Goal: Information Seeking & Learning: Learn about a topic

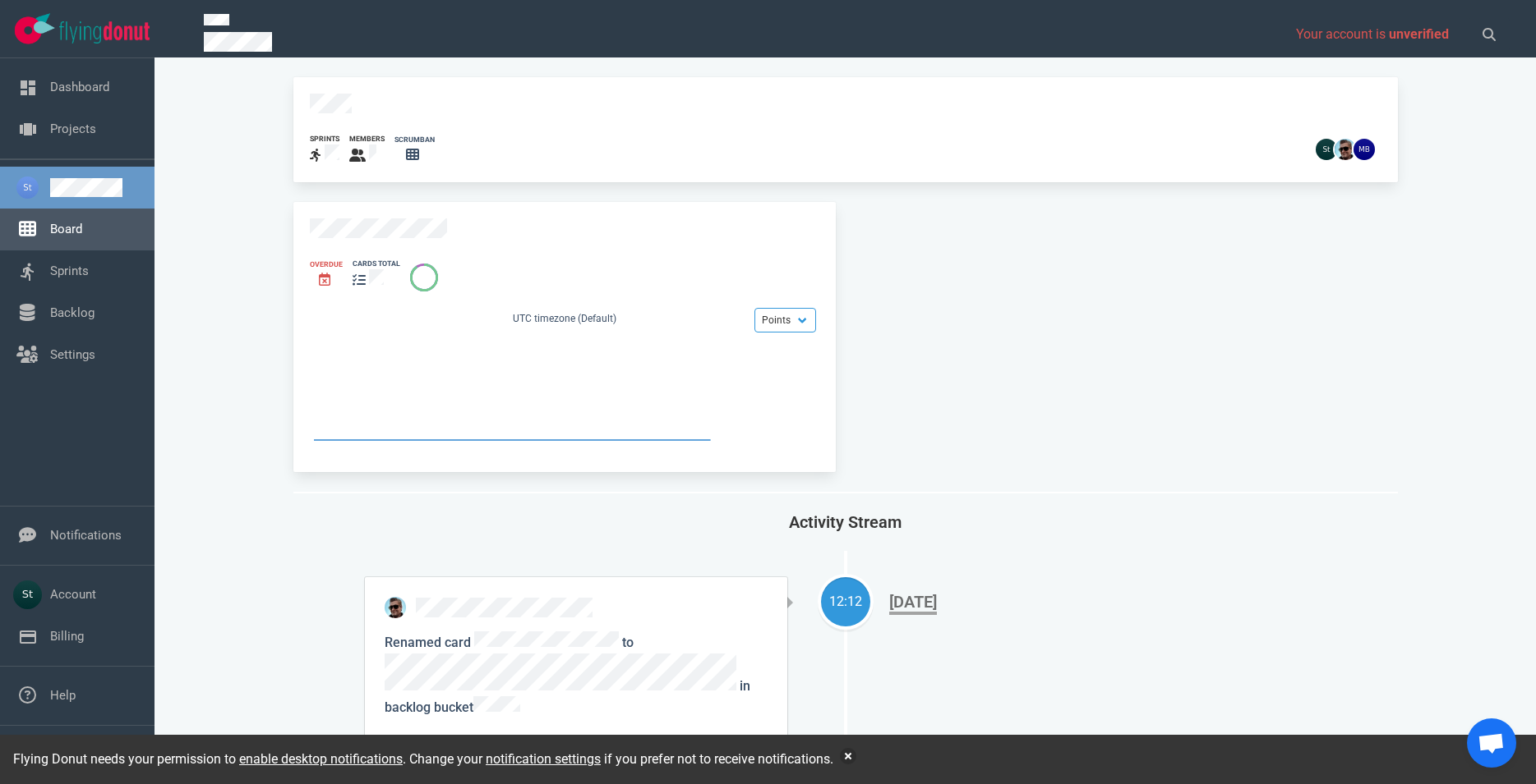
click at [82, 230] on link "Board" at bounding box center [66, 229] width 32 height 15
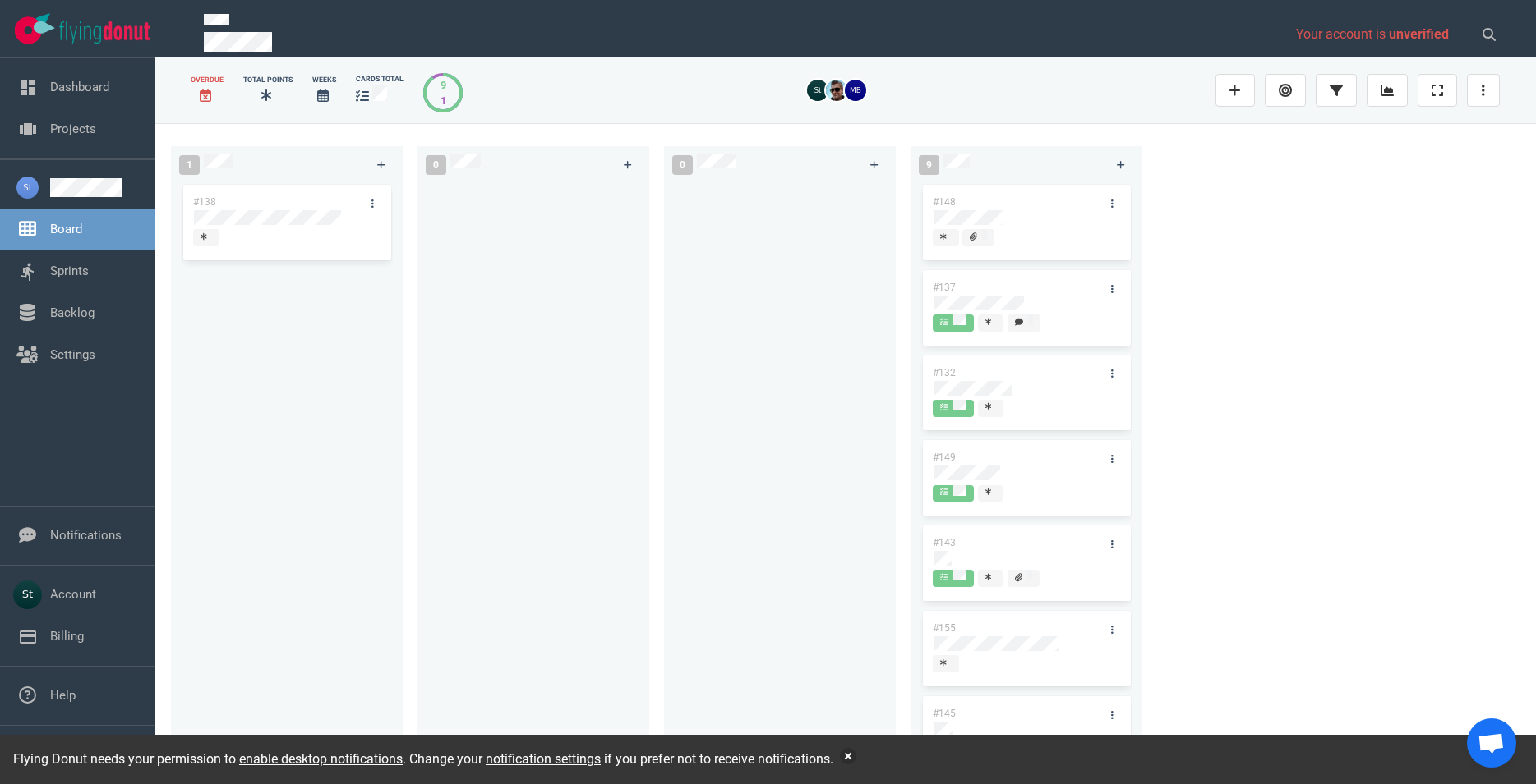
click at [353, 366] on div "#138" at bounding box center [286, 464] width 212 height 567
click at [80, 43] on div at bounding box center [77, 29] width 154 height 58
click at [80, 43] on img at bounding box center [104, 32] width 90 height 22
click at [849, 753] on button "button" at bounding box center [848, 756] width 16 height 16
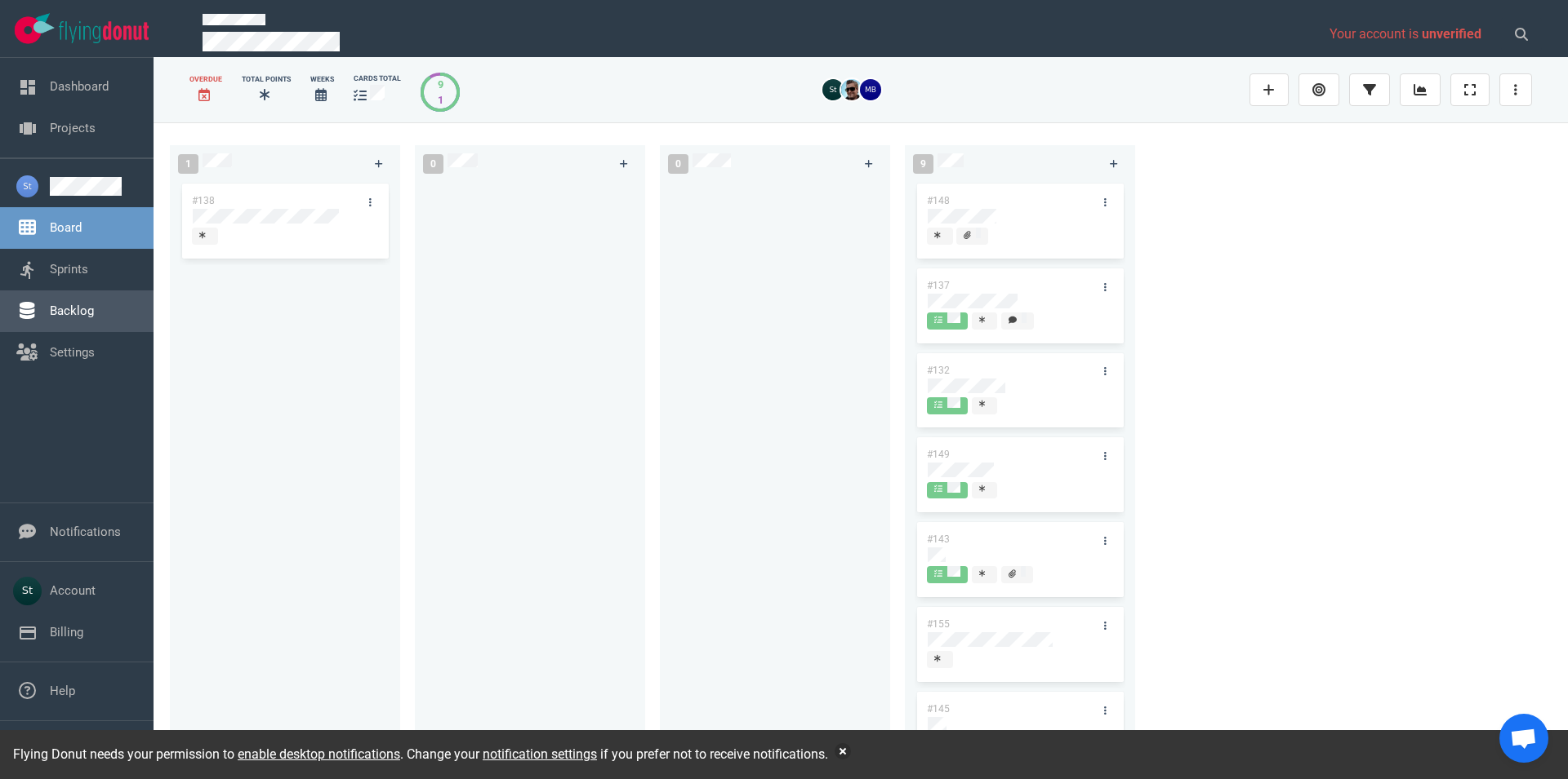
click at [82, 306] on link "Backlog" at bounding box center [71, 311] width 44 height 15
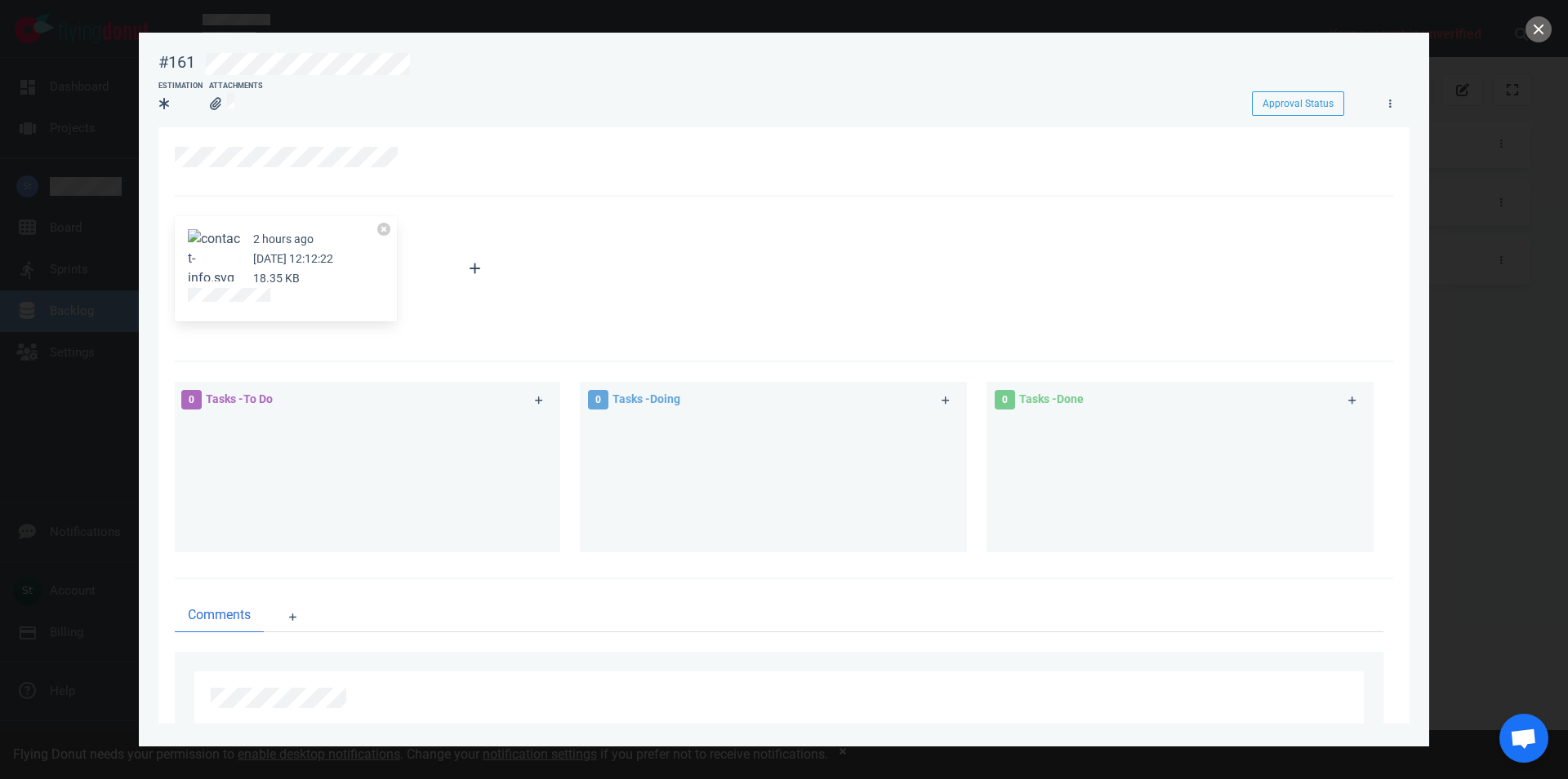
click at [216, 257] on button "Zoom image" at bounding box center [214, 259] width 52 height 59
click at [1534, 25] on button "close" at bounding box center [1538, 28] width 26 height 26
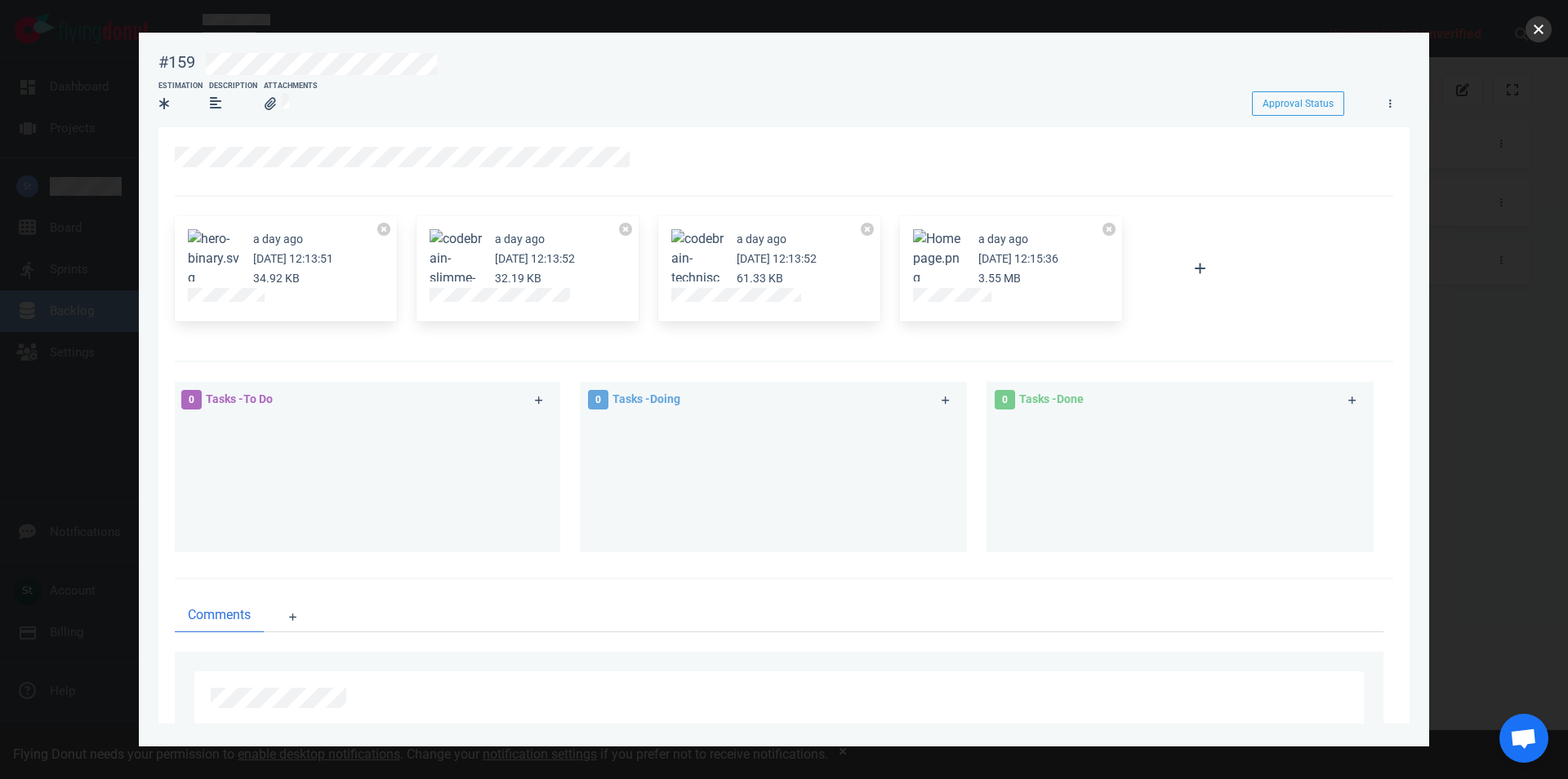
click at [1540, 32] on button "close" at bounding box center [1538, 28] width 26 height 26
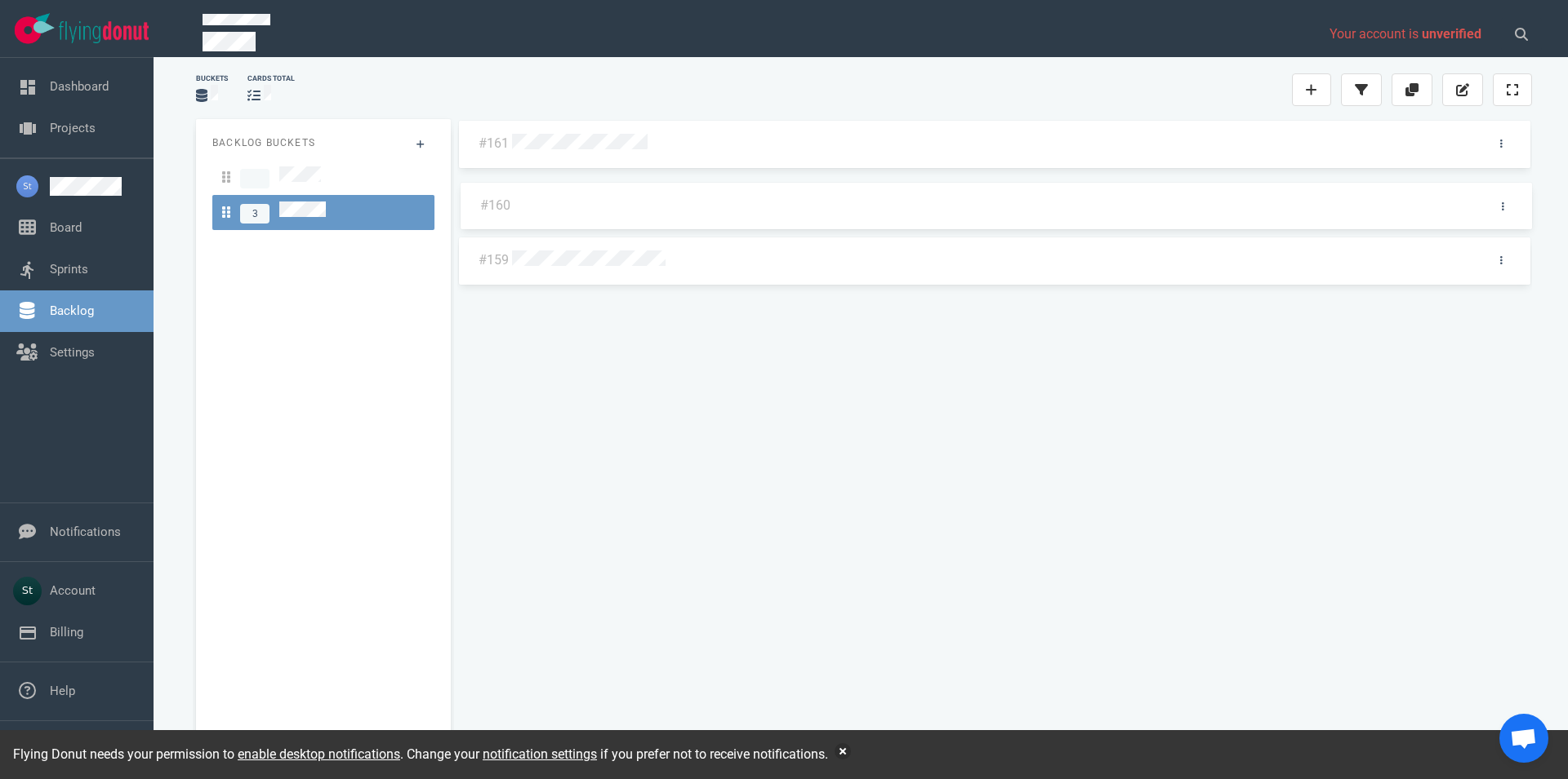
click at [533, 209] on div "#161 #160 #159 #160" at bounding box center [995, 432] width 1074 height 627
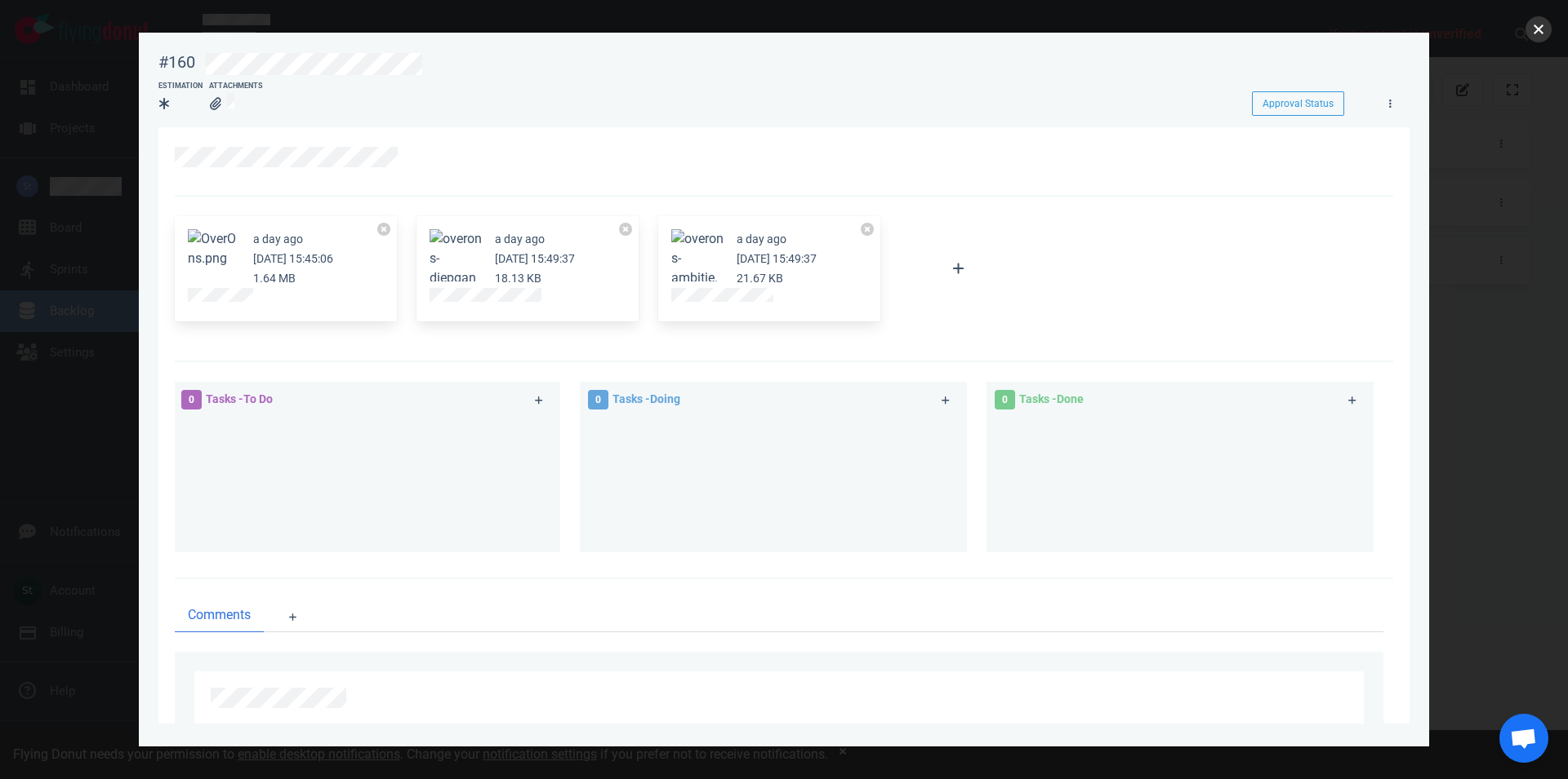
click at [1539, 36] on button "close" at bounding box center [1538, 28] width 26 height 26
click at [1541, 22] on button "close" at bounding box center [1538, 28] width 26 height 26
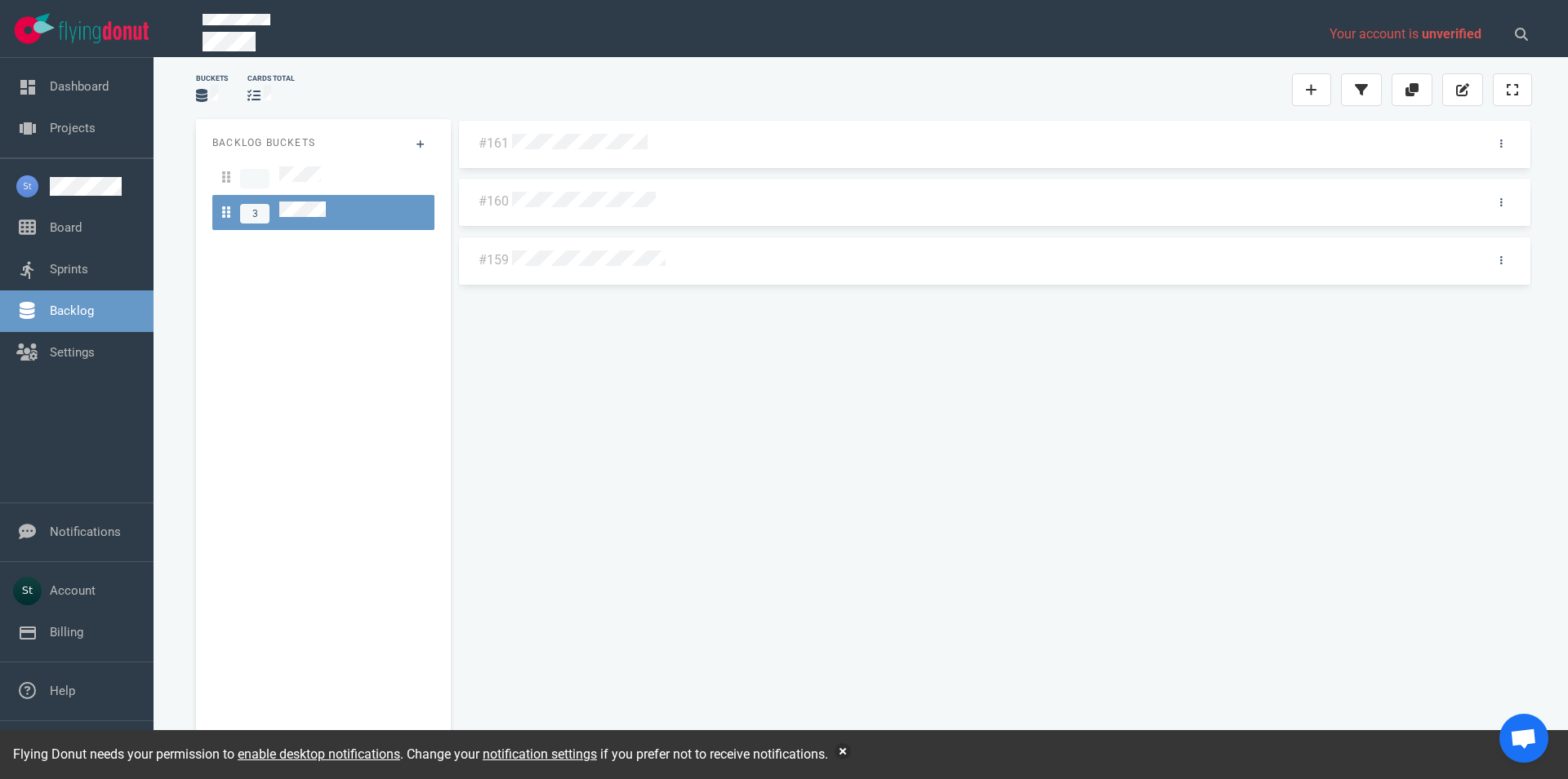
click at [591, 156] on div at bounding box center [992, 141] width 967 height 34
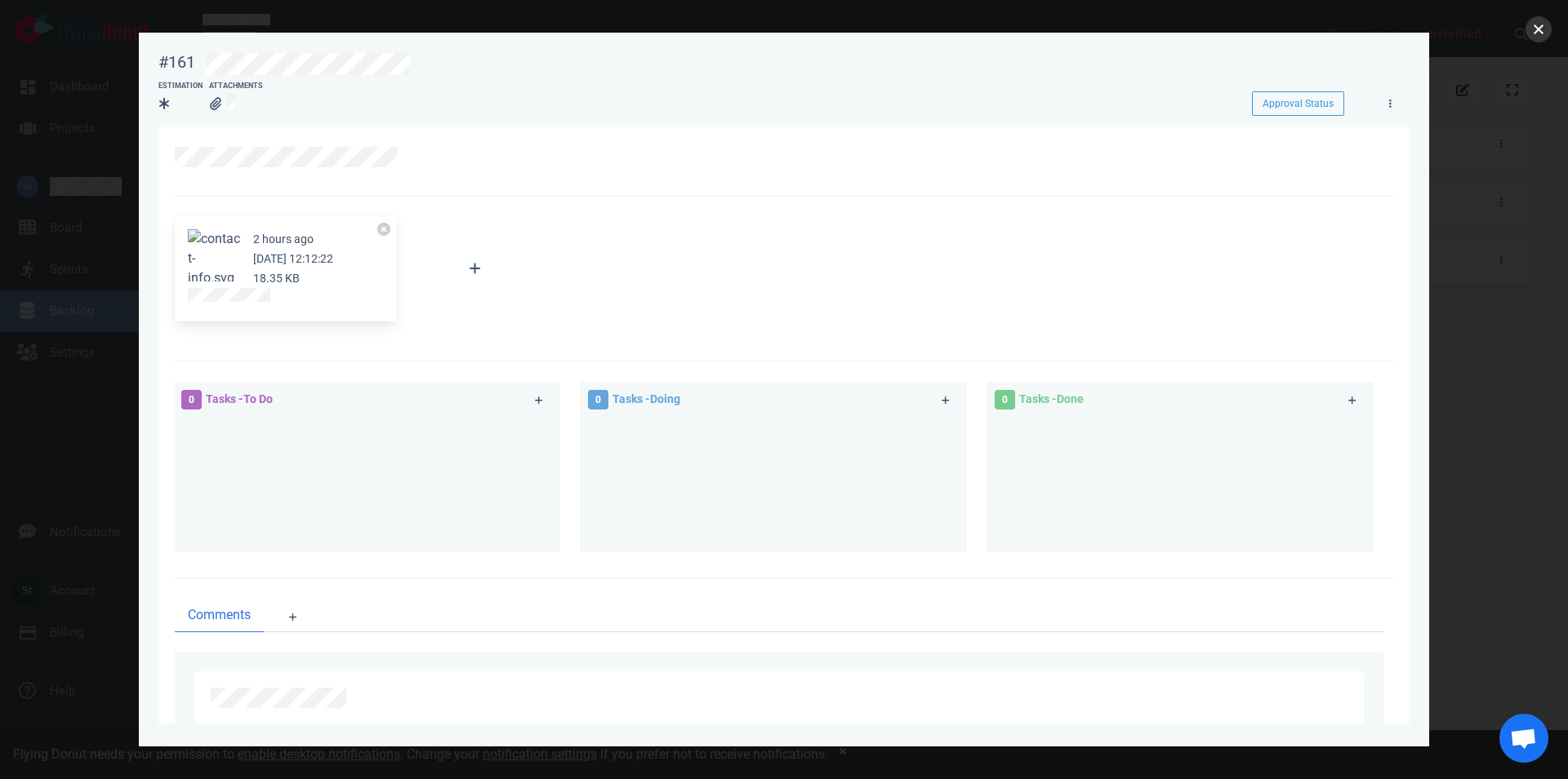
click at [1534, 32] on button "close" at bounding box center [1538, 28] width 26 height 26
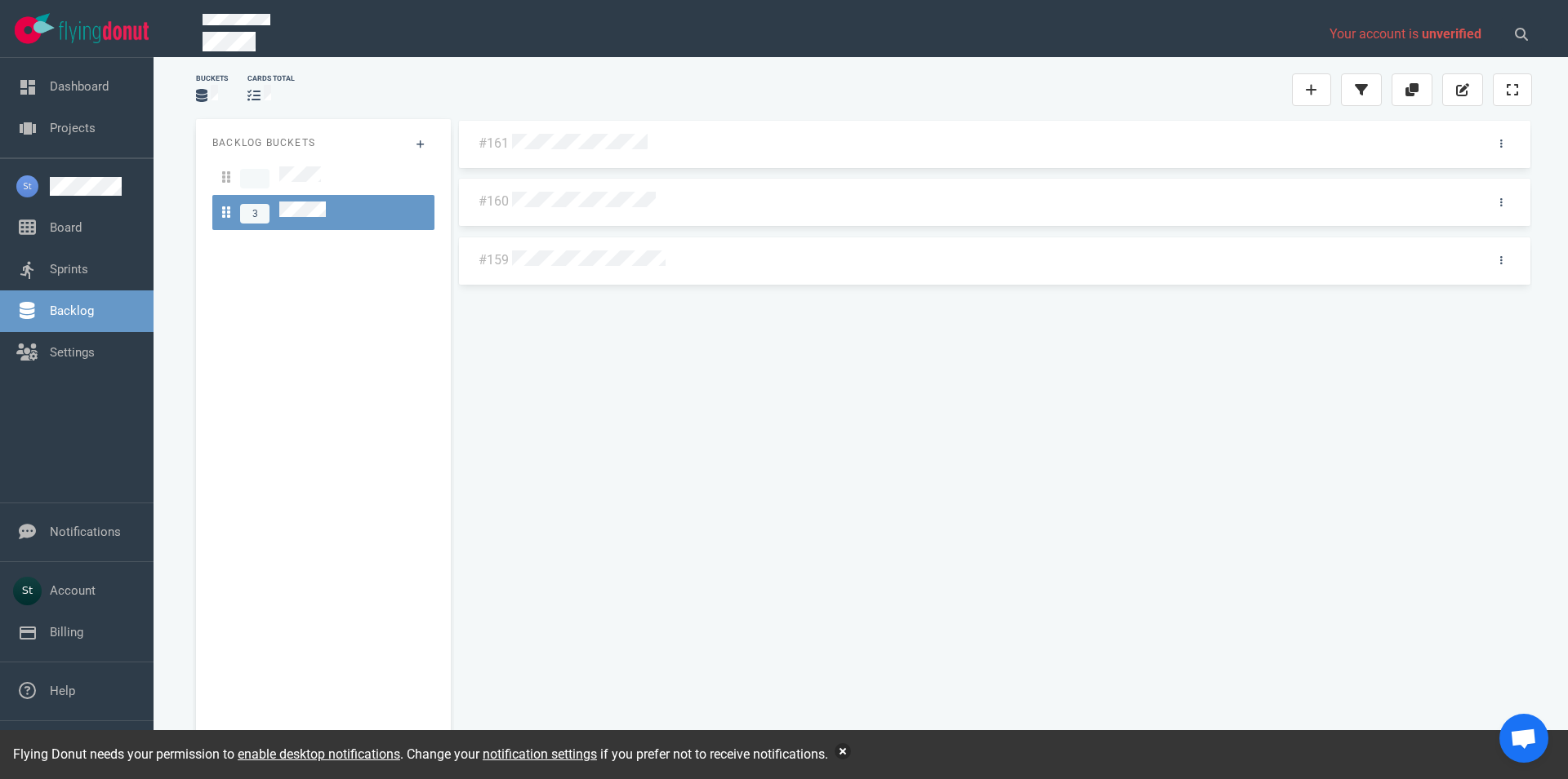
click at [846, 749] on div "Flying Donut needs your permission to enable desktop notifications . Change you…" at bounding box center [784, 755] width 1568 height 49
click at [846, 749] on button "button" at bounding box center [842, 751] width 16 height 16
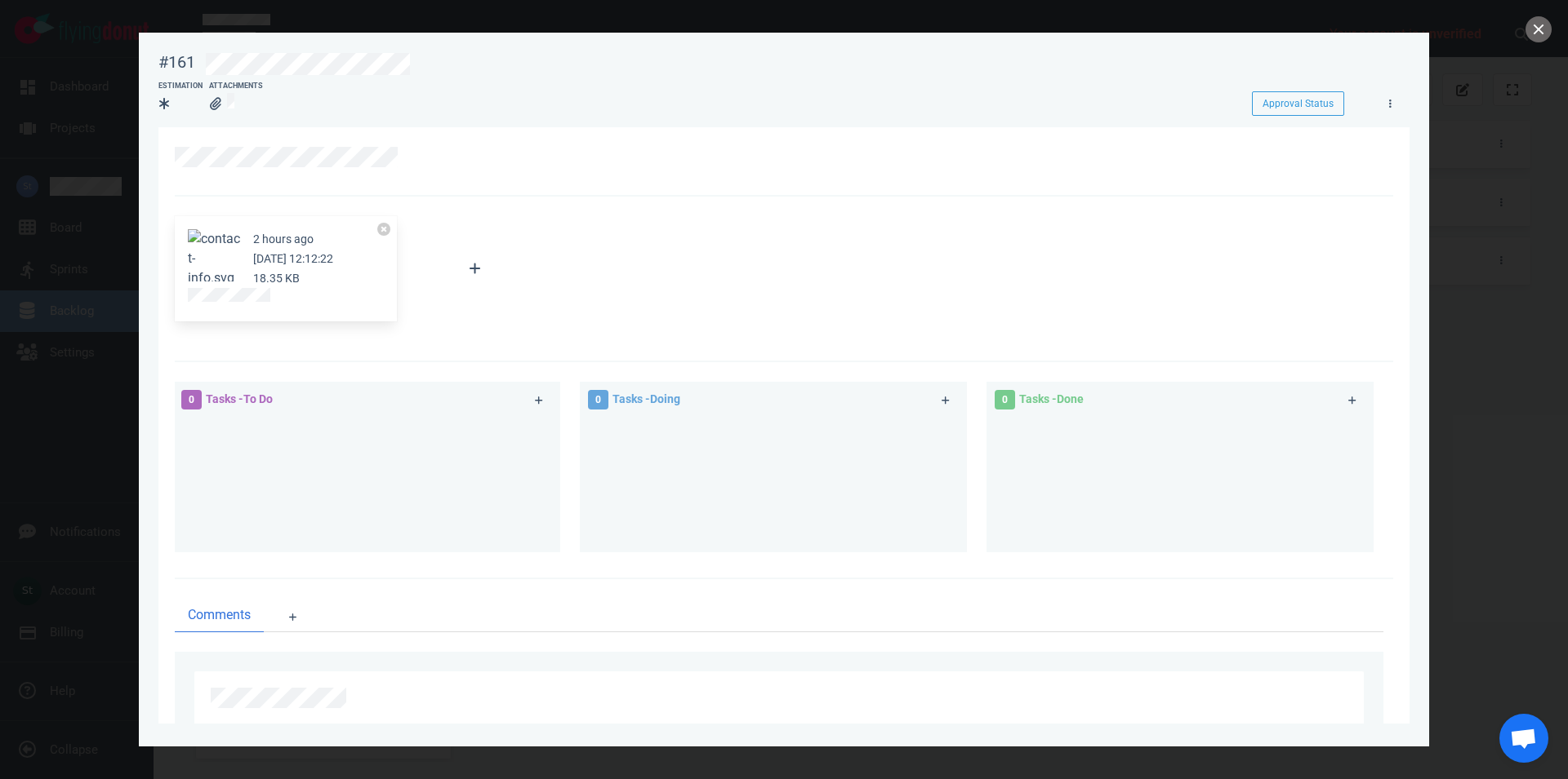
click at [216, 251] on button "Zoom image" at bounding box center [214, 259] width 52 height 59
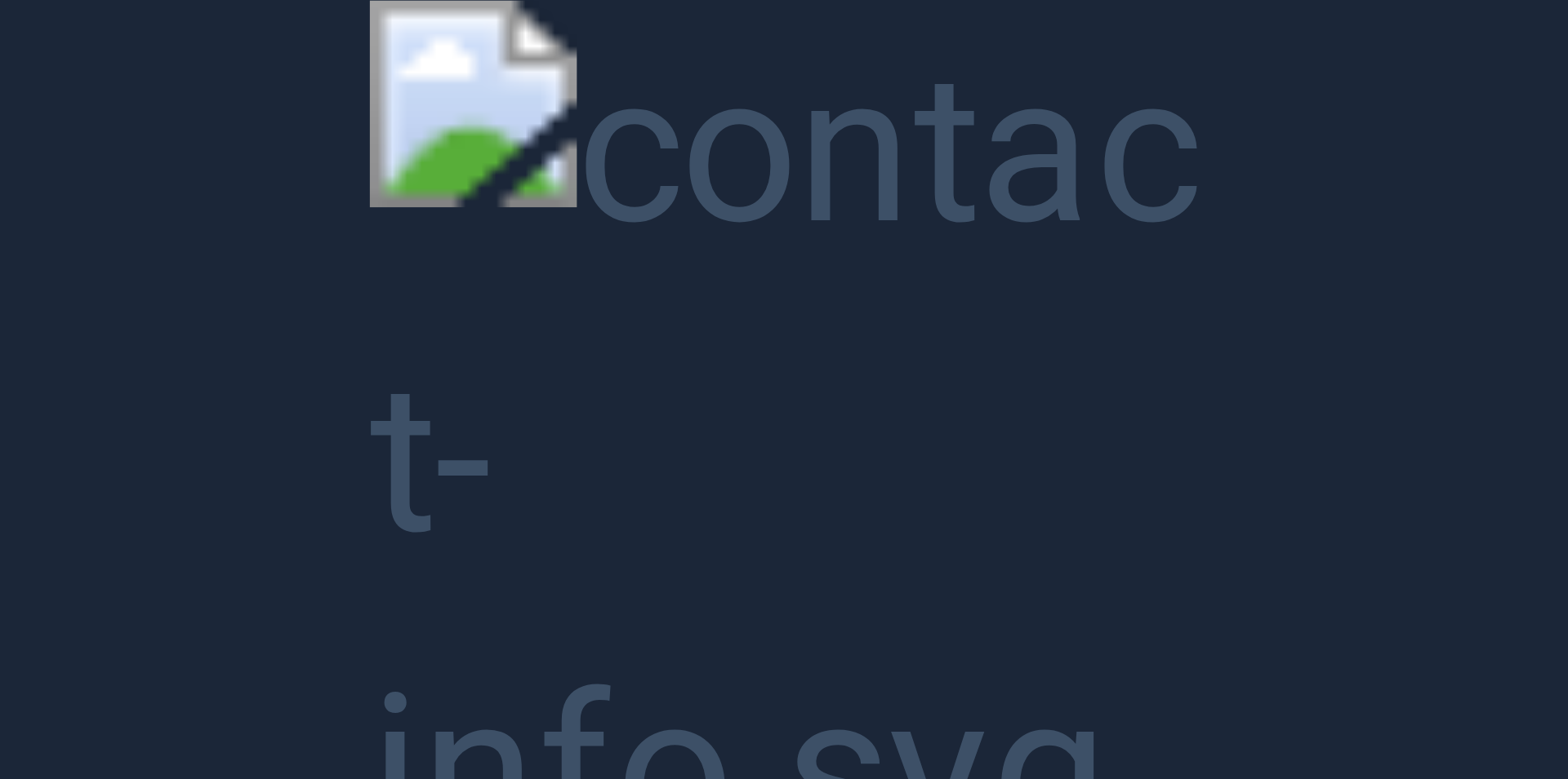
click at [216, 251] on button "Unzoom image" at bounding box center [784, 390] width 1568 height 779
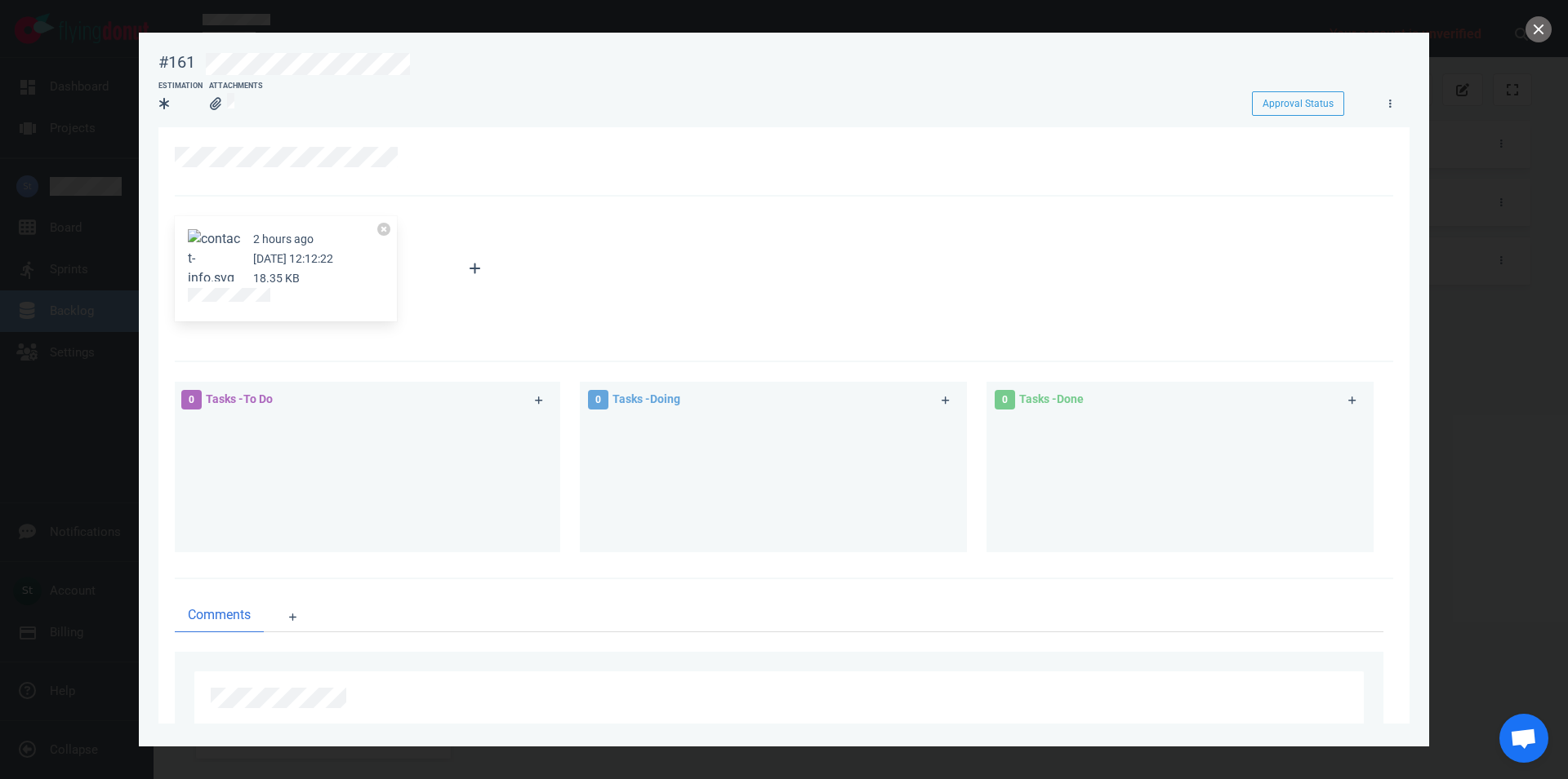
click at [215, 229] on div "2 hours ago Oct 02, 2025 12:12:22 18.35 KB" at bounding box center [285, 269] width 222 height 106
click at [221, 244] on button "Zoom image" at bounding box center [214, 259] width 52 height 59
click at [1529, 28] on button "close" at bounding box center [1538, 28] width 26 height 26
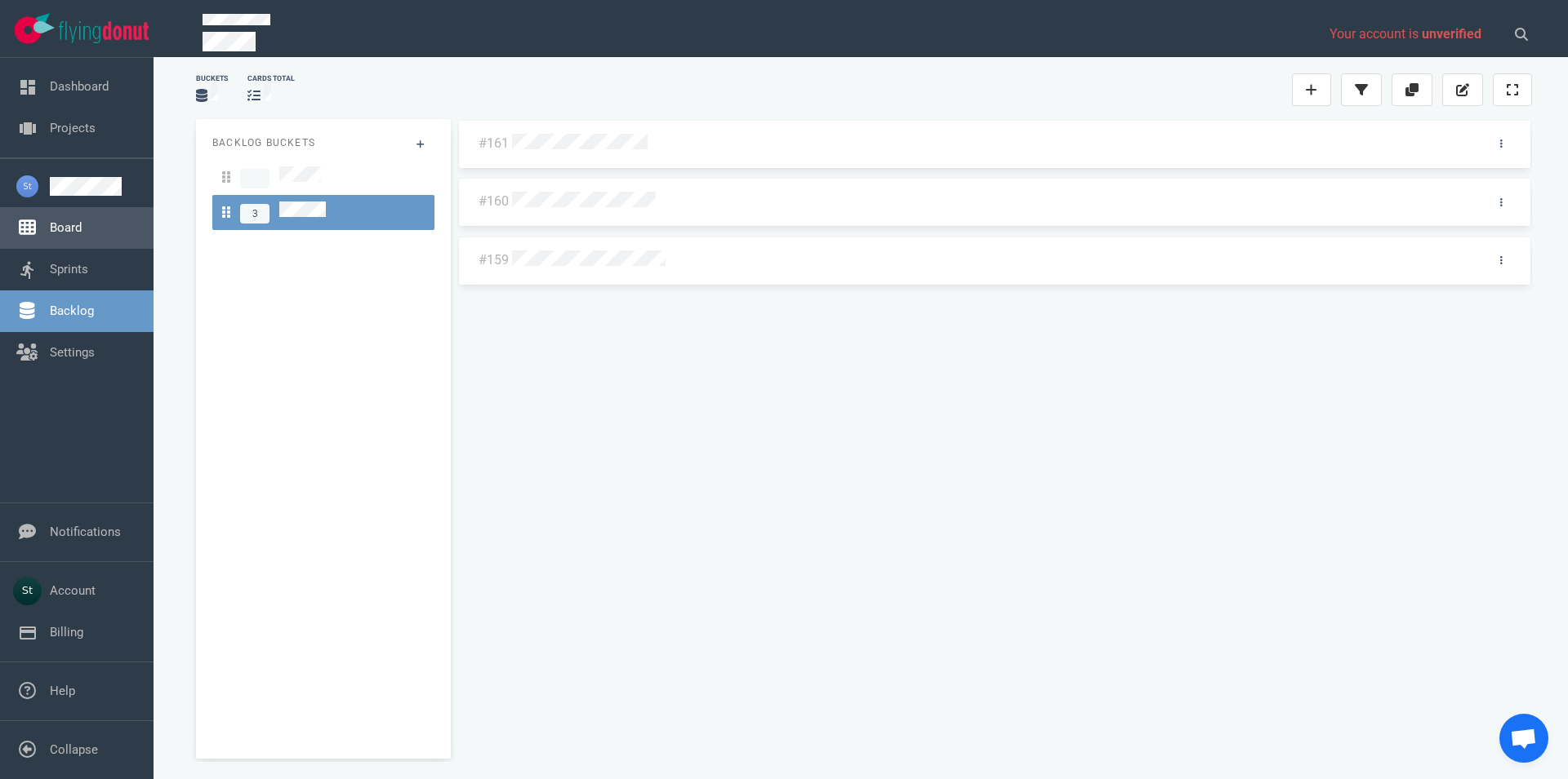
click at [62, 232] on link "Board" at bounding box center [65, 228] width 32 height 15
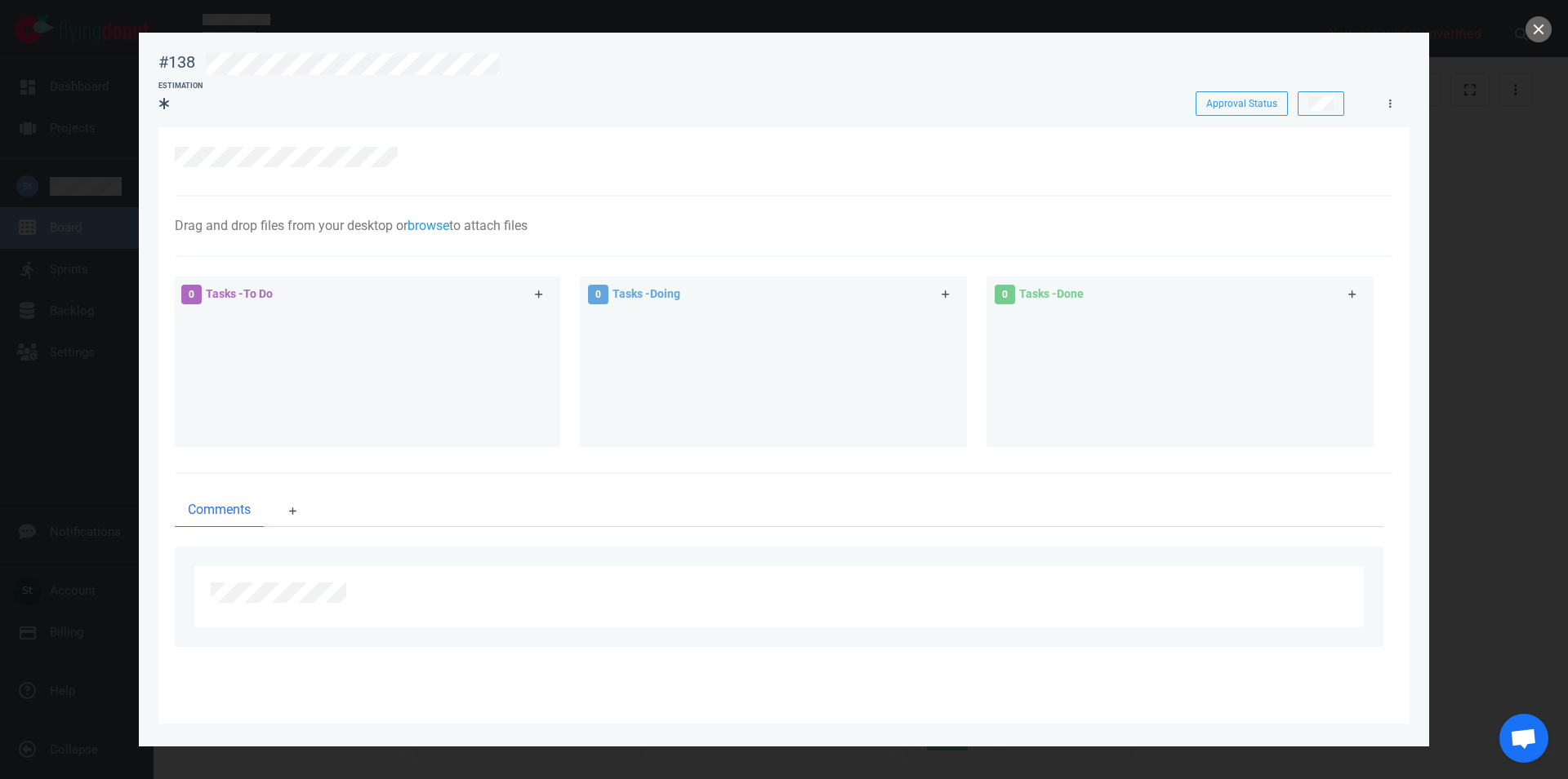
click at [1534, 43] on div at bounding box center [784, 390] width 1568 height 779
click at [1531, 37] on button "close" at bounding box center [1538, 28] width 26 height 26
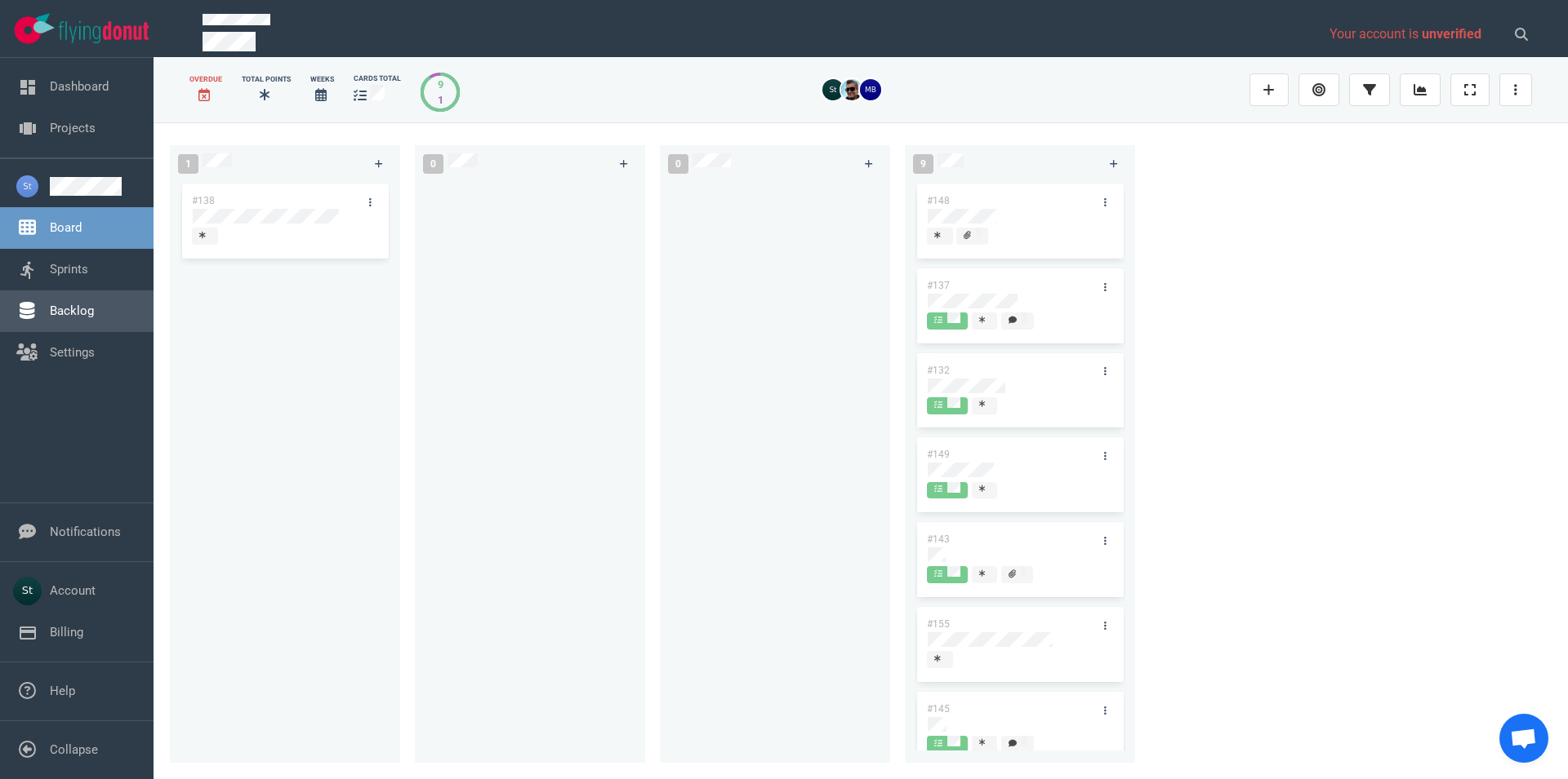
click at [79, 303] on link "Backlog" at bounding box center [71, 311] width 44 height 15
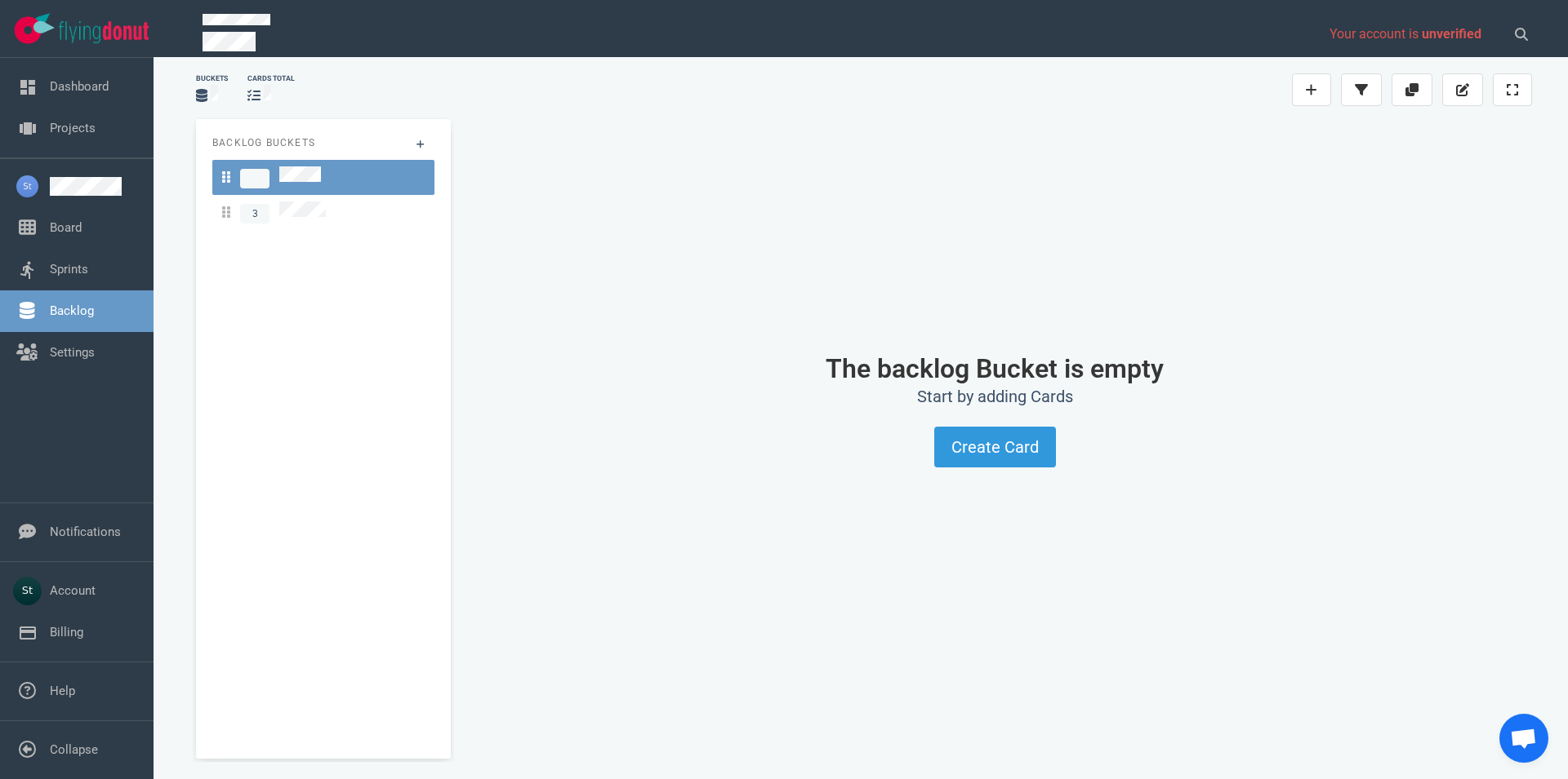
click at [375, 188] on link at bounding box center [323, 178] width 222 height 35
click at [375, 195] on link "3" at bounding box center [323, 213] width 222 height 35
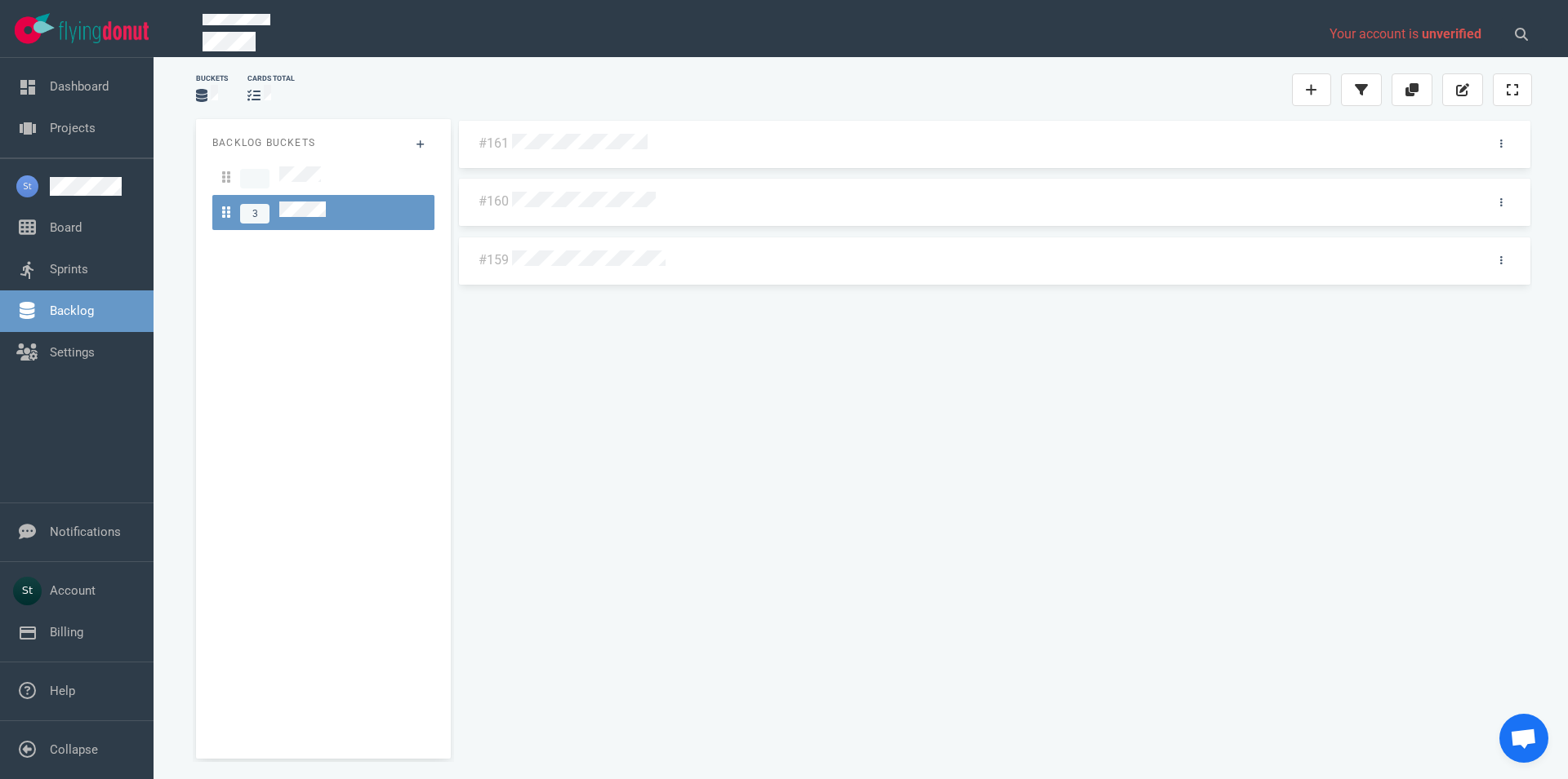
click at [577, 152] on div at bounding box center [991, 144] width 957 height 21
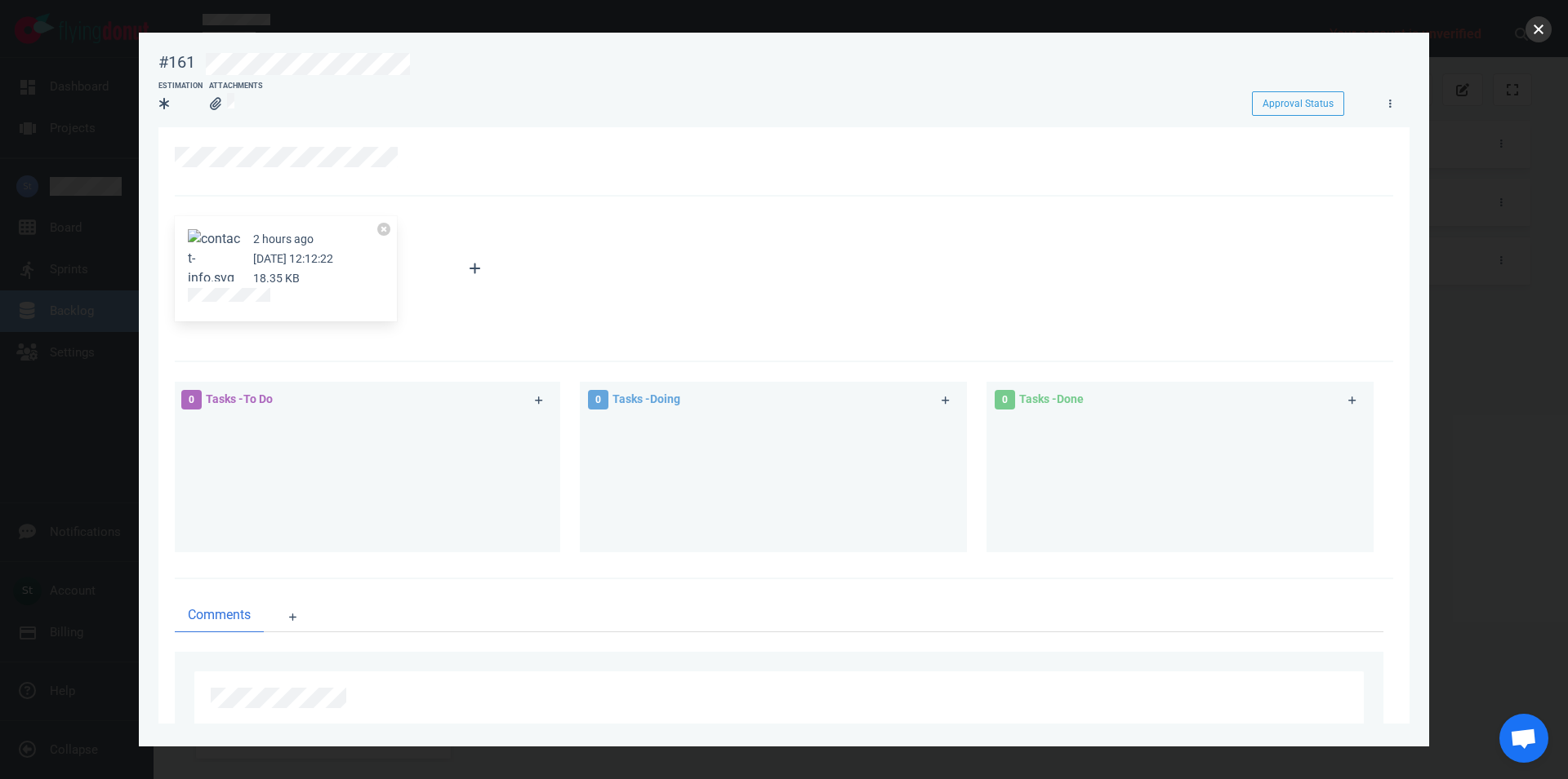
click at [1533, 34] on button "close" at bounding box center [1538, 28] width 26 height 26
click at [1544, 35] on button "close" at bounding box center [1538, 28] width 26 height 26
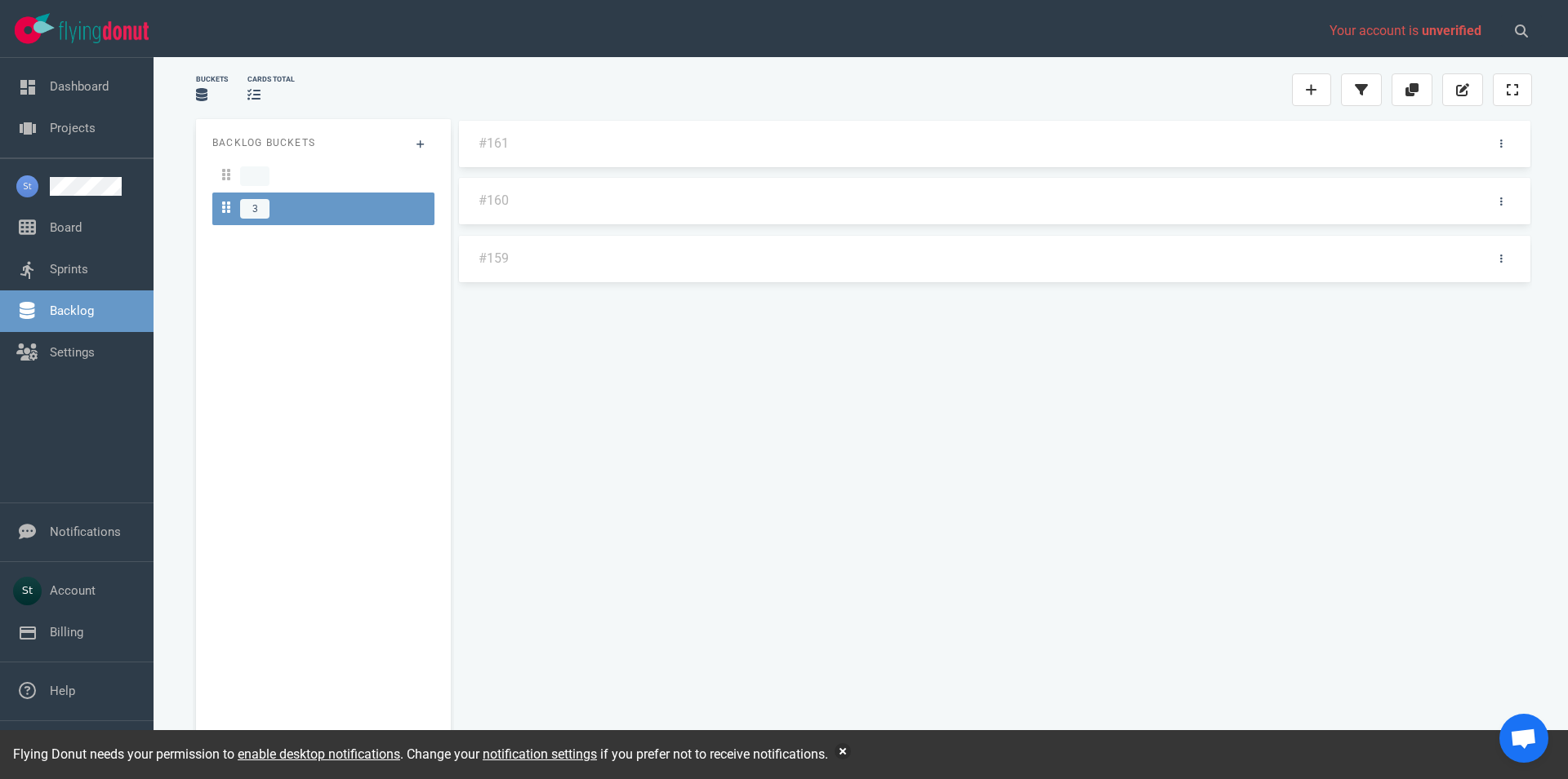
click at [541, 150] on div "#161 #160 #159" at bounding box center [995, 432] width 1074 height 627
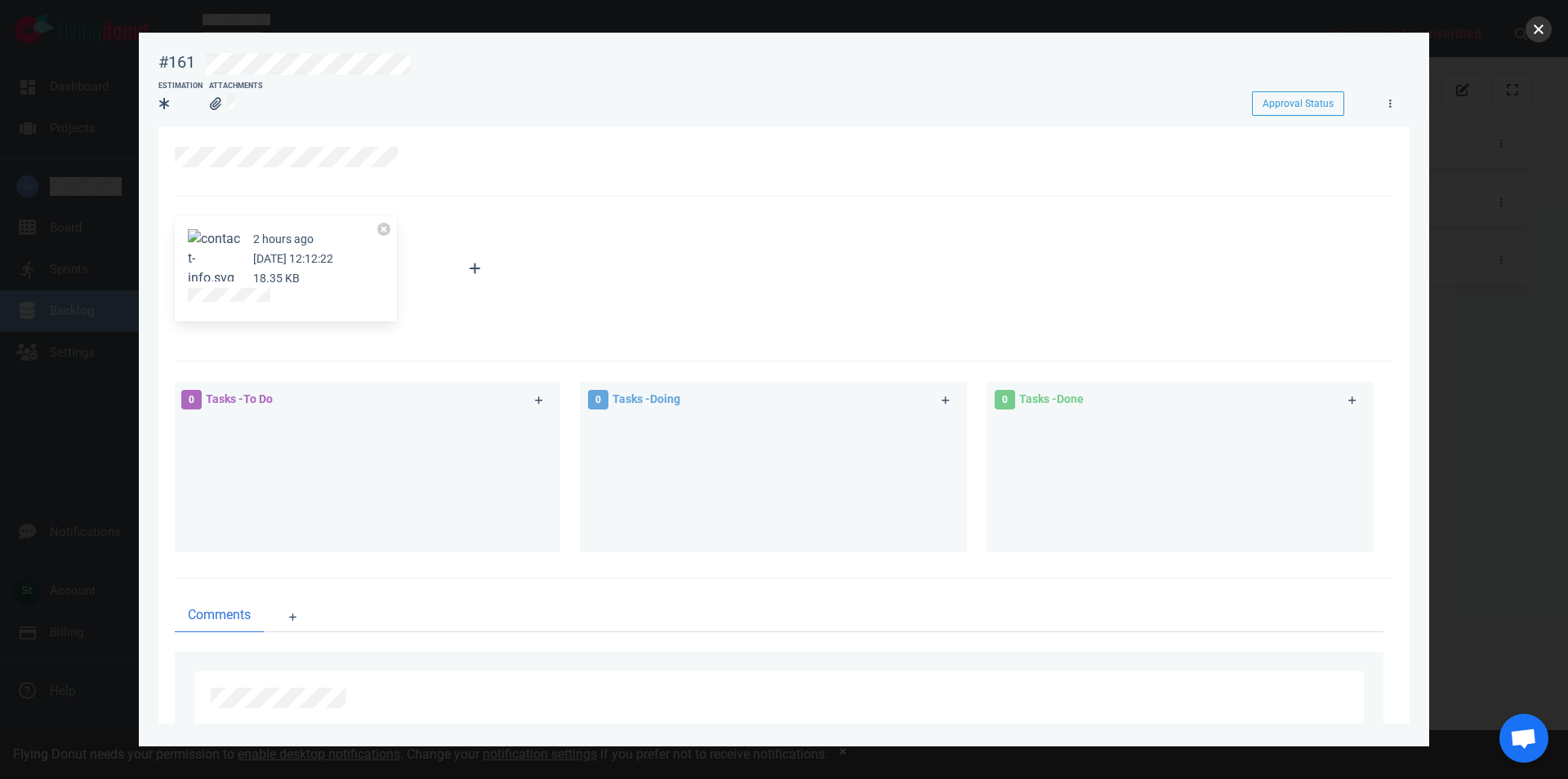
click at [1539, 31] on button "close" at bounding box center [1538, 28] width 26 height 26
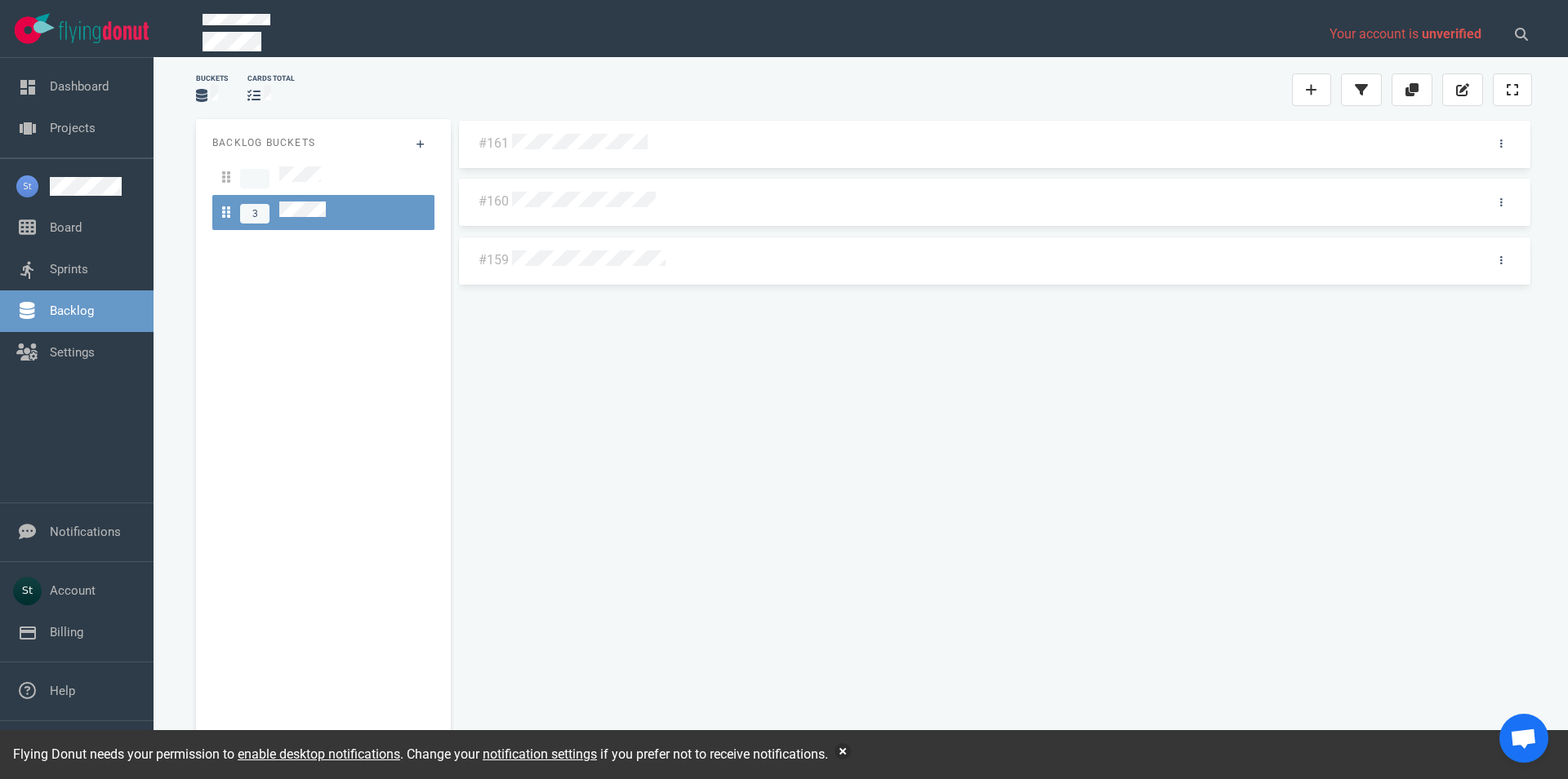
click at [571, 217] on div "#160" at bounding box center [995, 202] width 1072 height 48
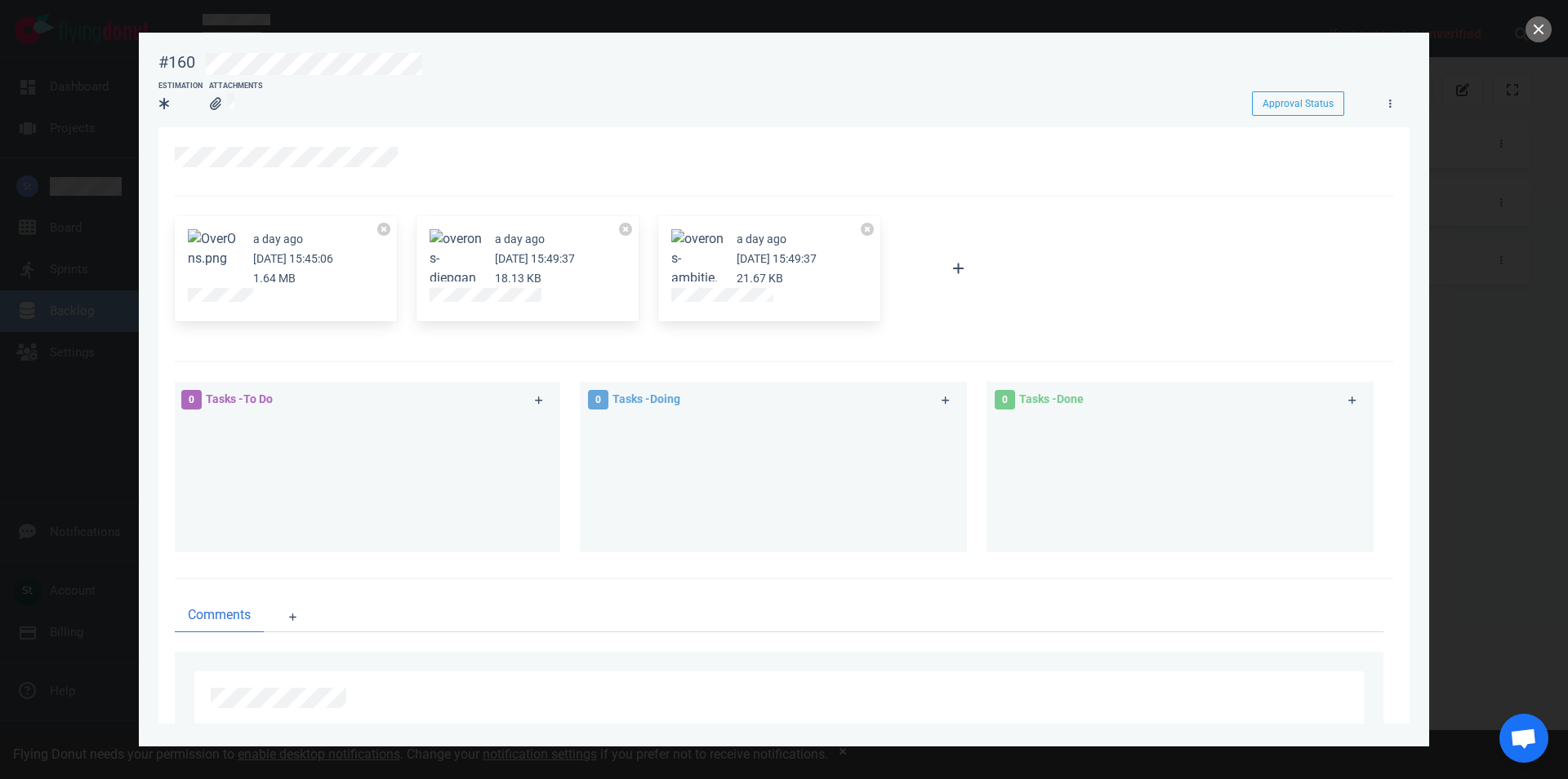
click at [238, 287] on article "a day ago Oct 01, 2025 15:45:06 1.64 MB" at bounding box center [286, 259] width 196 height 59
click at [1540, 38] on button "close" at bounding box center [1538, 28] width 26 height 26
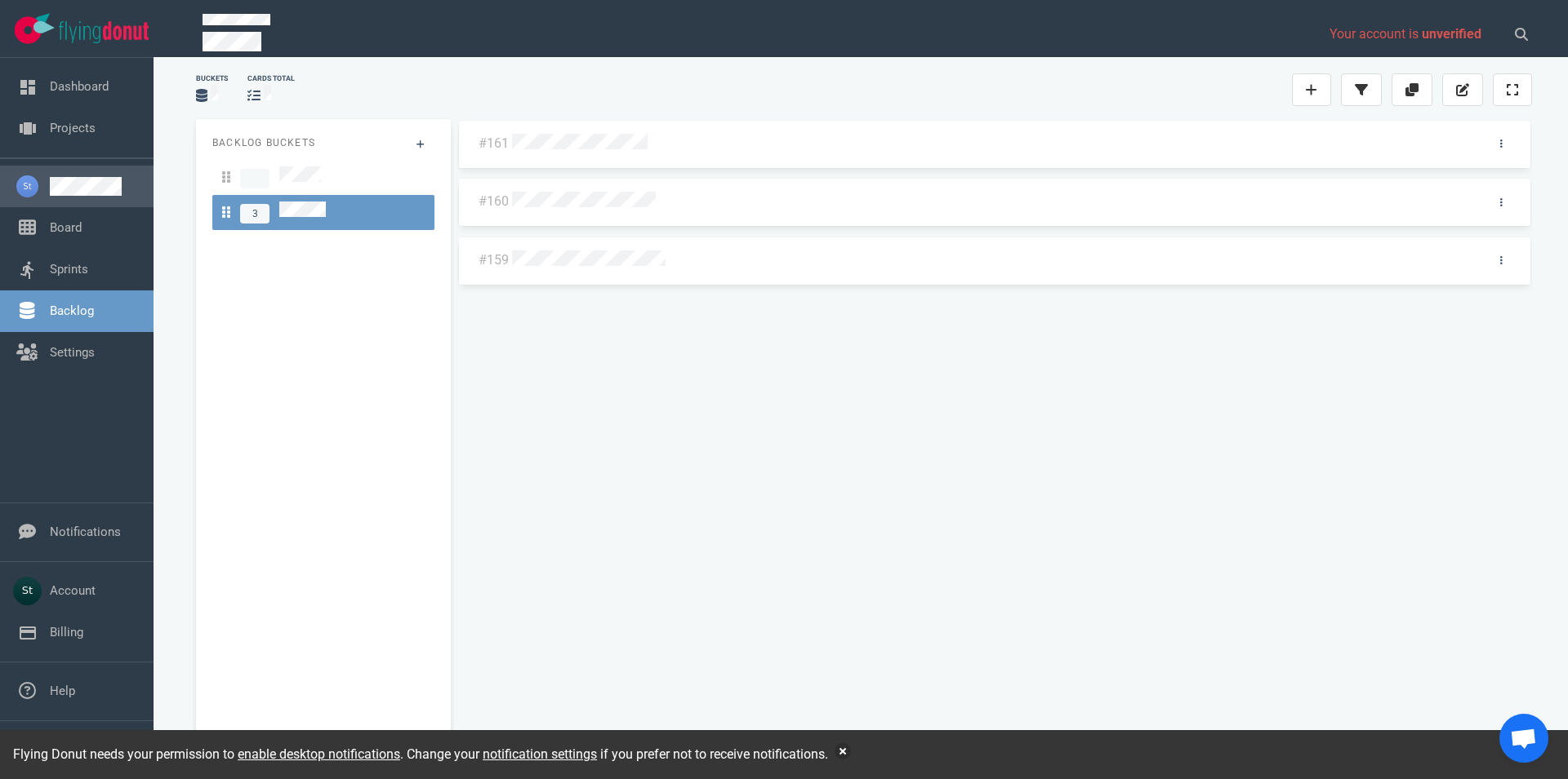
click at [122, 183] on link at bounding box center [95, 186] width 91 height 18
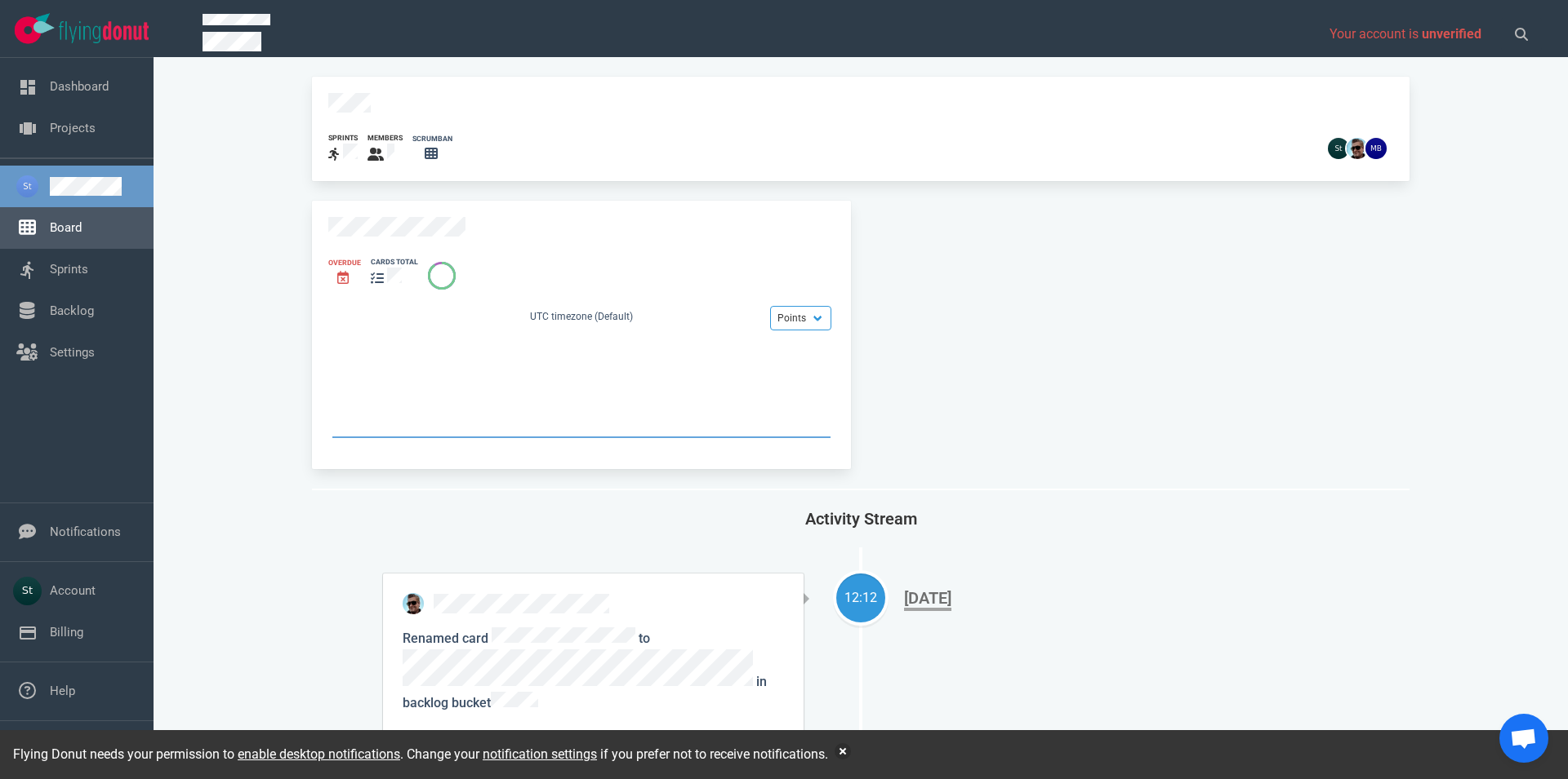
click at [80, 235] on link "Board" at bounding box center [65, 228] width 32 height 15
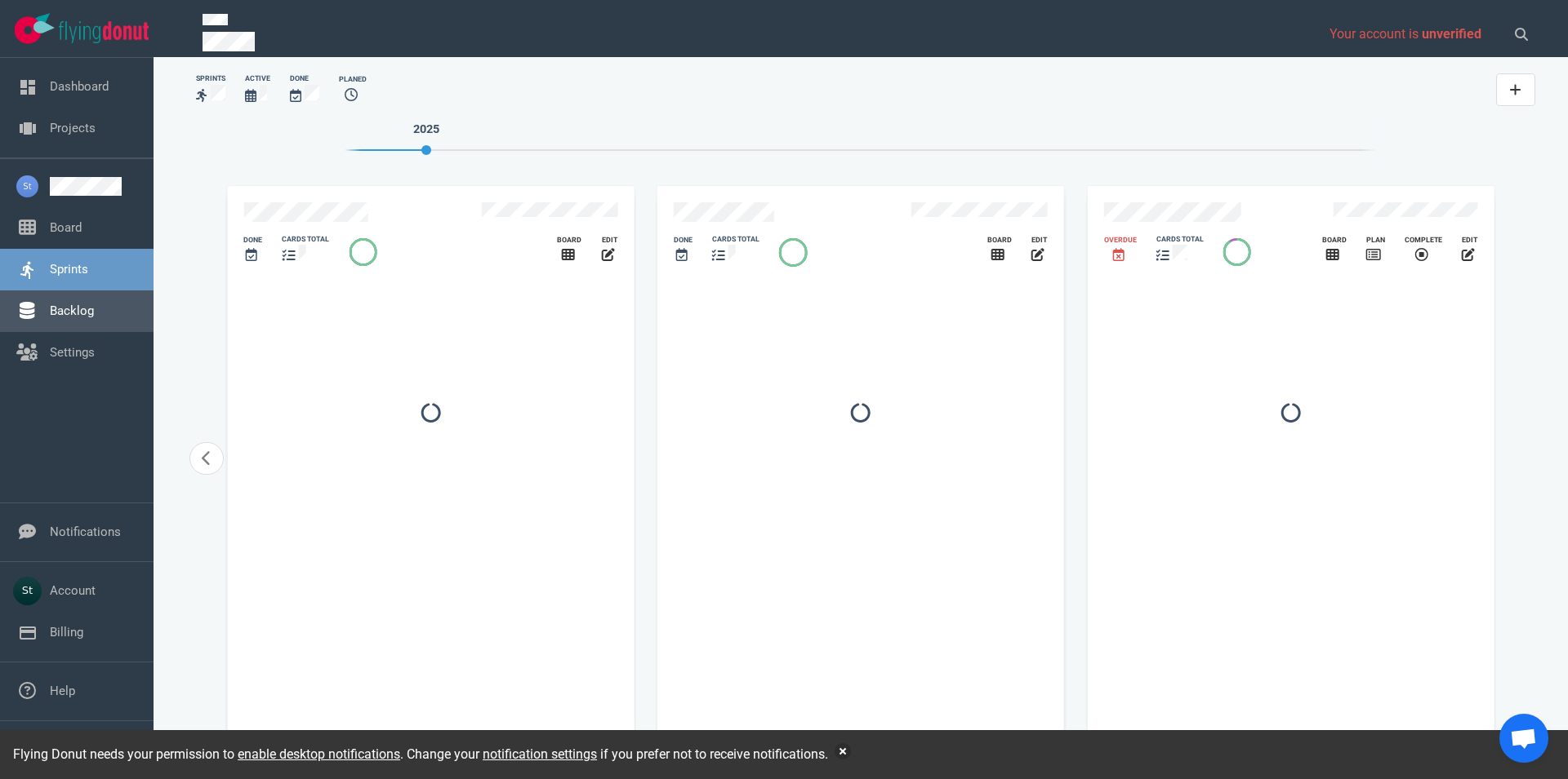
click at [94, 318] on link "Backlog" at bounding box center [71, 311] width 44 height 15
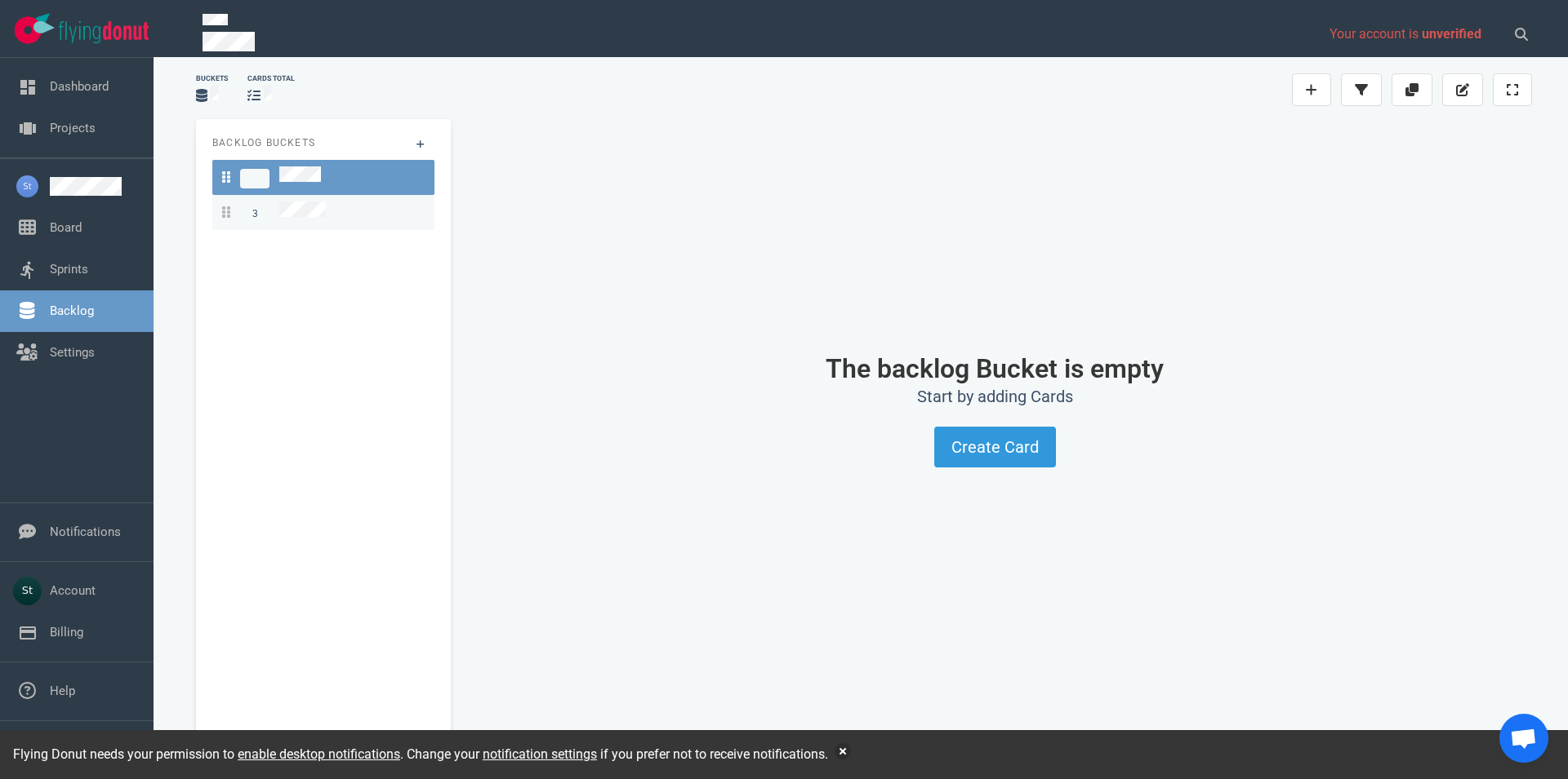
click at [333, 204] on div "3" at bounding box center [323, 213] width 203 height 22
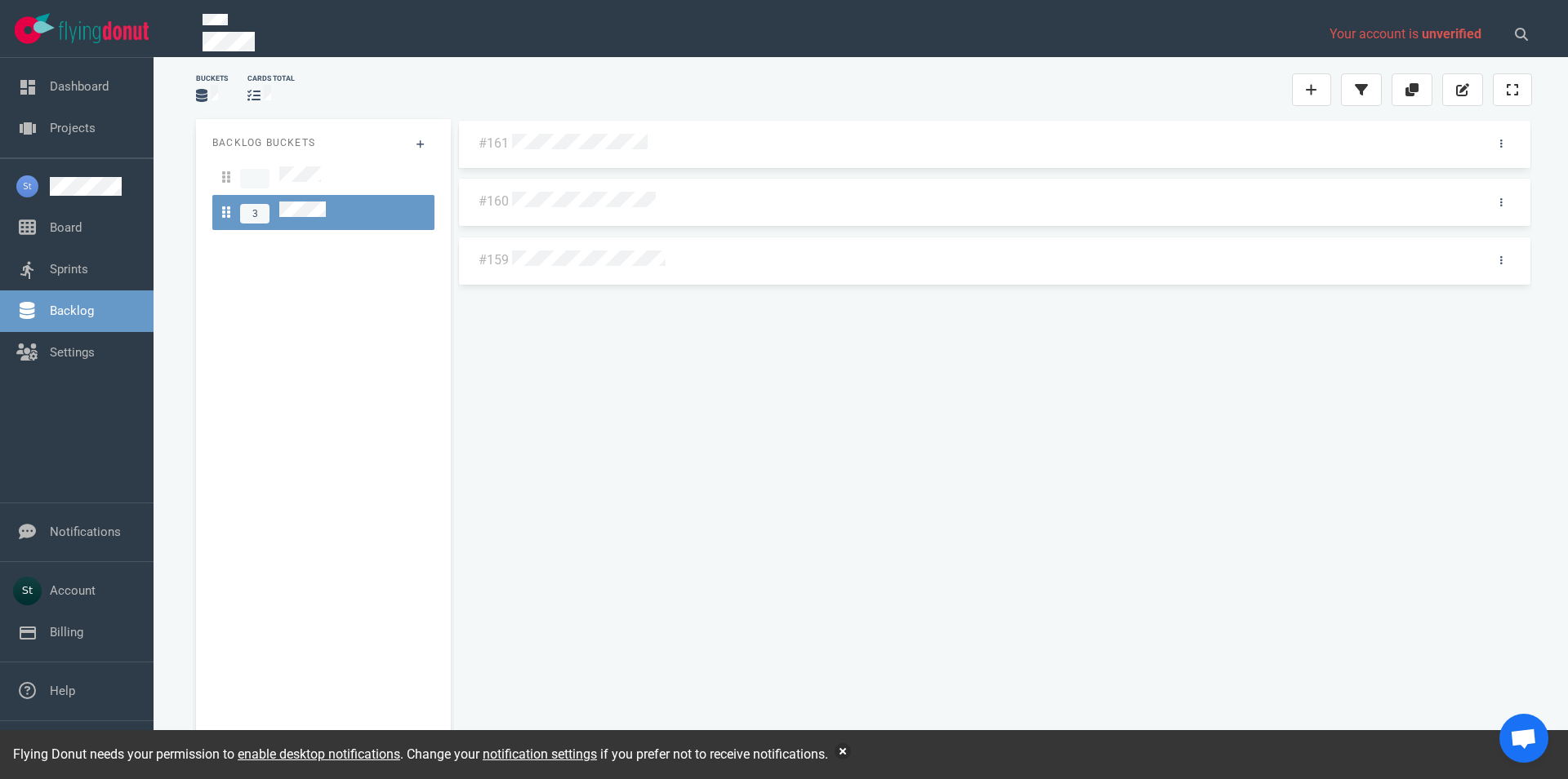
click at [107, 49] on div at bounding box center [76, 28] width 153 height 58
click at [93, 34] on img at bounding box center [103, 32] width 90 height 22
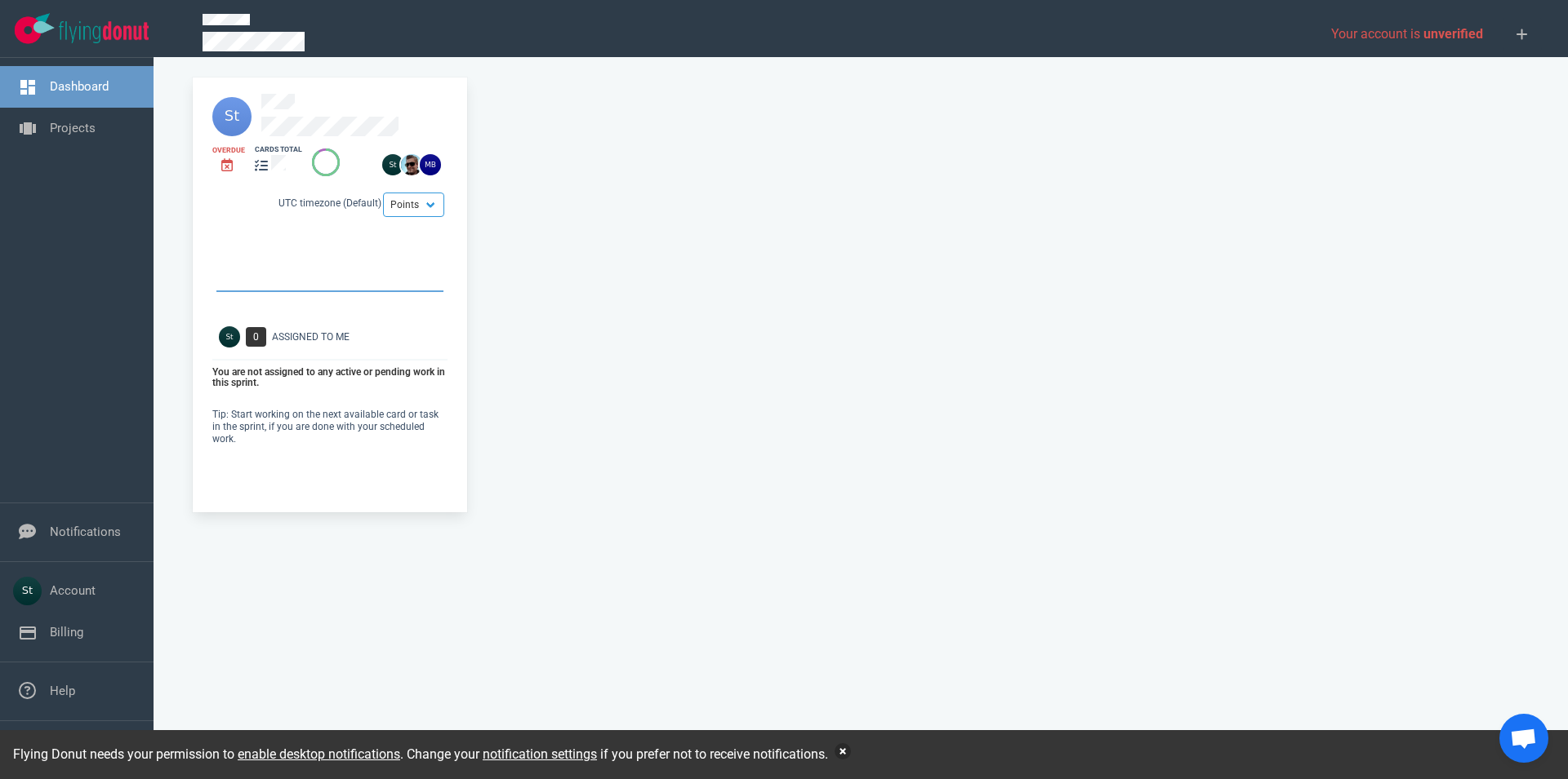
click at [848, 749] on button "button" at bounding box center [842, 751] width 16 height 16
click at [847, 751] on button "button" at bounding box center [842, 751] width 16 height 16
click at [848, 753] on button "button" at bounding box center [842, 751] width 16 height 16
click at [847, 758] on button "button" at bounding box center [842, 751] width 16 height 16
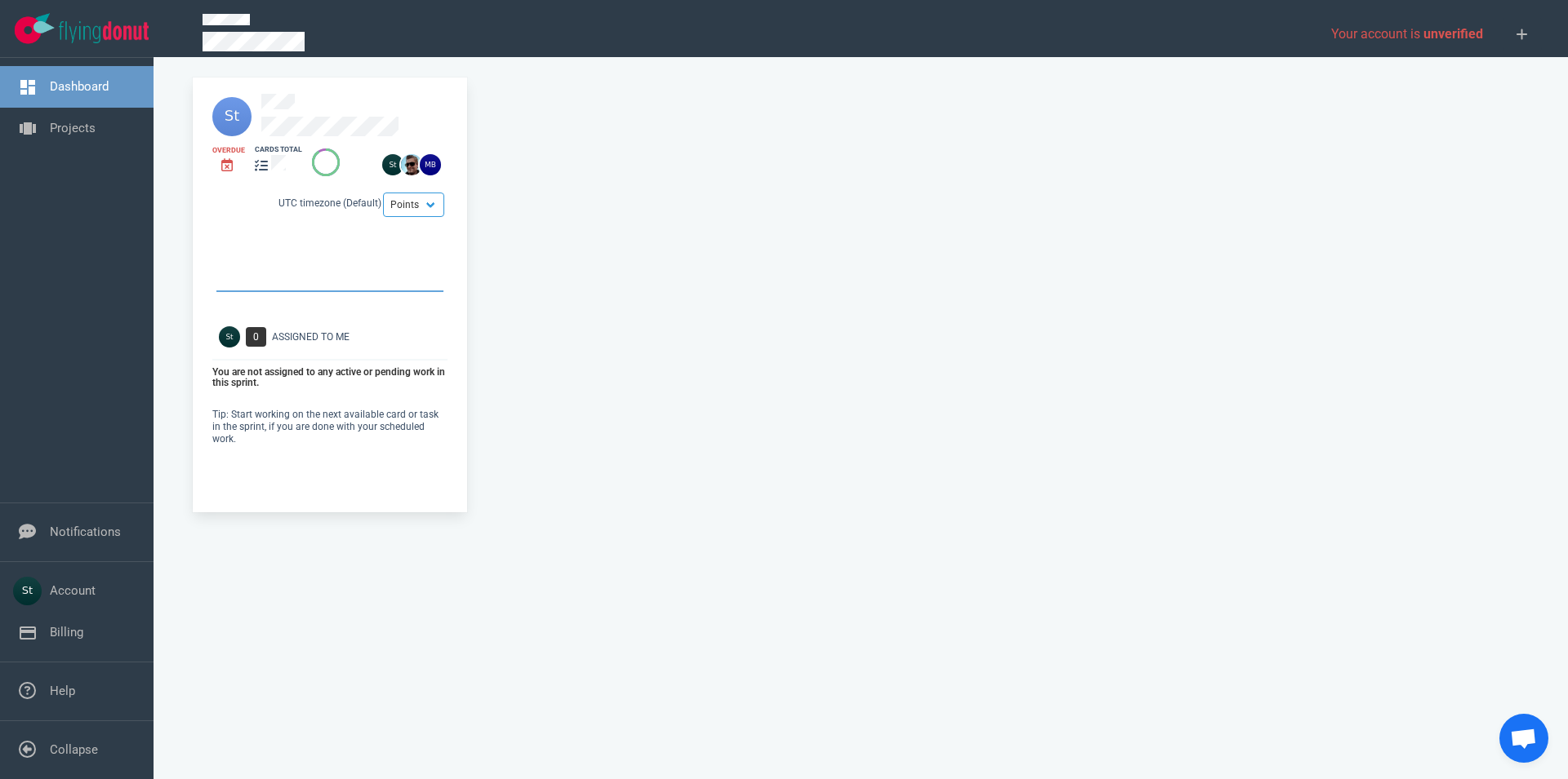
click at [844, 748] on div "Overdue cards total Points Hours UTC timezone (Default) 0 Assigned To Me You ar…" at bounding box center [860, 426] width 1355 height 699
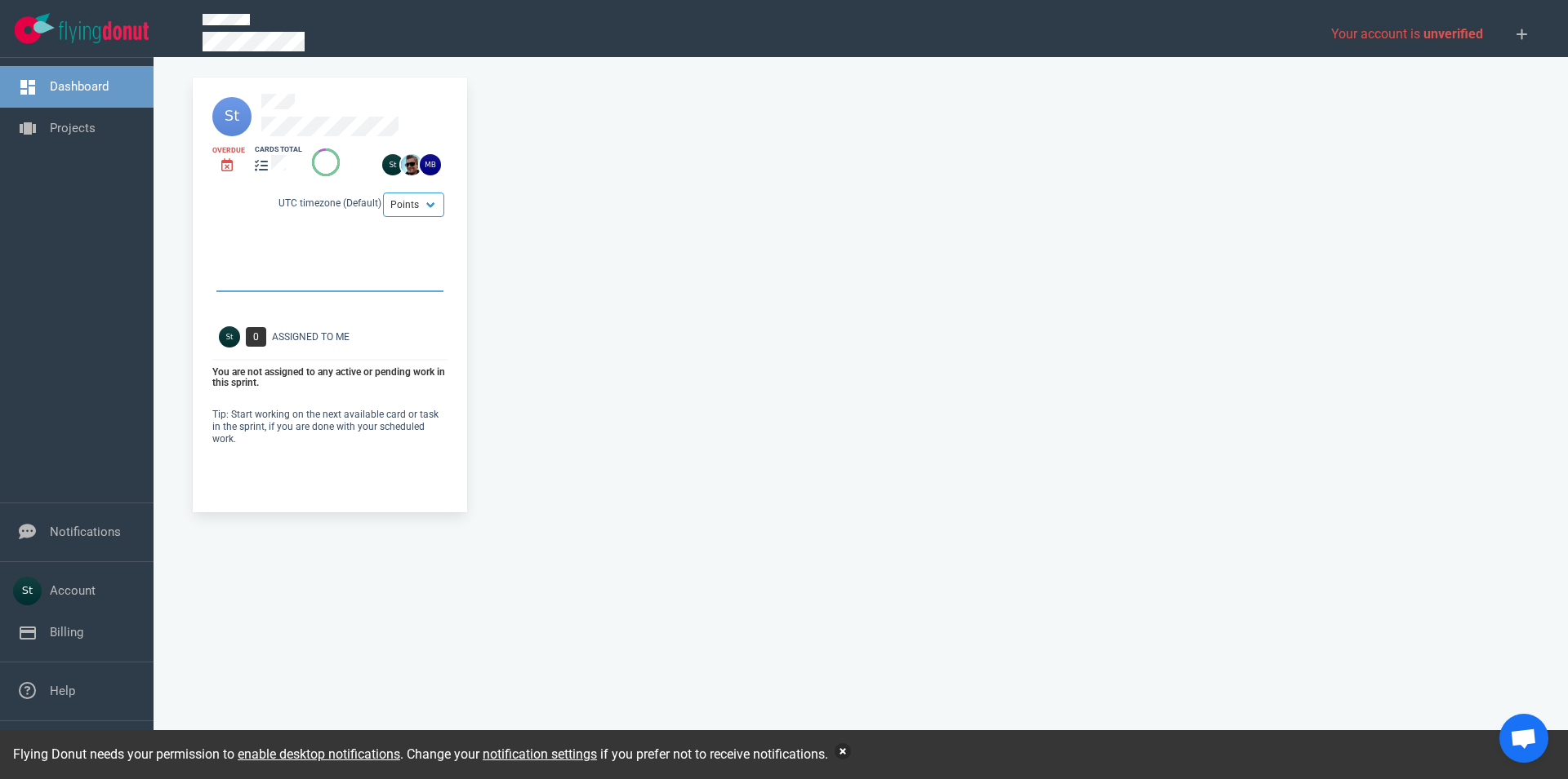
click at [843, 754] on button "button" at bounding box center [842, 751] width 16 height 16
click at [96, 121] on link "Projects" at bounding box center [72, 128] width 46 height 15
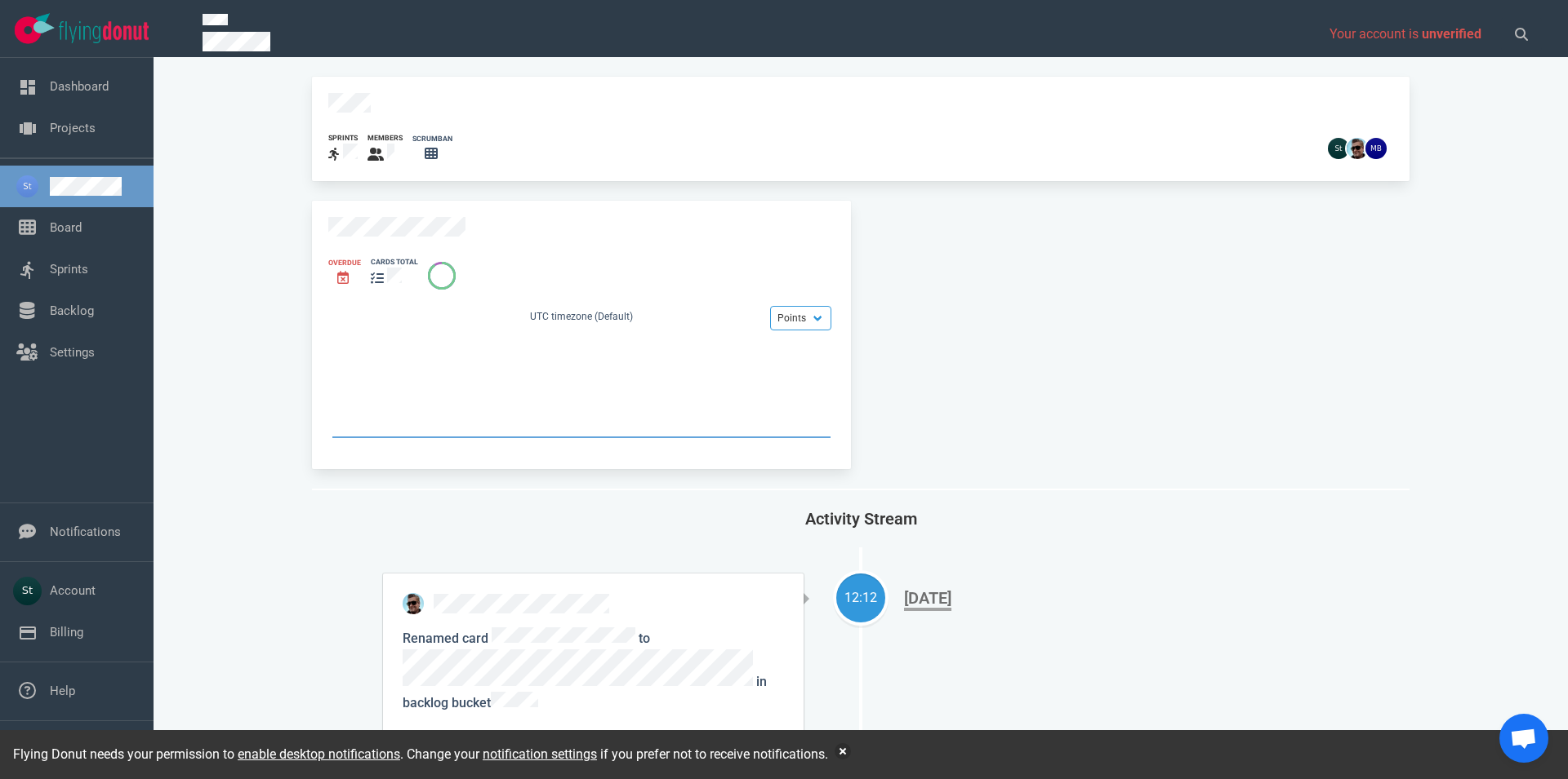
click at [87, 182] on link at bounding box center [95, 186] width 91 height 18
click at [87, 149] on nav "Dashboard Projects" at bounding box center [76, 107] width 153 height 100
click at [86, 136] on link "Projects" at bounding box center [72, 128] width 46 height 15
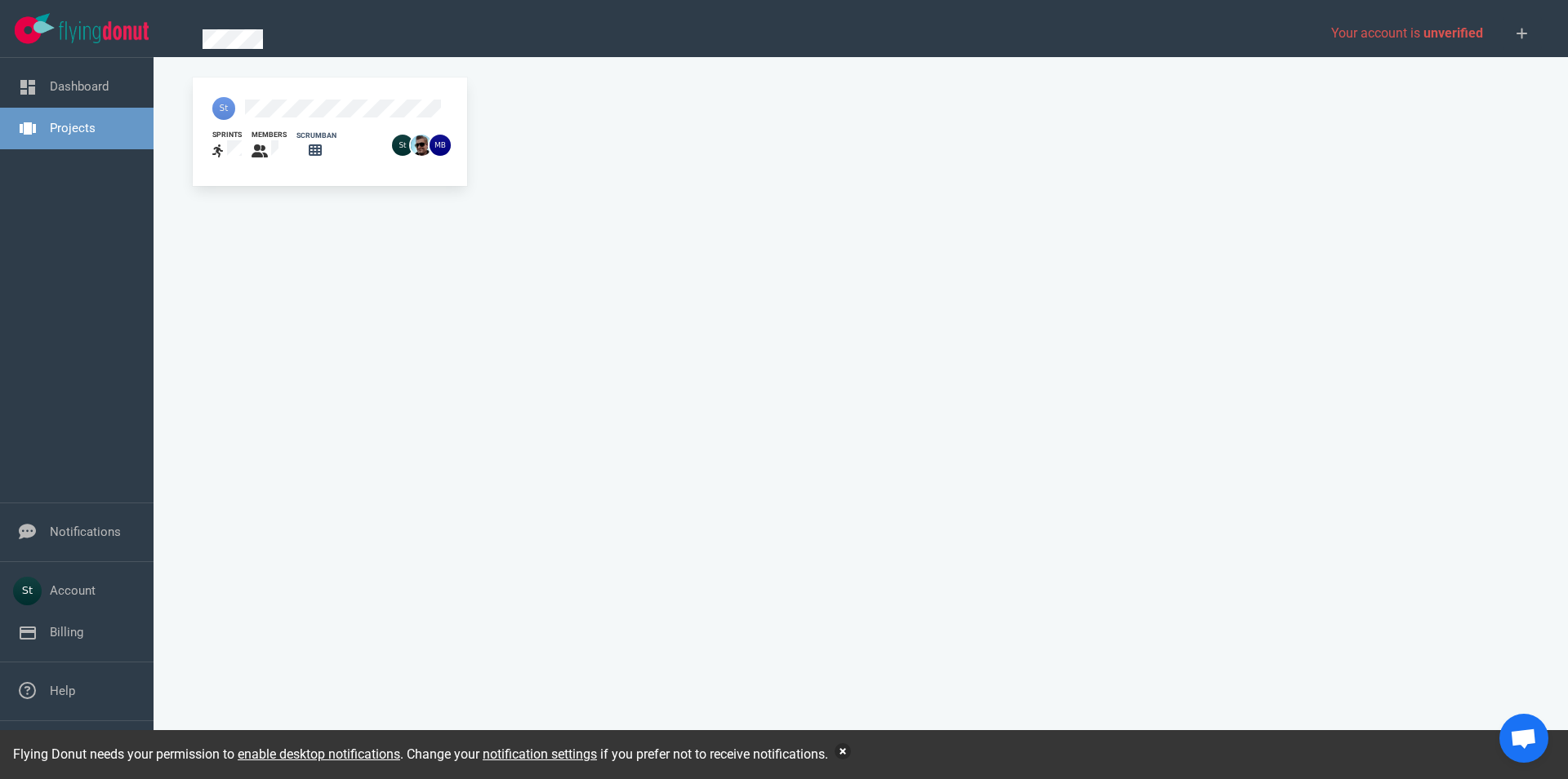
click at [851, 755] on button "button" at bounding box center [842, 751] width 16 height 16
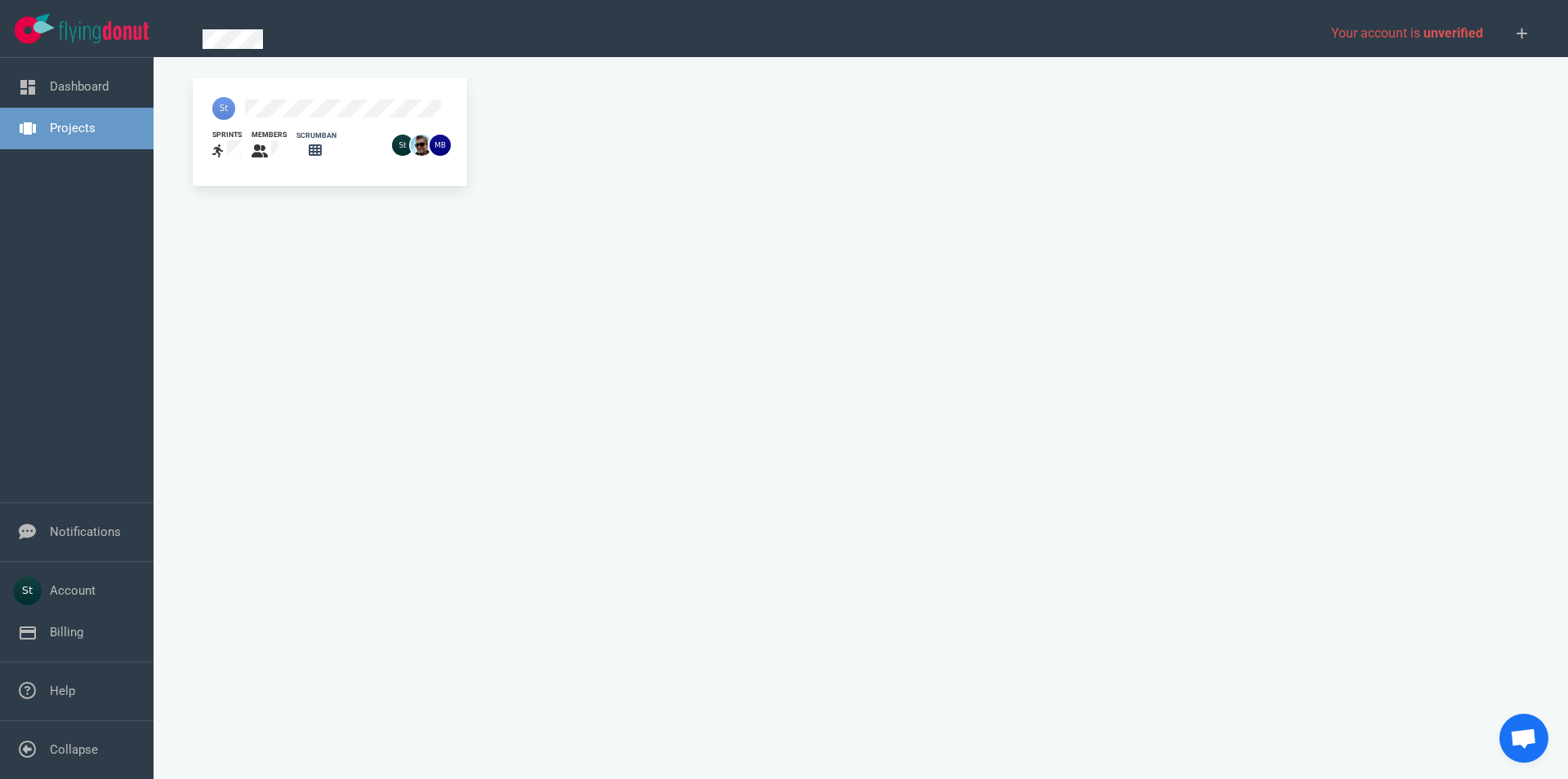
click at [770, 472] on div "sprints members scrumban" at bounding box center [860, 426] width 1355 height 699
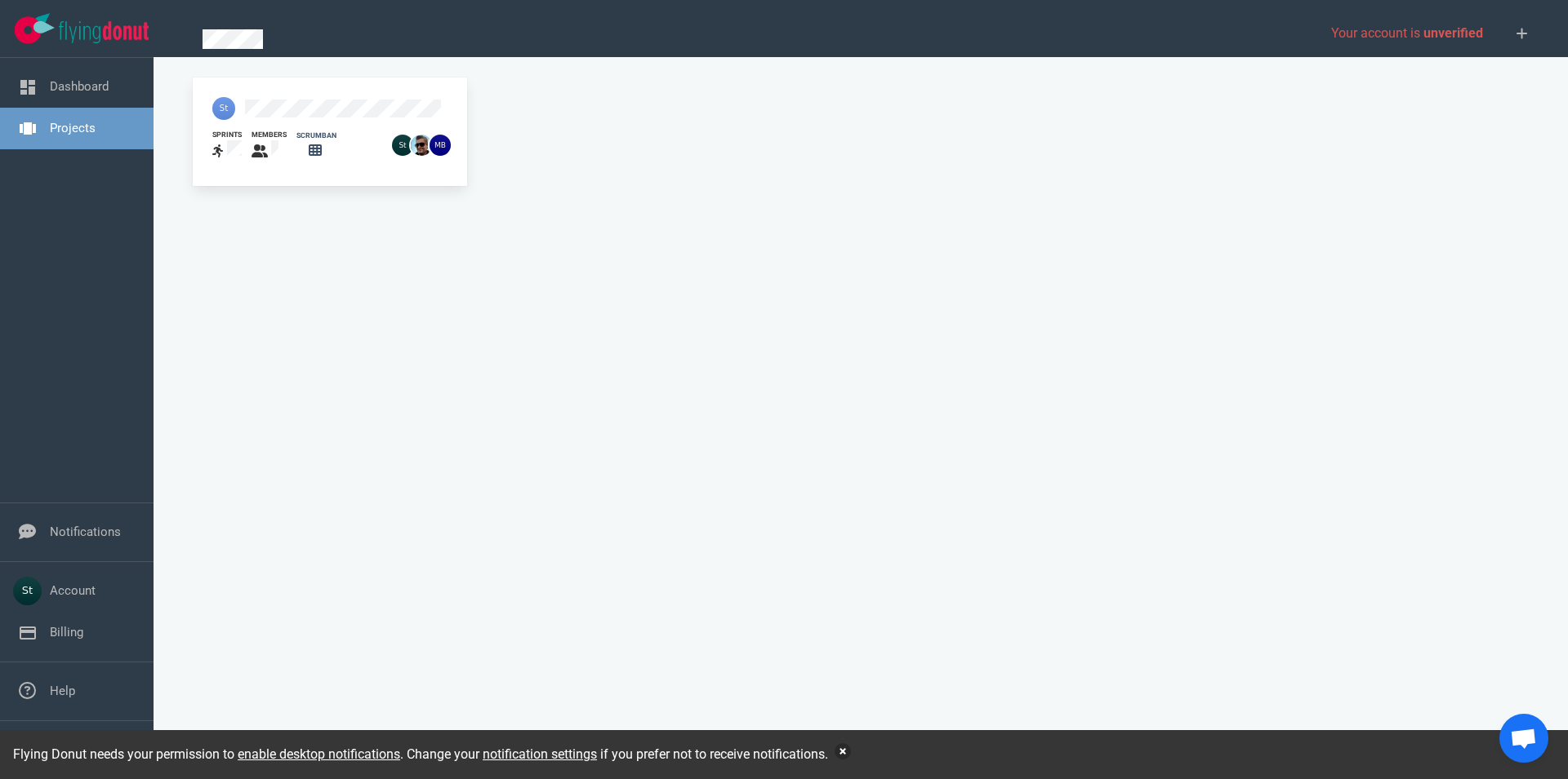
click at [843, 754] on button "button" at bounding box center [842, 751] width 16 height 16
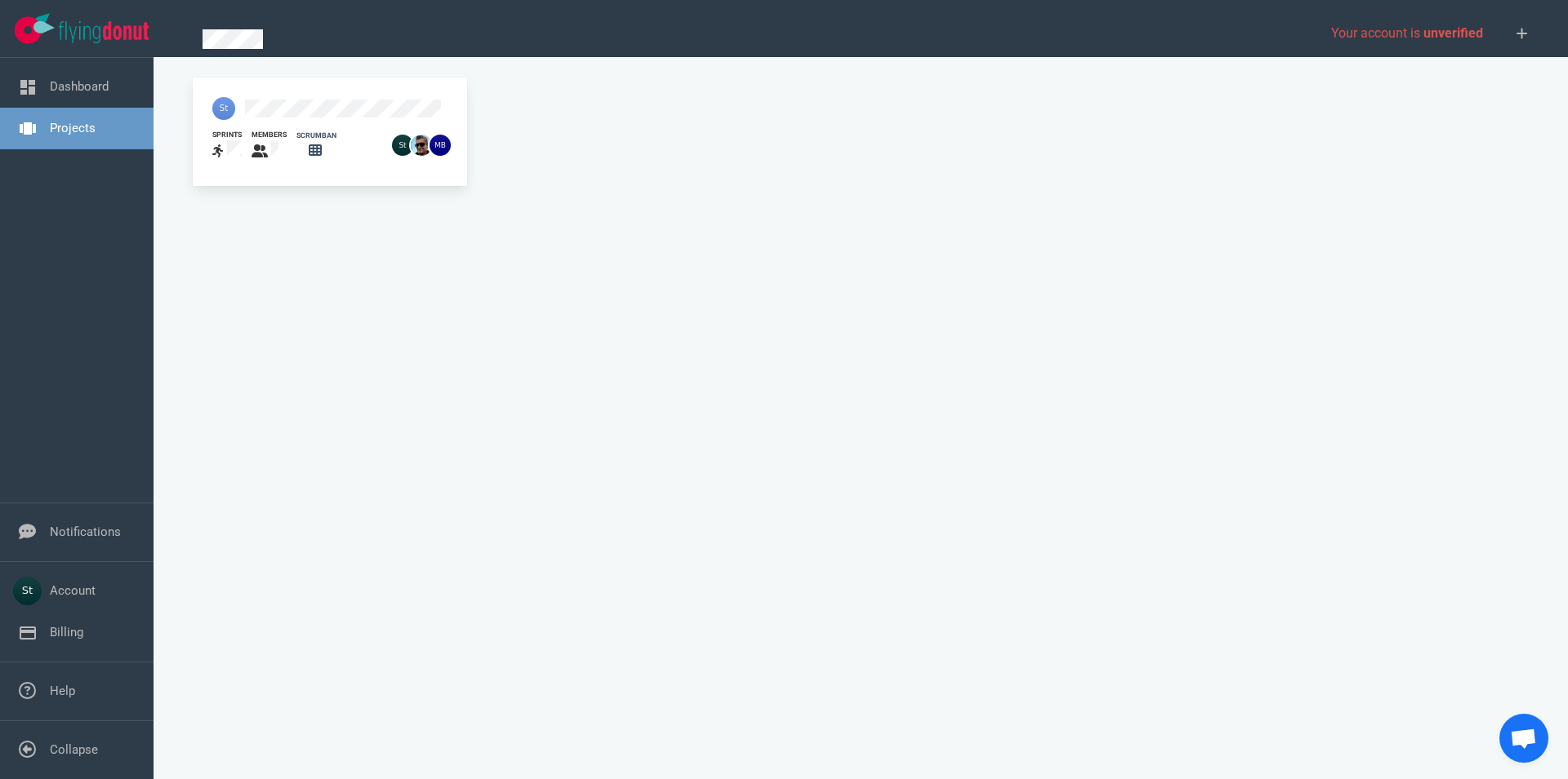
click at [1021, 256] on div "sprints members scrumban" at bounding box center [860, 426] width 1355 height 699
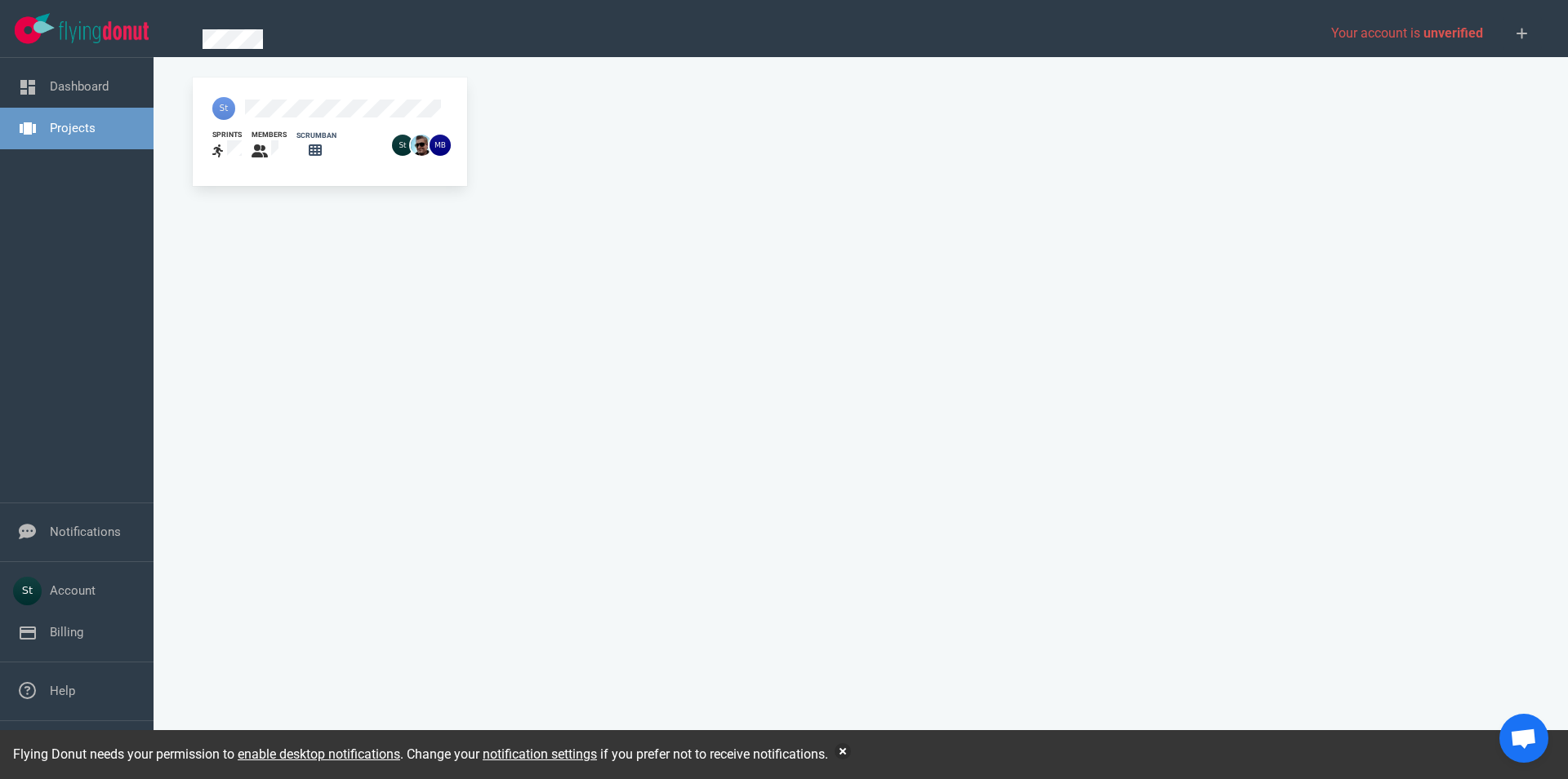
click at [839, 745] on div "Flying Donut needs your permission to enable desktop notifications . Change you…" at bounding box center [784, 755] width 1568 height 49
click at [843, 747] on button "button" at bounding box center [842, 751] width 16 height 16
click at [847, 753] on button "button" at bounding box center [842, 751] width 16 height 16
click at [849, 751] on button "button" at bounding box center [842, 751] width 16 height 16
click at [851, 753] on button "button" at bounding box center [842, 751] width 16 height 16
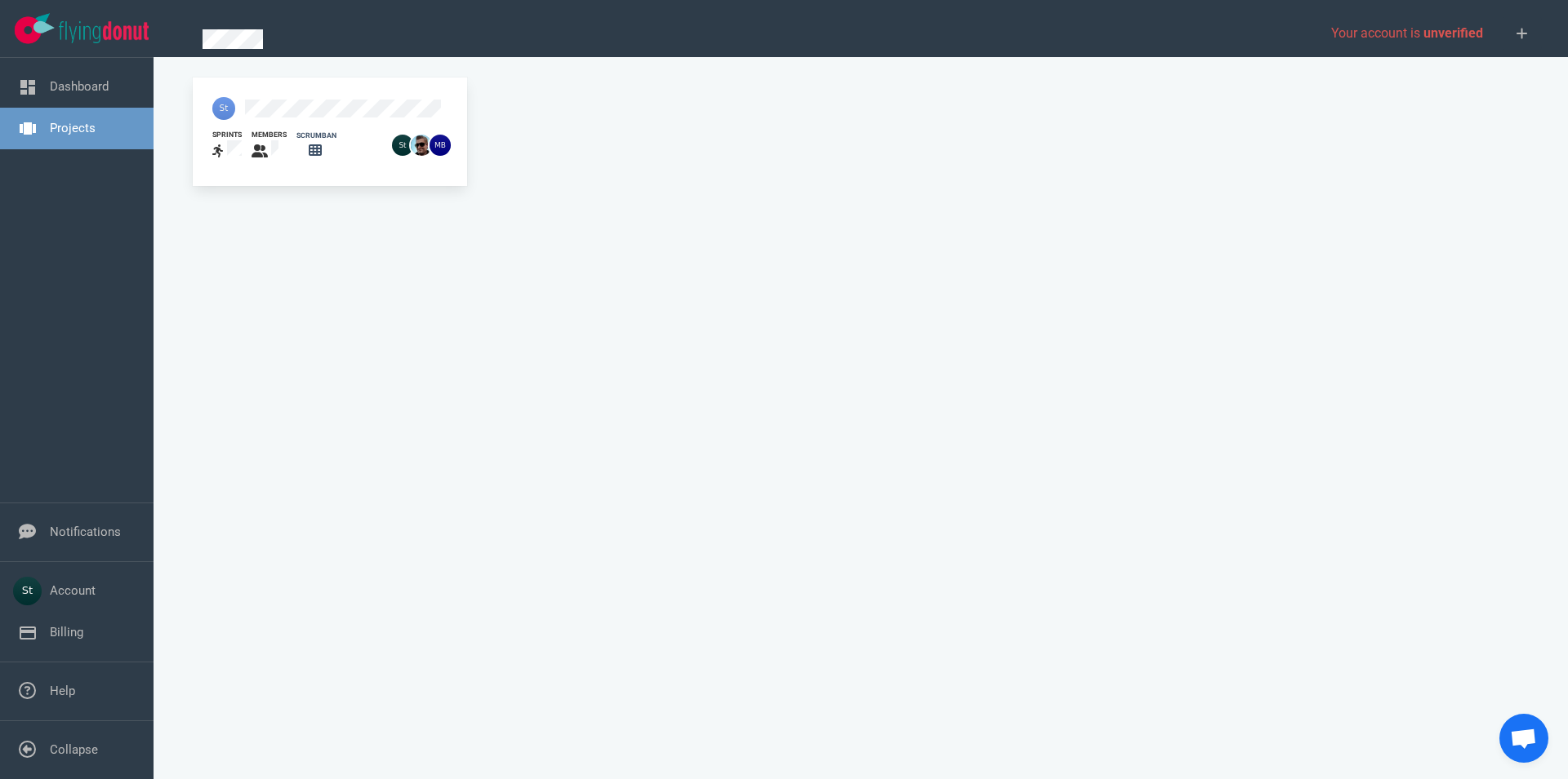
click at [243, 110] on div at bounding box center [224, 108] width 43 height 43
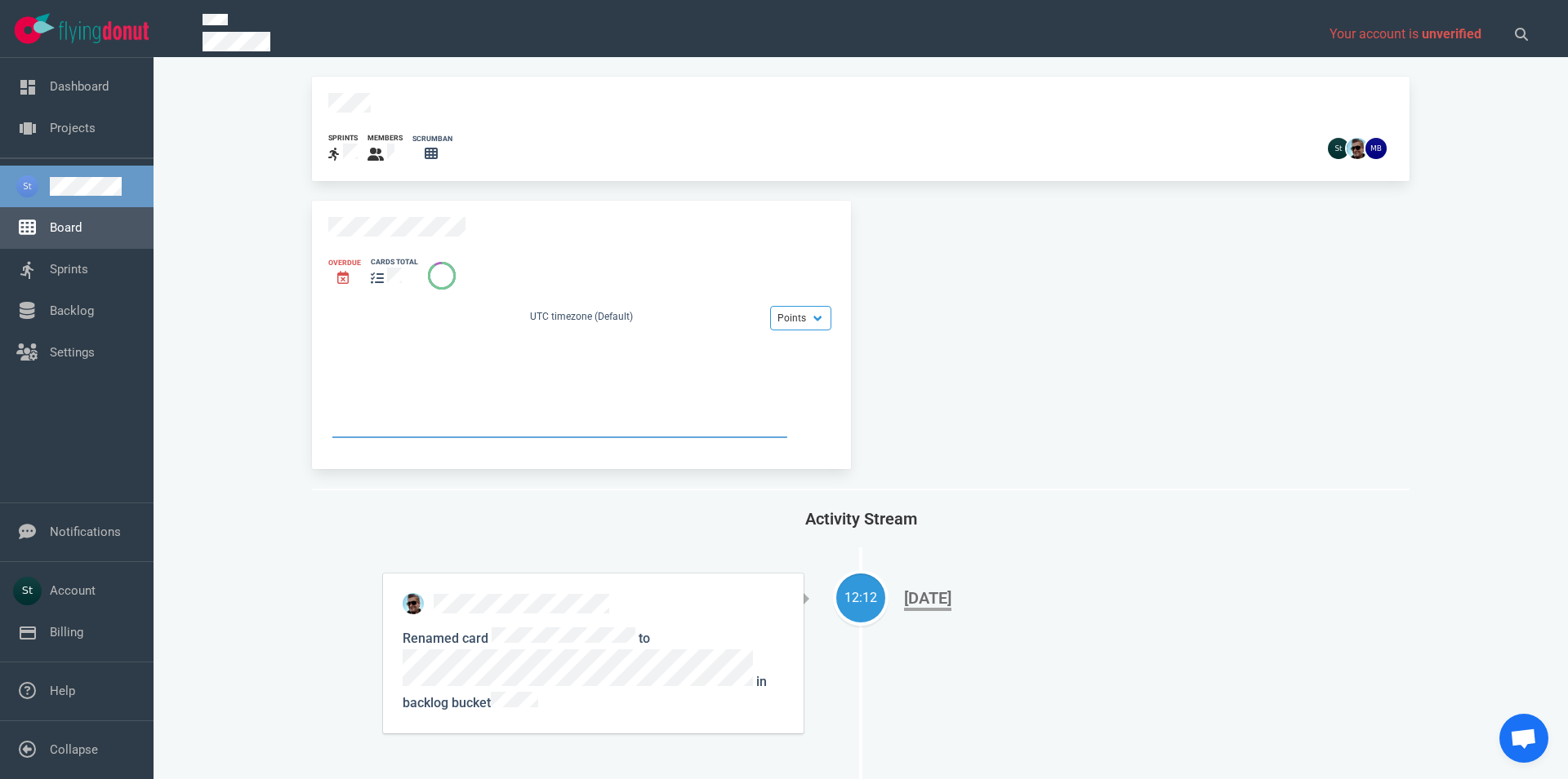
click at [81, 224] on link "Board" at bounding box center [65, 228] width 32 height 15
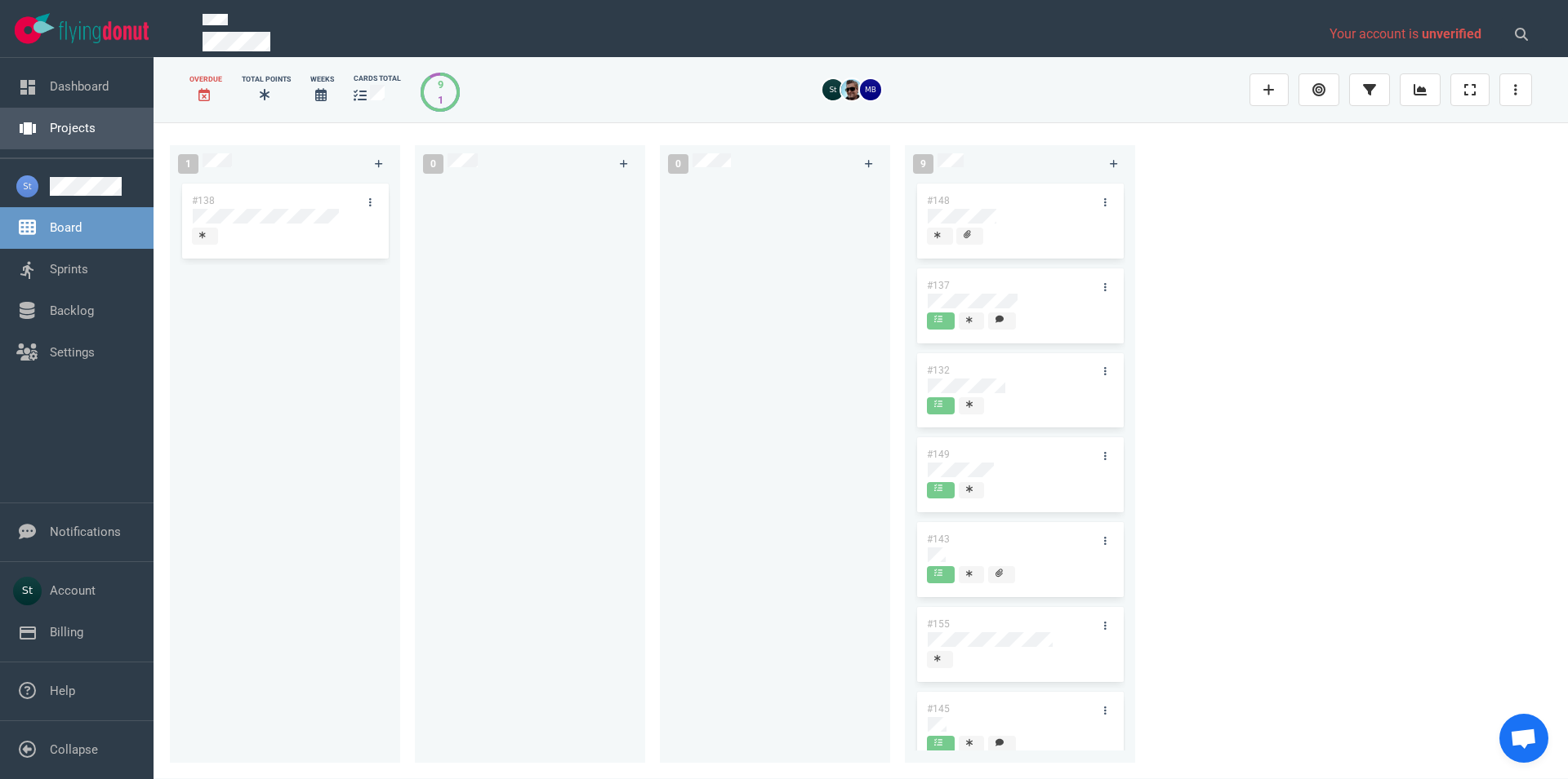
click at [96, 131] on link "Projects" at bounding box center [72, 128] width 46 height 15
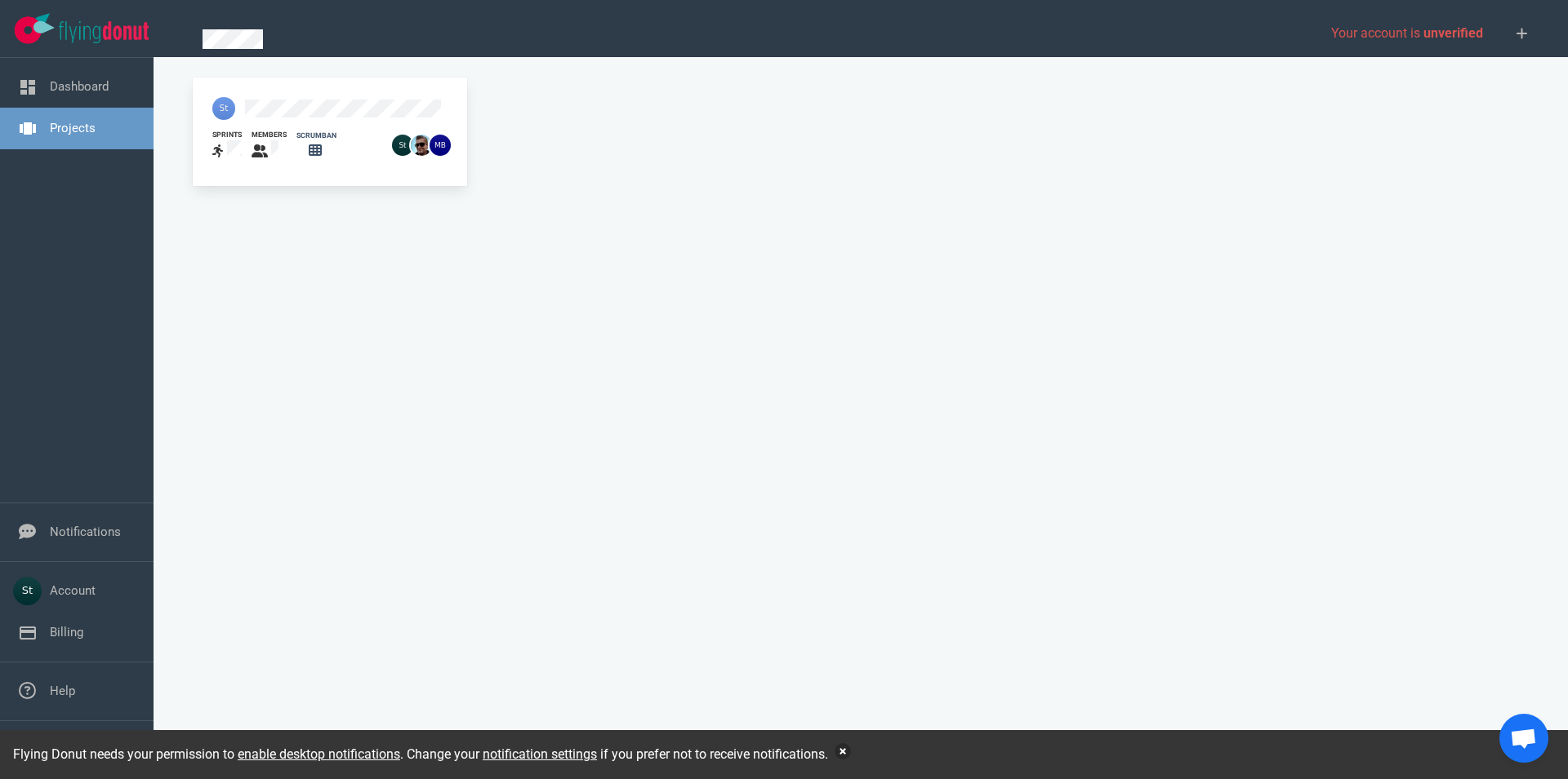
click at [851, 755] on button "button" at bounding box center [842, 751] width 16 height 16
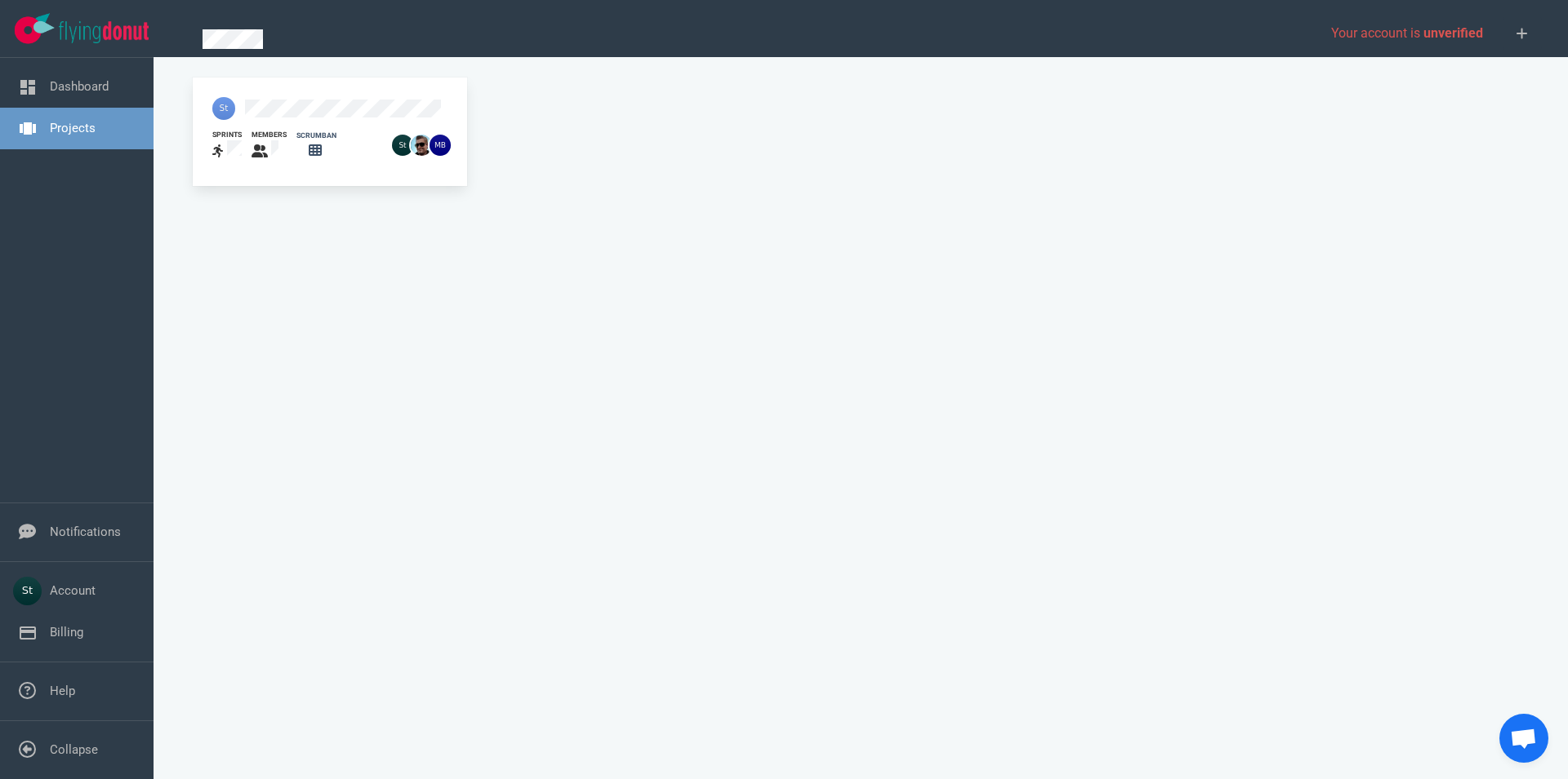
click at [334, 373] on div "sprints members scrumban" at bounding box center [860, 426] width 1355 height 699
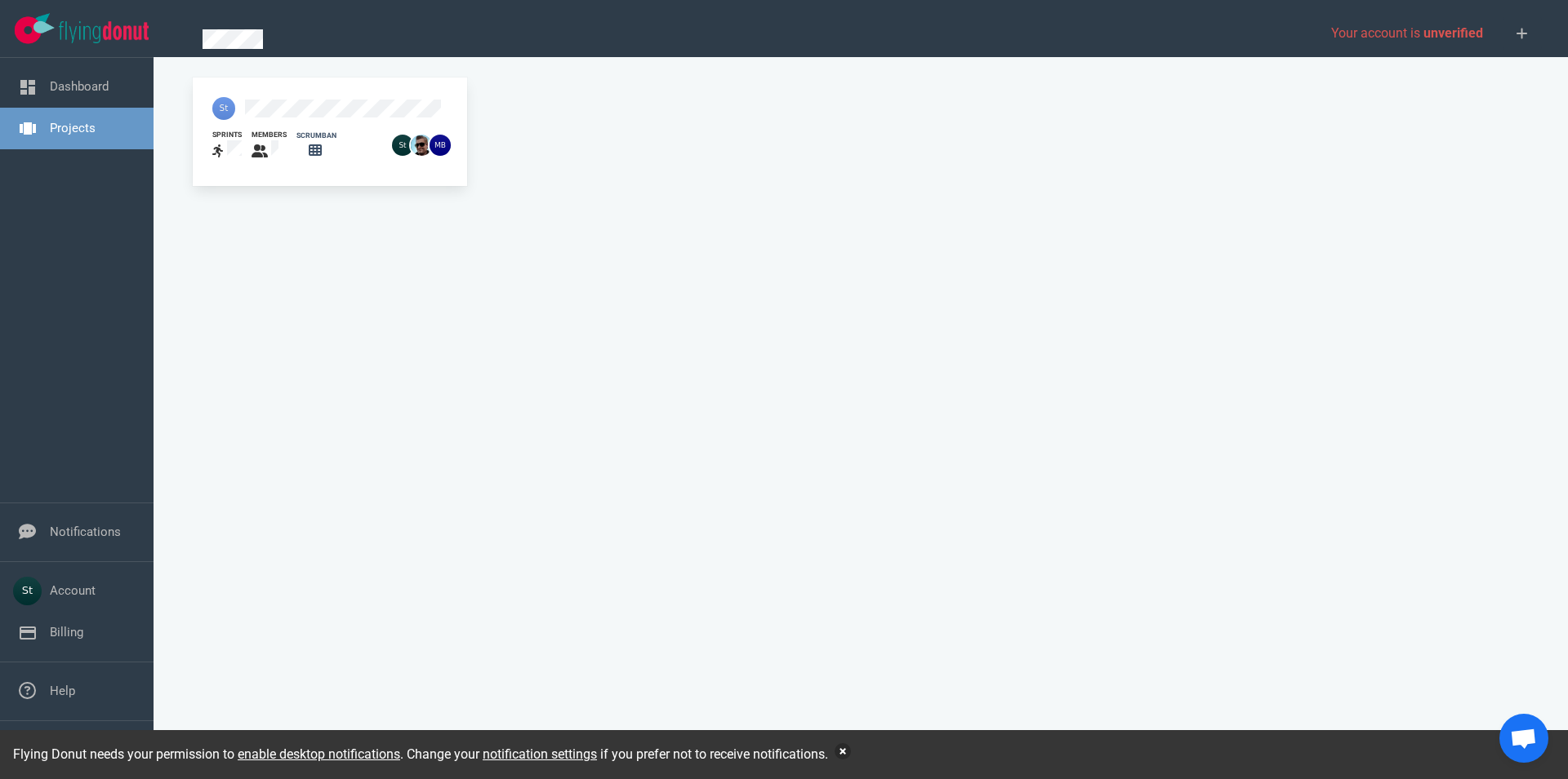
click at [851, 756] on button "button" at bounding box center [842, 751] width 16 height 16
click at [847, 757] on button "button" at bounding box center [842, 751] width 16 height 16
click at [846, 746] on button "button" at bounding box center [842, 751] width 16 height 16
click at [851, 750] on button "button" at bounding box center [842, 751] width 16 height 16
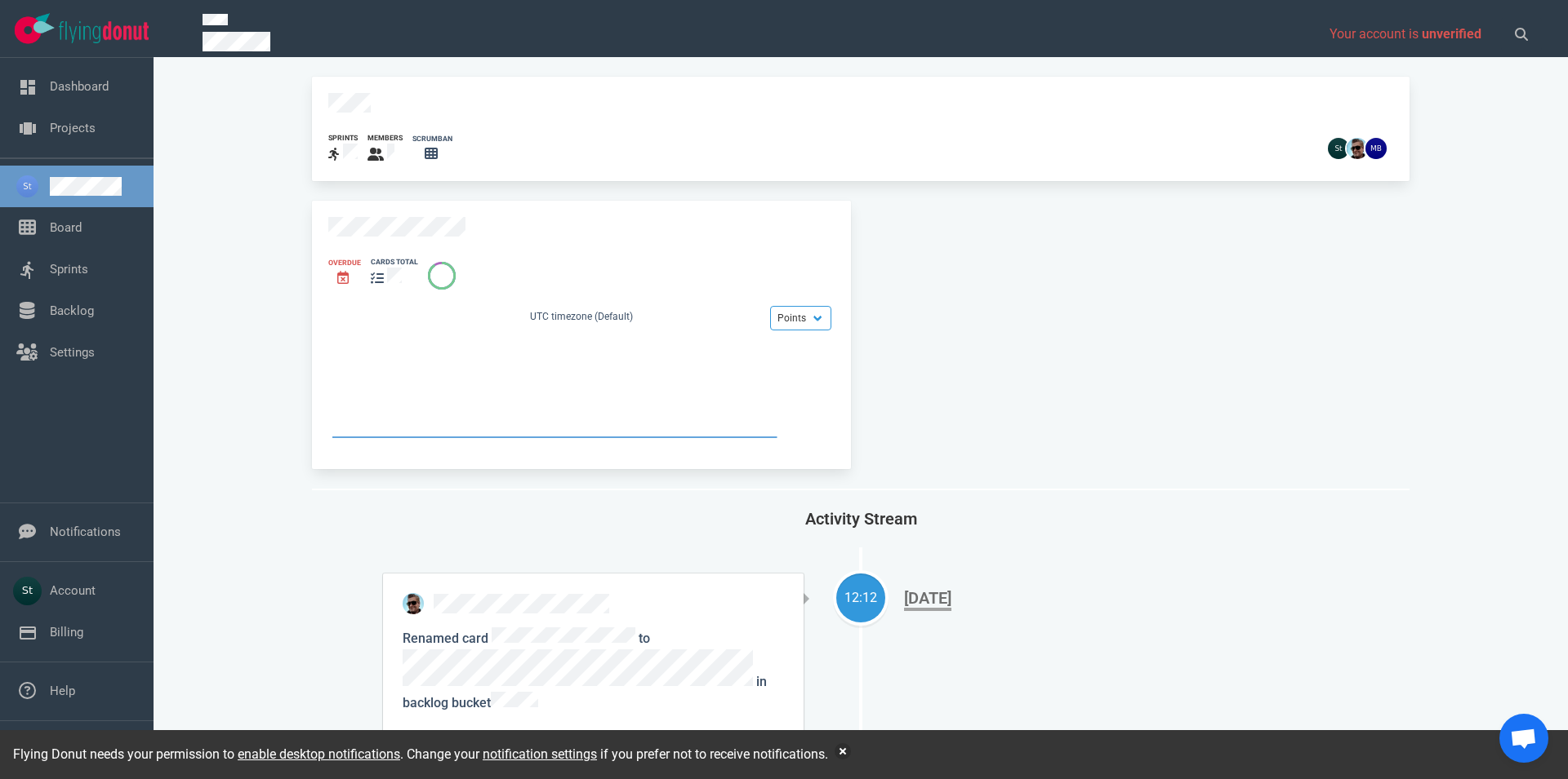
click at [122, 181] on link at bounding box center [95, 186] width 91 height 18
click at [81, 235] on link "Board" at bounding box center [65, 228] width 32 height 15
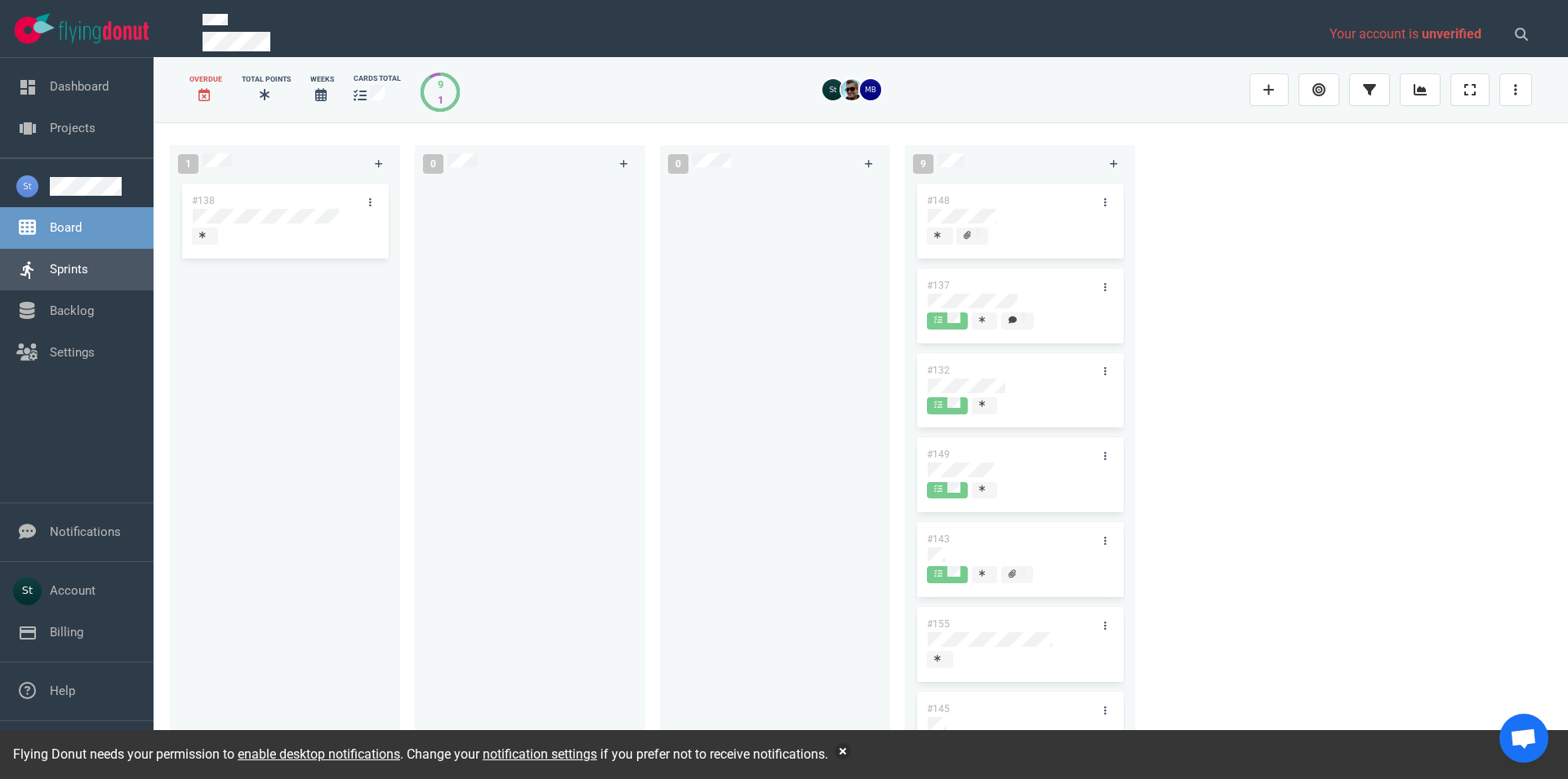
click at [88, 267] on link "Sprints" at bounding box center [69, 270] width 39 height 15
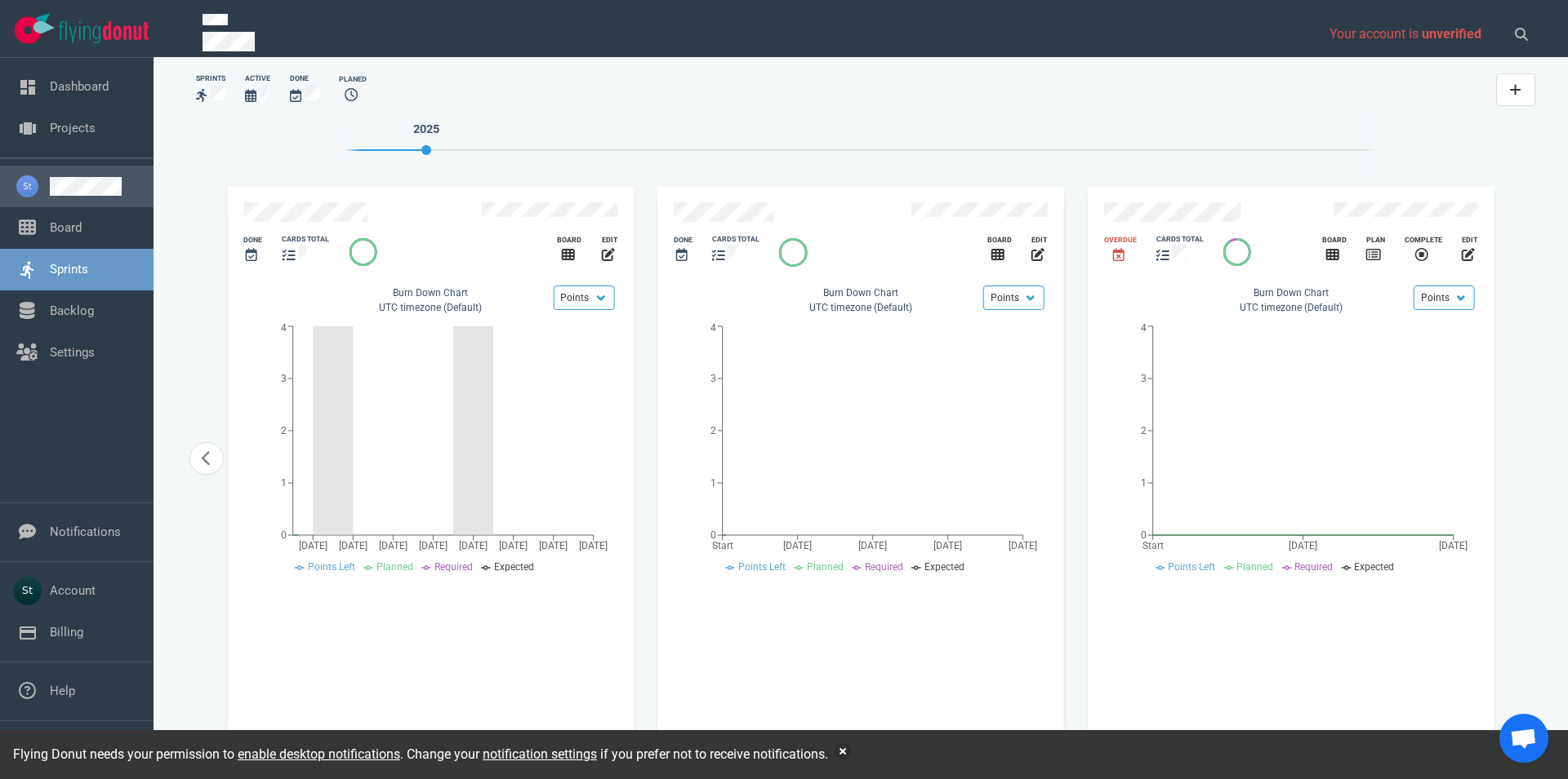
click at [72, 196] on link at bounding box center [95, 186] width 91 height 18
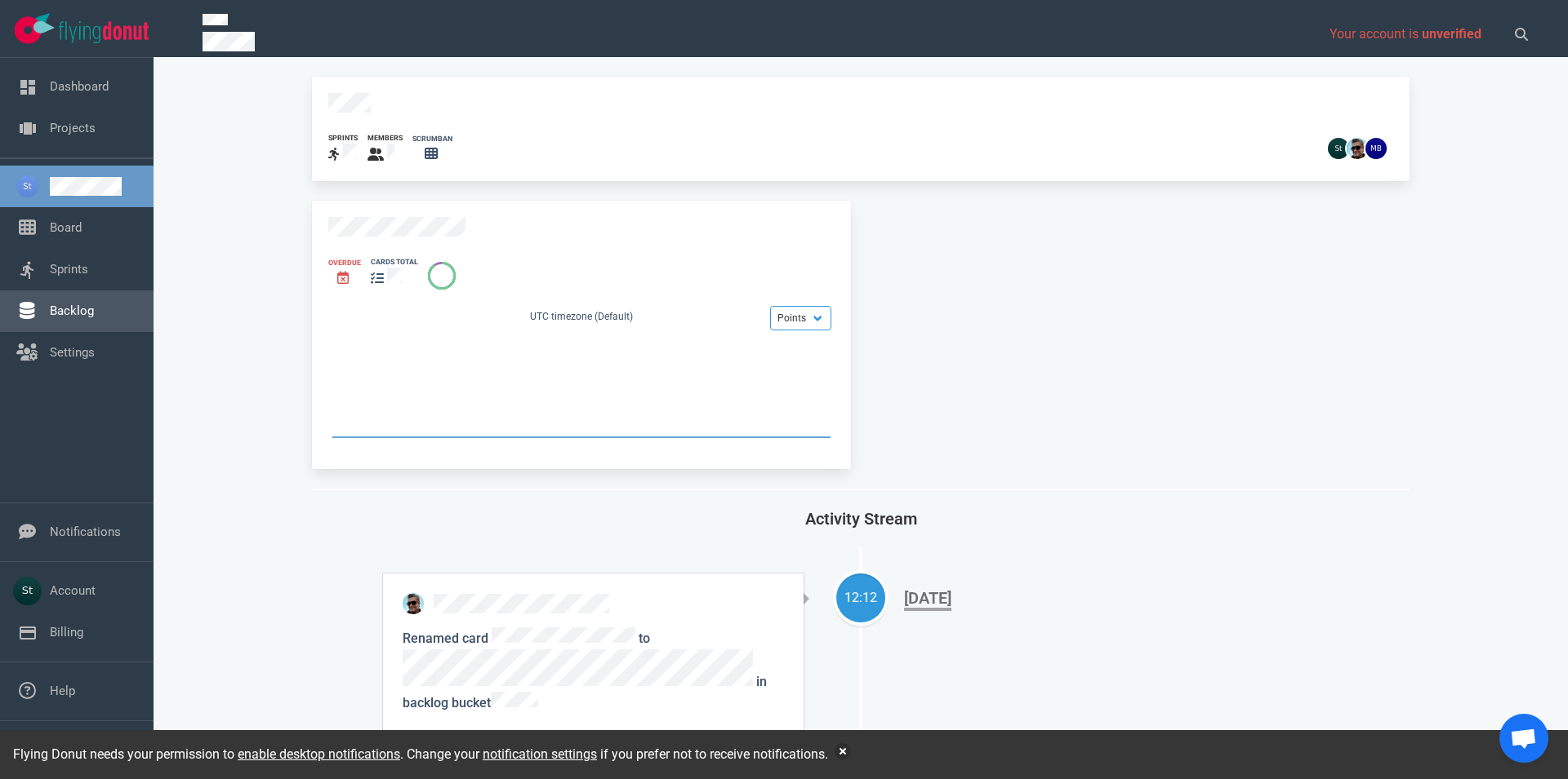
click at [94, 318] on link "Backlog" at bounding box center [71, 311] width 44 height 15
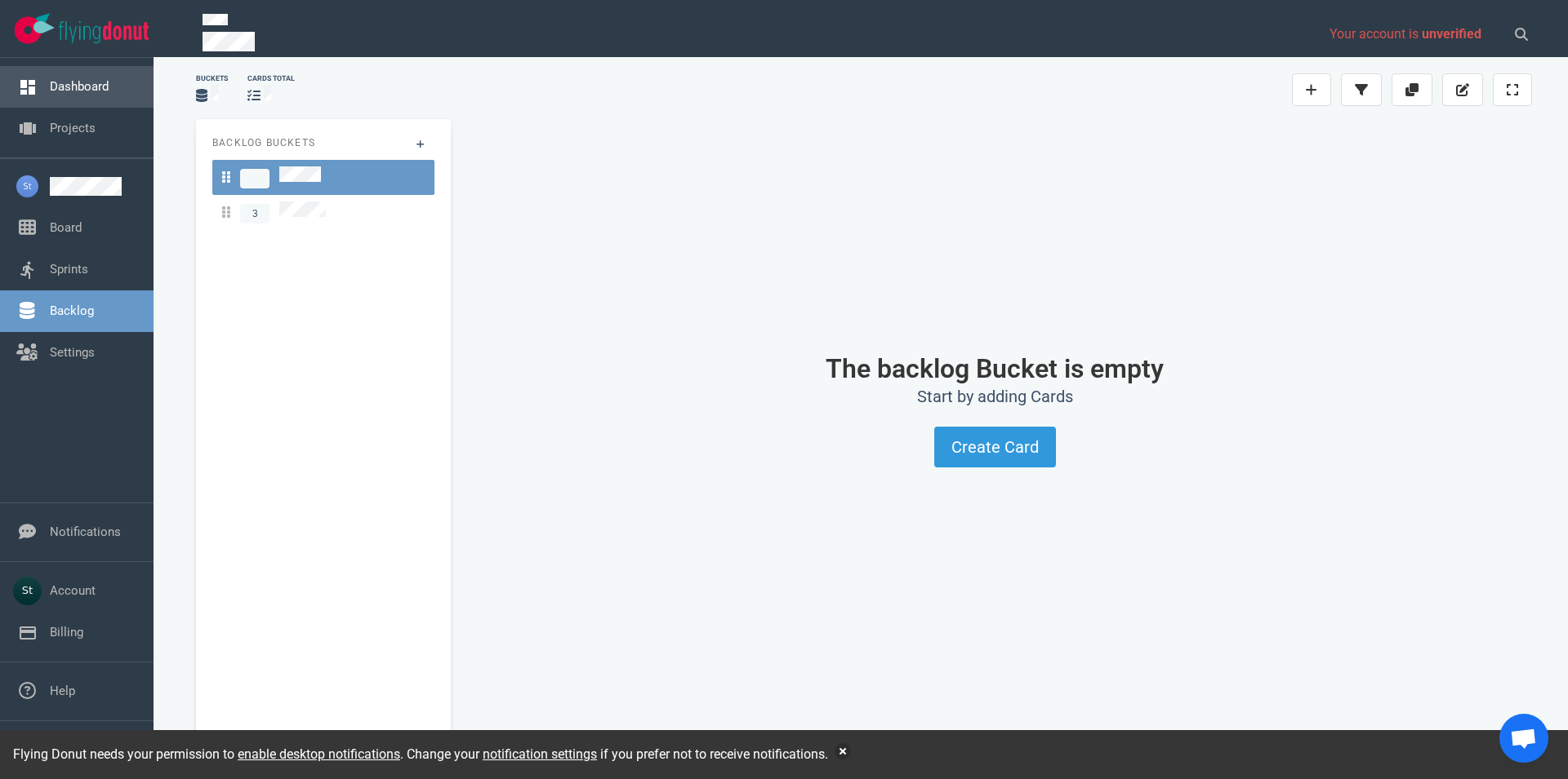
click at [80, 94] on link "Dashboard" at bounding box center [79, 87] width 59 height 15
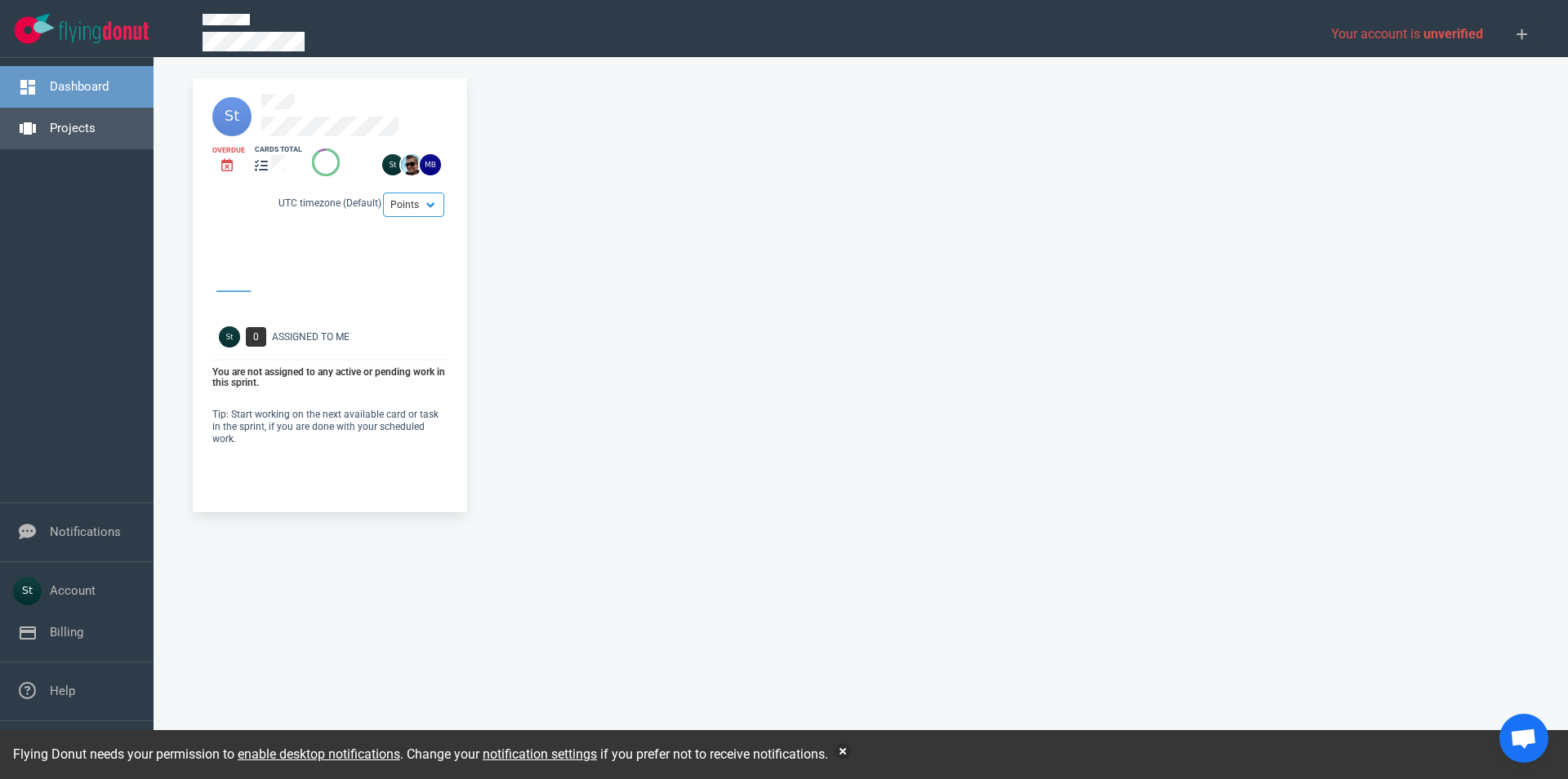
click at [82, 134] on link "Projects" at bounding box center [72, 128] width 46 height 15
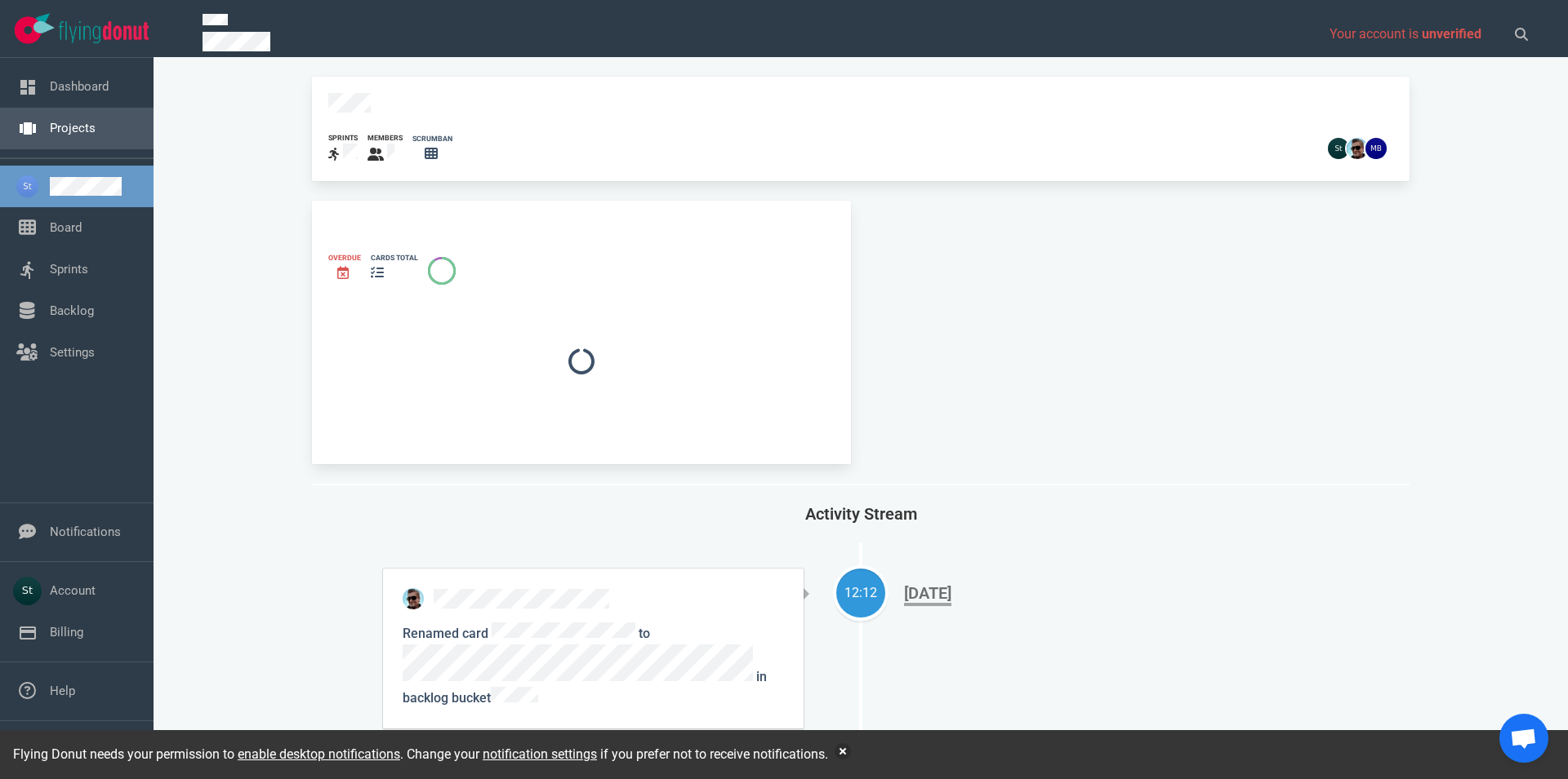
click at [71, 121] on link "Projects" at bounding box center [72, 128] width 46 height 15
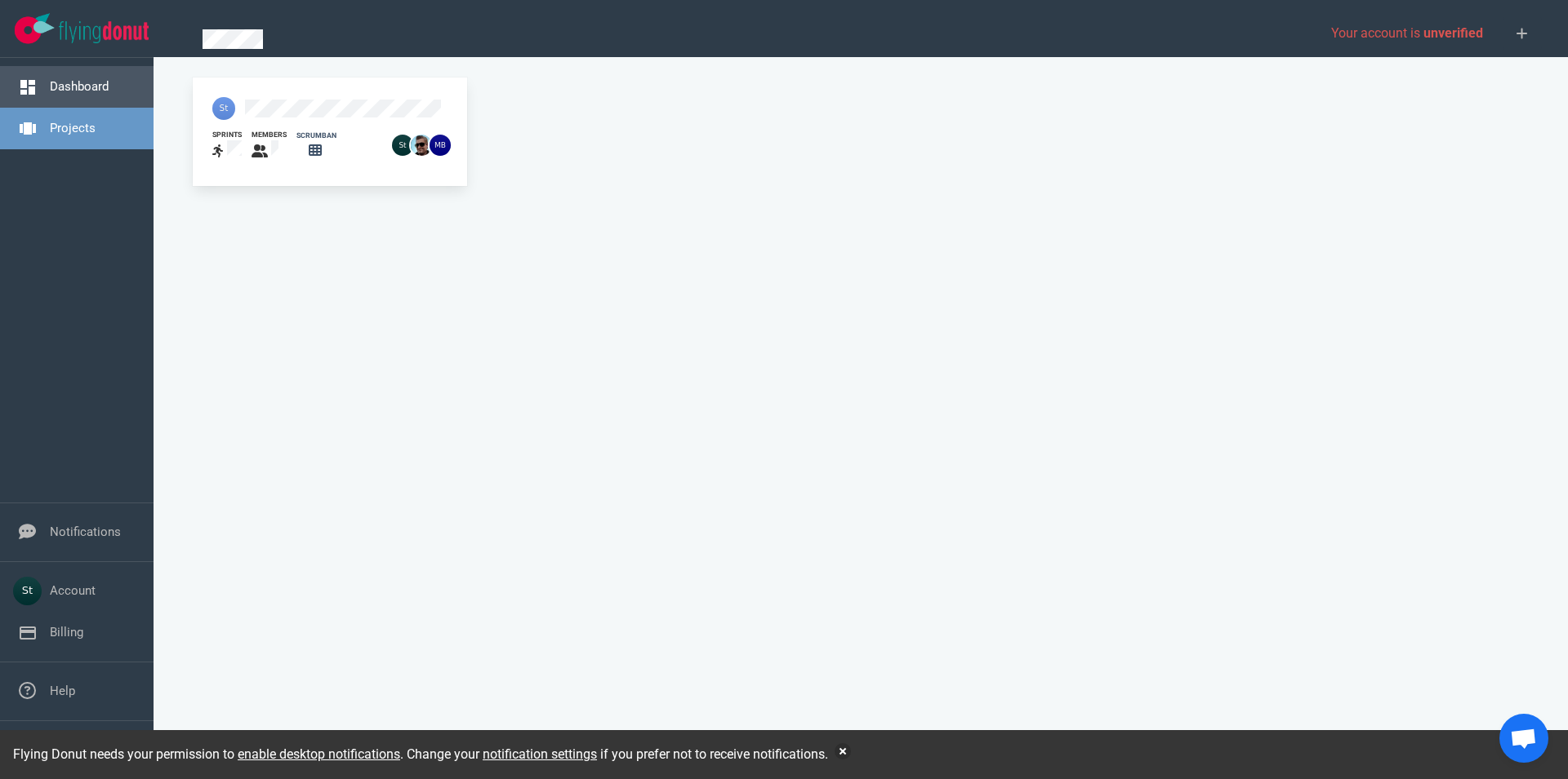
click at [84, 85] on link "Dashboard" at bounding box center [79, 87] width 59 height 15
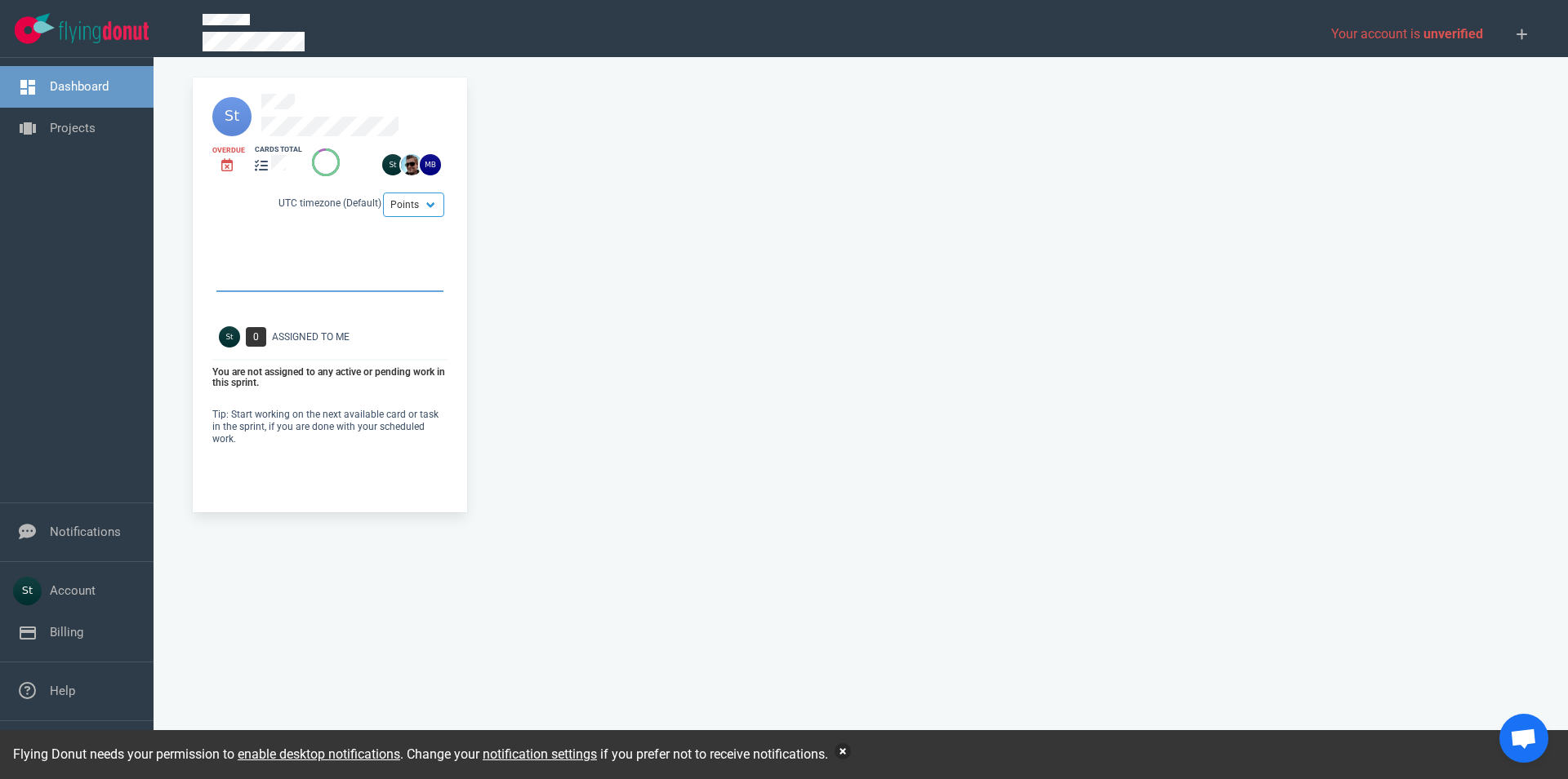
click at [849, 751] on button "button" at bounding box center [842, 751] width 16 height 16
click at [526, 274] on div "Overdue cards total Points Hours UTC timezone (Default) 0 Assigned To Me You ar…" at bounding box center [860, 295] width 1355 height 456
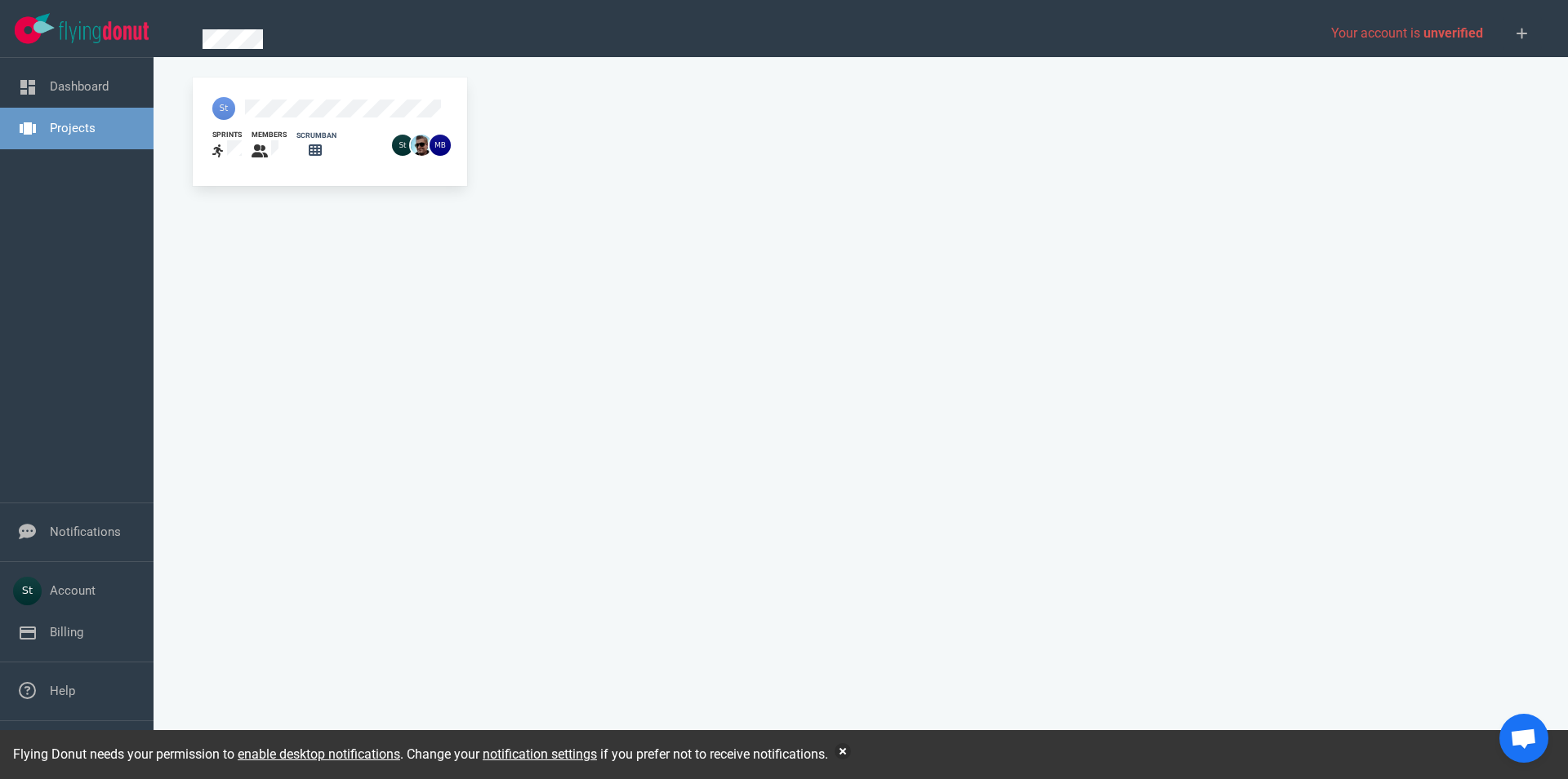
click at [265, 98] on div at bounding box center [298, 108] width 189 height 43
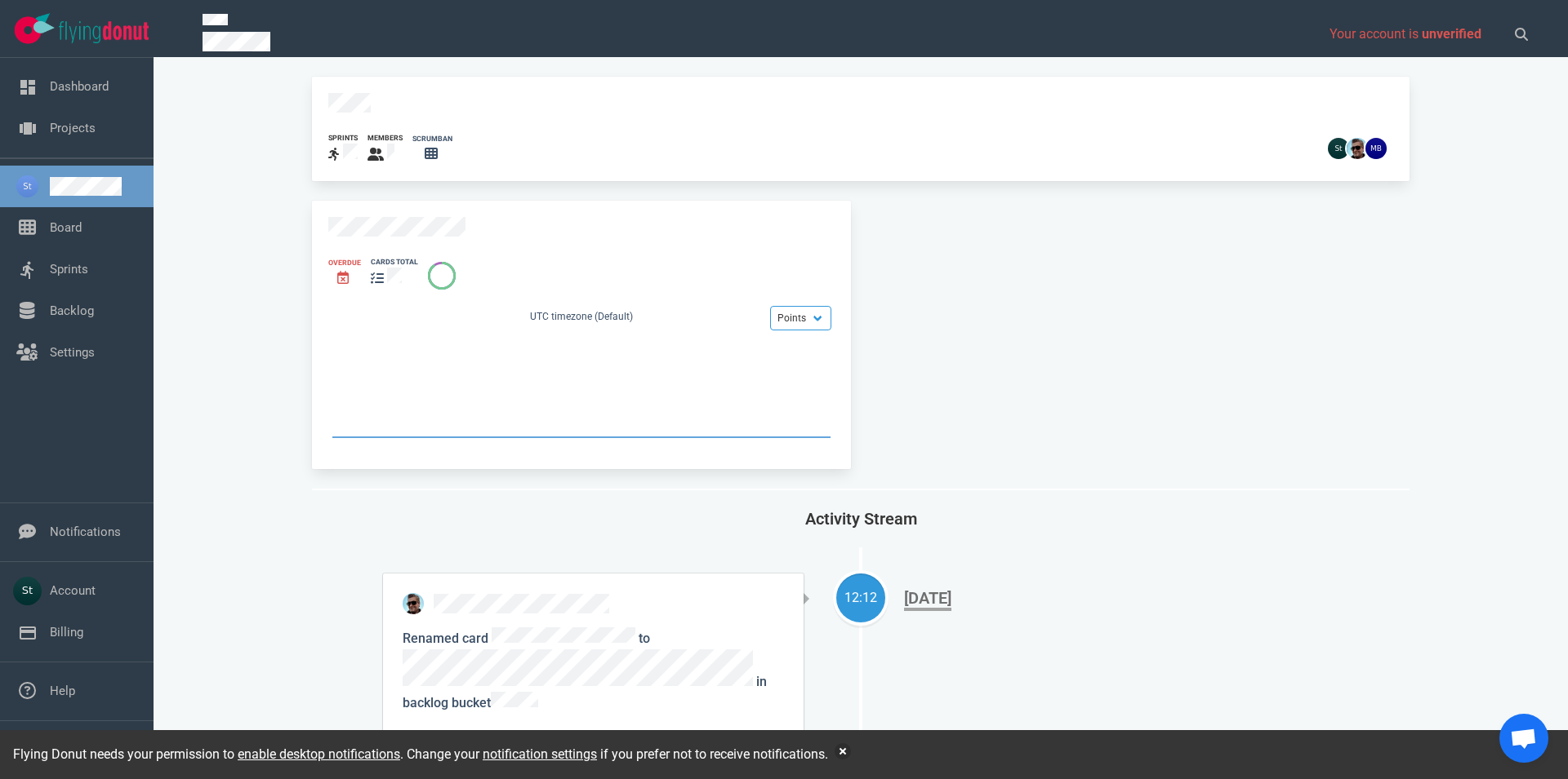
click at [98, 196] on link at bounding box center [95, 186] width 91 height 18
click at [93, 188] on link at bounding box center [95, 186] width 91 height 18
click at [79, 136] on link "Projects" at bounding box center [72, 128] width 46 height 15
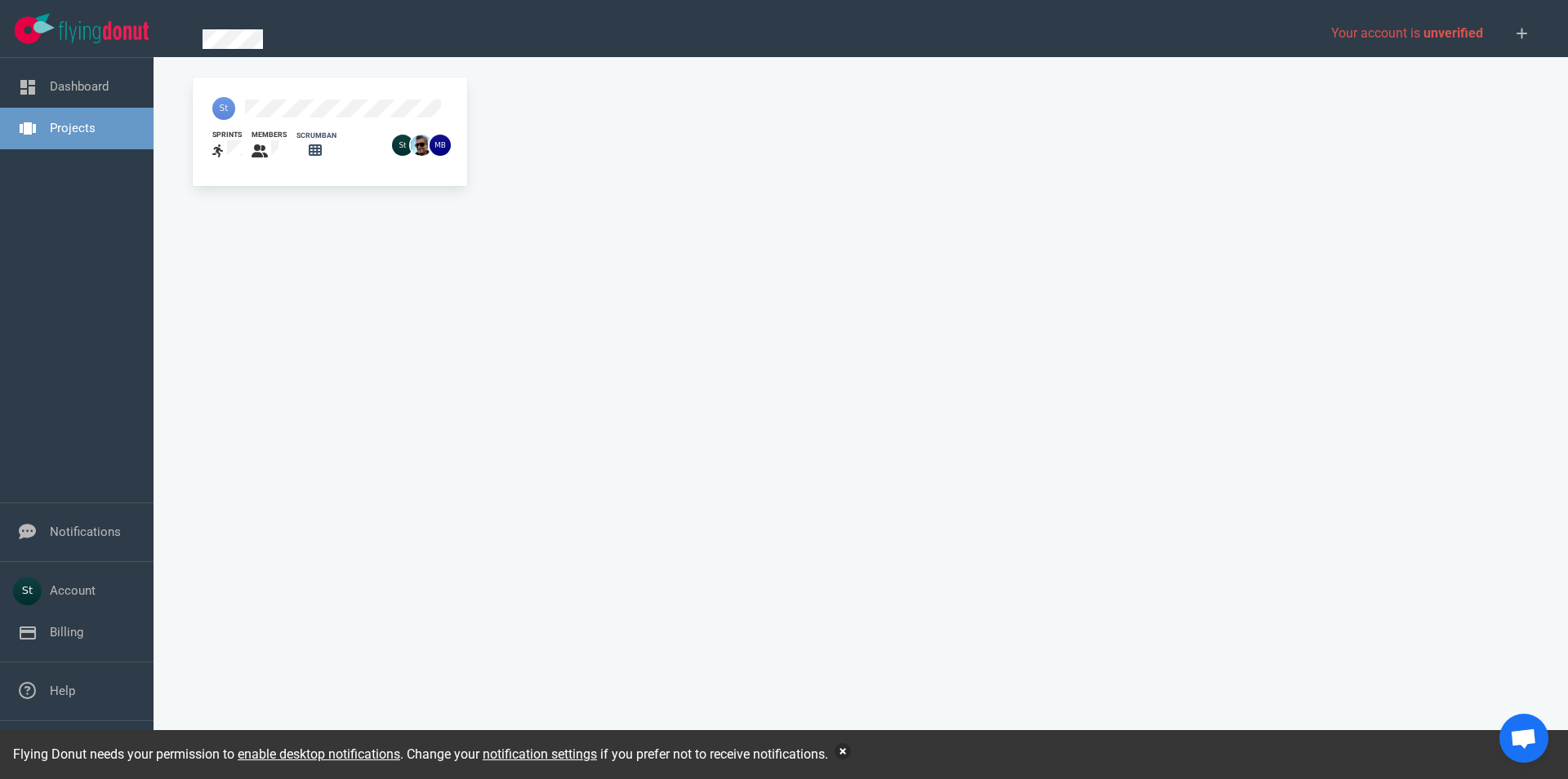
click at [850, 751] on button "button" at bounding box center [842, 751] width 16 height 16
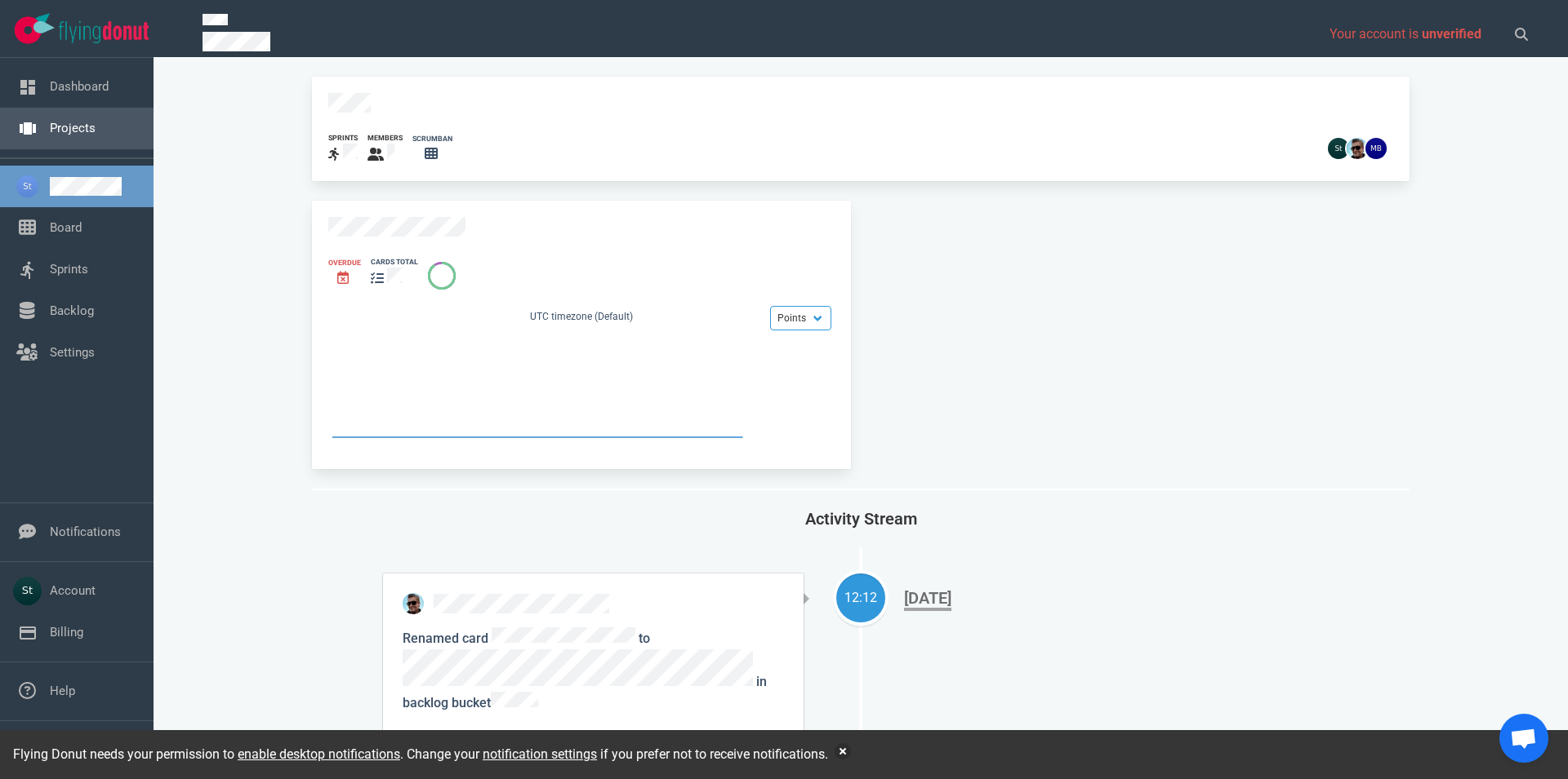
click at [96, 136] on link "Projects" at bounding box center [72, 128] width 46 height 15
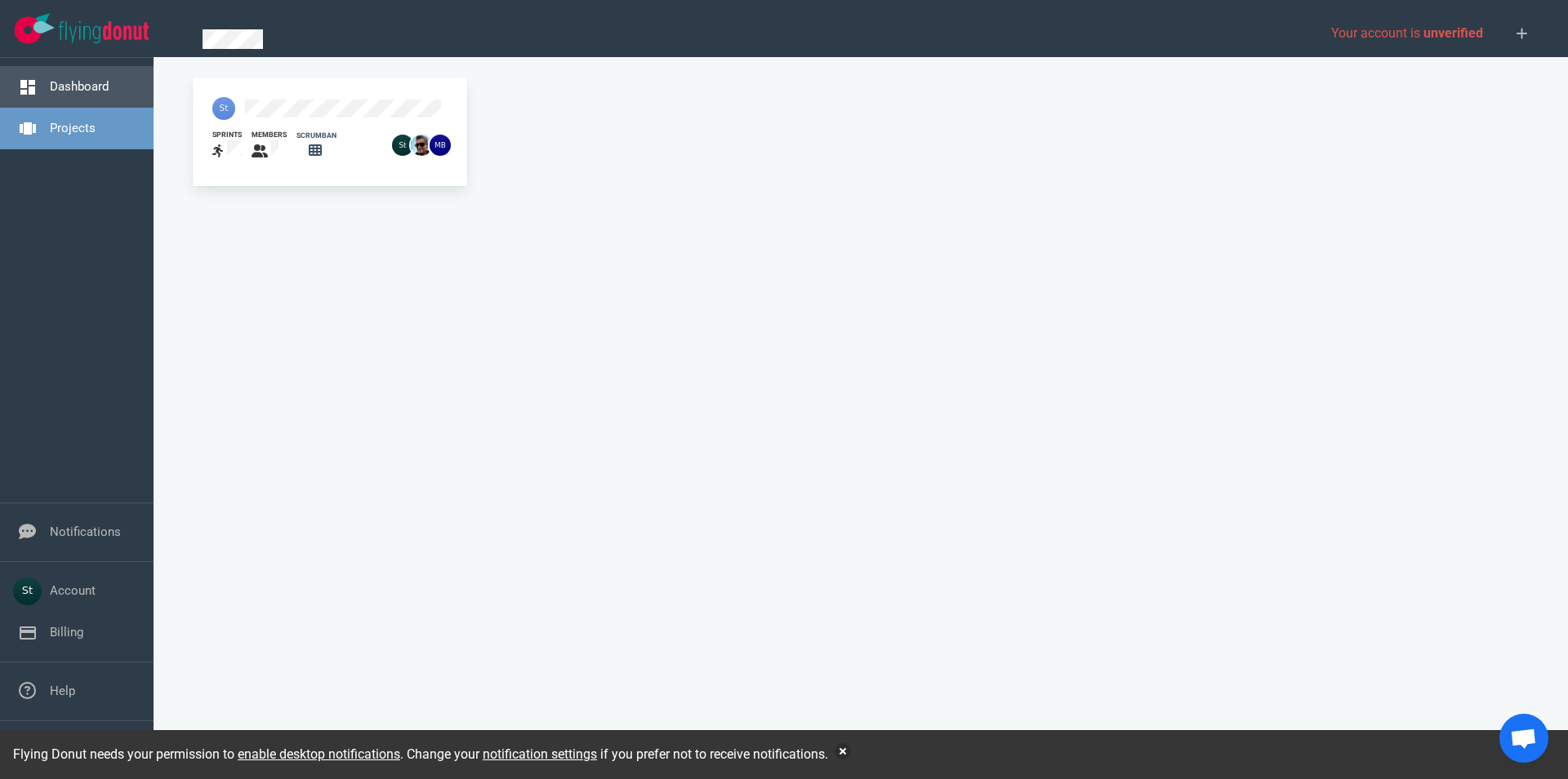
click at [106, 82] on link "Dashboard" at bounding box center [79, 87] width 59 height 15
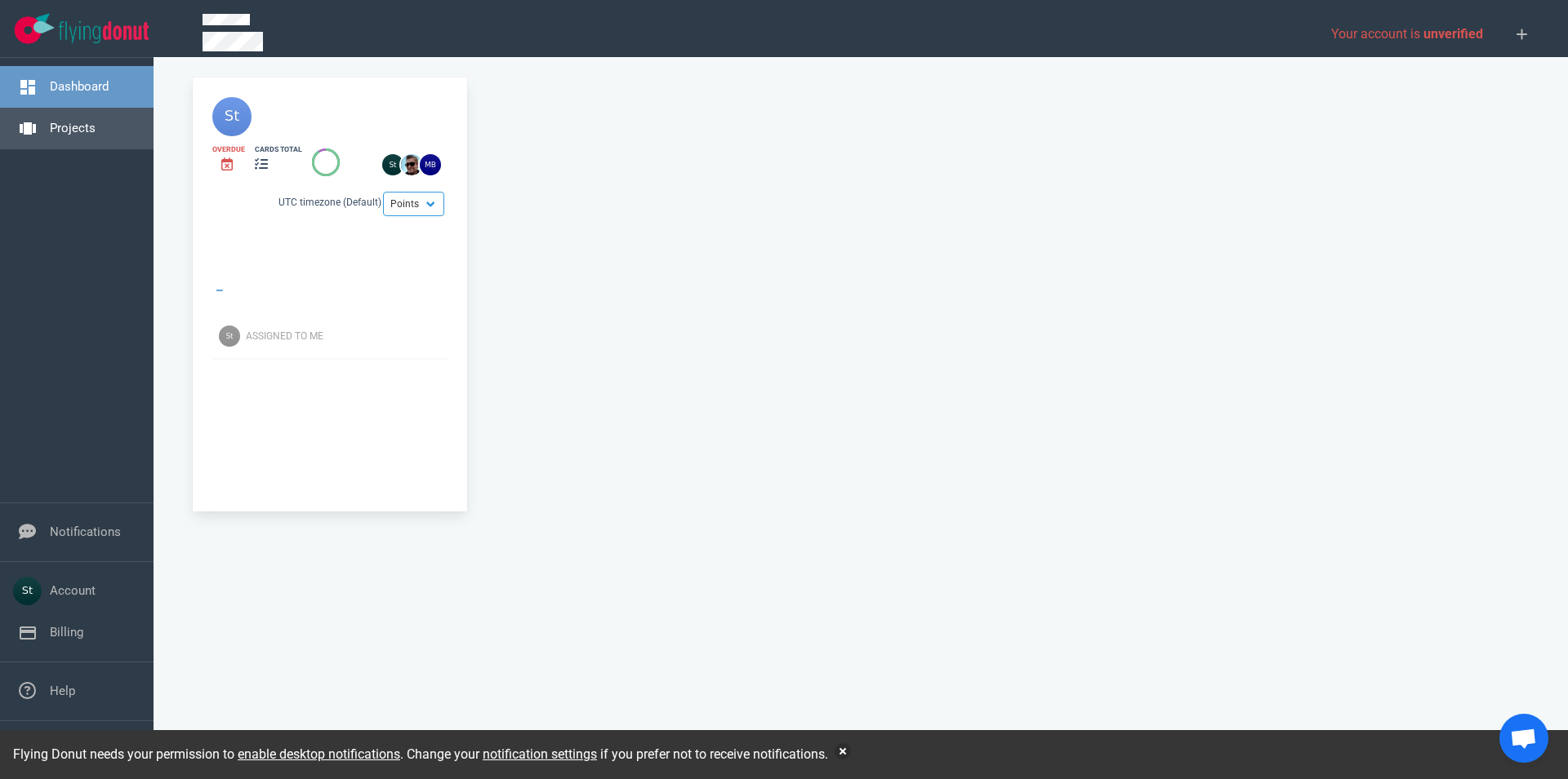
click at [96, 130] on link "Projects" at bounding box center [72, 128] width 46 height 15
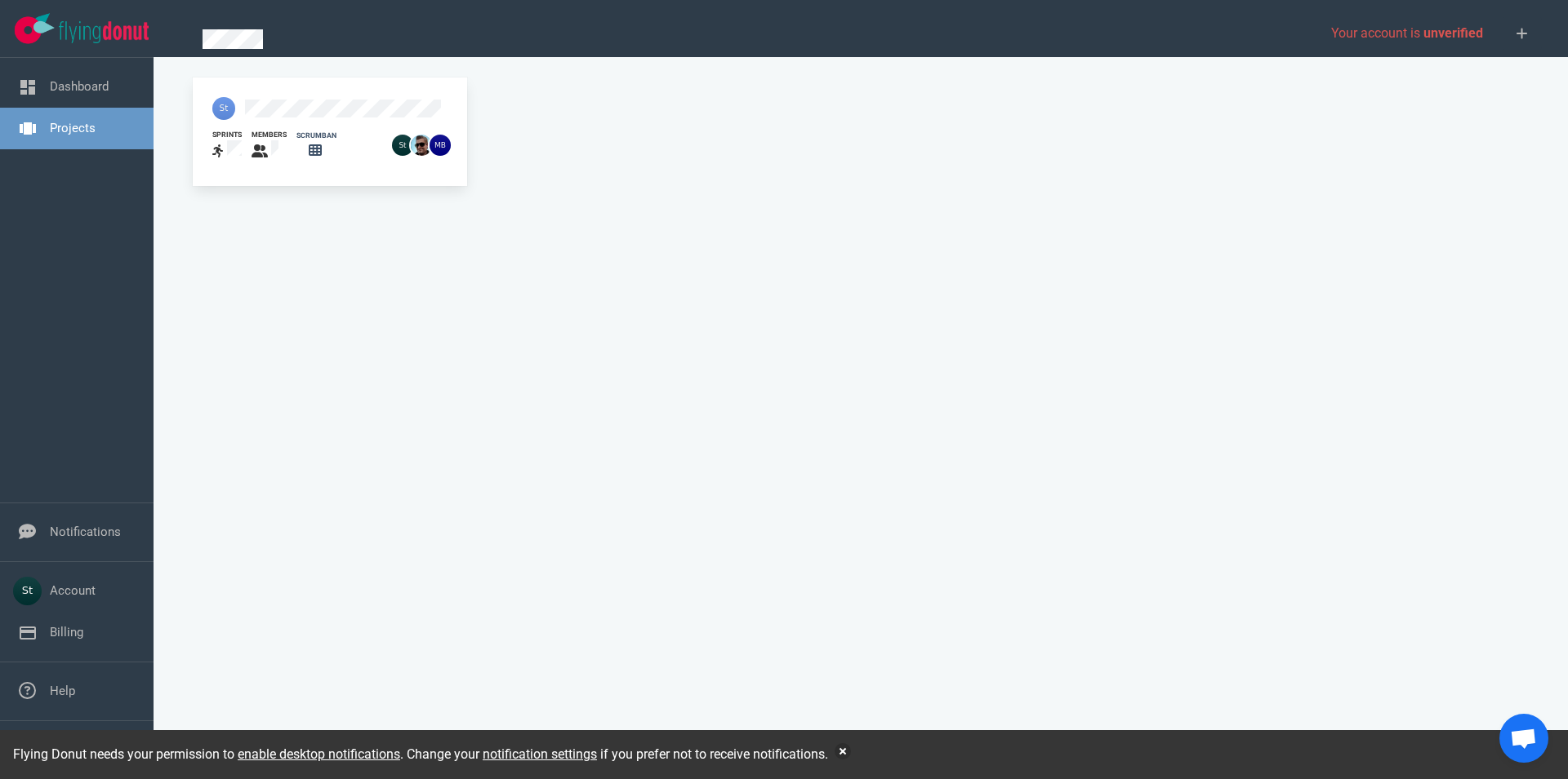
click at [96, 128] on link "Projects" at bounding box center [72, 128] width 46 height 15
click at [109, 94] on link "Dashboard" at bounding box center [79, 87] width 59 height 15
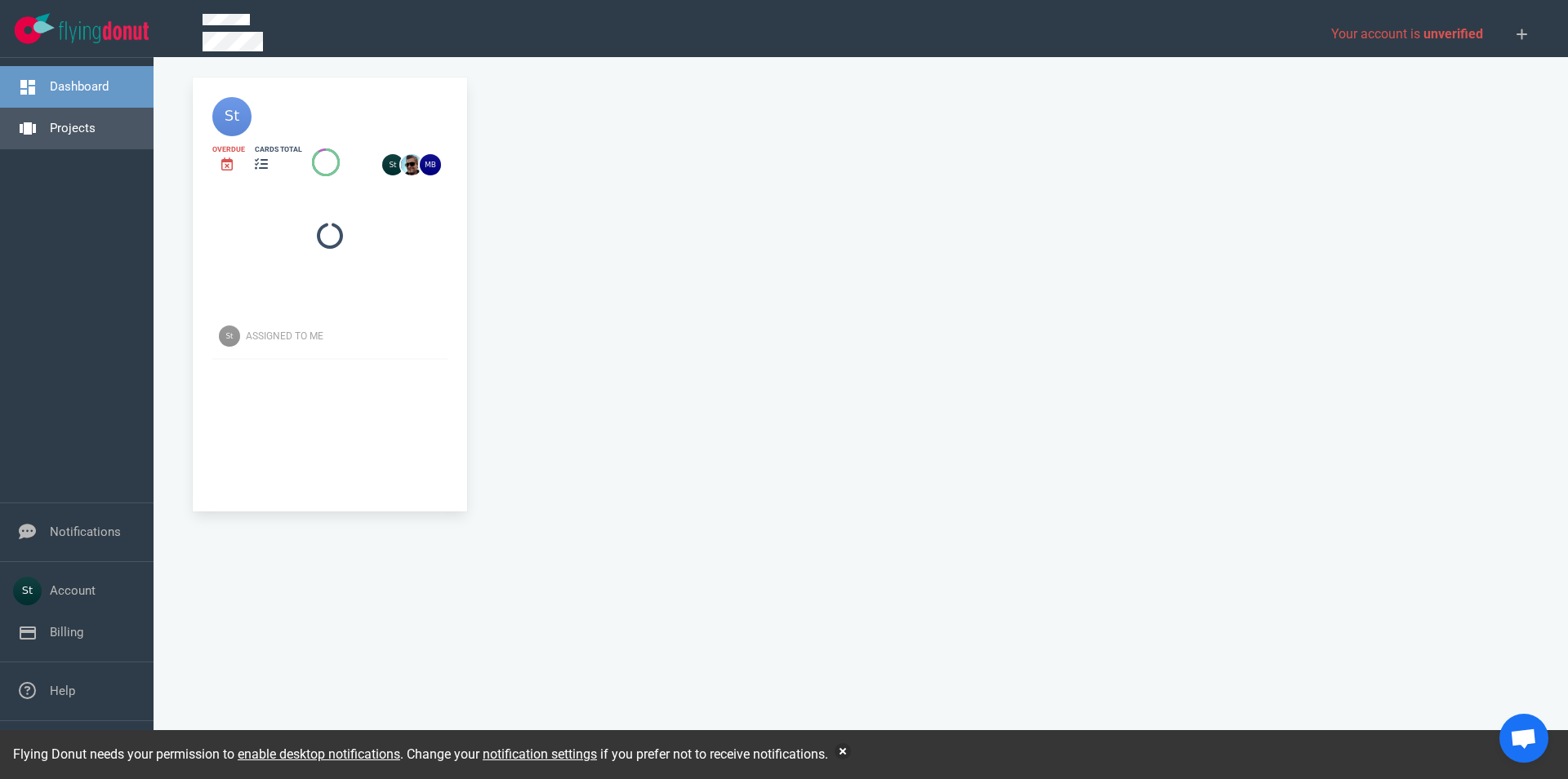
click at [96, 123] on link "Projects" at bounding box center [72, 128] width 46 height 15
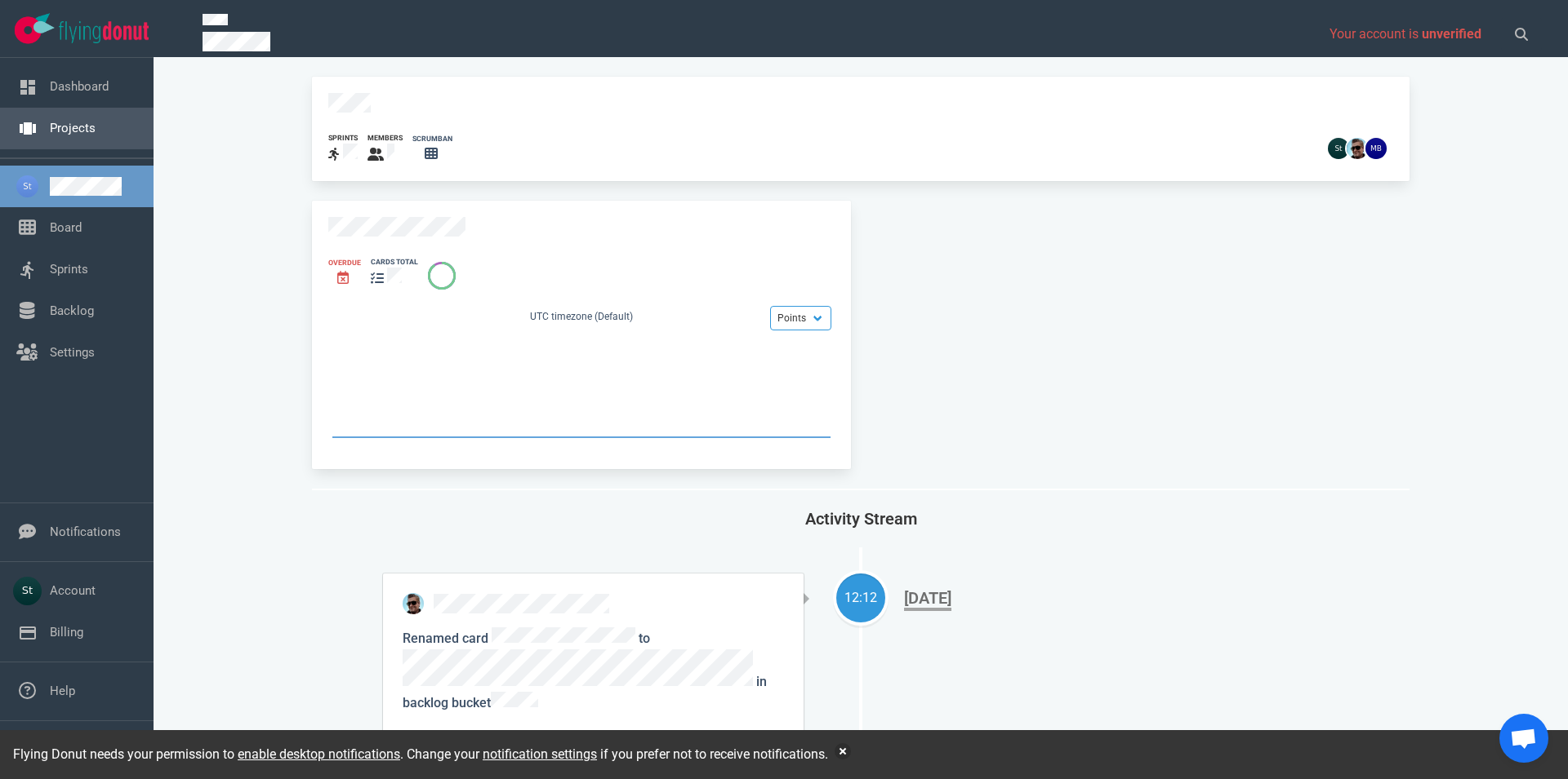
click at [96, 136] on link "Projects" at bounding box center [72, 128] width 46 height 15
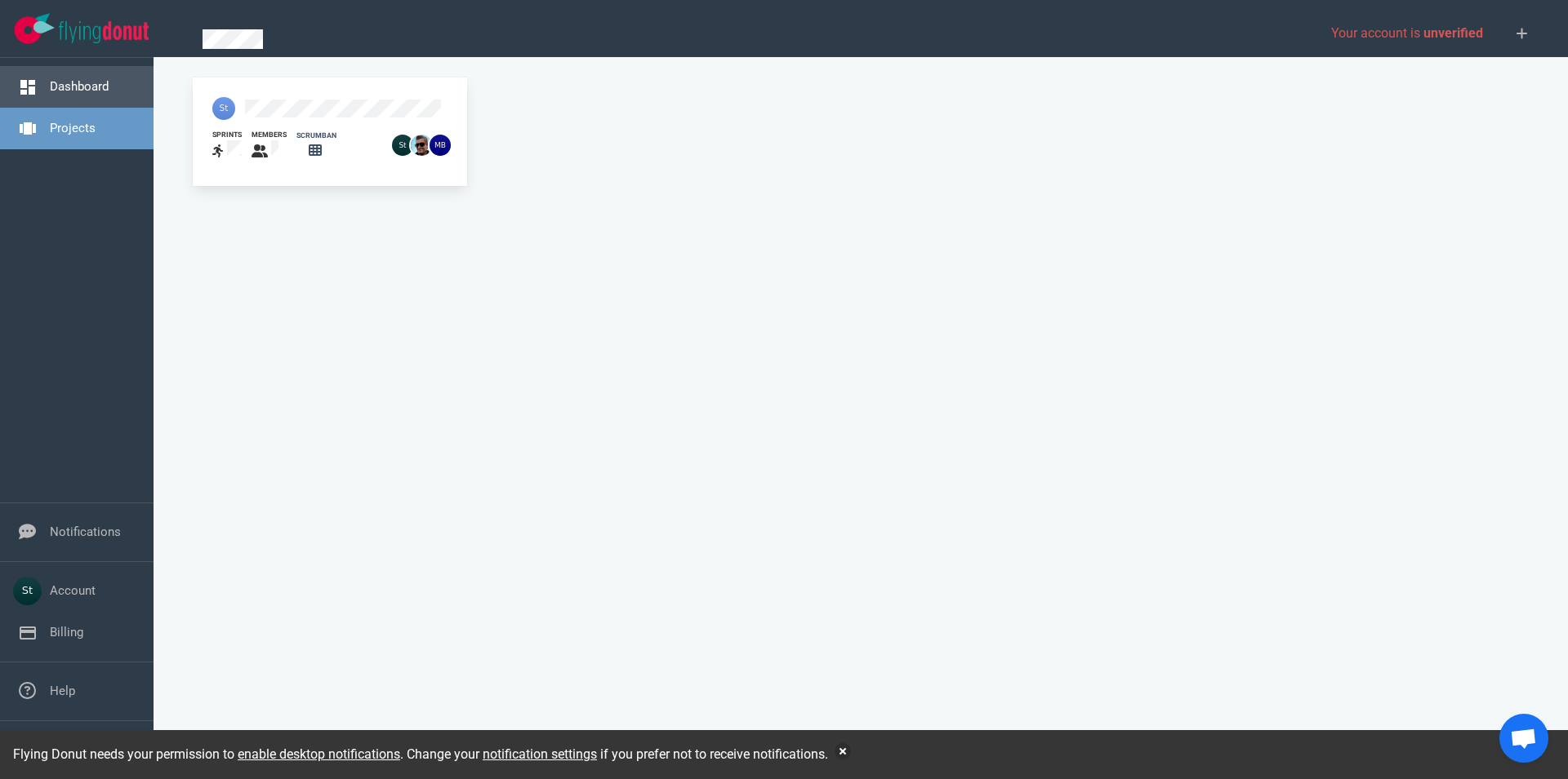
click at [96, 80] on link "Dashboard" at bounding box center [79, 87] width 59 height 15
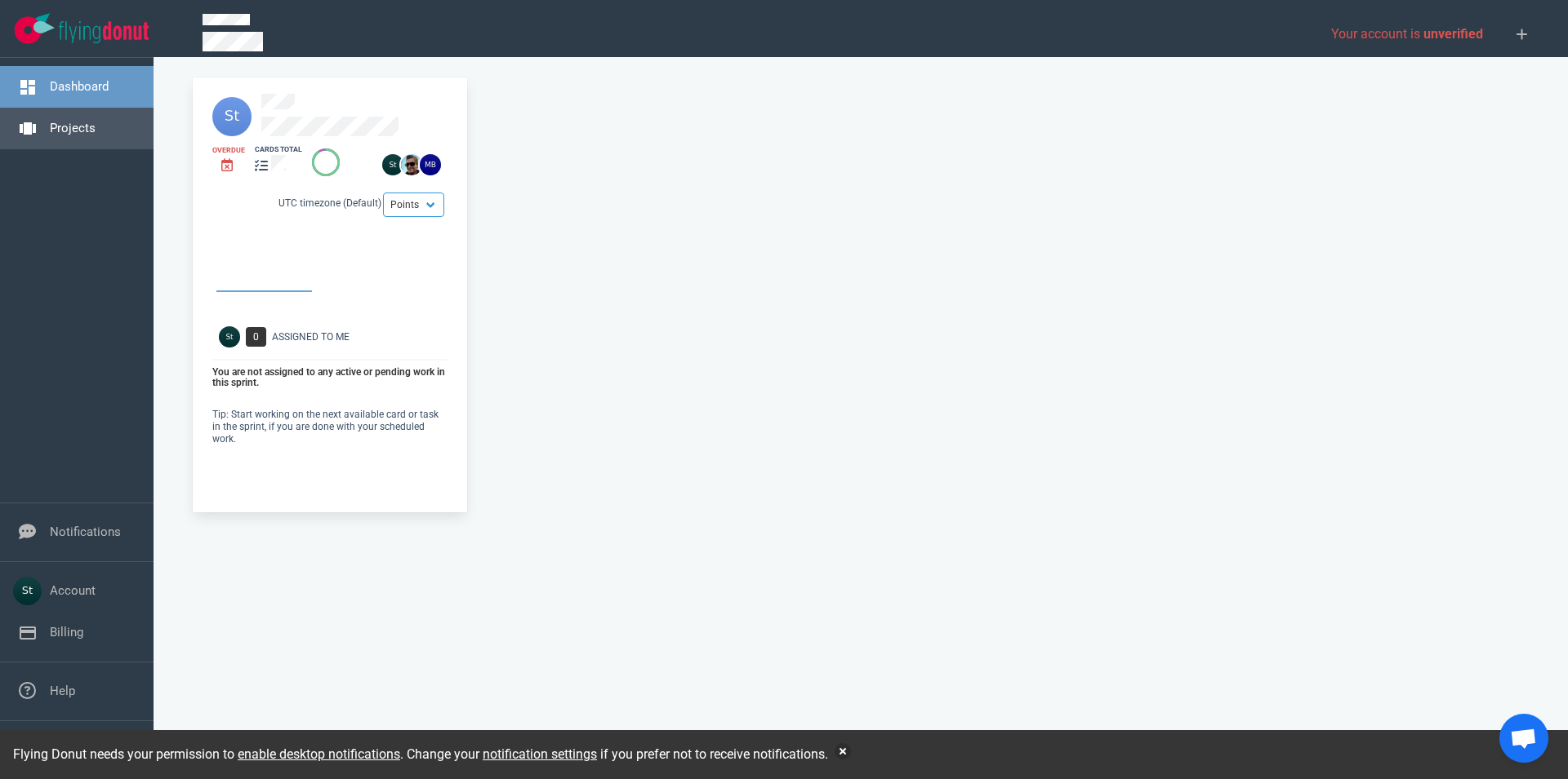
click at [96, 136] on link "Projects" at bounding box center [72, 128] width 46 height 15
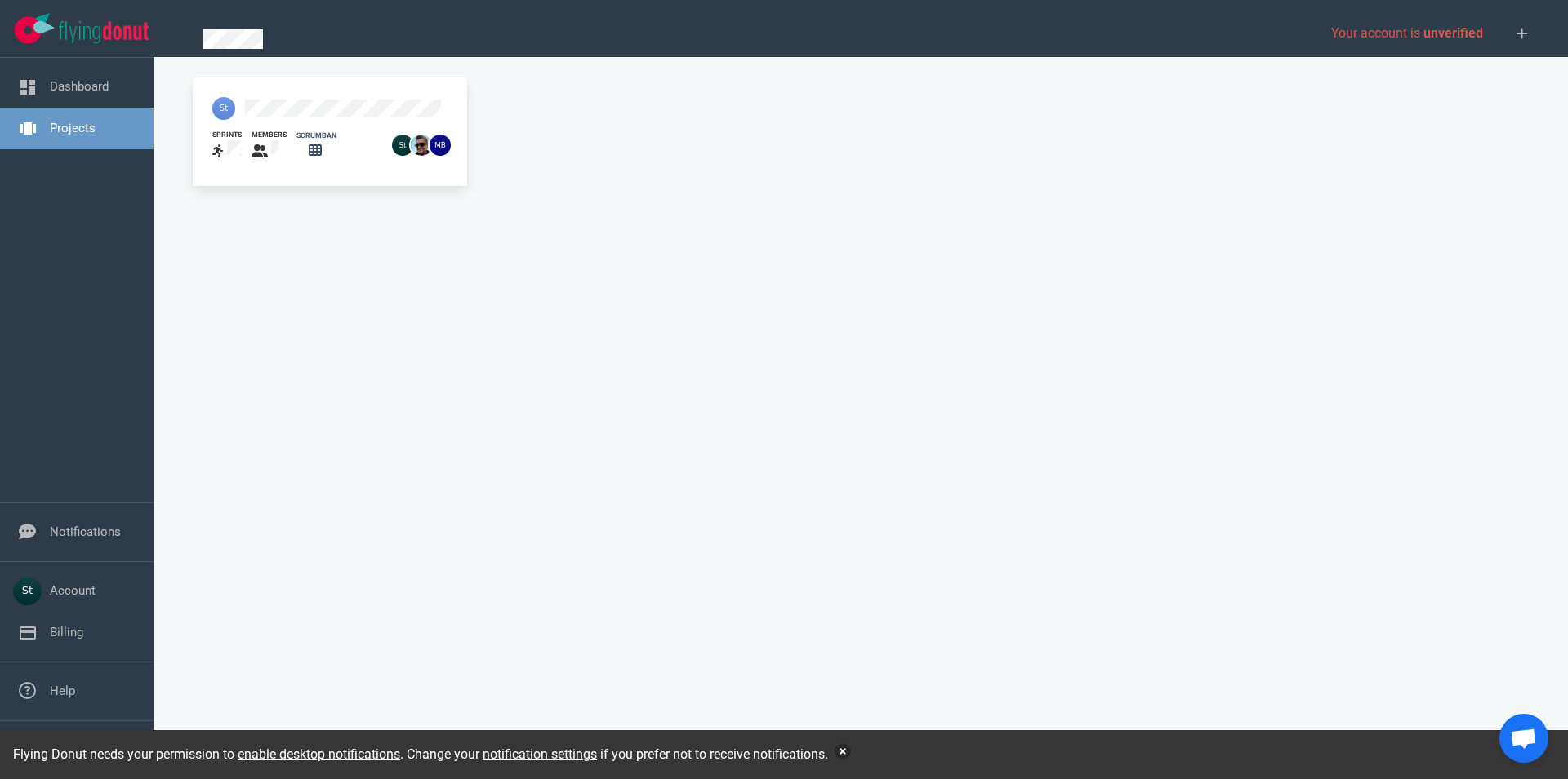
click at [841, 749] on button "button" at bounding box center [842, 751] width 16 height 16
click at [109, 94] on link "Dashboard" at bounding box center [79, 87] width 59 height 15
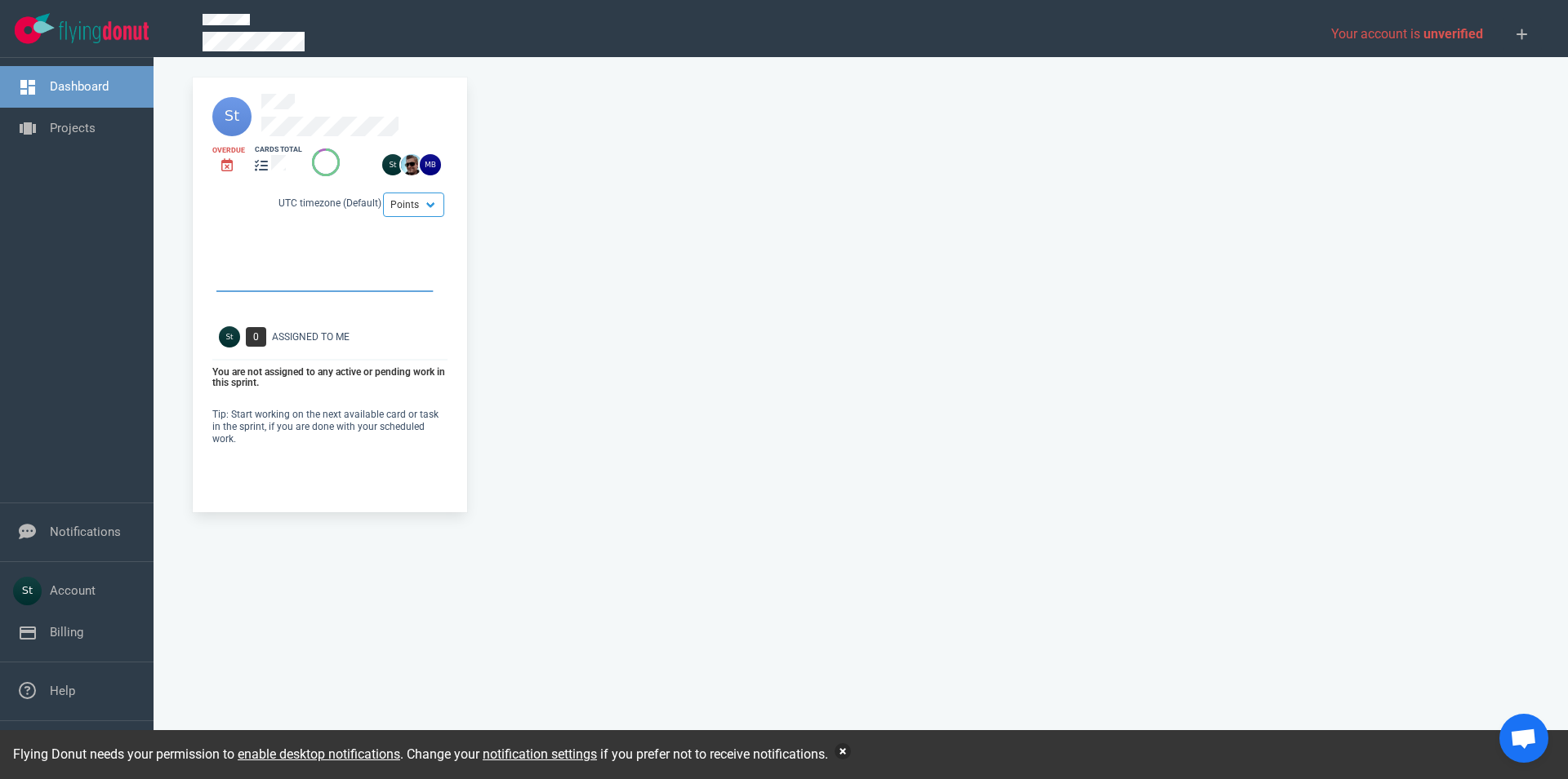
click at [851, 750] on button "button" at bounding box center [842, 751] width 16 height 16
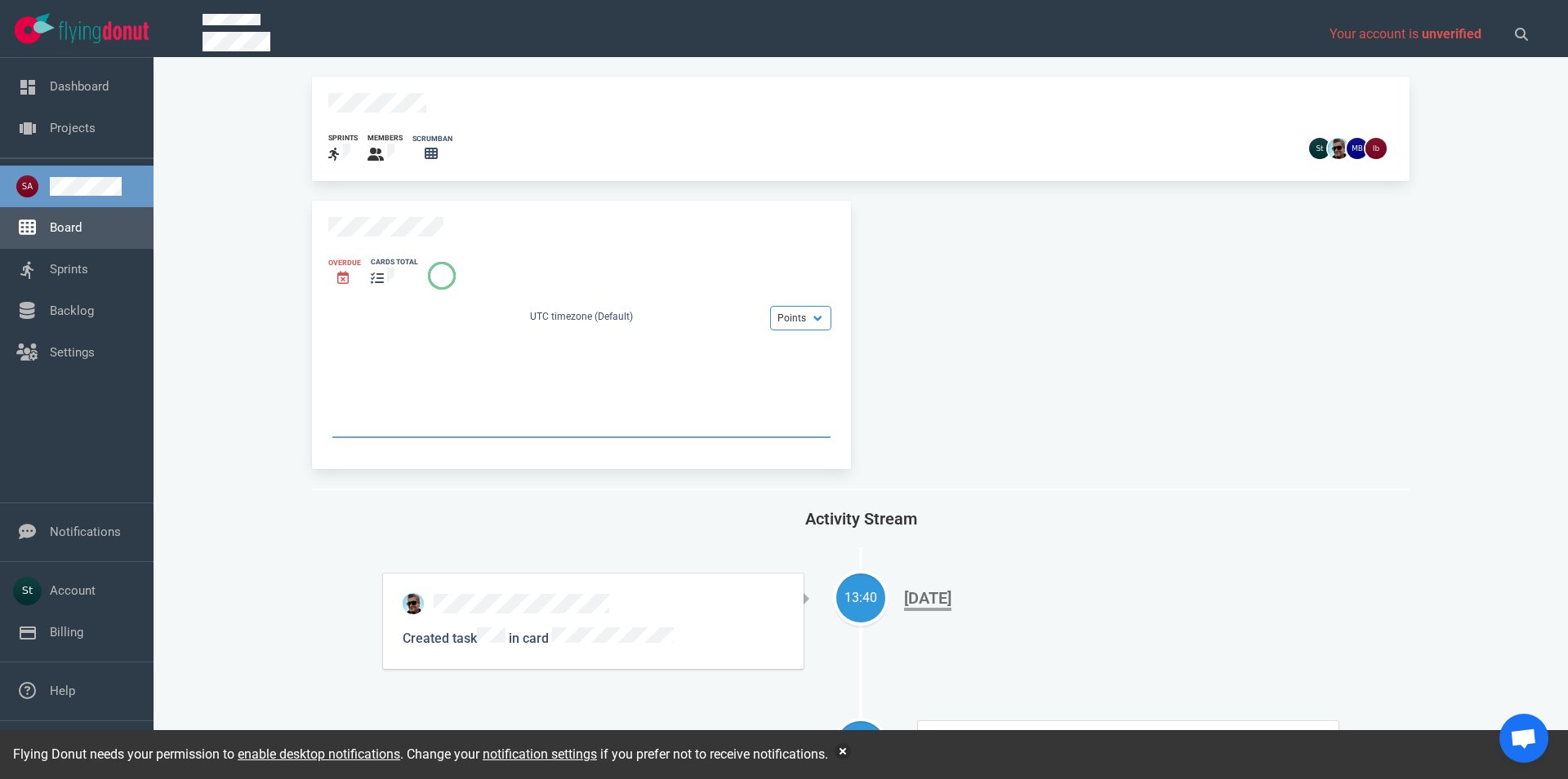
click at [81, 229] on link "Board" at bounding box center [65, 228] width 32 height 15
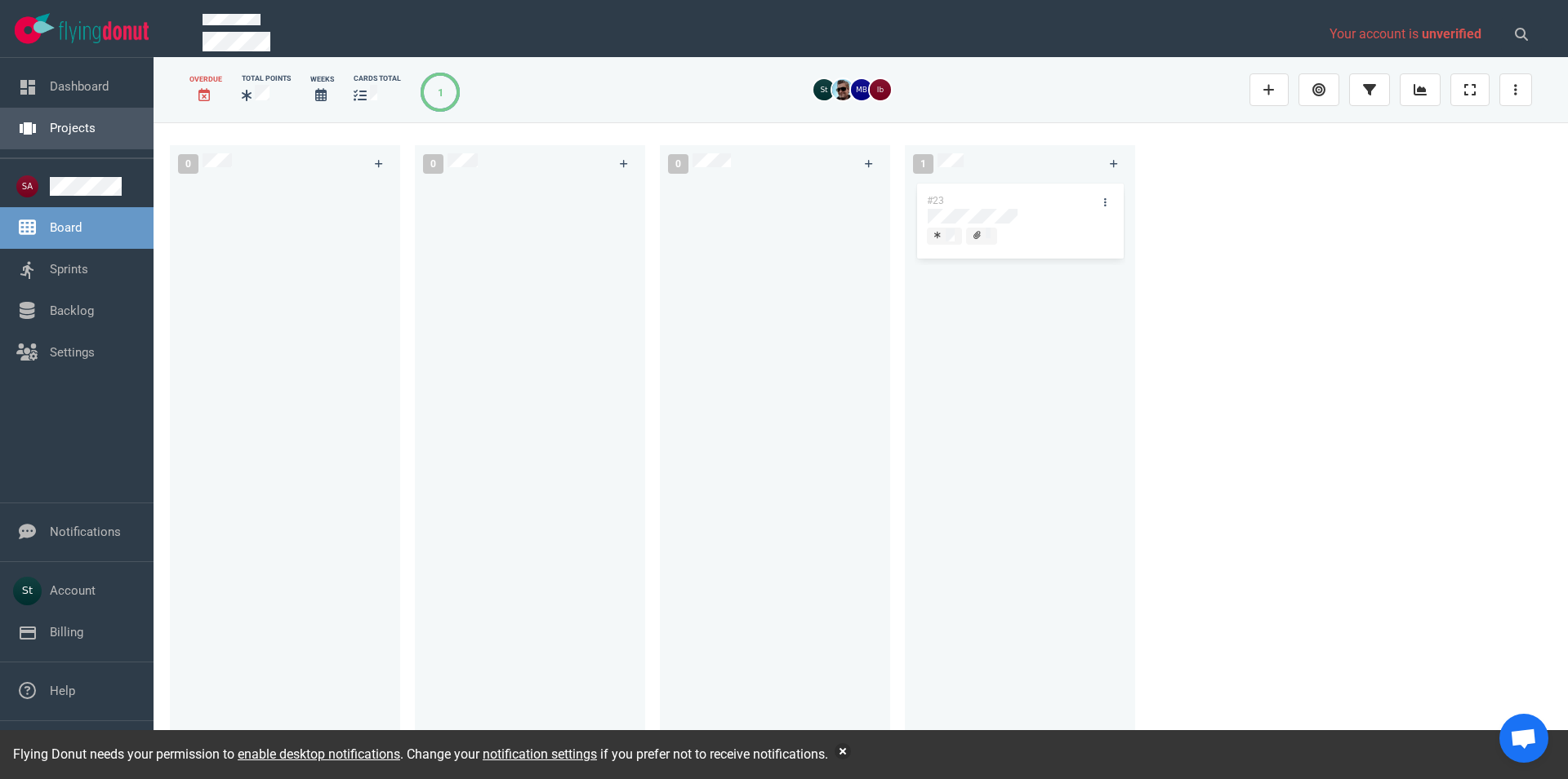
click at [96, 128] on link "Projects" at bounding box center [72, 128] width 46 height 15
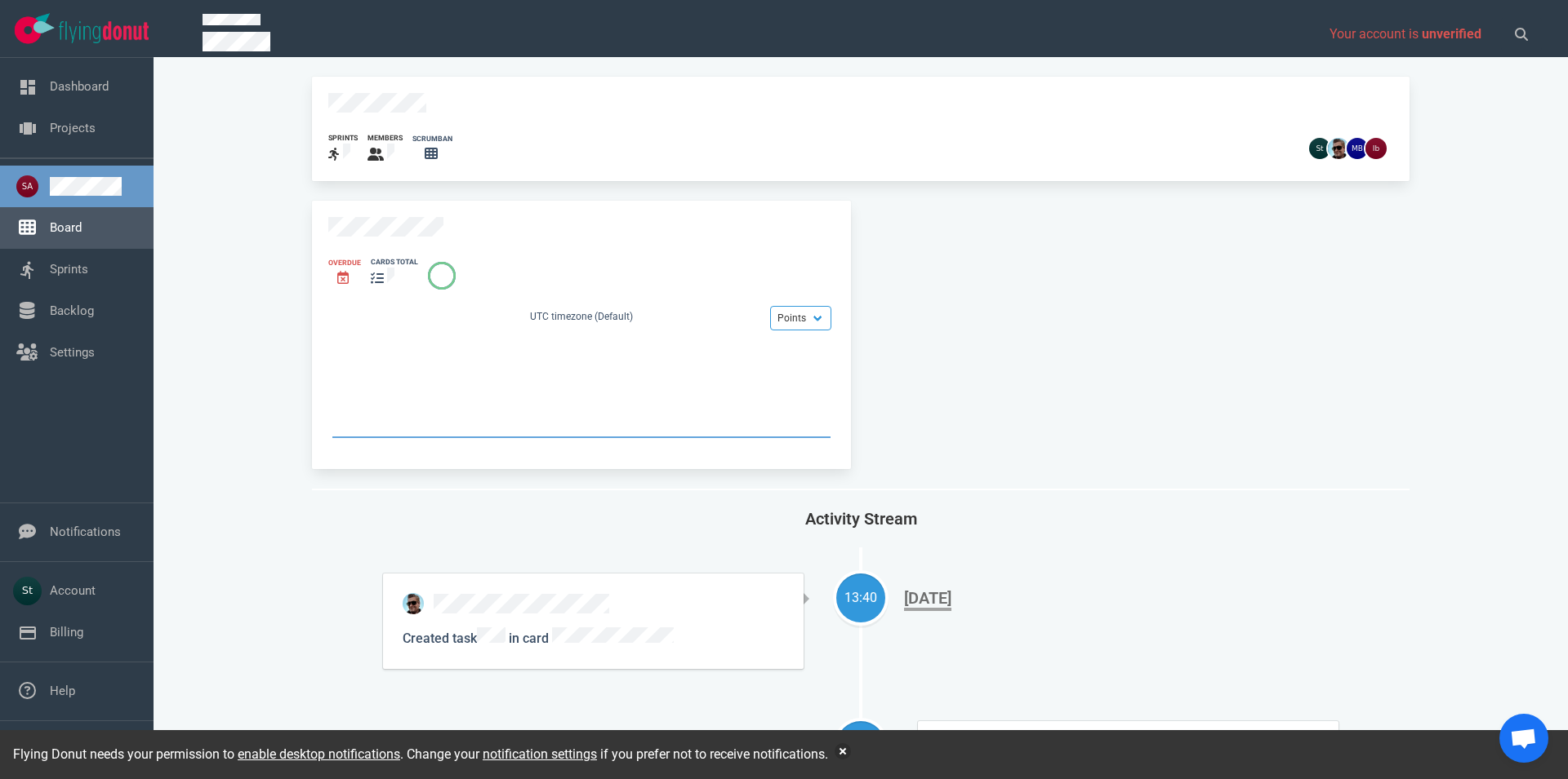
click at [81, 235] on link "Board" at bounding box center [65, 228] width 32 height 15
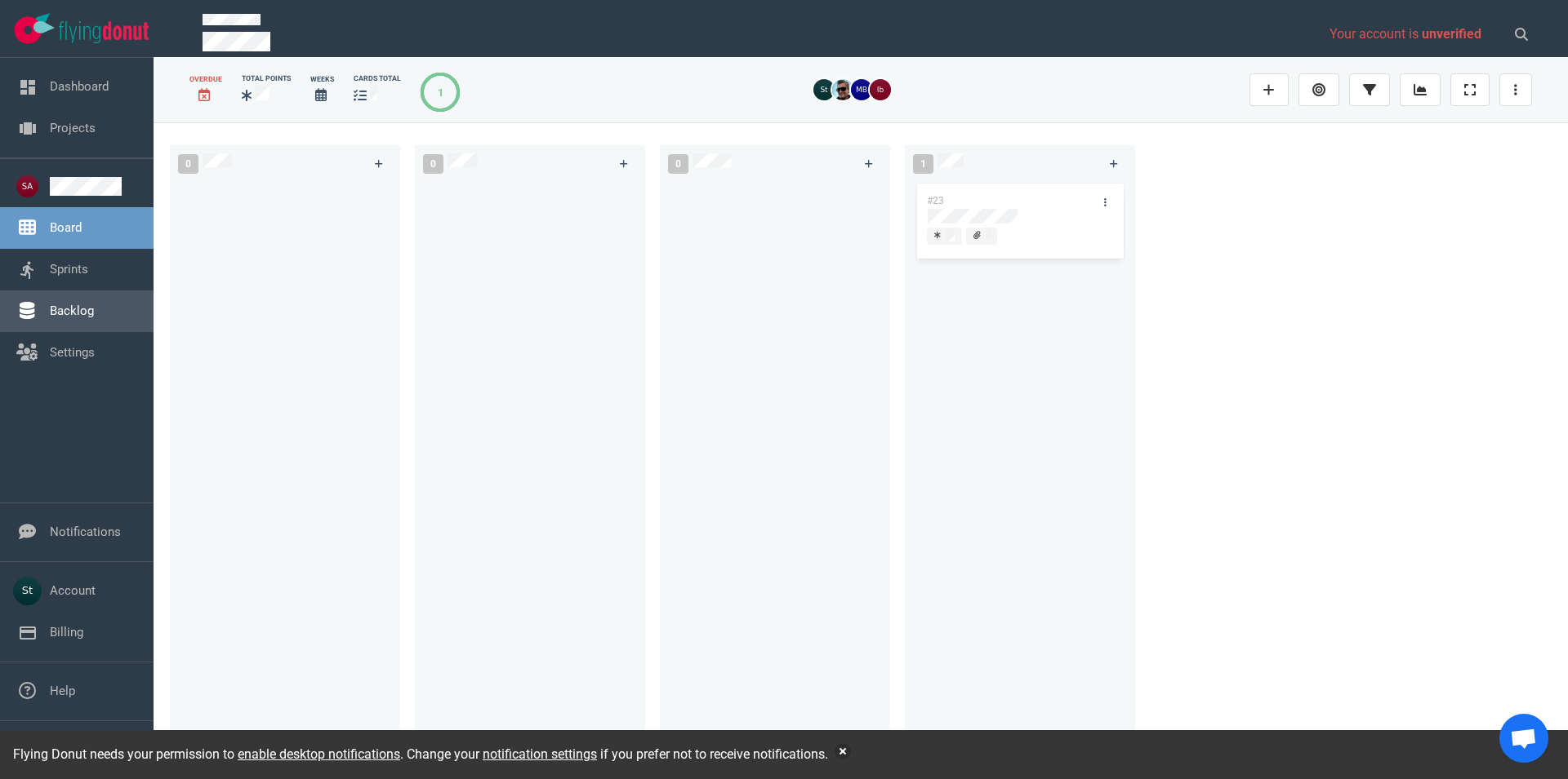
click at [49, 308] on link "Backlog" at bounding box center [71, 311] width 44 height 15
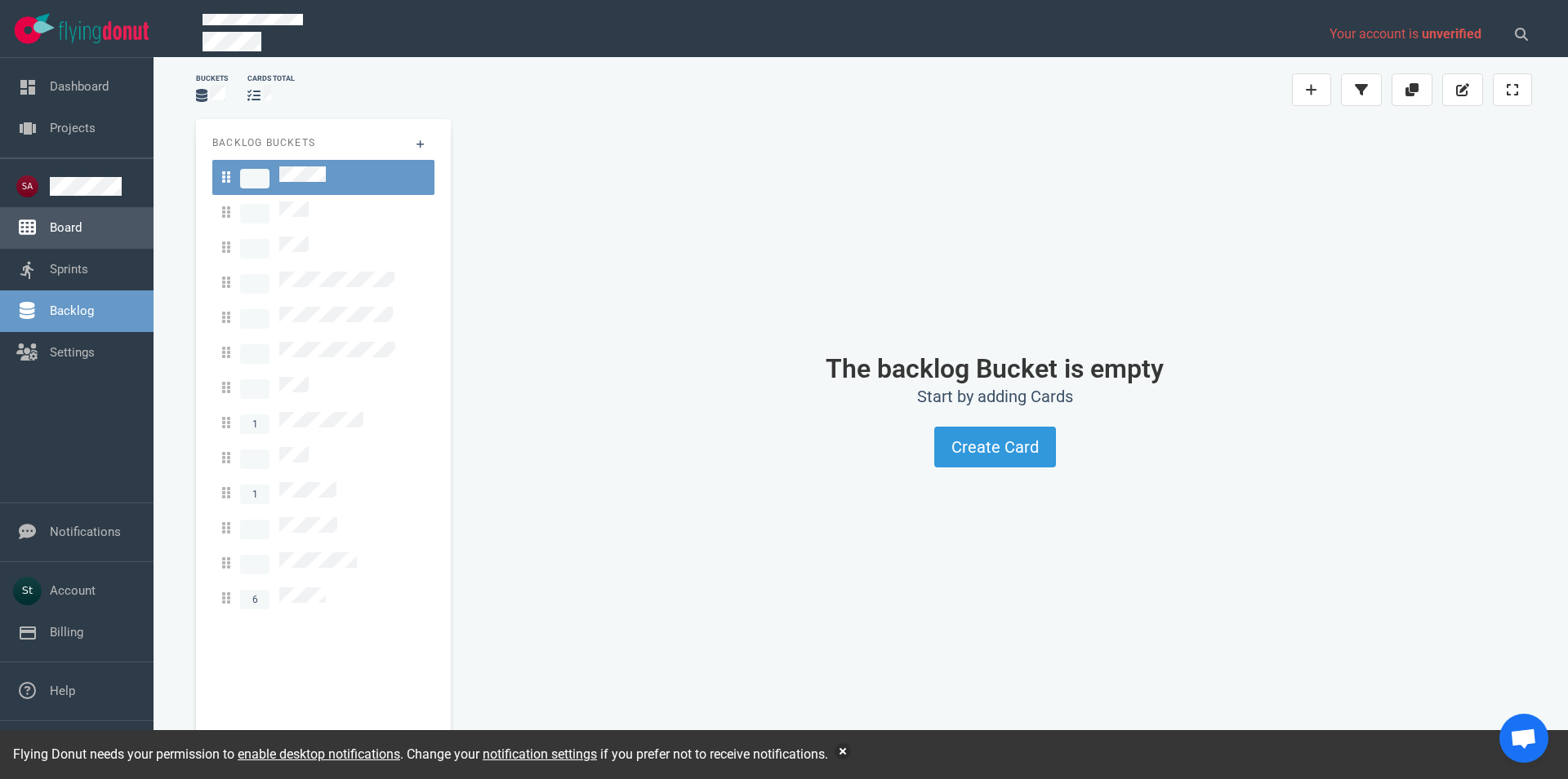
click at [80, 220] on link "Board" at bounding box center [65, 228] width 32 height 15
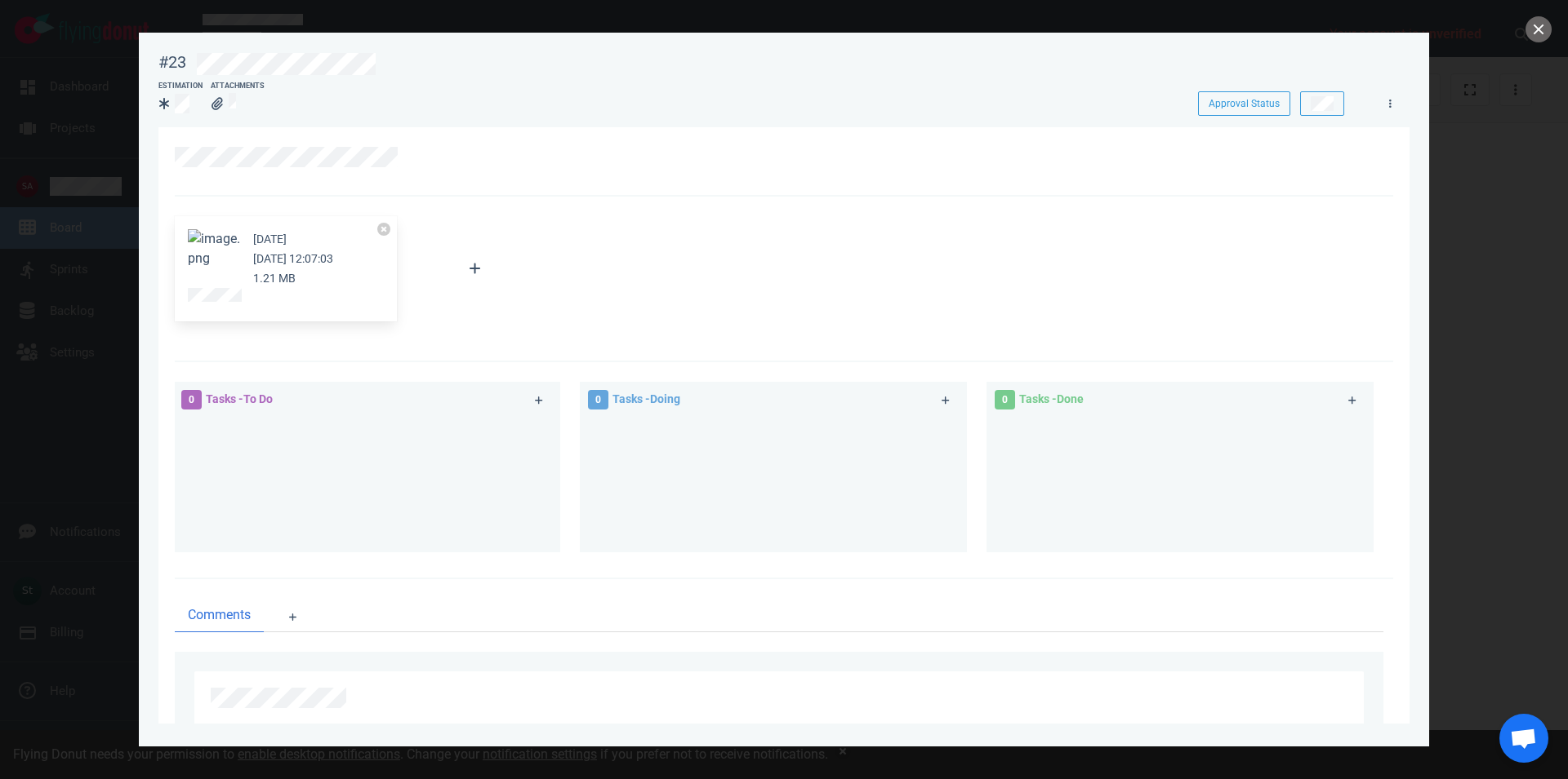
click at [1526, 36] on div at bounding box center [784, 390] width 1568 height 779
click at [1534, 36] on button "close" at bounding box center [1538, 28] width 26 height 26
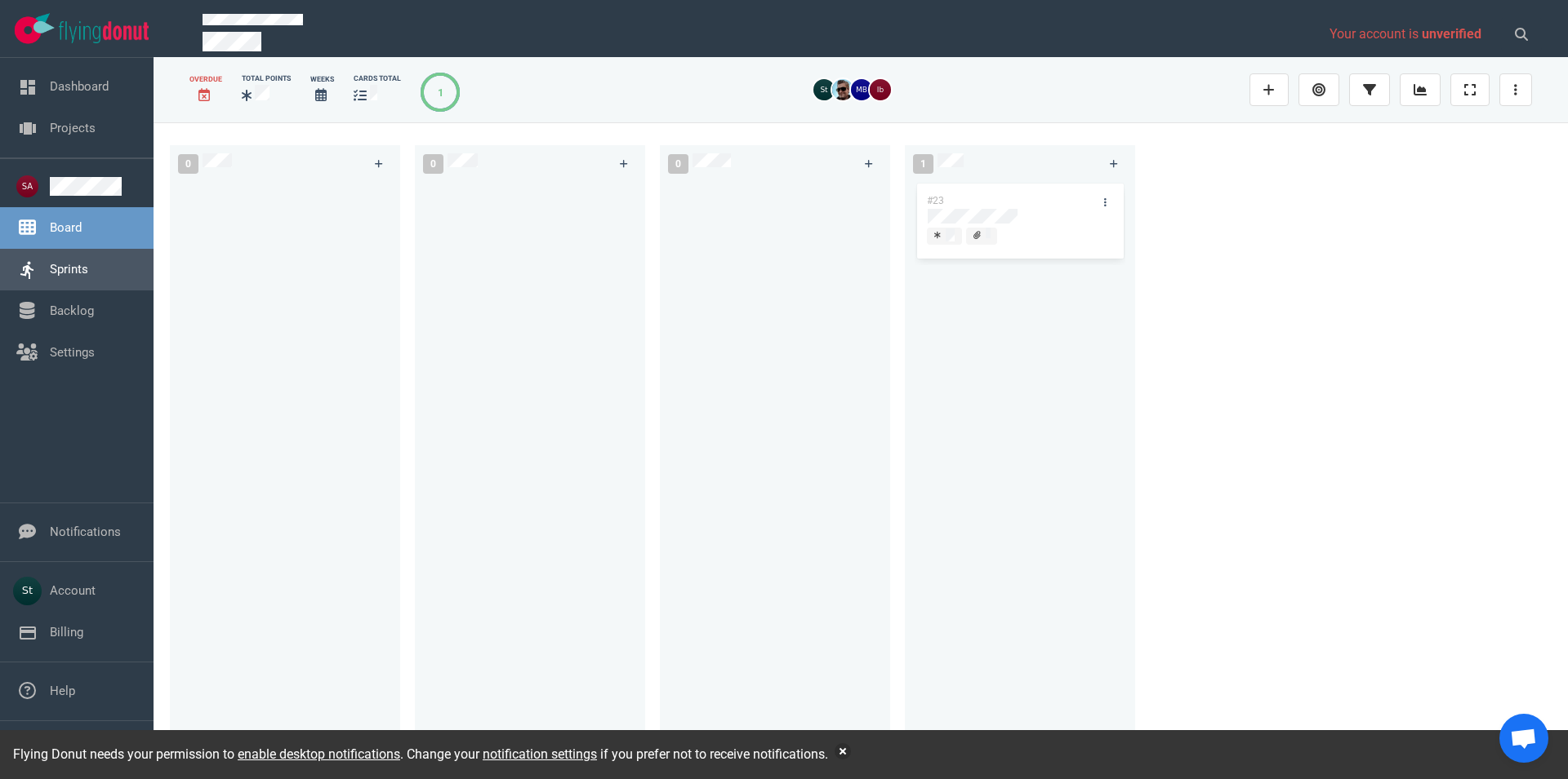
click at [88, 262] on link "Sprints" at bounding box center [69, 270] width 39 height 15
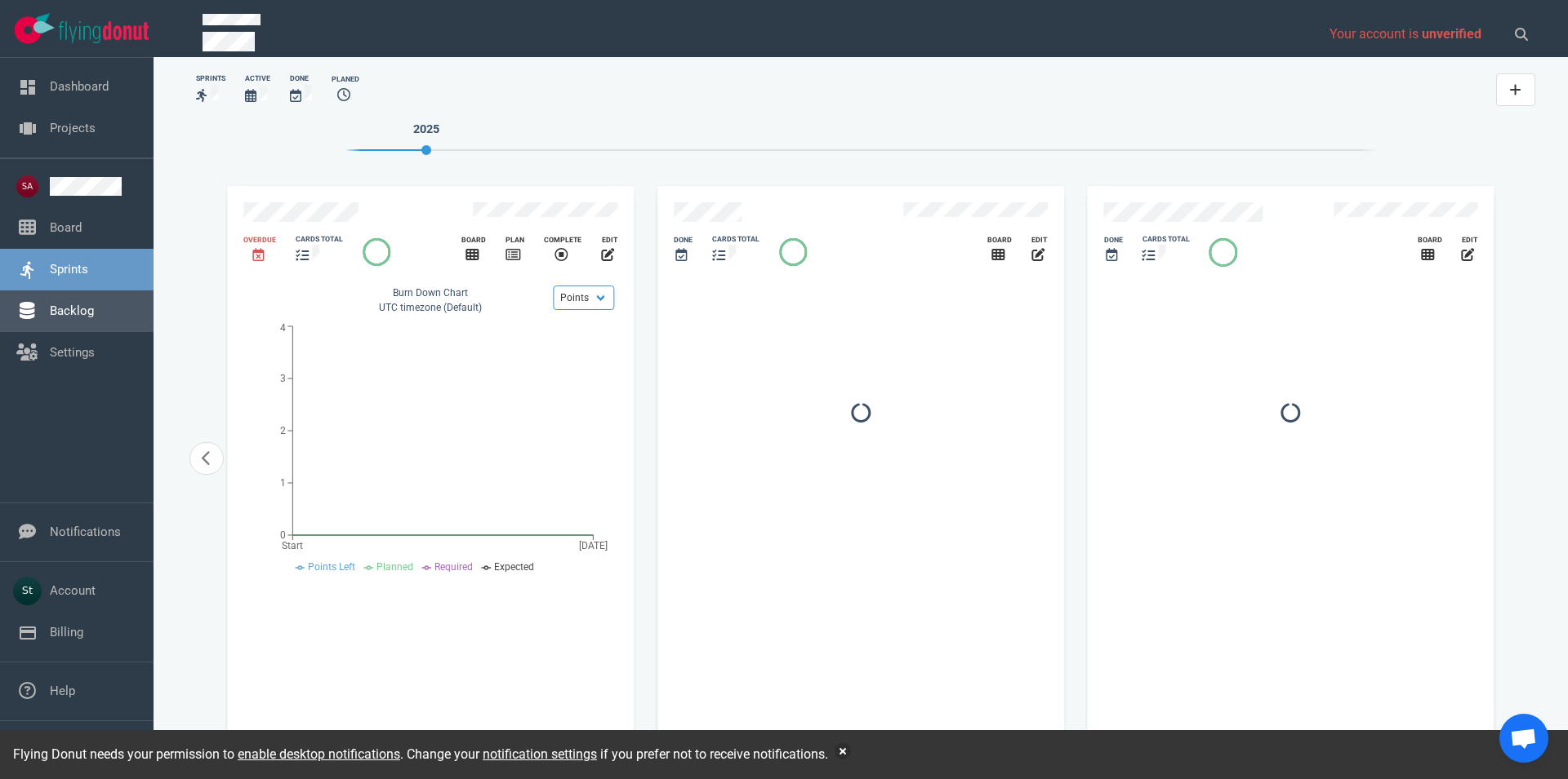
click at [94, 304] on link "Backlog" at bounding box center [71, 311] width 44 height 15
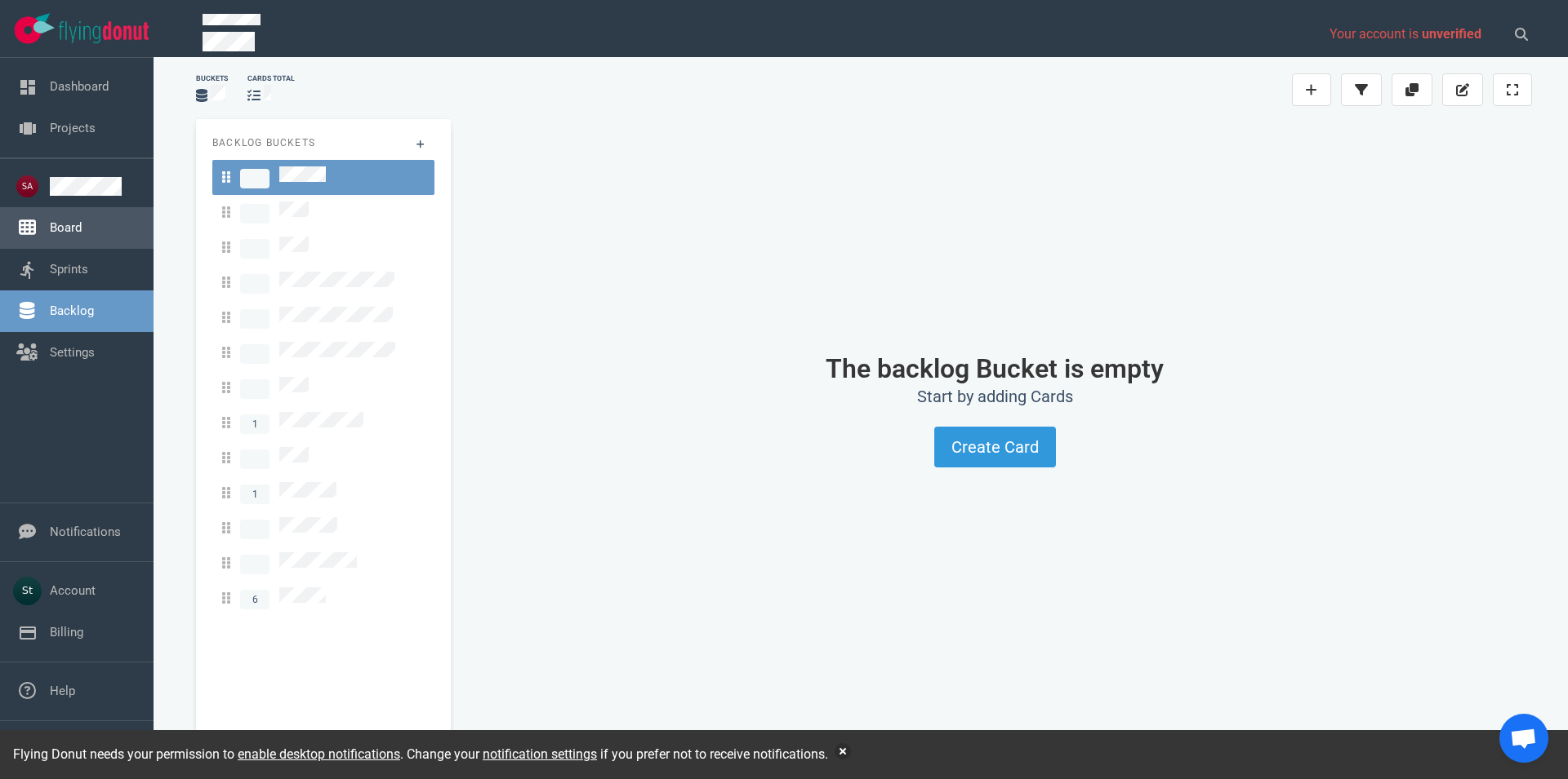
click at [81, 228] on link "Board" at bounding box center [65, 228] width 32 height 15
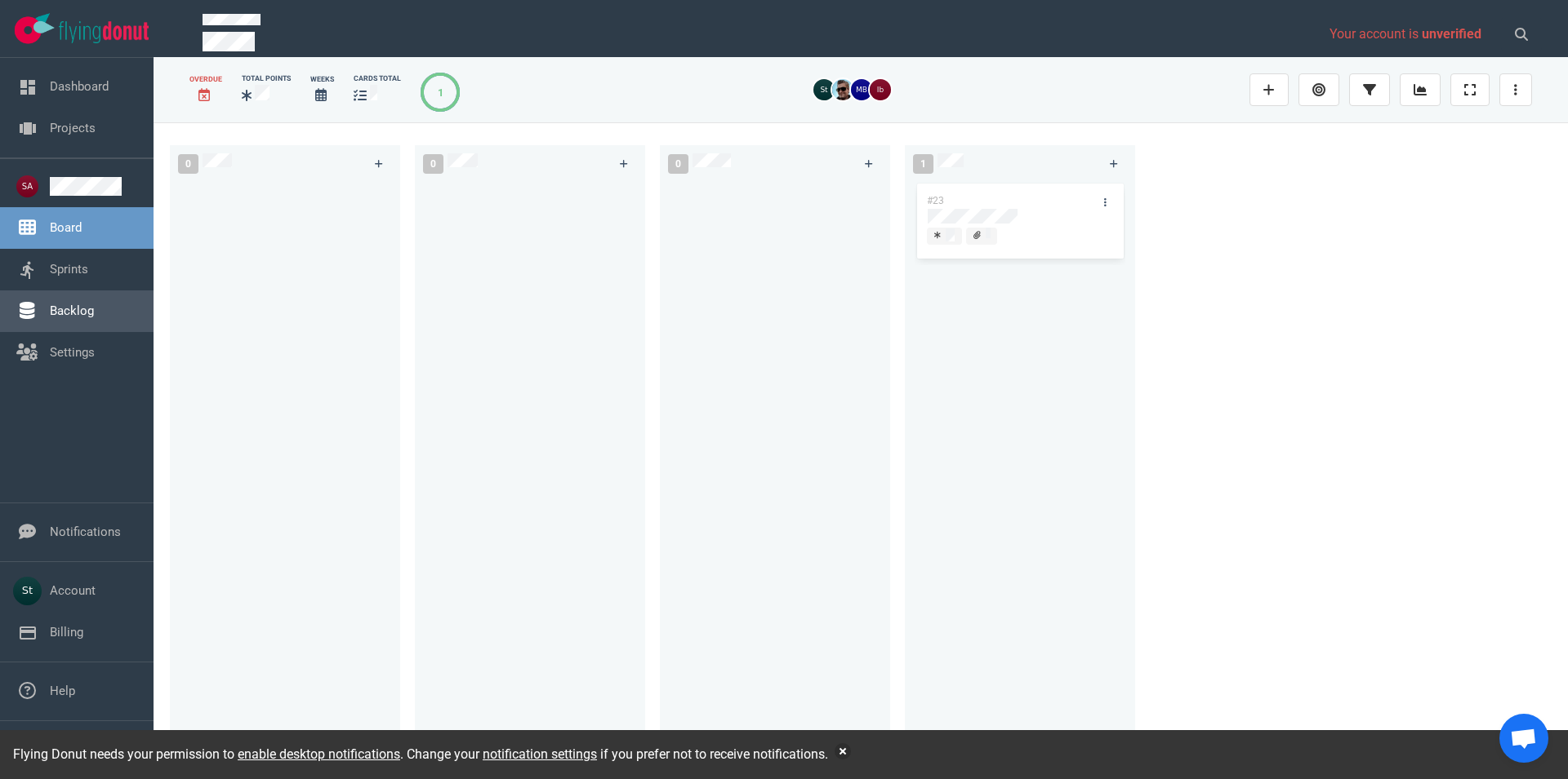
click at [94, 308] on link "Backlog" at bounding box center [71, 311] width 44 height 15
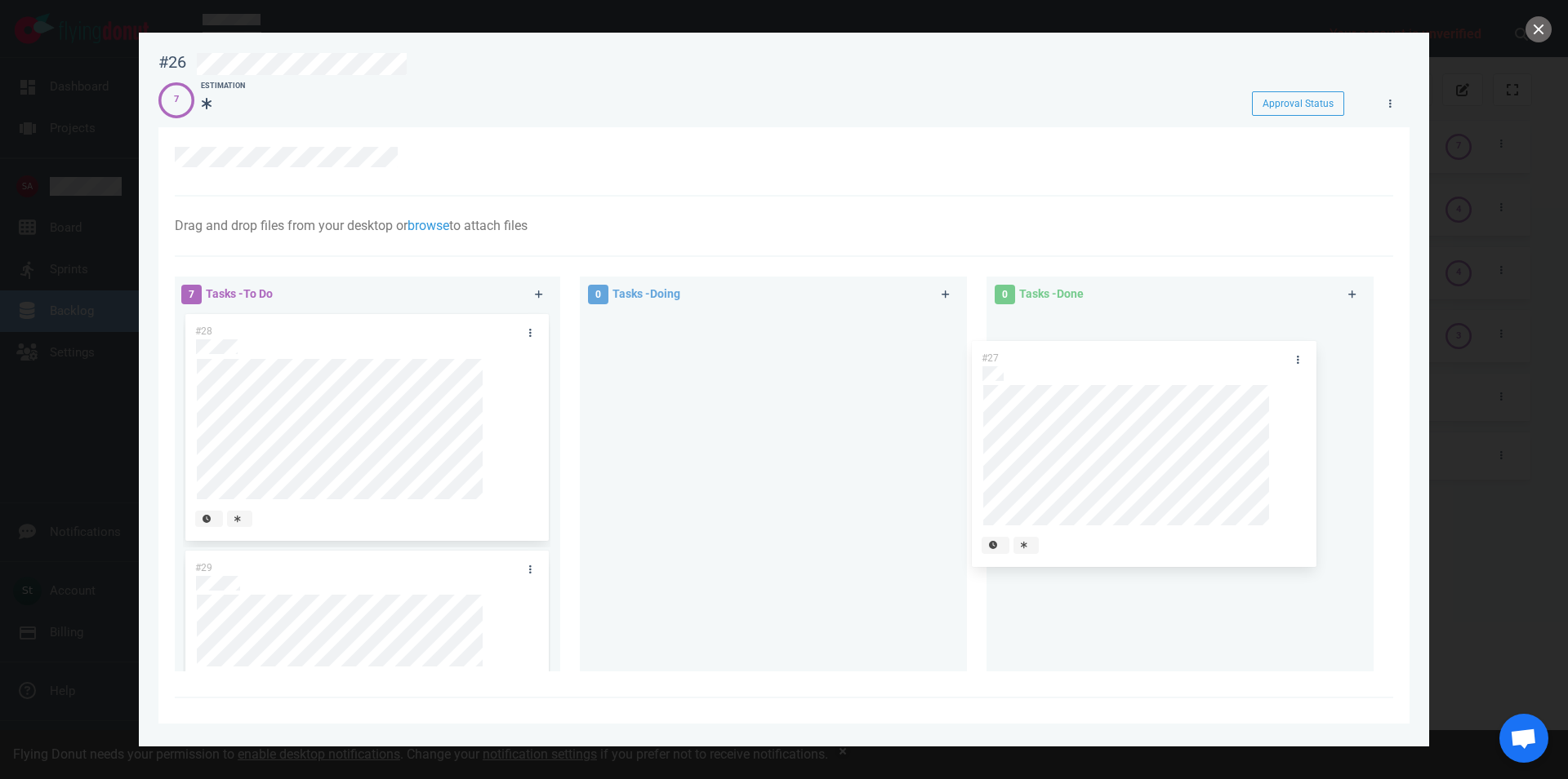
drag, startPoint x: 411, startPoint y: 328, endPoint x: 1203, endPoint y: 353, distance: 792.4
click at [551, 353] on div "#27" at bounding box center [366, 430] width 367 height 237
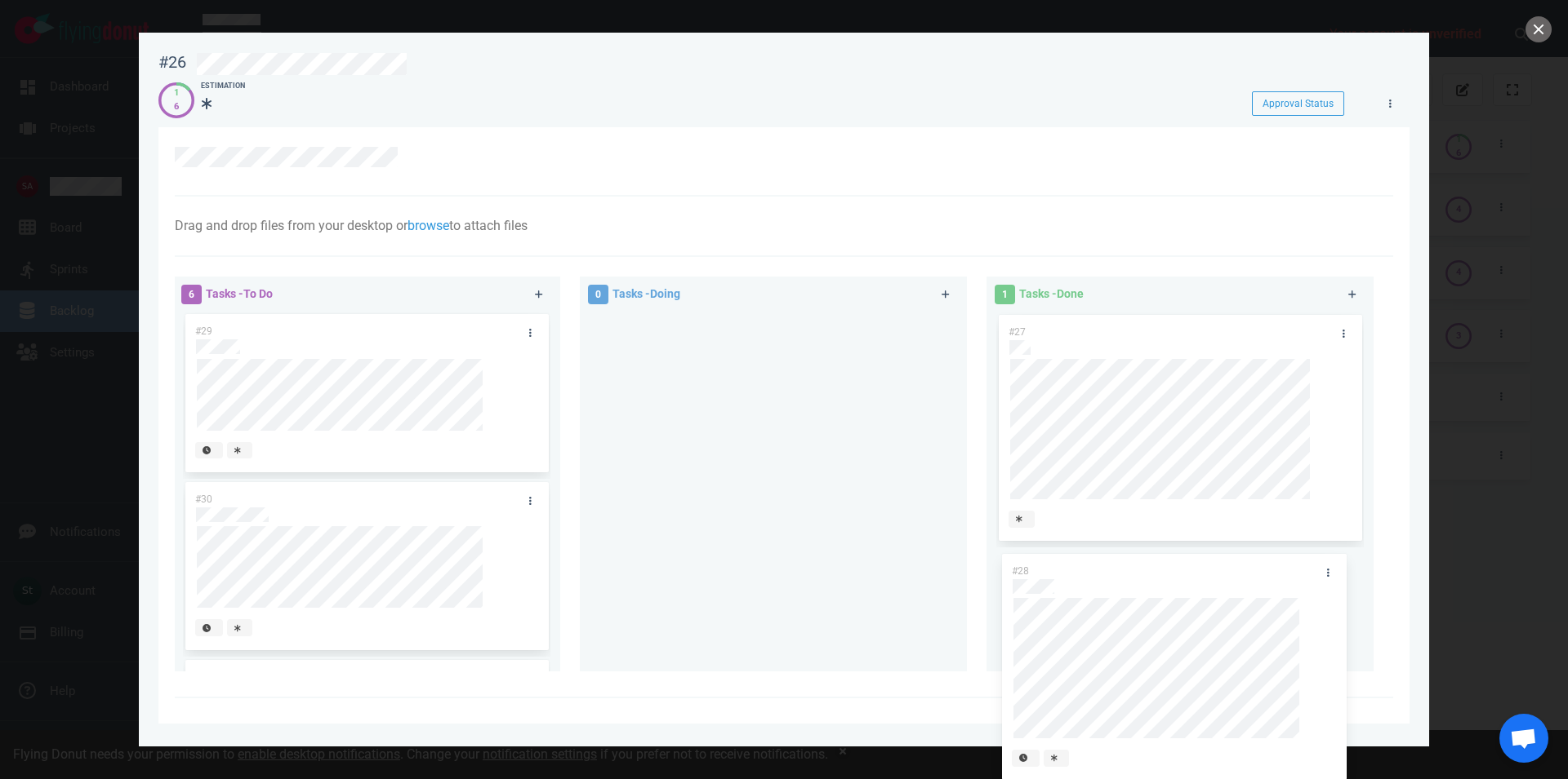
drag, startPoint x: 364, startPoint y: 350, endPoint x: 1180, endPoint y: 589, distance: 850.3
click at [551, 549] on div "#28" at bounding box center [366, 430] width 367 height 237
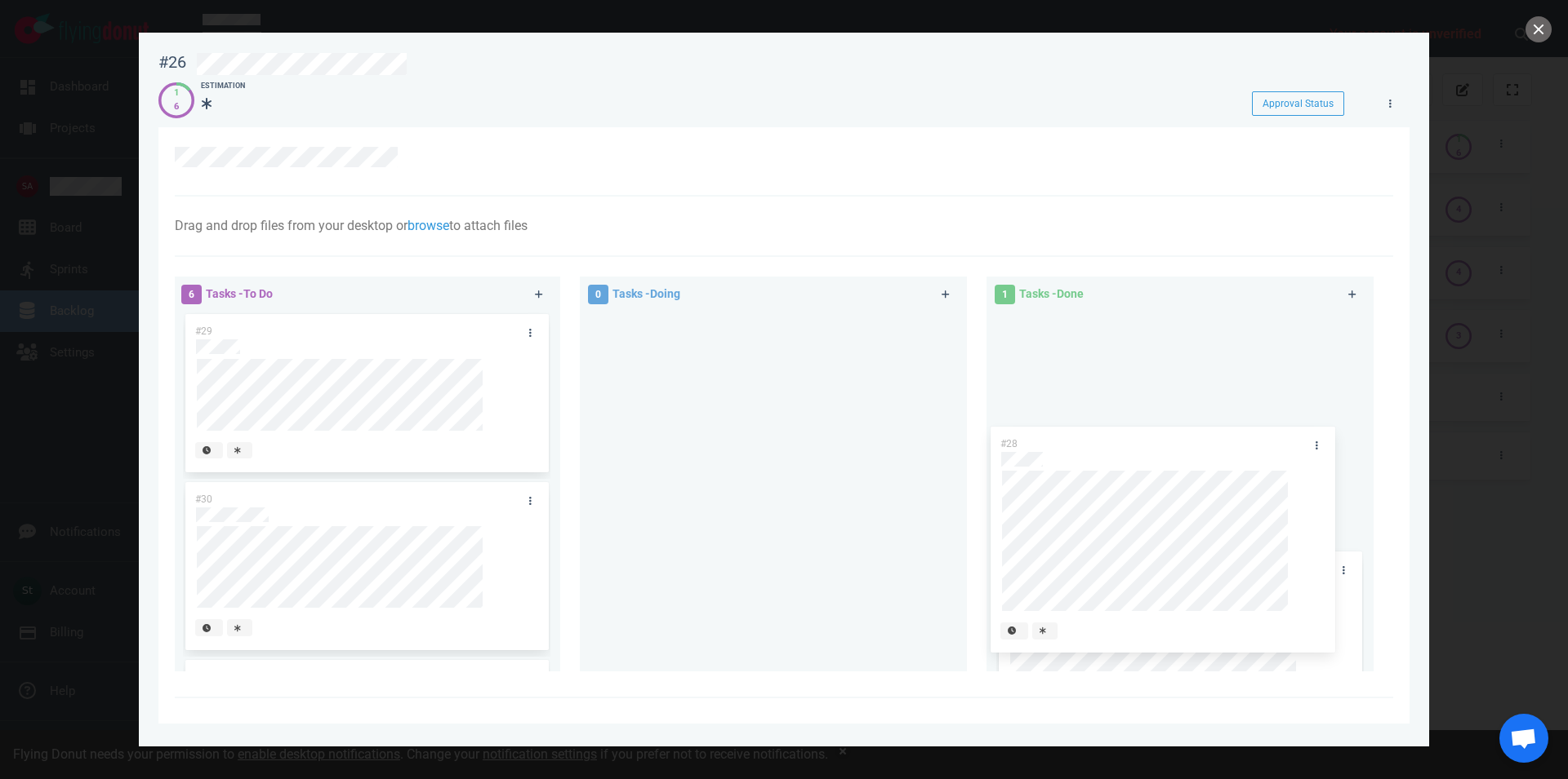
drag, startPoint x: 424, startPoint y: 339, endPoint x: 1229, endPoint y: 451, distance: 812.8
click at [551, 451] on div "#28" at bounding box center [366, 430] width 367 height 237
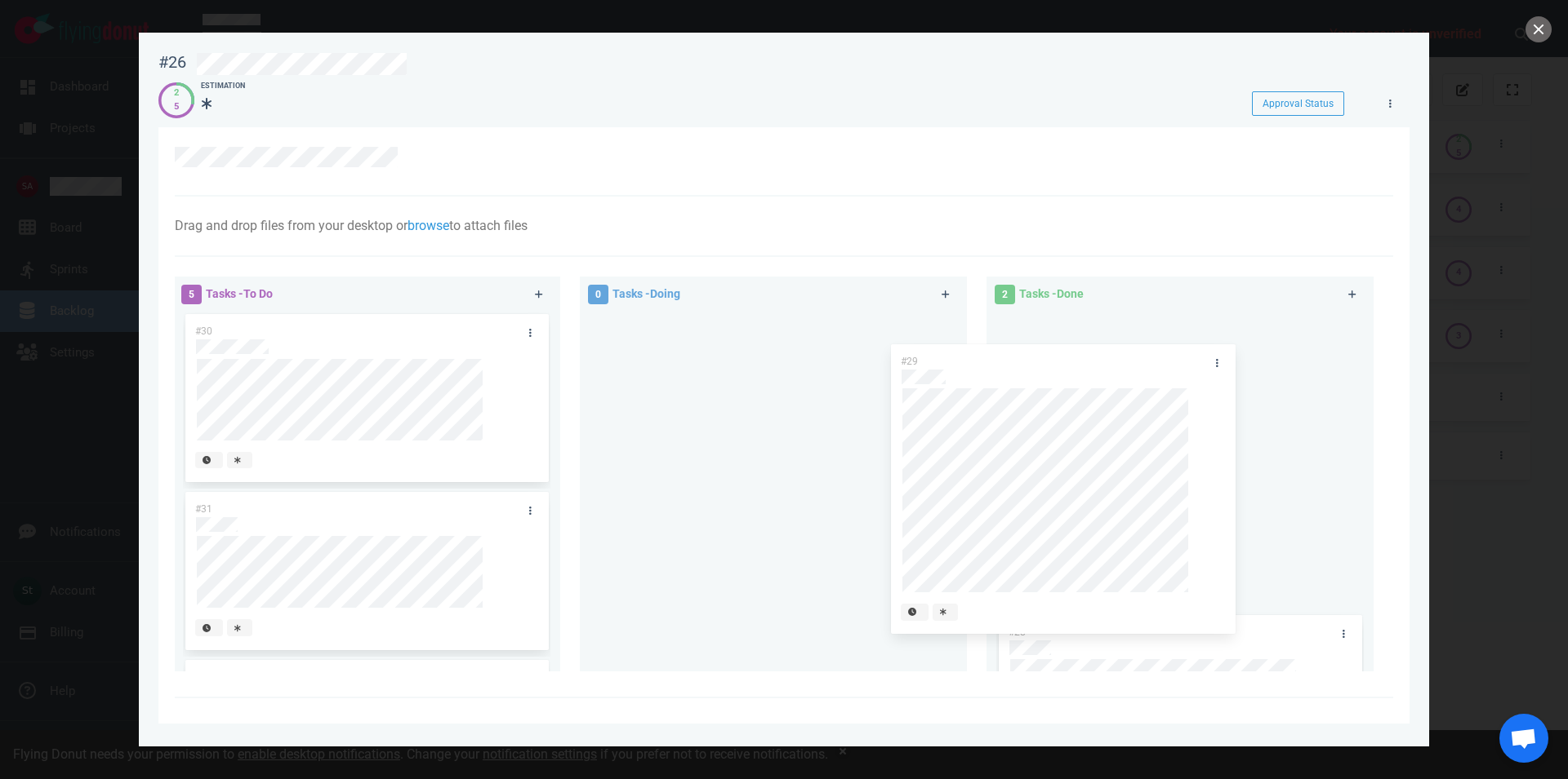
drag, startPoint x: 433, startPoint y: 335, endPoint x: 1146, endPoint y: 344, distance: 713.1
click at [551, 344] on div "#29" at bounding box center [366, 462] width 367 height 301
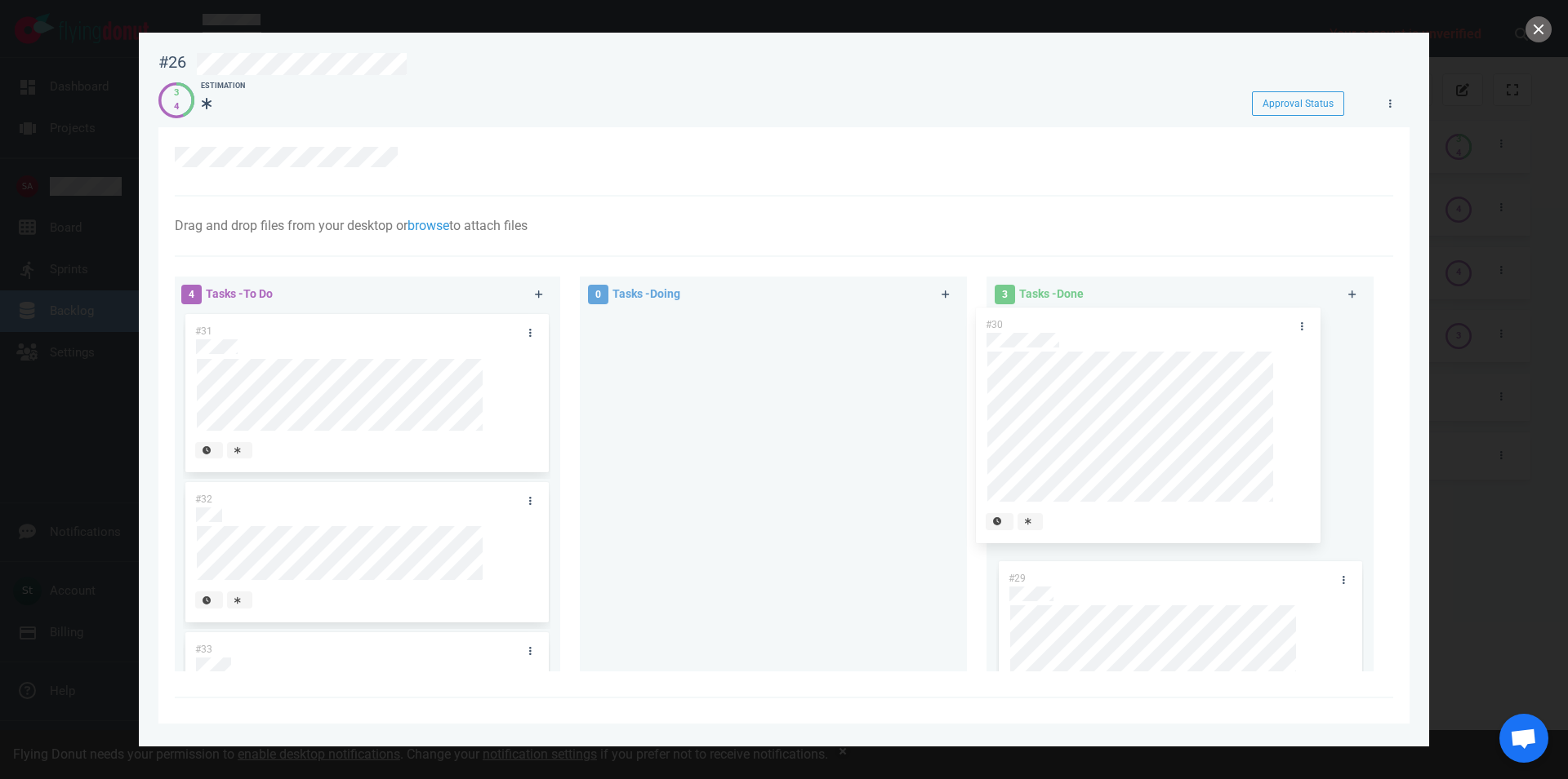
drag, startPoint x: 370, startPoint y: 333, endPoint x: 1160, endPoint y: 326, distance: 790.0
click at [551, 326] on div "#30" at bounding box center [366, 435] width 367 height 246
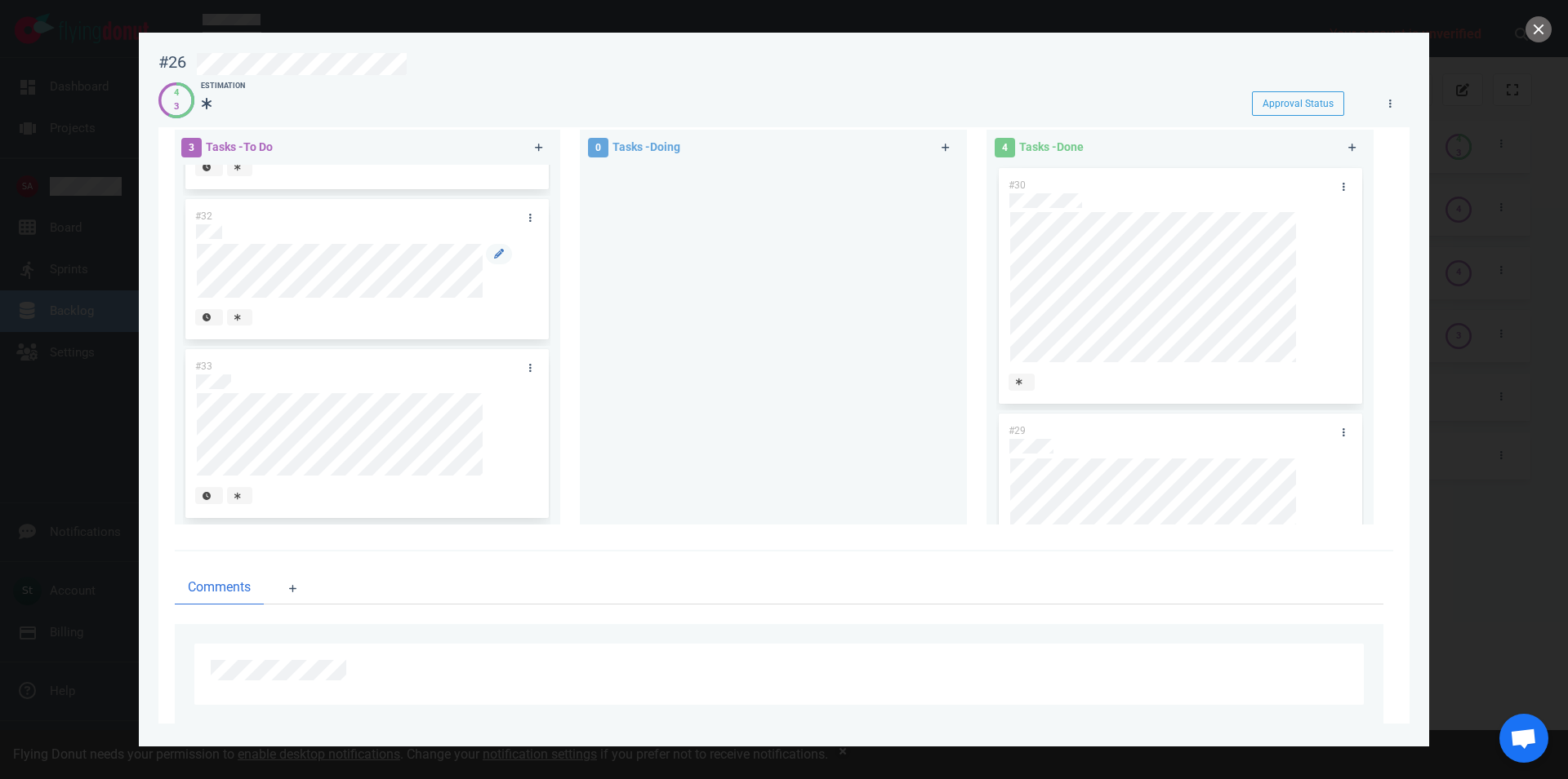
scroll to position [183, 0]
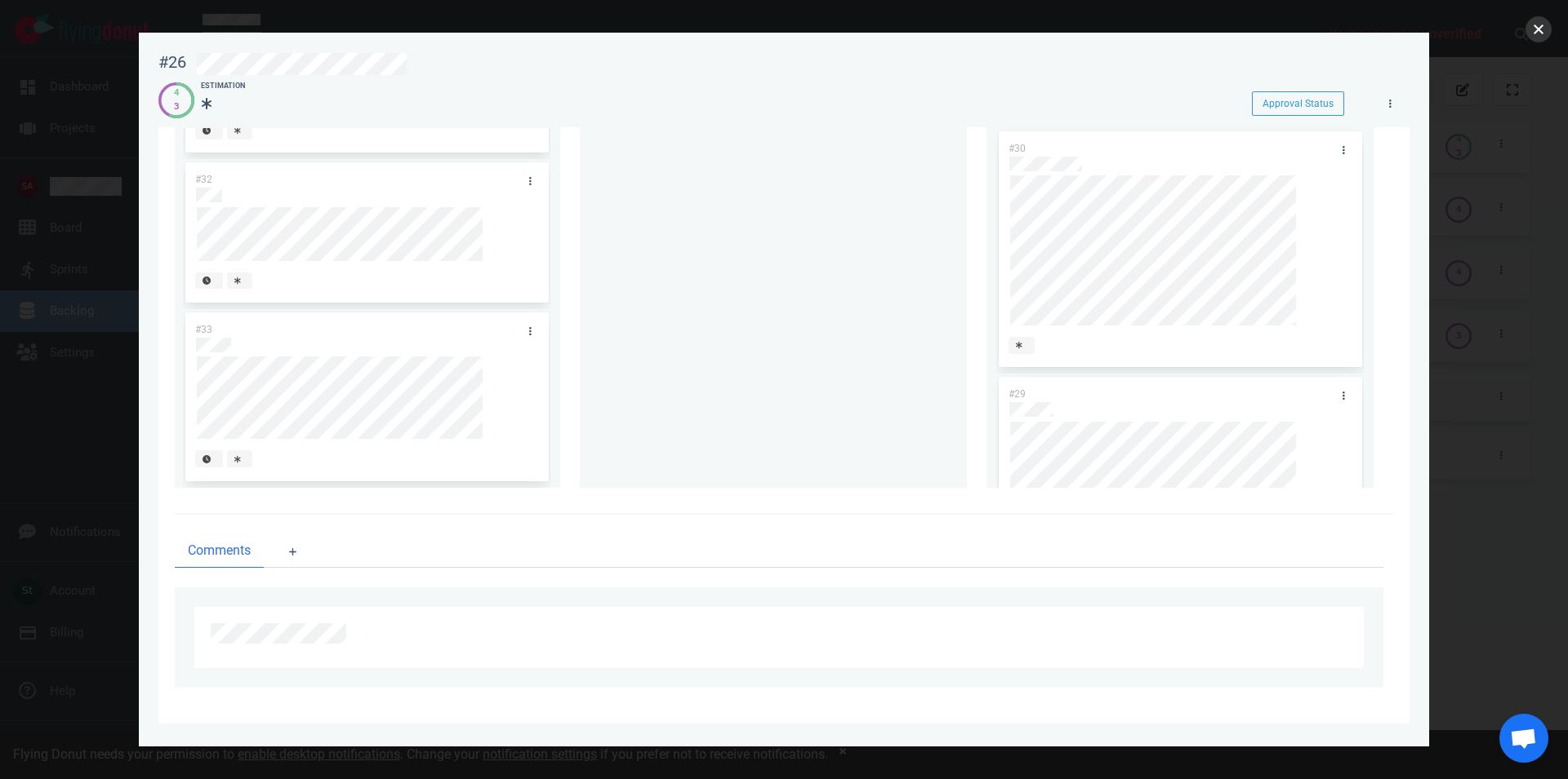
click at [1547, 27] on button "close" at bounding box center [1538, 28] width 26 height 26
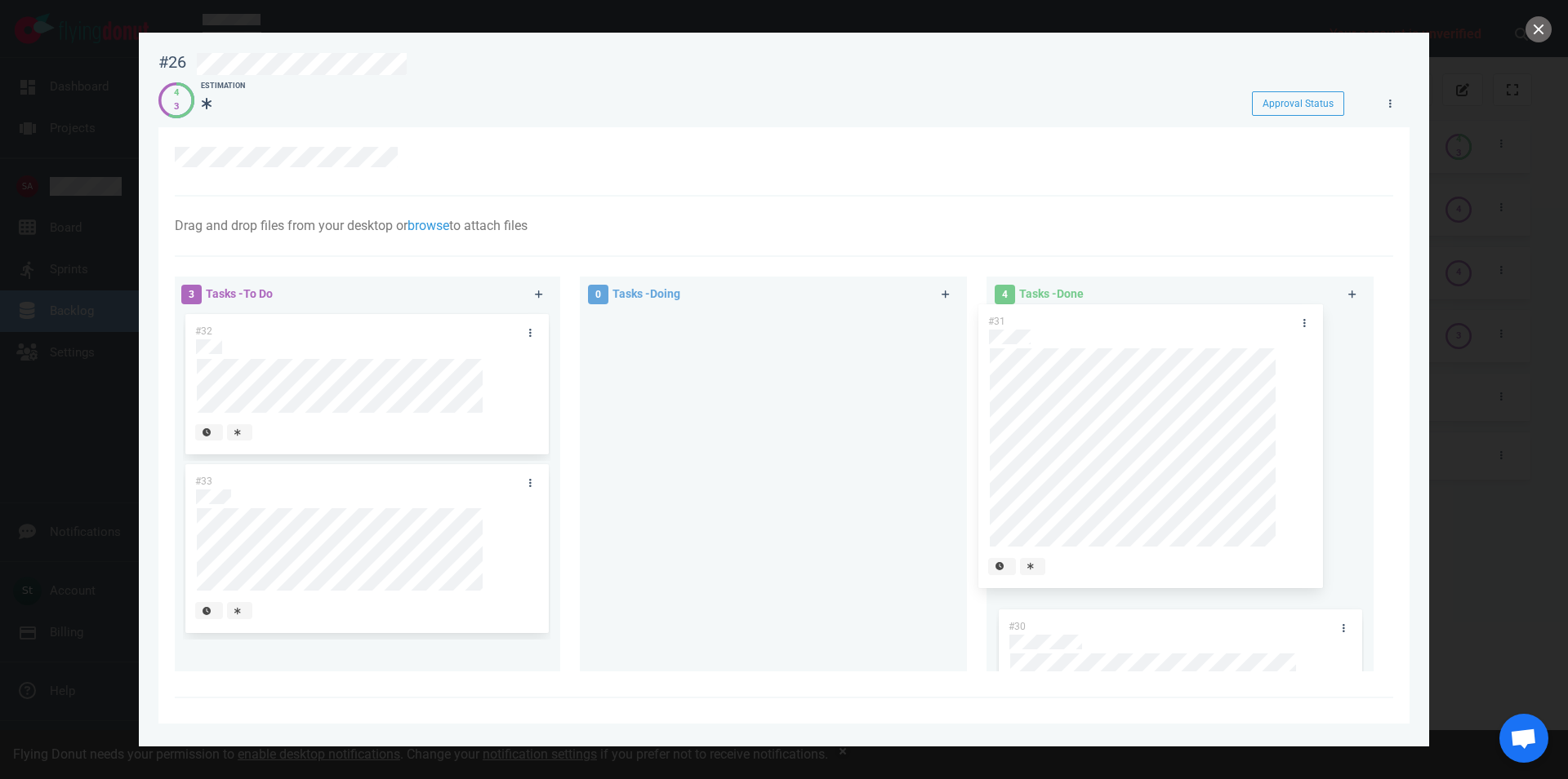
drag, startPoint x: 337, startPoint y: 344, endPoint x: 1130, endPoint y: 333, distance: 793.1
click at [551, 333] on div "#31" at bounding box center [366, 459] width 367 height 295
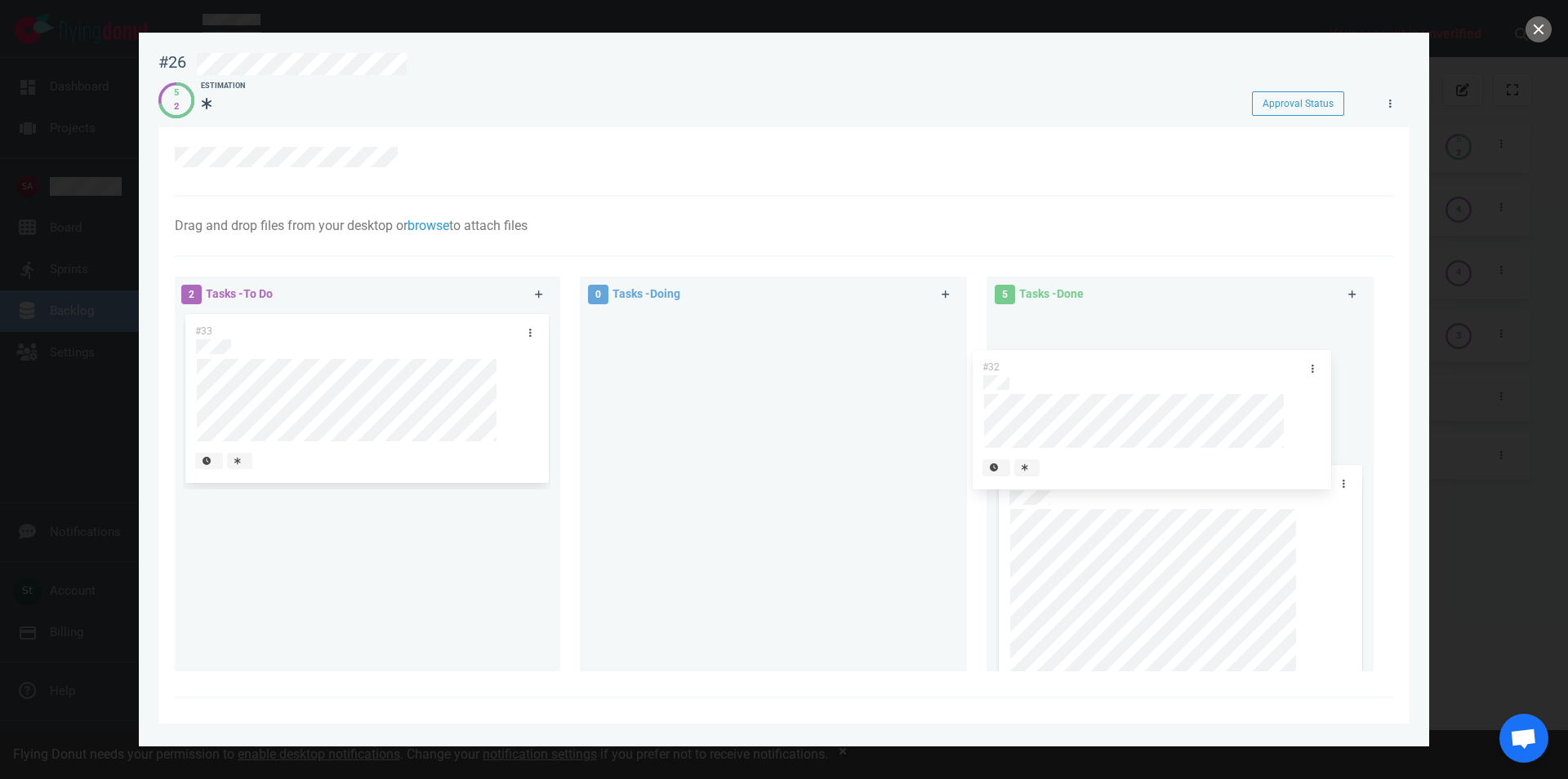
drag, startPoint x: 416, startPoint y: 348, endPoint x: 1202, endPoint y: 380, distance: 786.7
click at [551, 380] on div "#32" at bounding box center [366, 386] width 367 height 150
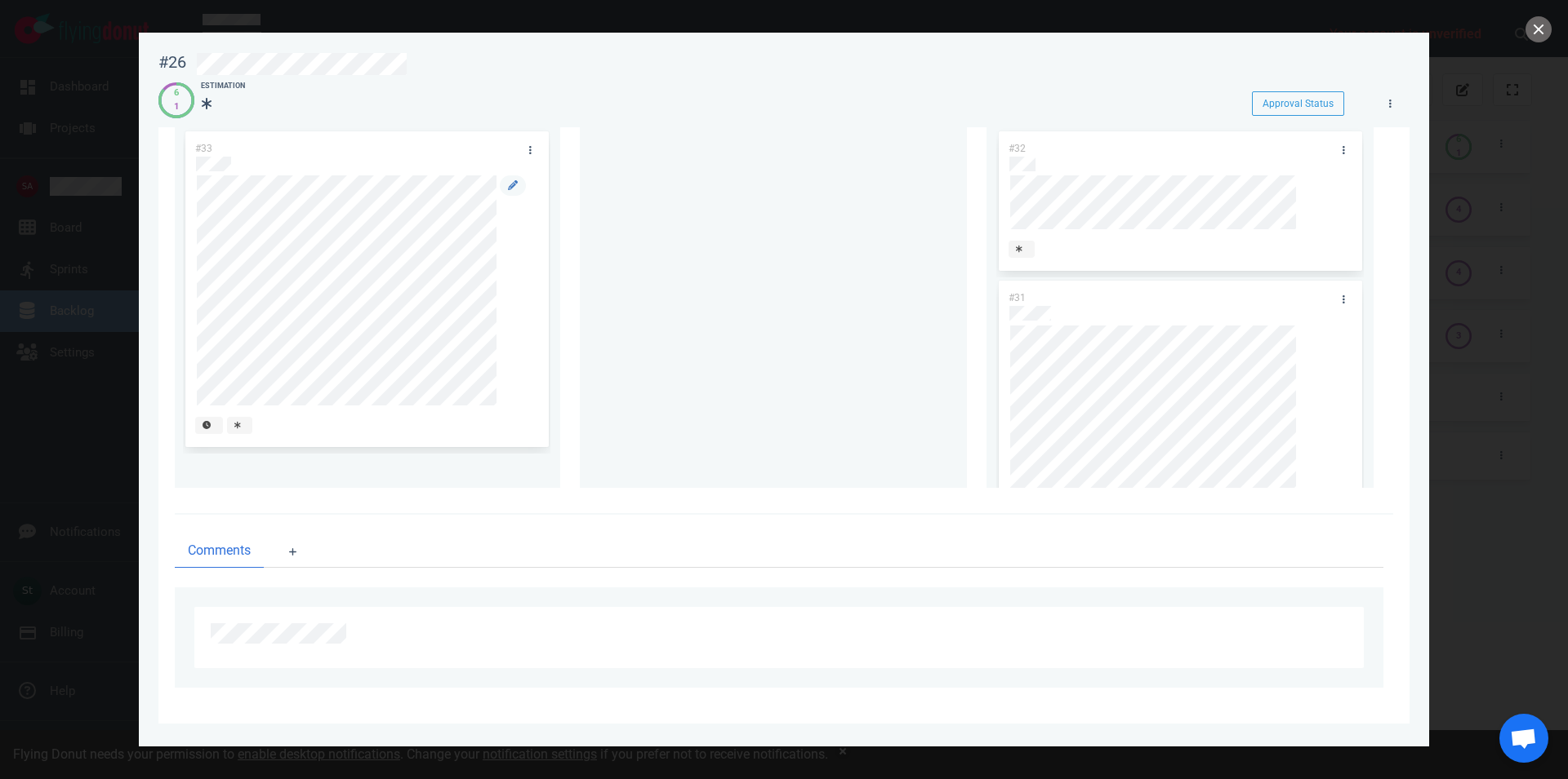
scroll to position [90, 0]
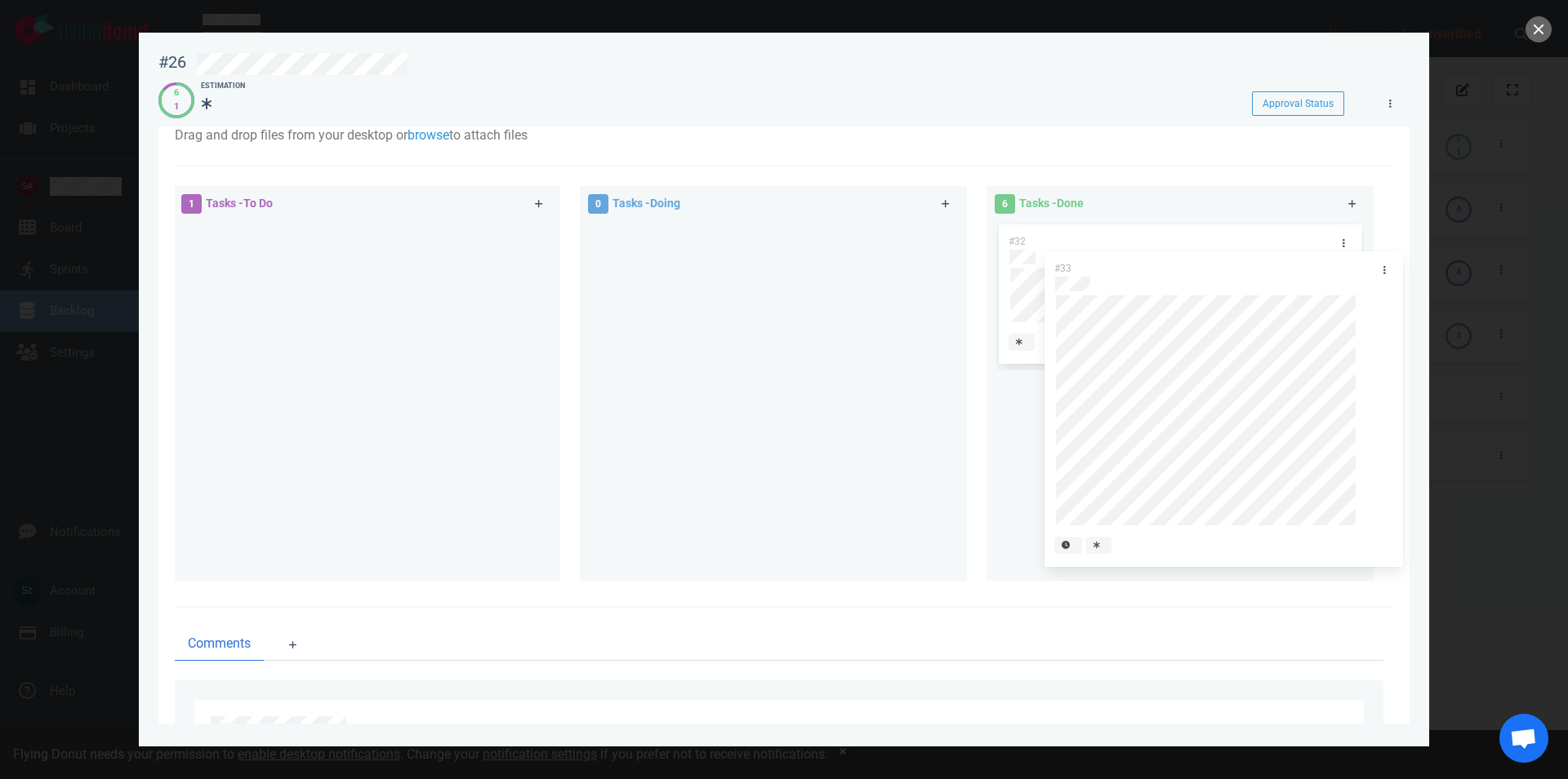
drag, startPoint x: 368, startPoint y: 245, endPoint x: 1227, endPoint y: 271, distance: 859.4
click at [551, 271] on div "#33" at bounding box center [366, 384] width 367 height 327
click at [1543, 23] on button "close" at bounding box center [1538, 28] width 26 height 26
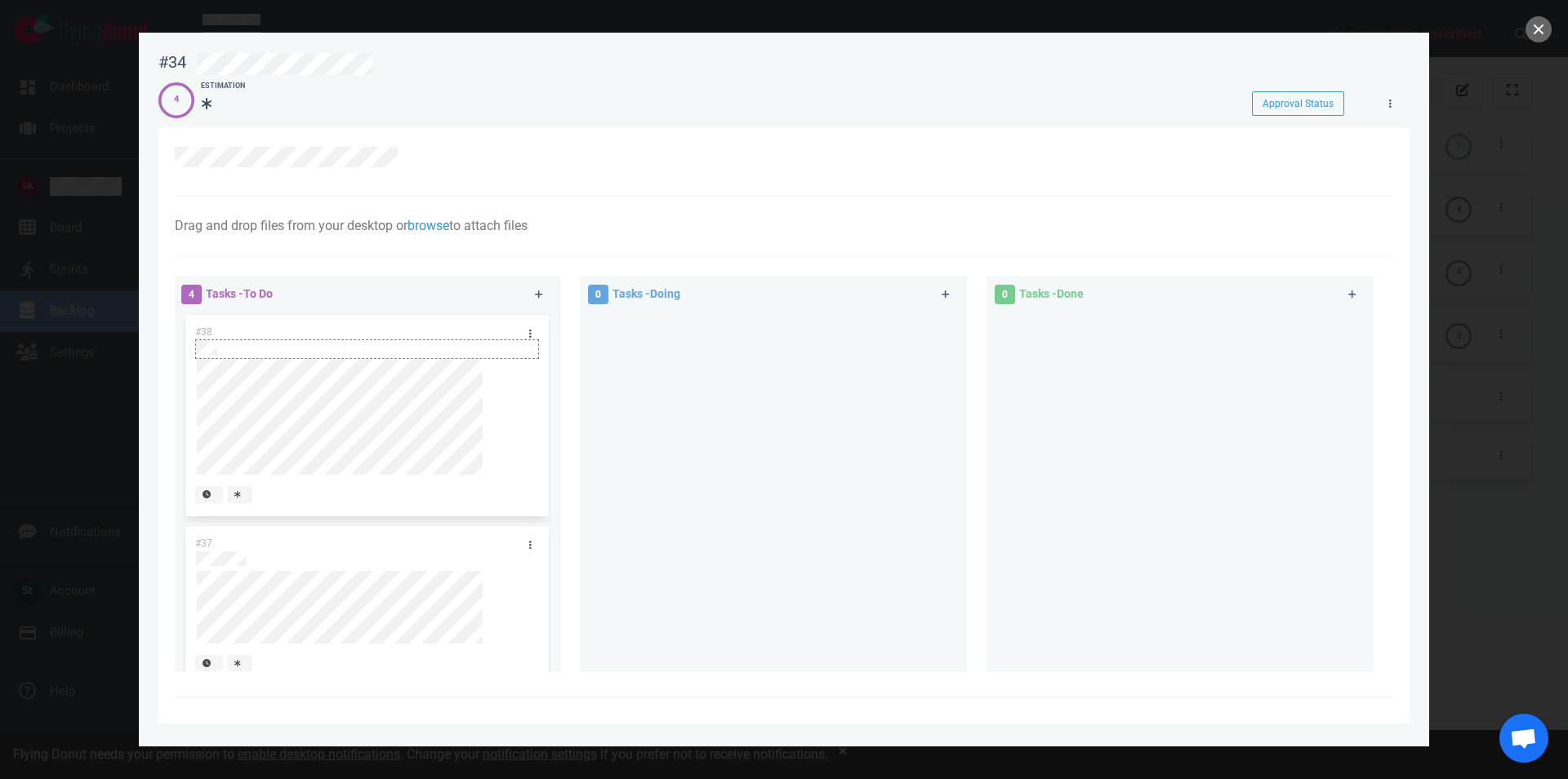
click at [333, 358] on div at bounding box center [366, 357] width 341 height 3
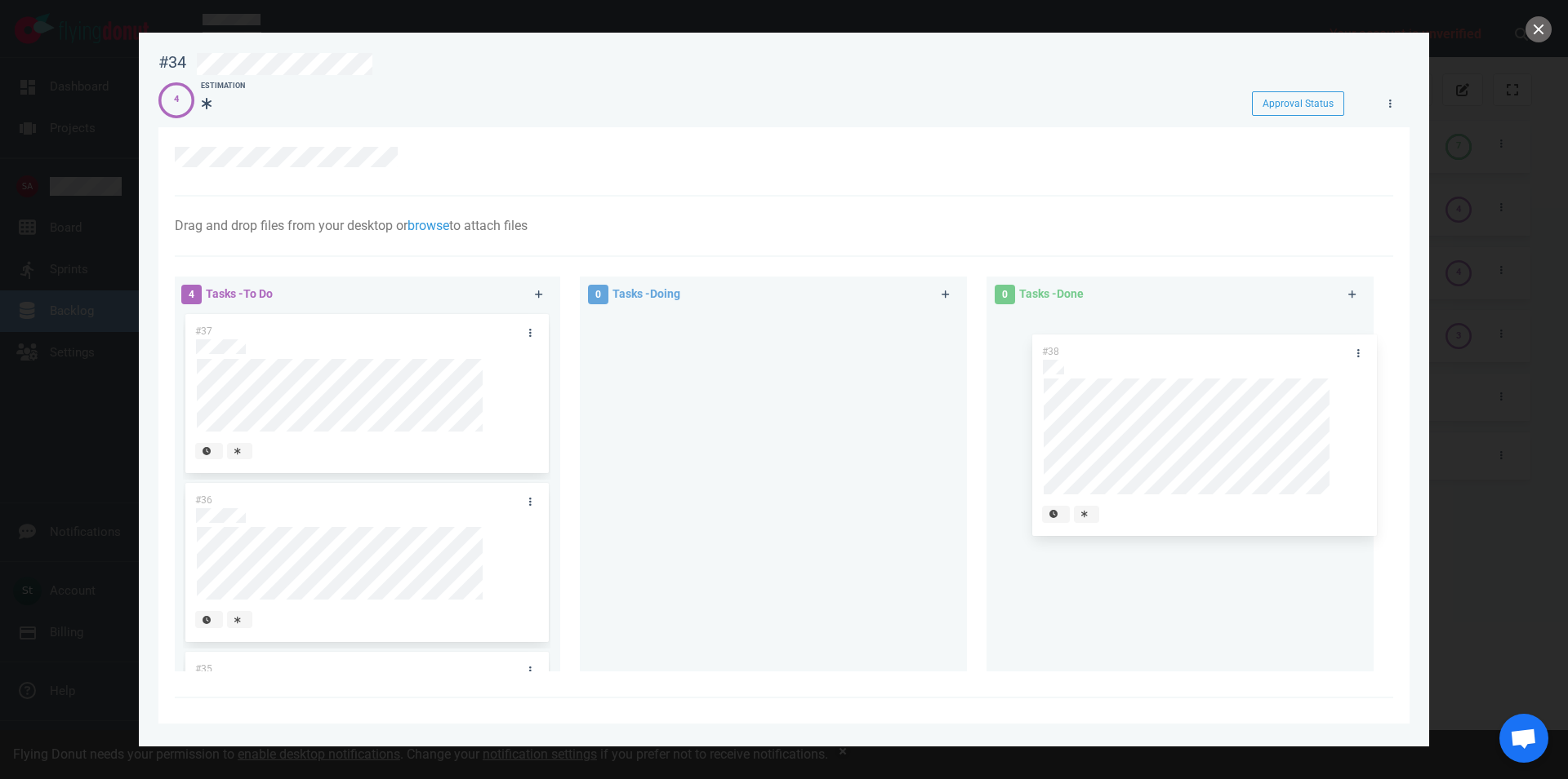
drag, startPoint x: 320, startPoint y: 340, endPoint x: 1162, endPoint y: 359, distance: 842.2
click at [551, 359] on div "#38" at bounding box center [366, 417] width 367 height 212
click at [1540, 32] on button "close" at bounding box center [1538, 28] width 26 height 26
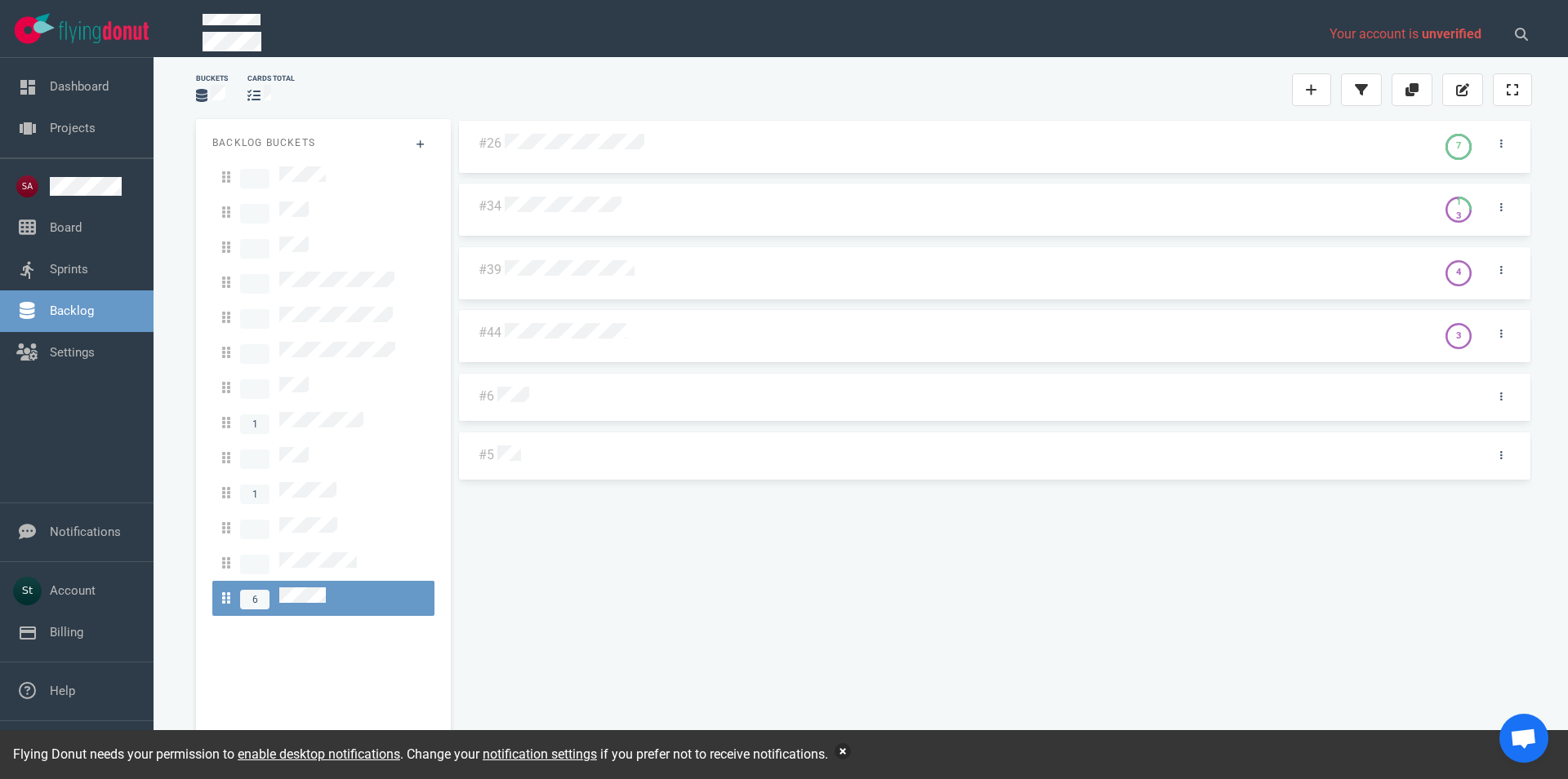
click at [843, 749] on button "button" at bounding box center [842, 751] width 16 height 16
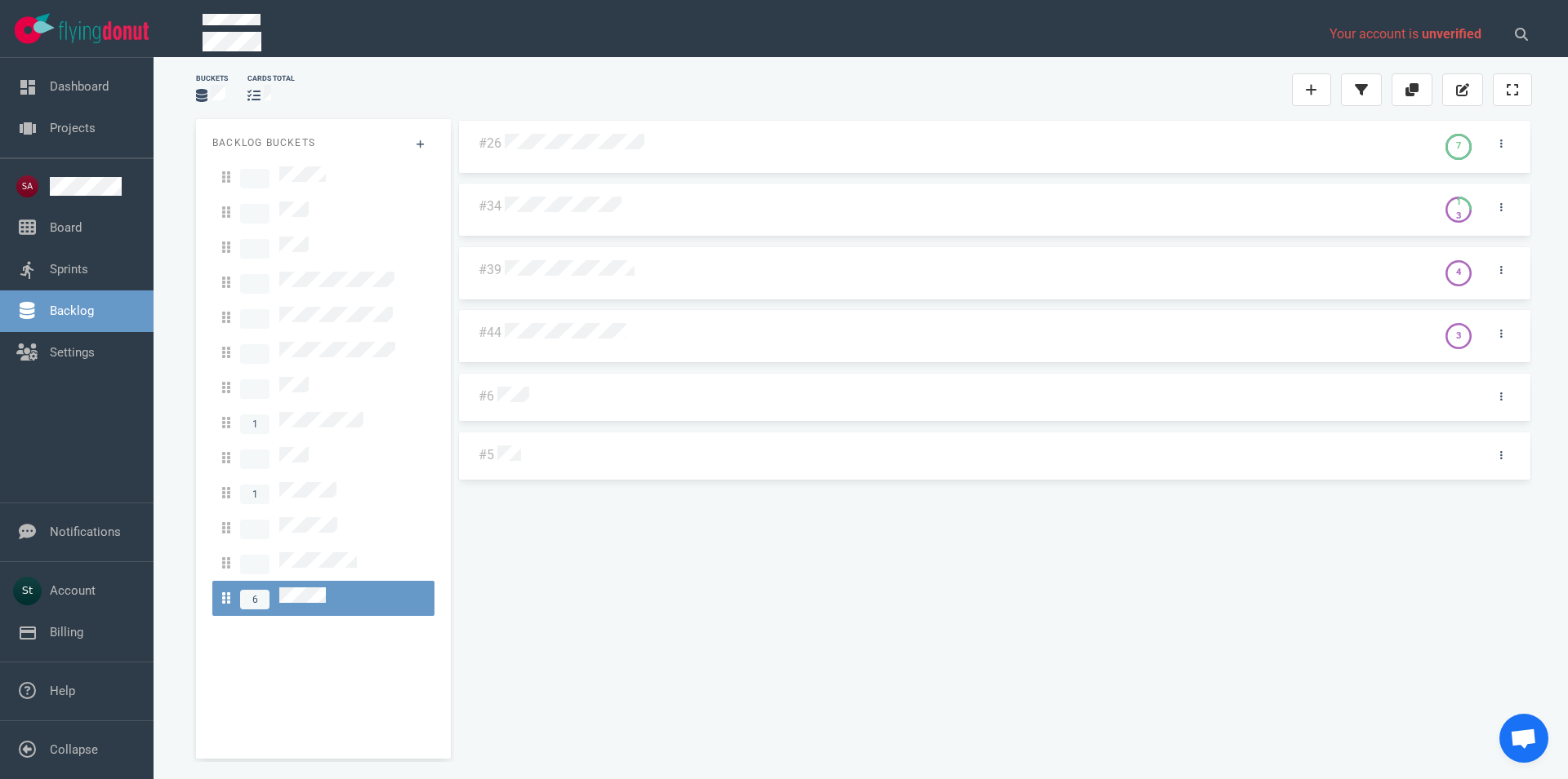
click at [598, 215] on div at bounding box center [965, 207] width 922 height 21
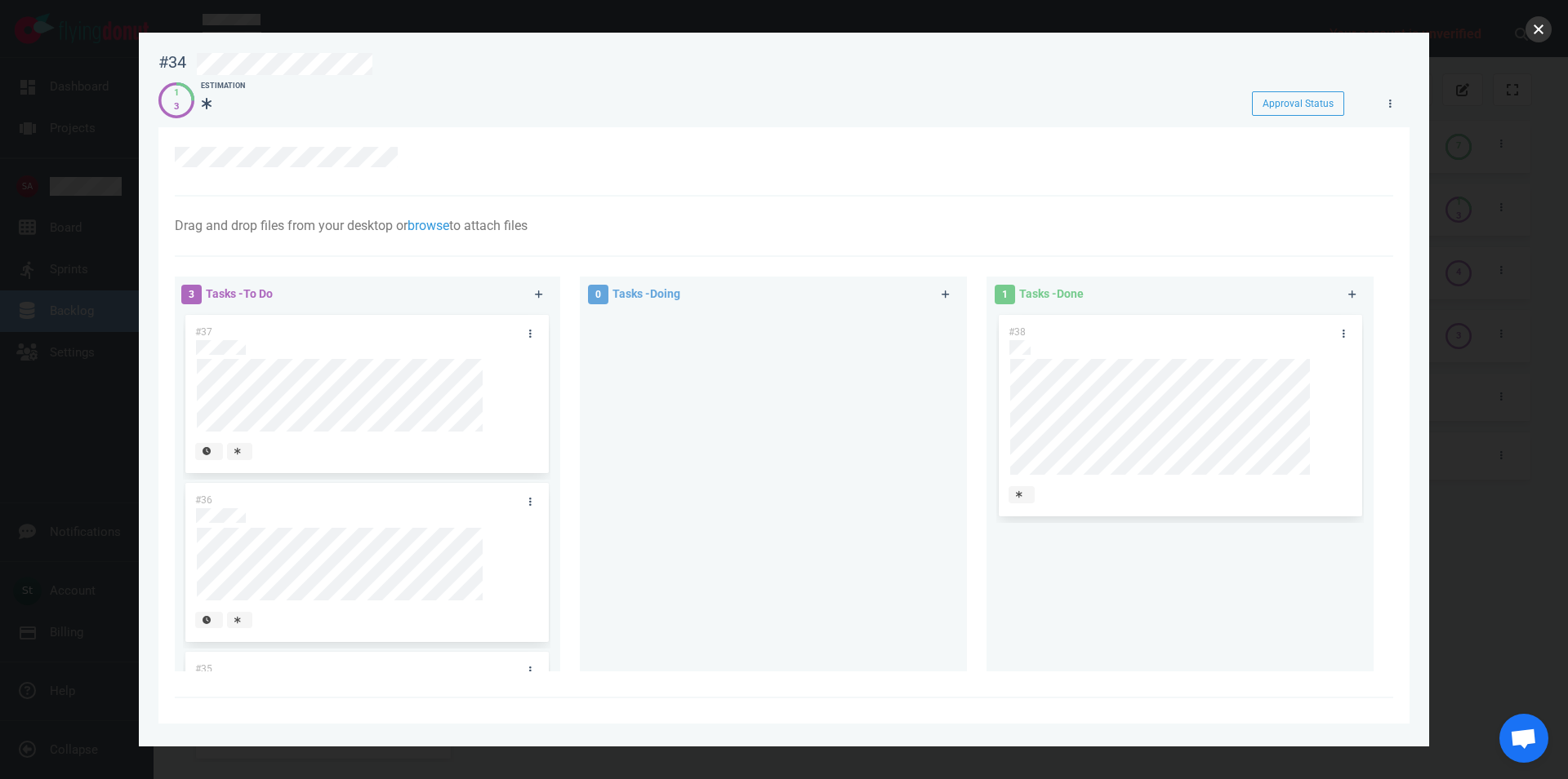
click at [1541, 24] on button "close" at bounding box center [1538, 28] width 26 height 26
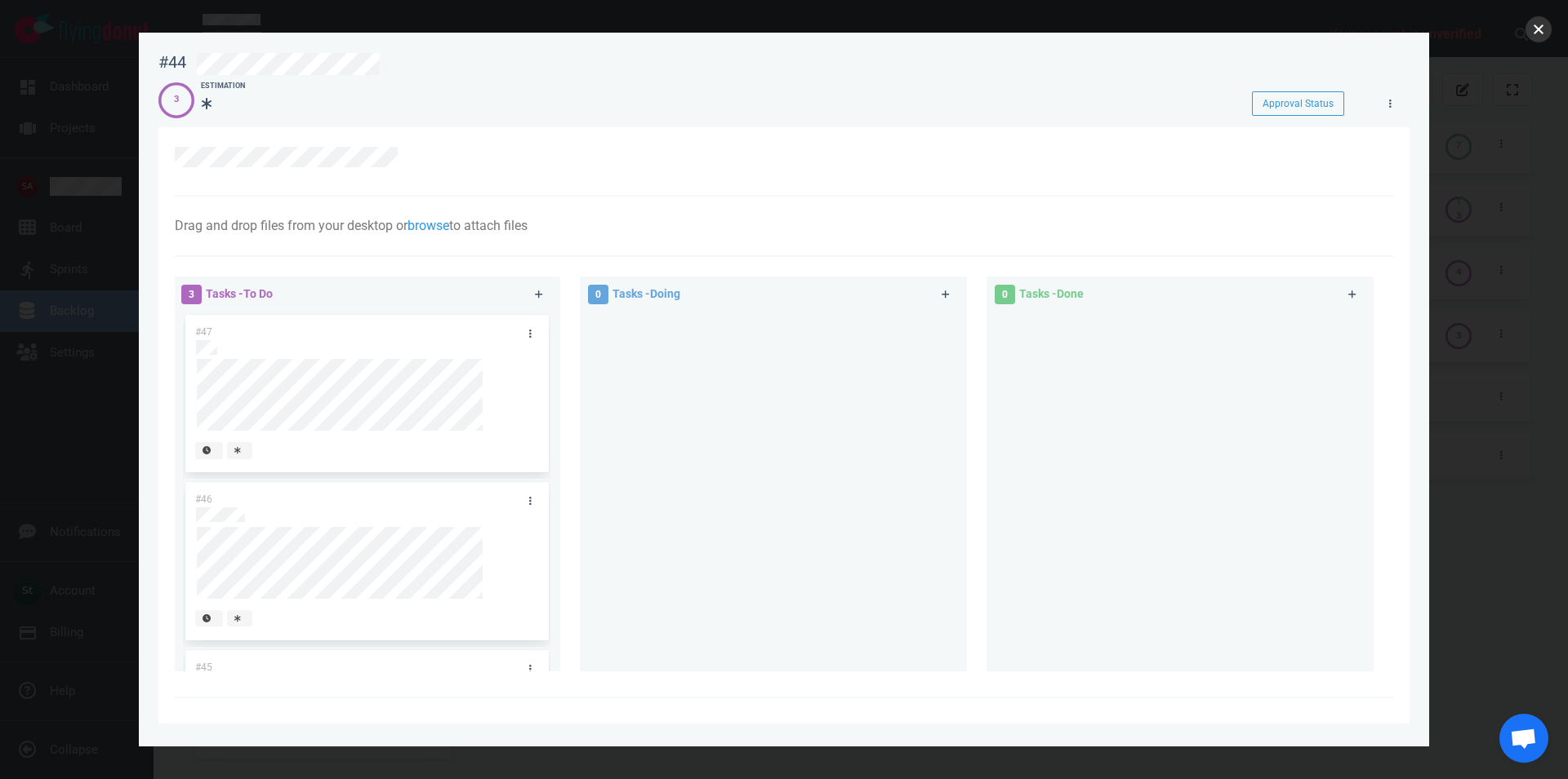
click at [1536, 34] on button "close" at bounding box center [1538, 28] width 26 height 26
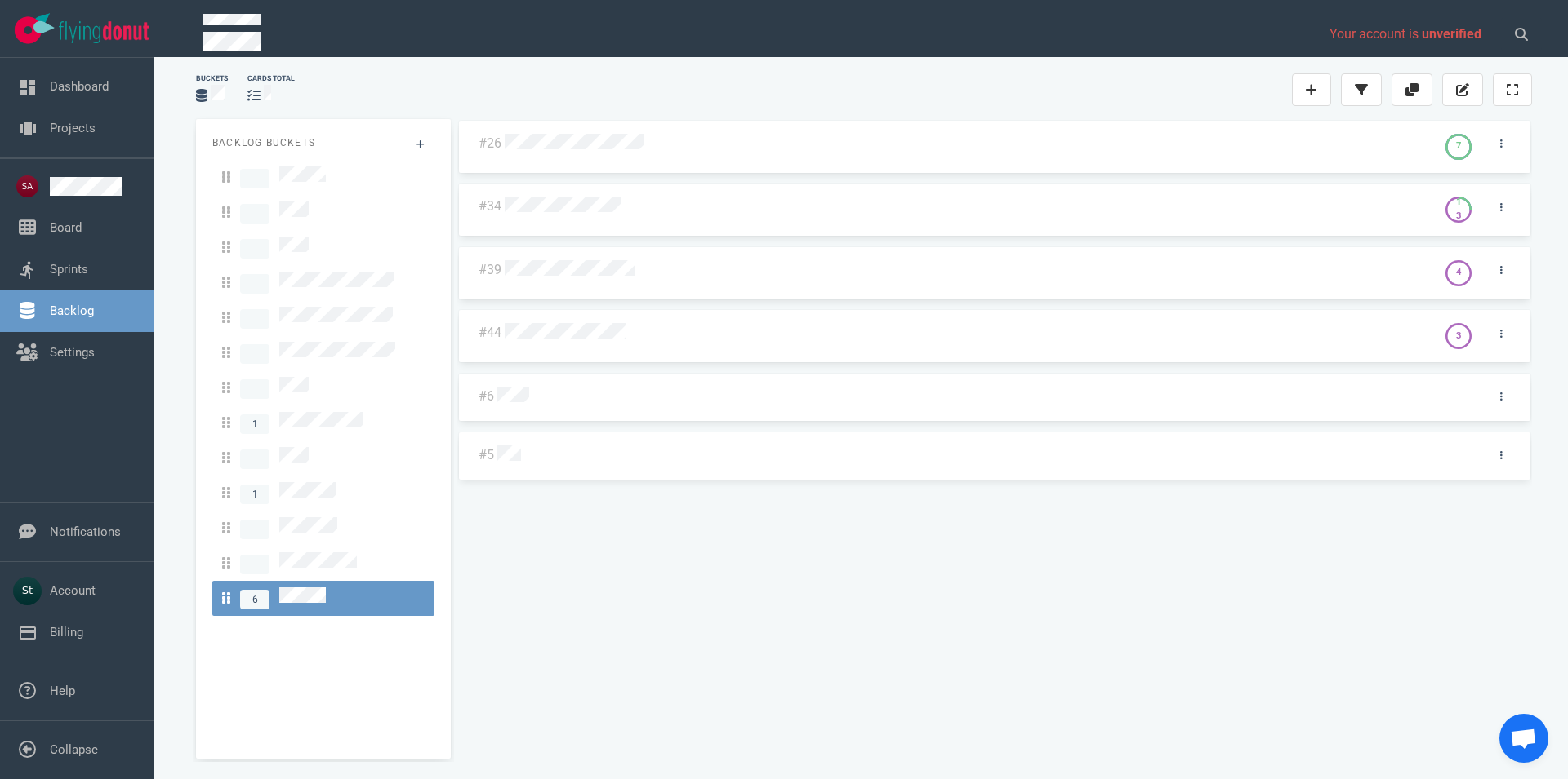
click at [508, 405] on div at bounding box center [982, 397] width 971 height 21
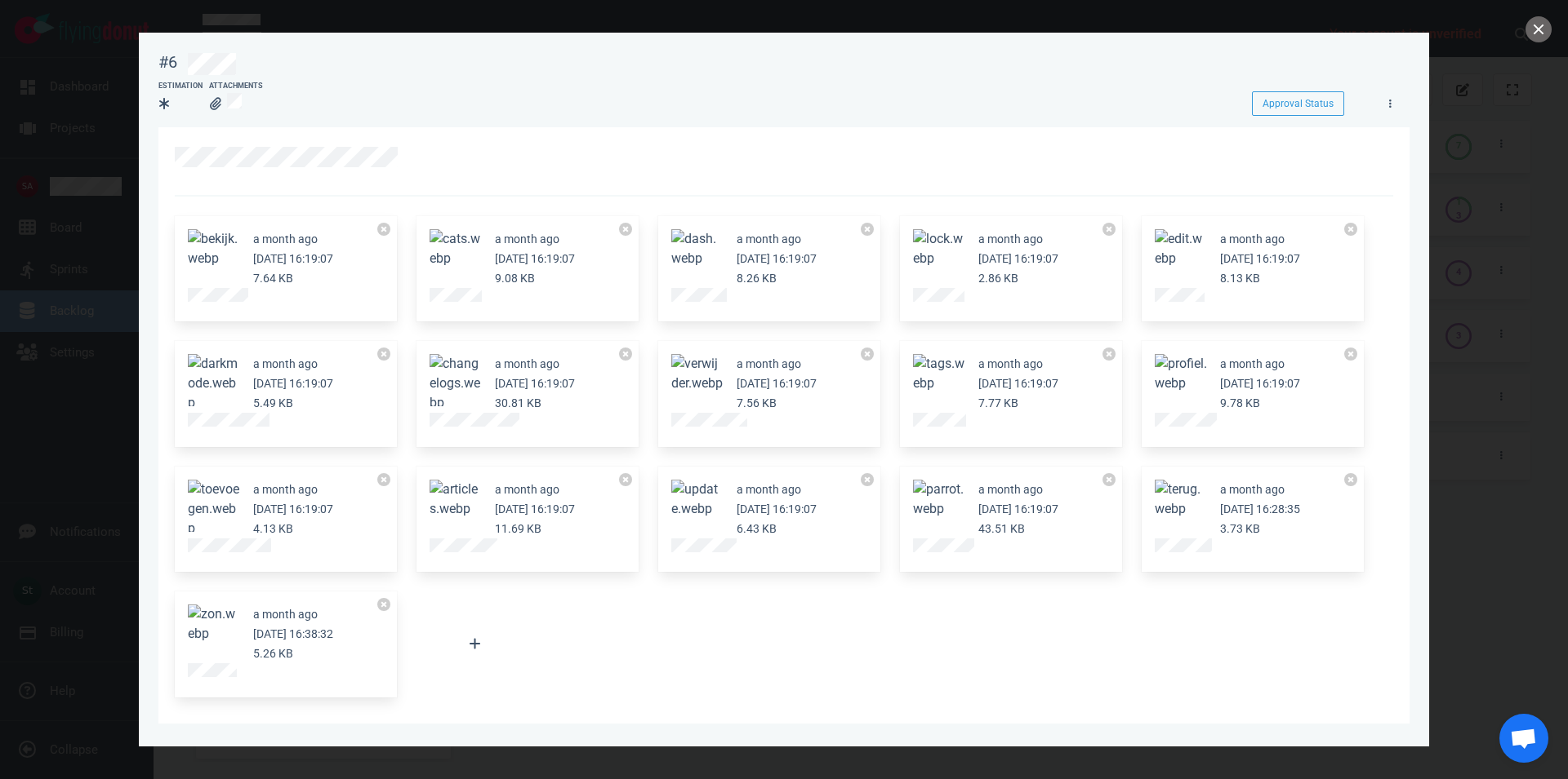
click at [949, 385] on button "Zoom image" at bounding box center [939, 374] width 52 height 39
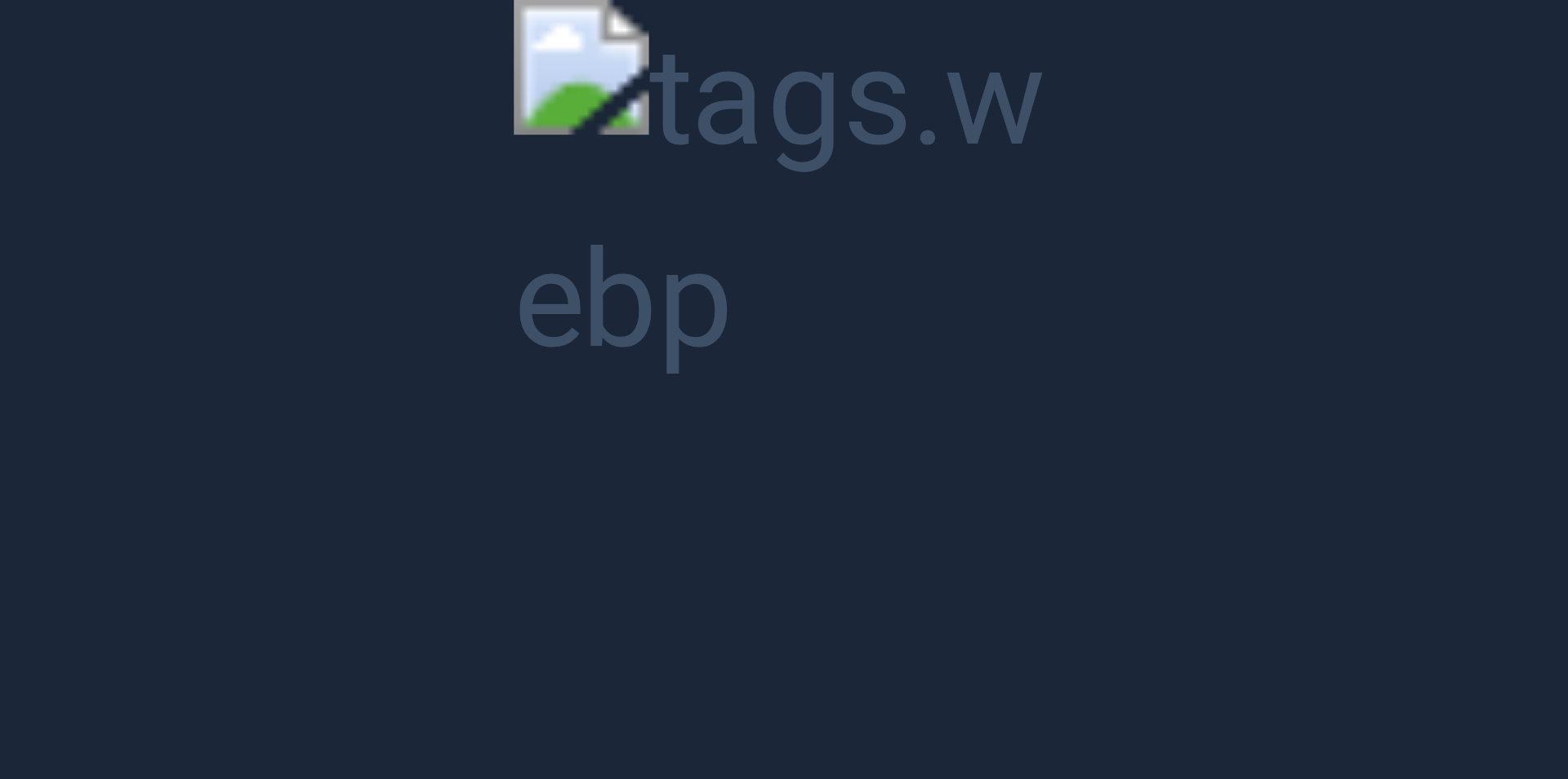
click at [939, 384] on button "Unzoom image" at bounding box center [784, 390] width 1568 height 779
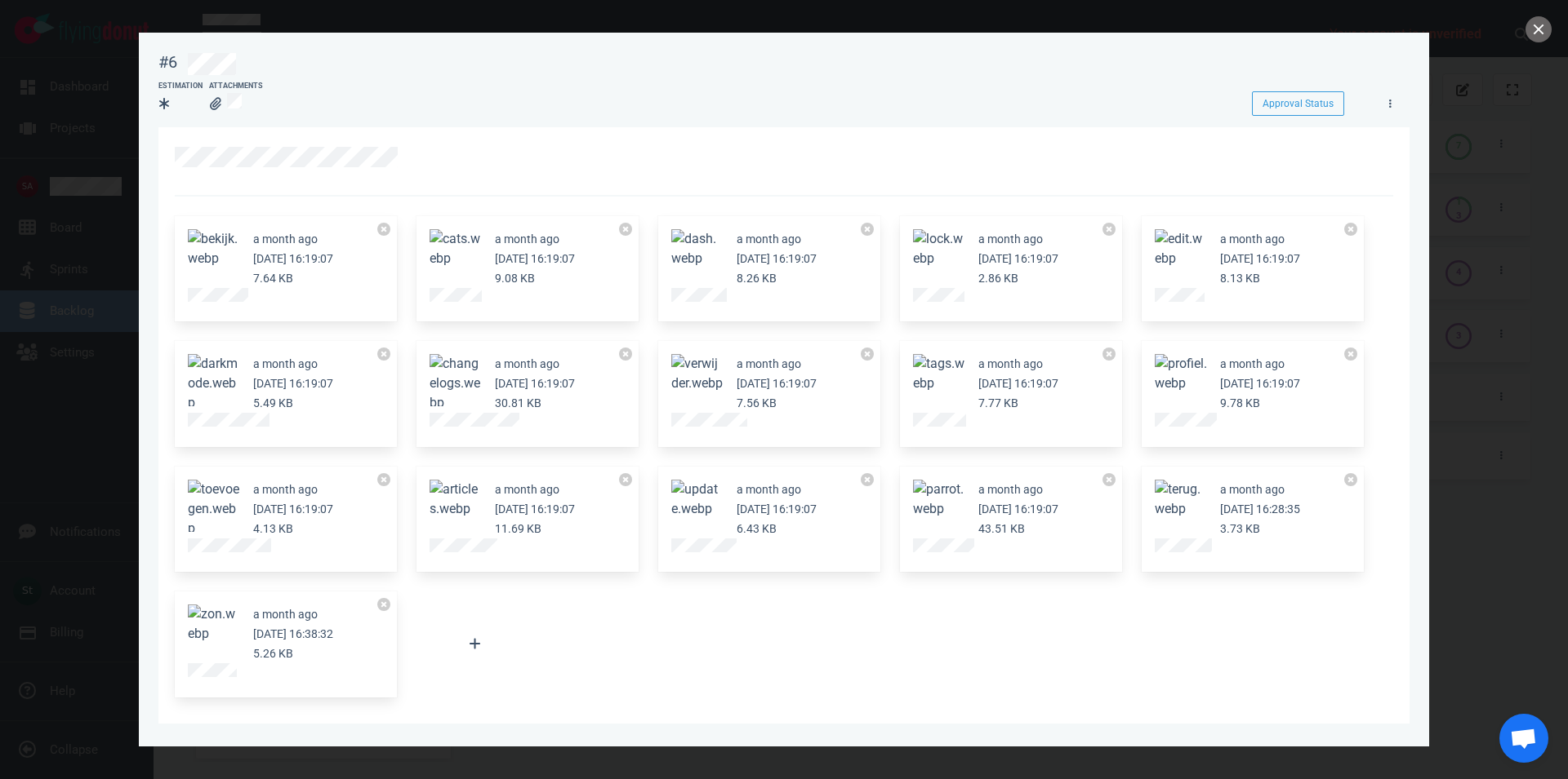
click at [701, 376] on button "Zoom image" at bounding box center [697, 374] width 52 height 39
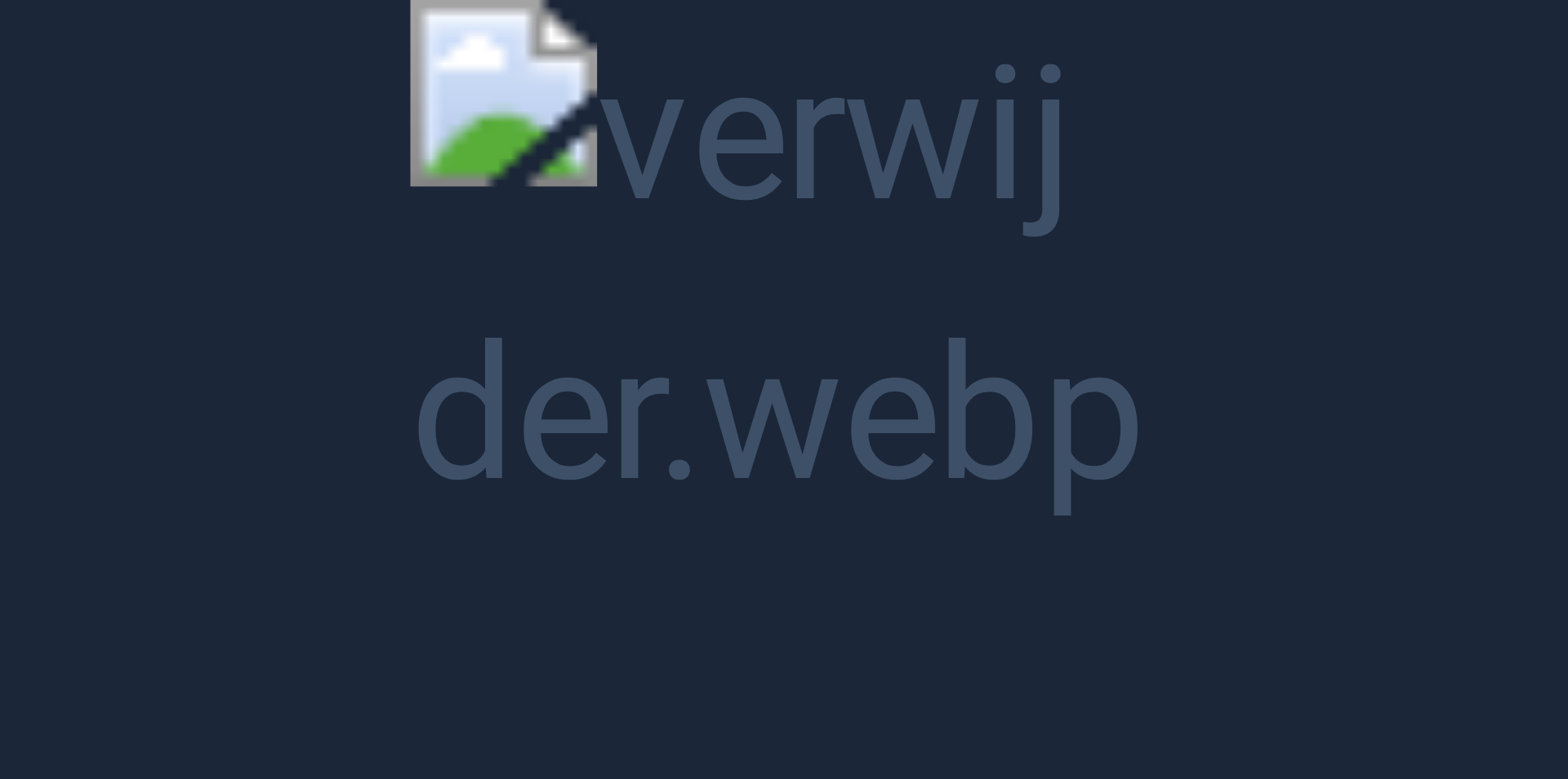
click at [700, 374] on button "Unzoom image" at bounding box center [784, 390] width 1568 height 779
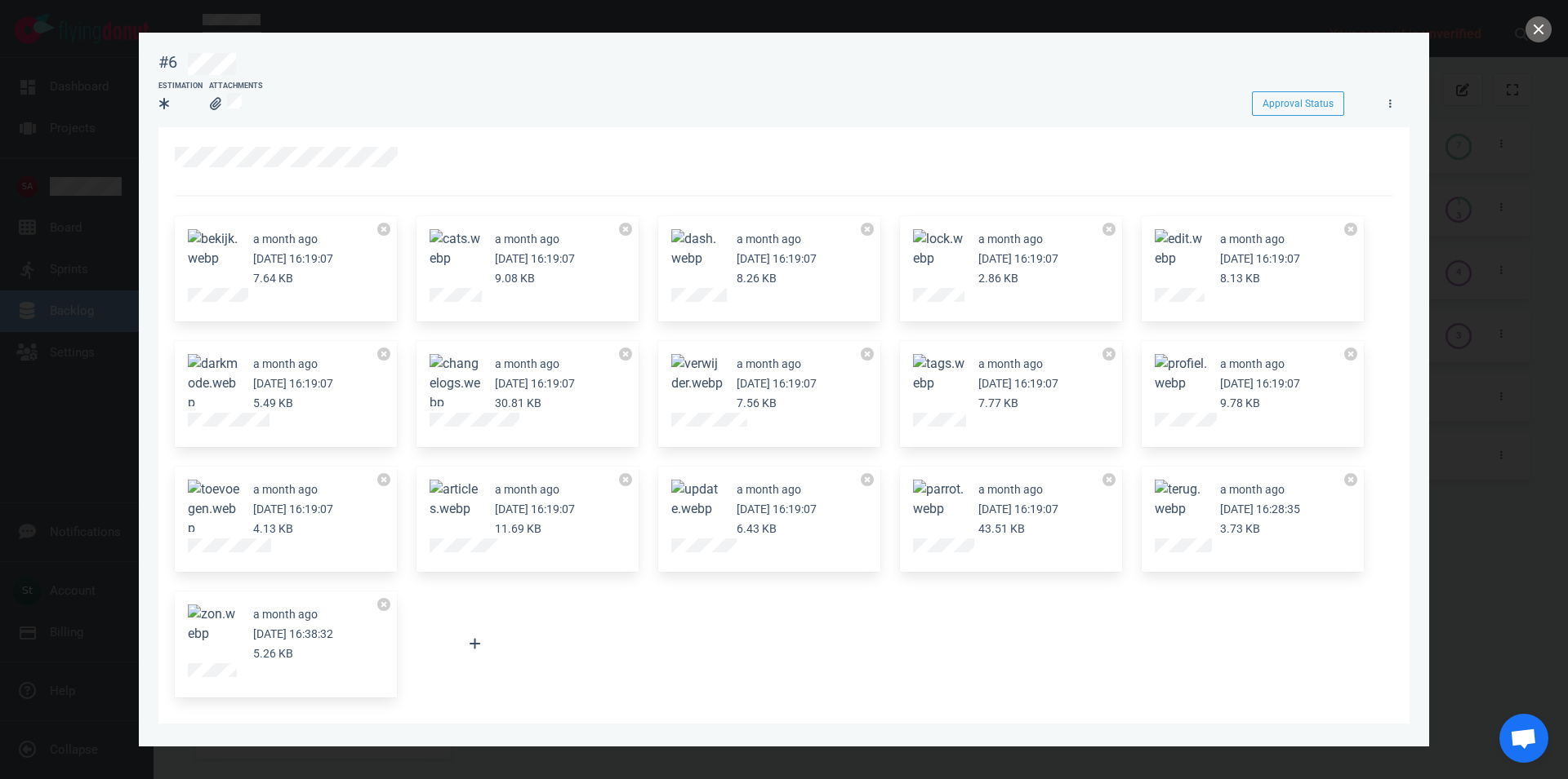
click at [692, 268] on button "Zoom image" at bounding box center [697, 249] width 52 height 39
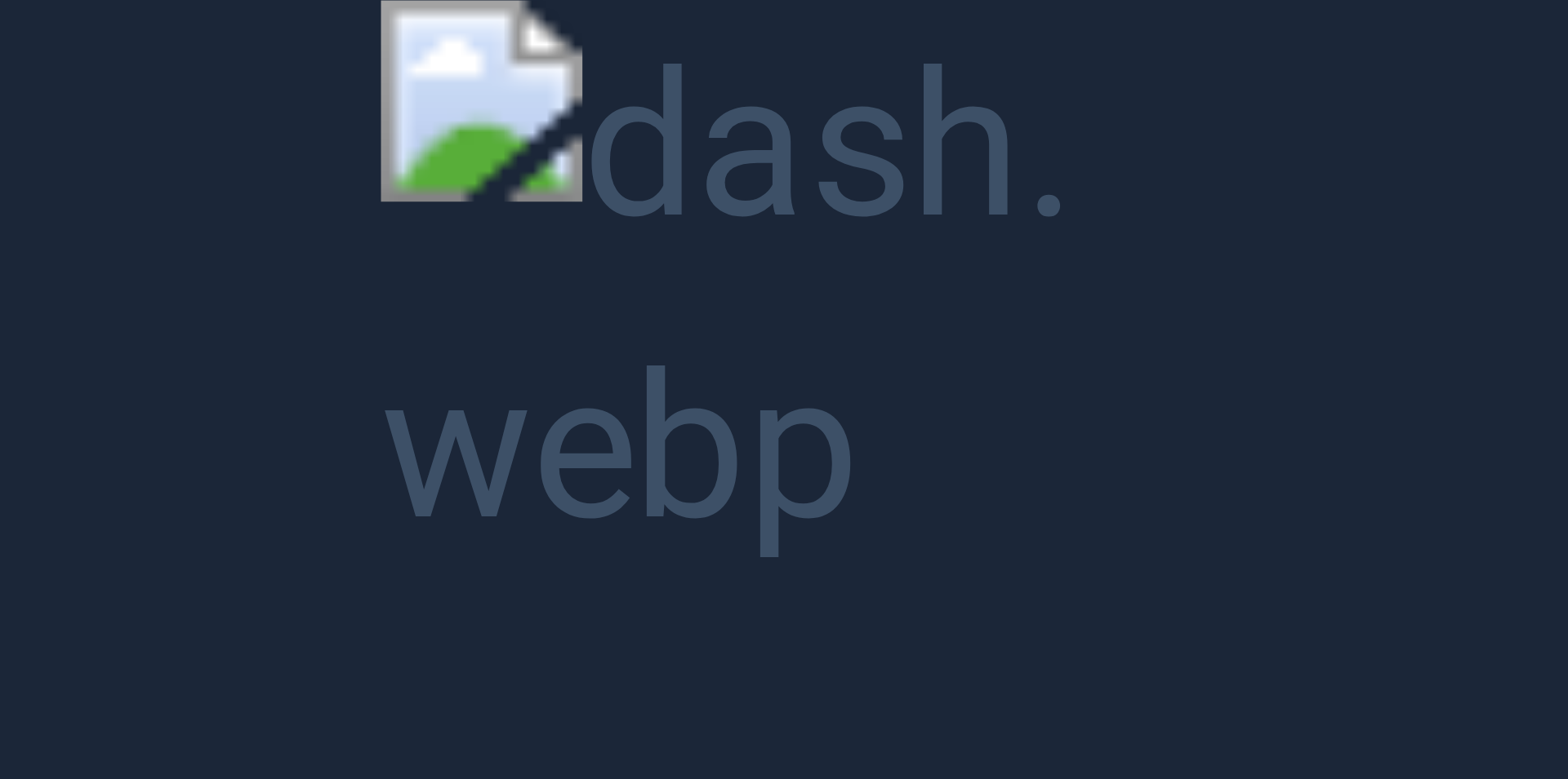
click at [692, 268] on button "Unzoom image" at bounding box center [784, 390] width 1568 height 779
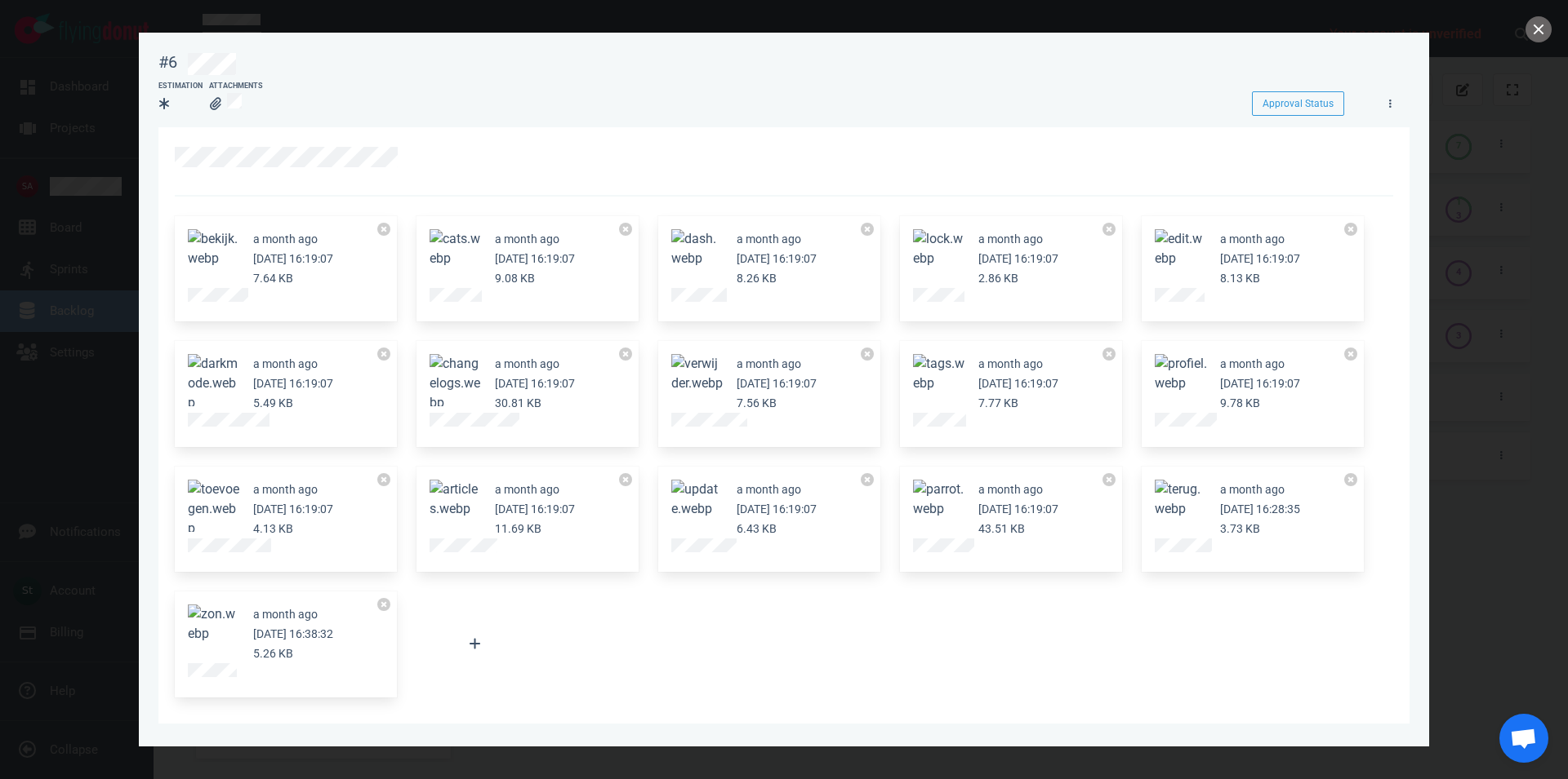
click at [465, 261] on button "Zoom image" at bounding box center [455, 249] width 52 height 39
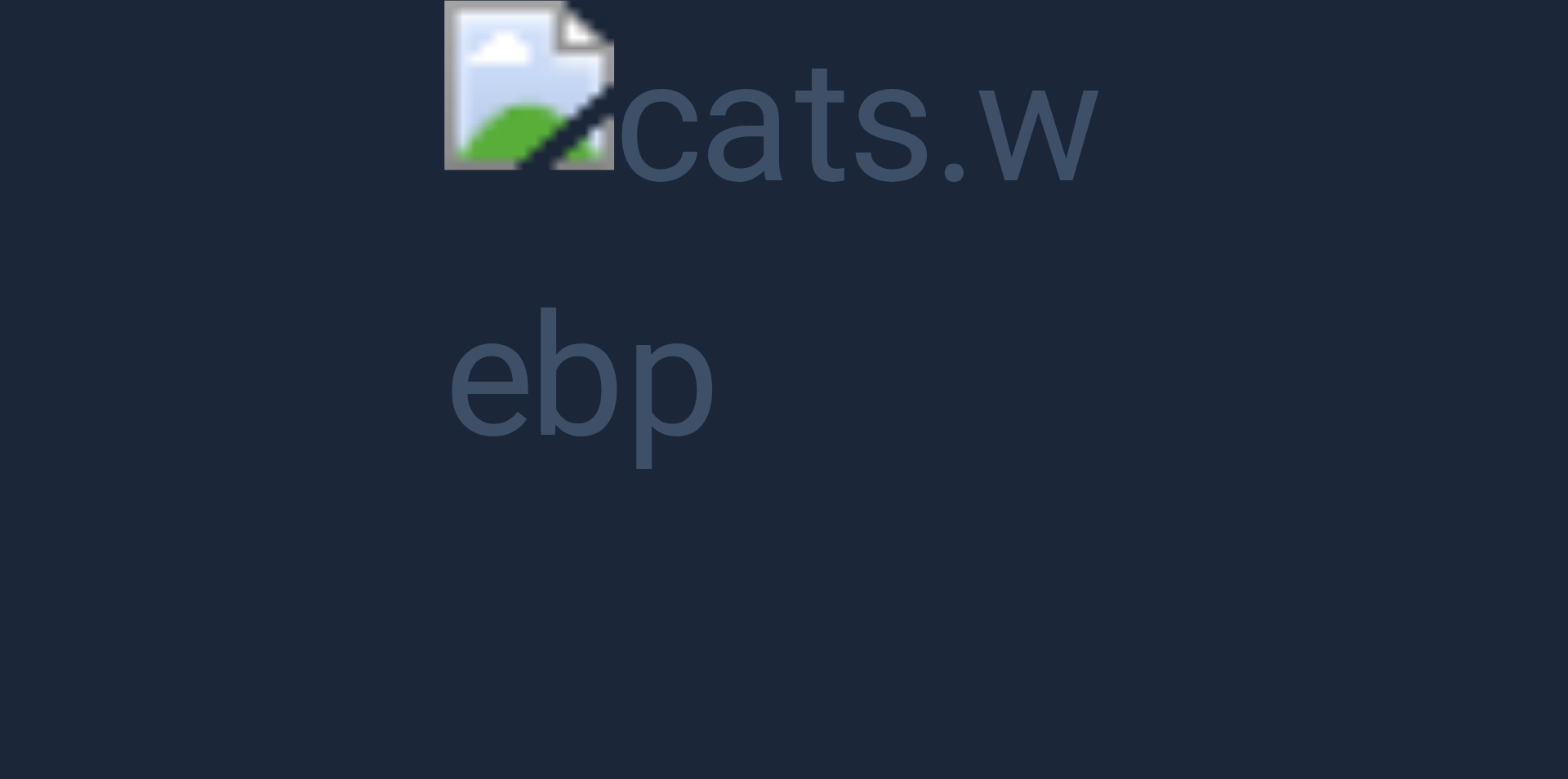
click at [475, 269] on button "Unzoom image" at bounding box center [784, 390] width 1568 height 779
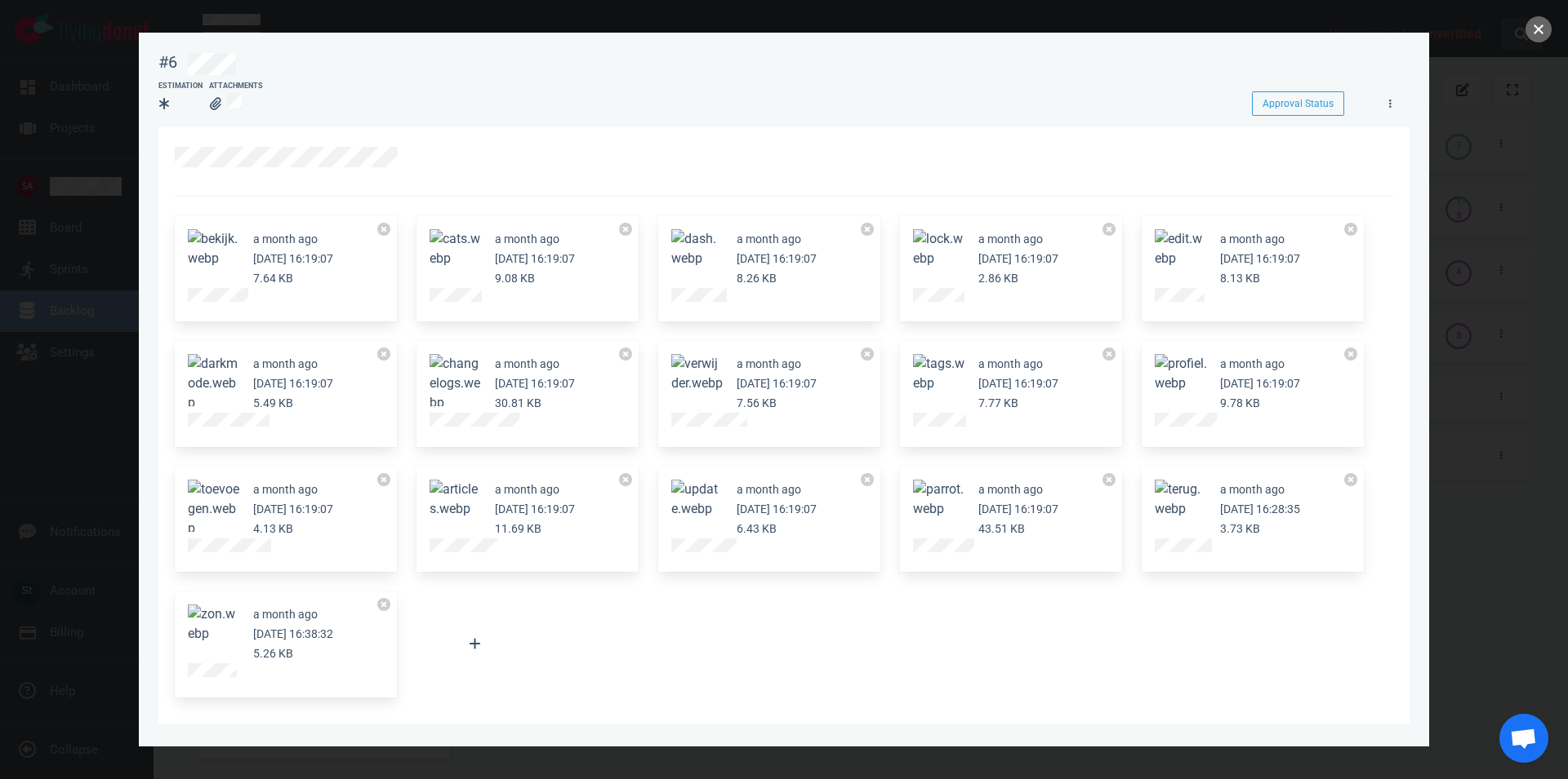
click at [1538, 34] on button "close" at bounding box center [1538, 28] width 26 height 26
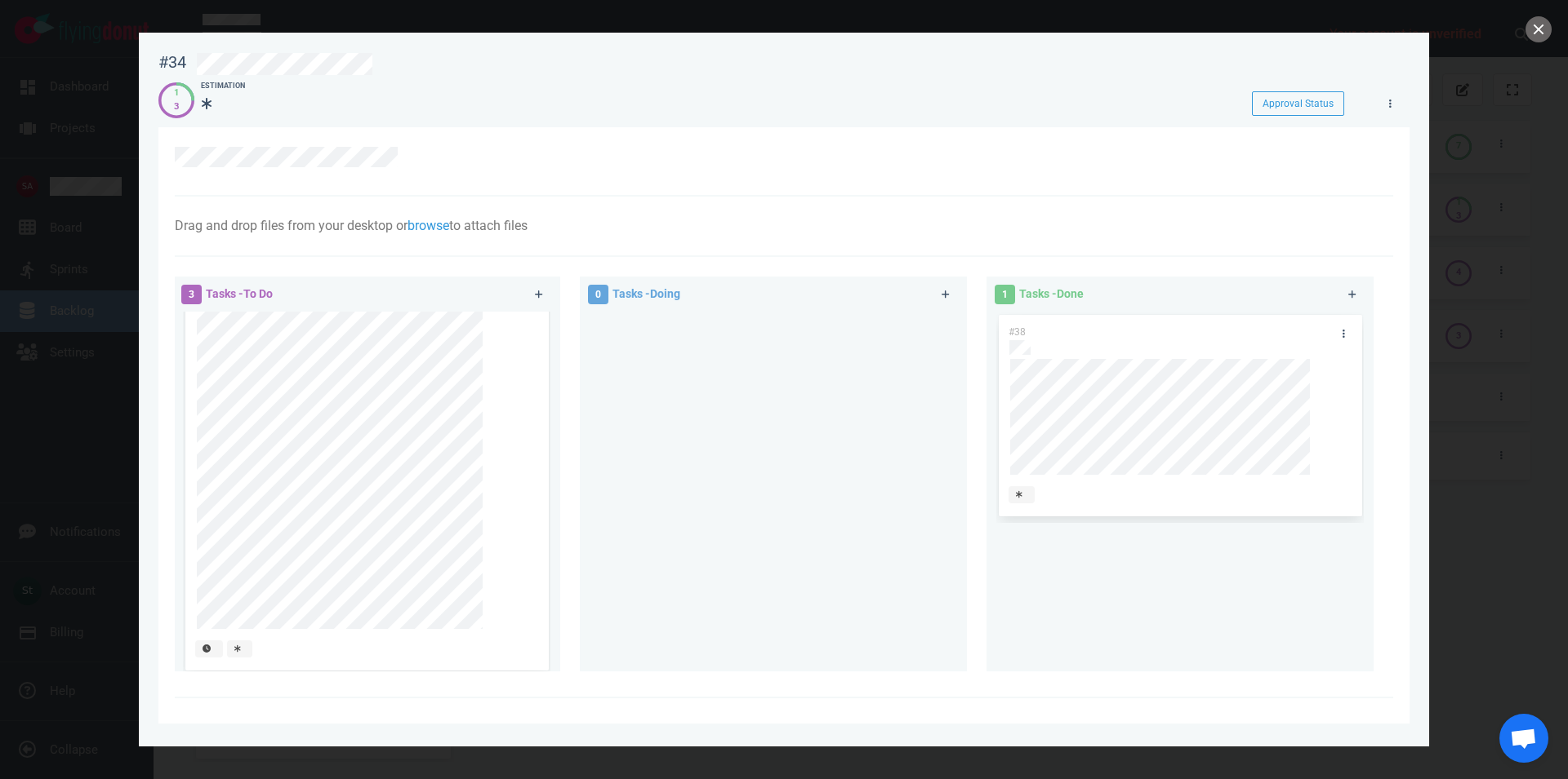
scroll to position [186, 0]
click at [497, 354] on div at bounding box center [497, 355] width 29 height 364
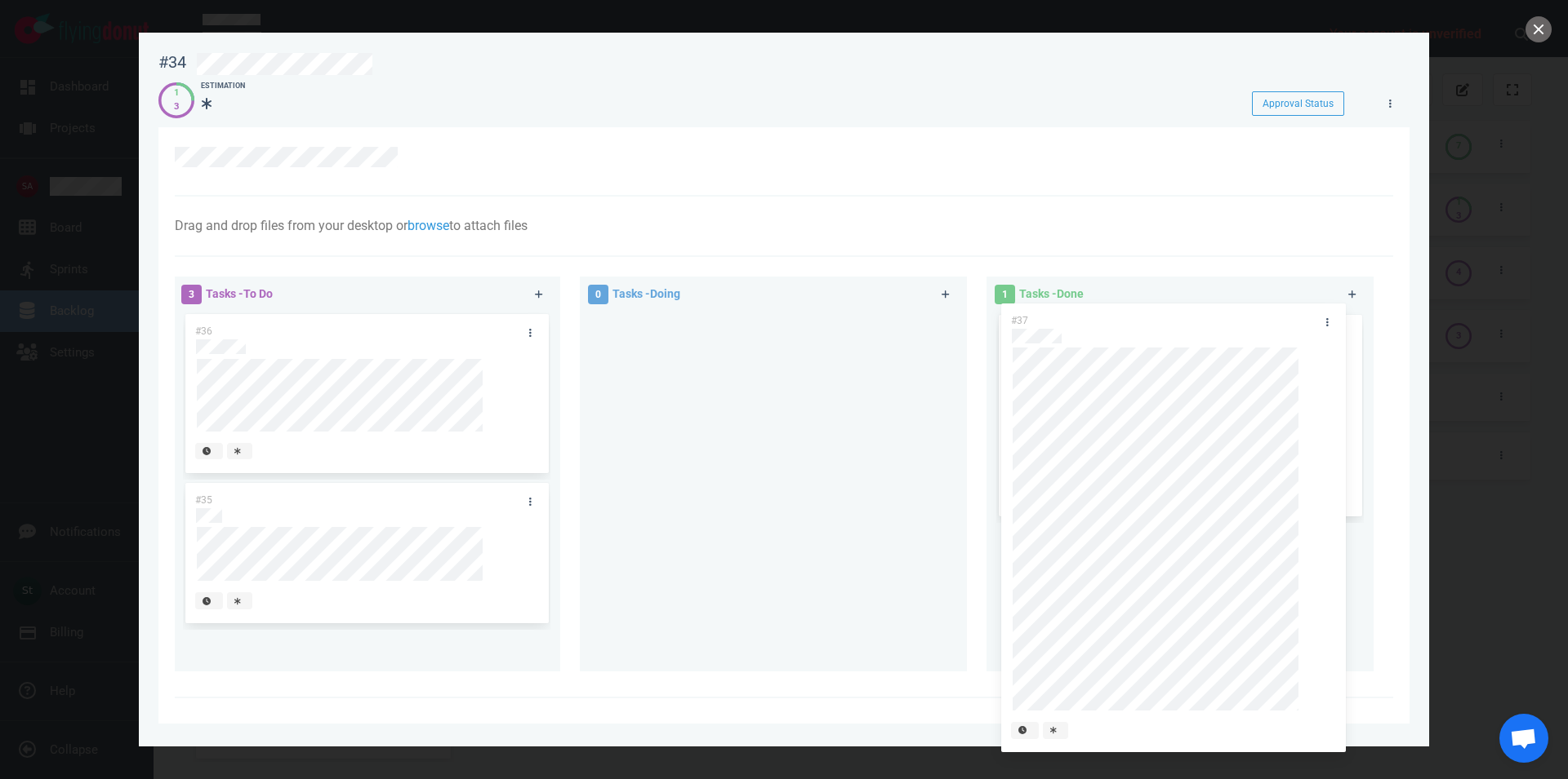
drag, startPoint x: 334, startPoint y: 333, endPoint x: 1152, endPoint y: 311, distance: 818.3
click at [551, 312] on div "#37" at bounding box center [366, 541] width 367 height 460
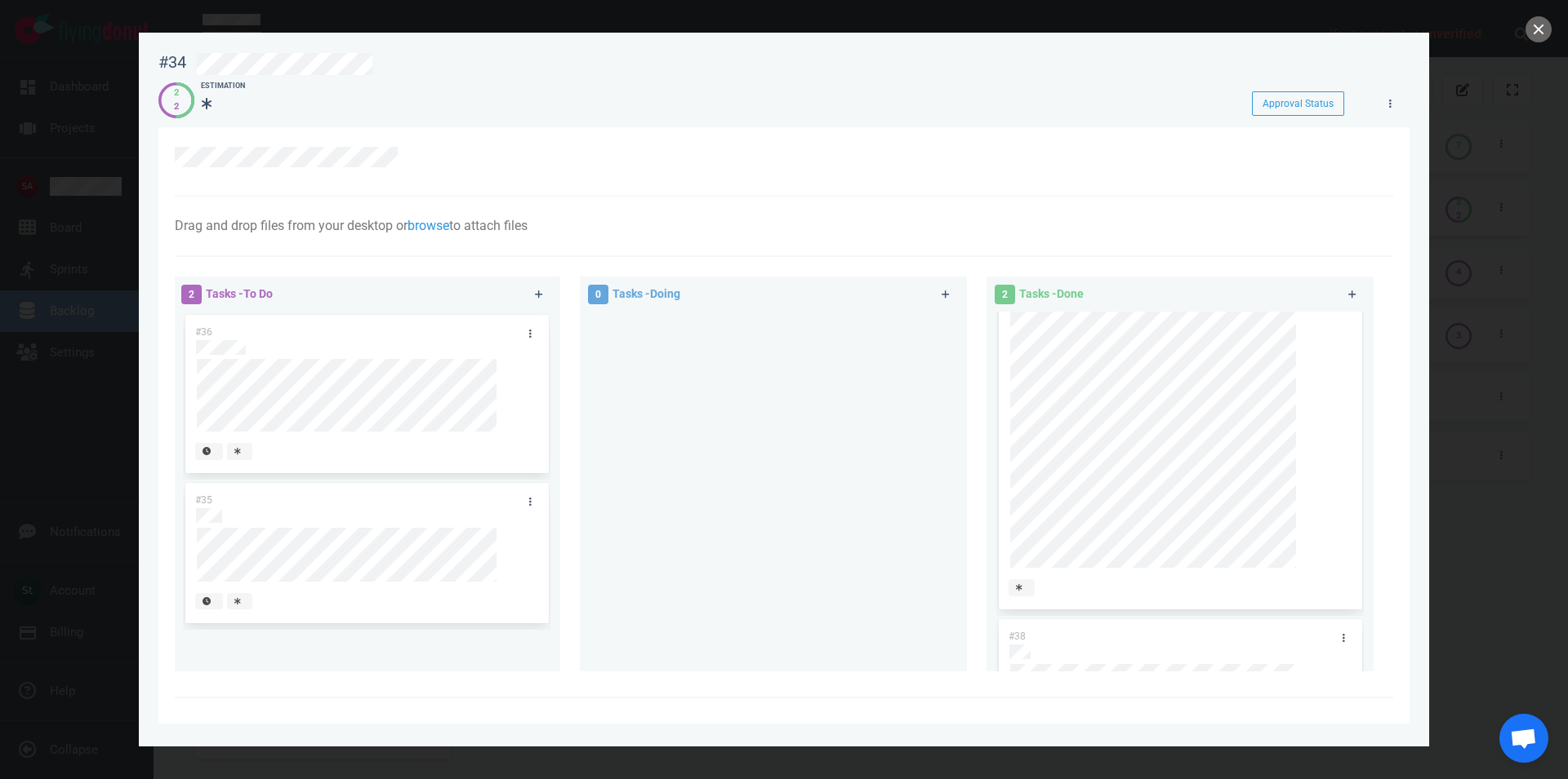
scroll to position [125, 0]
click at [231, 434] on div at bounding box center [368, 400] width 342 height 80
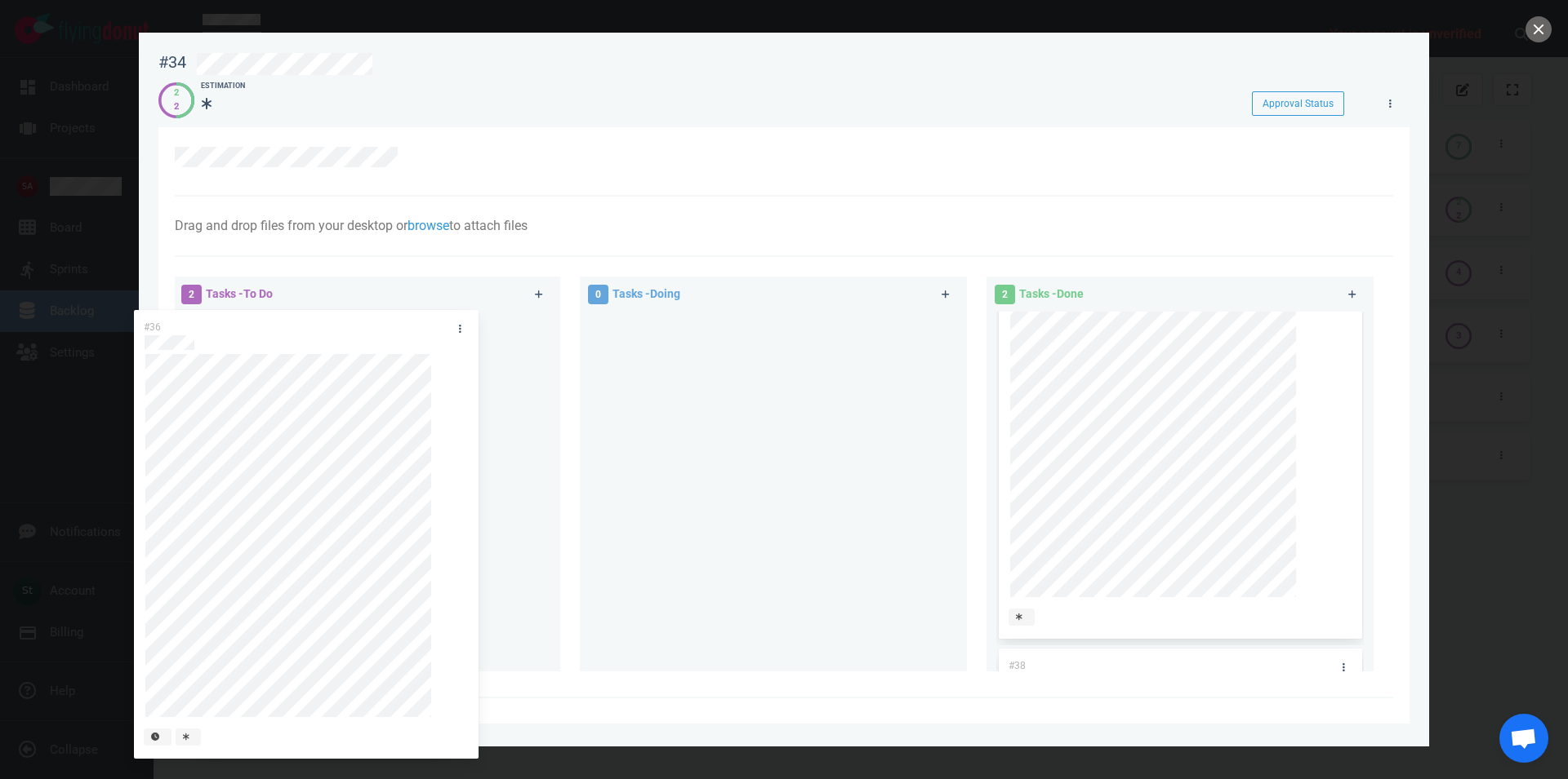
drag, startPoint x: 486, startPoint y: 465, endPoint x: 437, endPoint y: 460, distance: 49.3
click at [436, 460] on div "#36" at bounding box center [366, 541] width 367 height 460
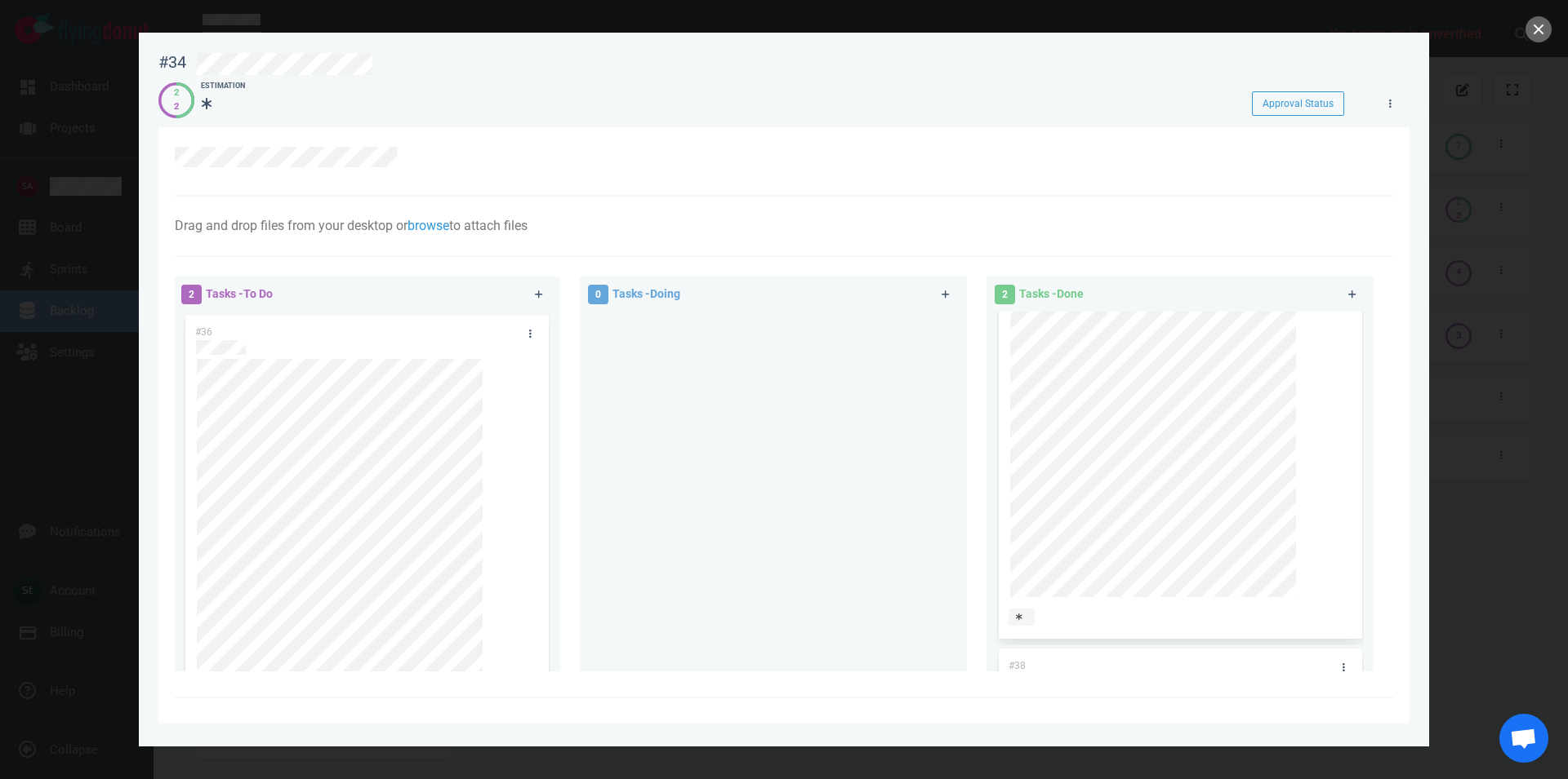
scroll to position [93, 0]
click at [412, 297] on div "2 Tasks - To Do" at bounding box center [349, 295] width 354 height 40
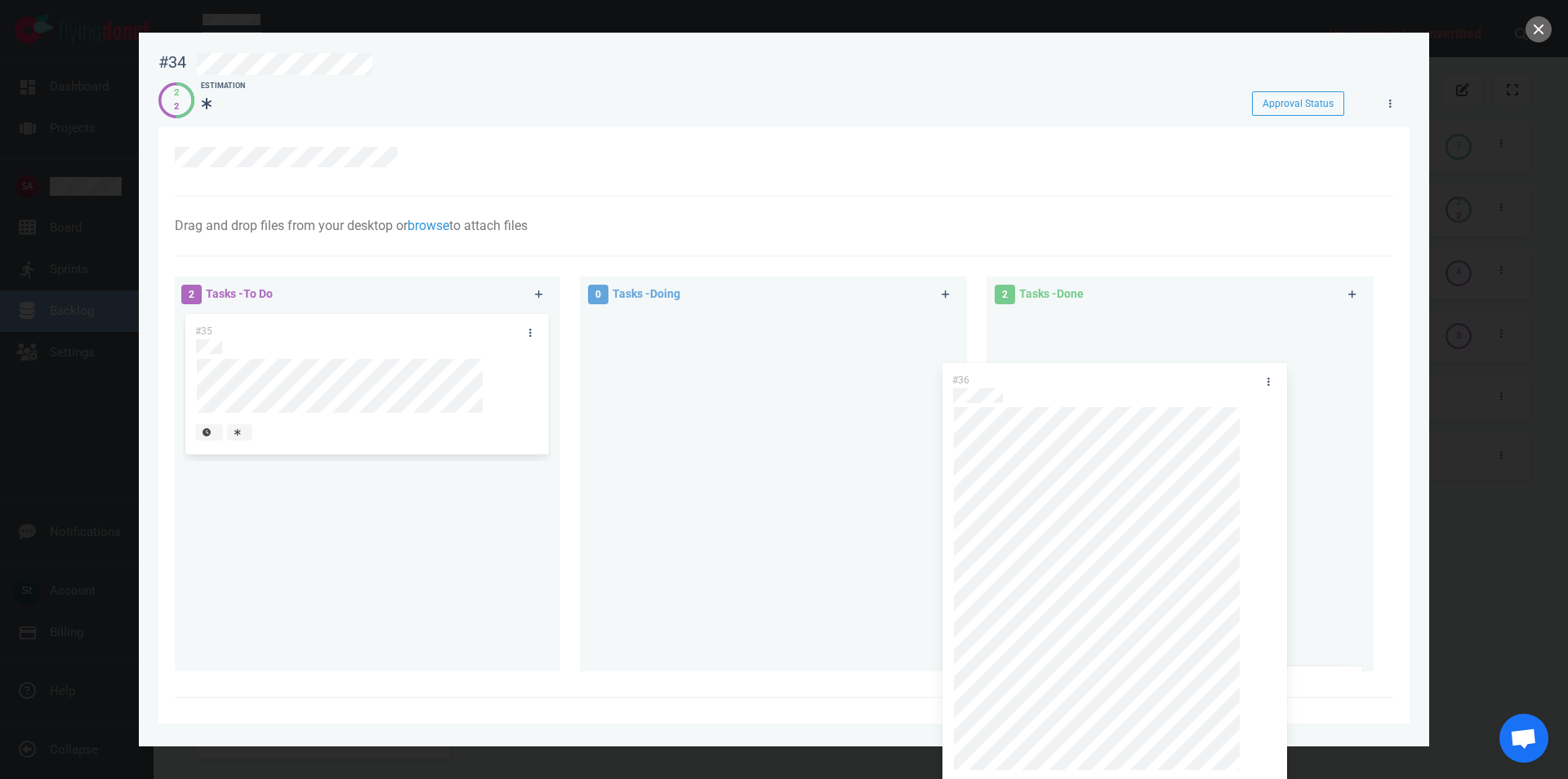
scroll to position [90, 0]
drag, startPoint x: 401, startPoint y: 335, endPoint x: 1158, endPoint y: 384, distance: 758.6
click at [551, 384] on div "#36" at bounding box center [366, 541] width 367 height 460
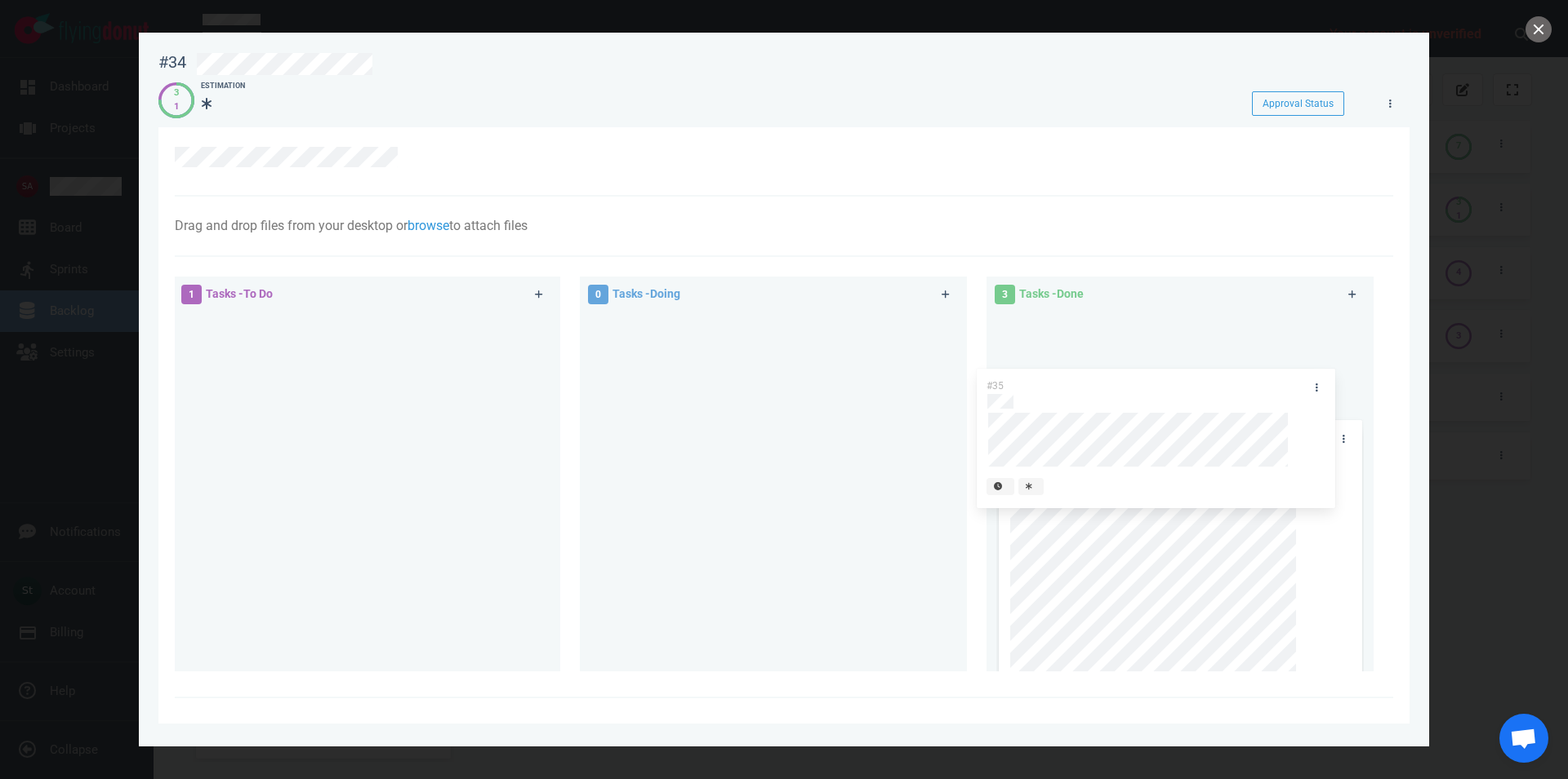
drag, startPoint x: 360, startPoint y: 330, endPoint x: 1151, endPoint y: 384, distance: 792.8
click at [551, 384] on div "#35" at bounding box center [366, 386] width 367 height 150
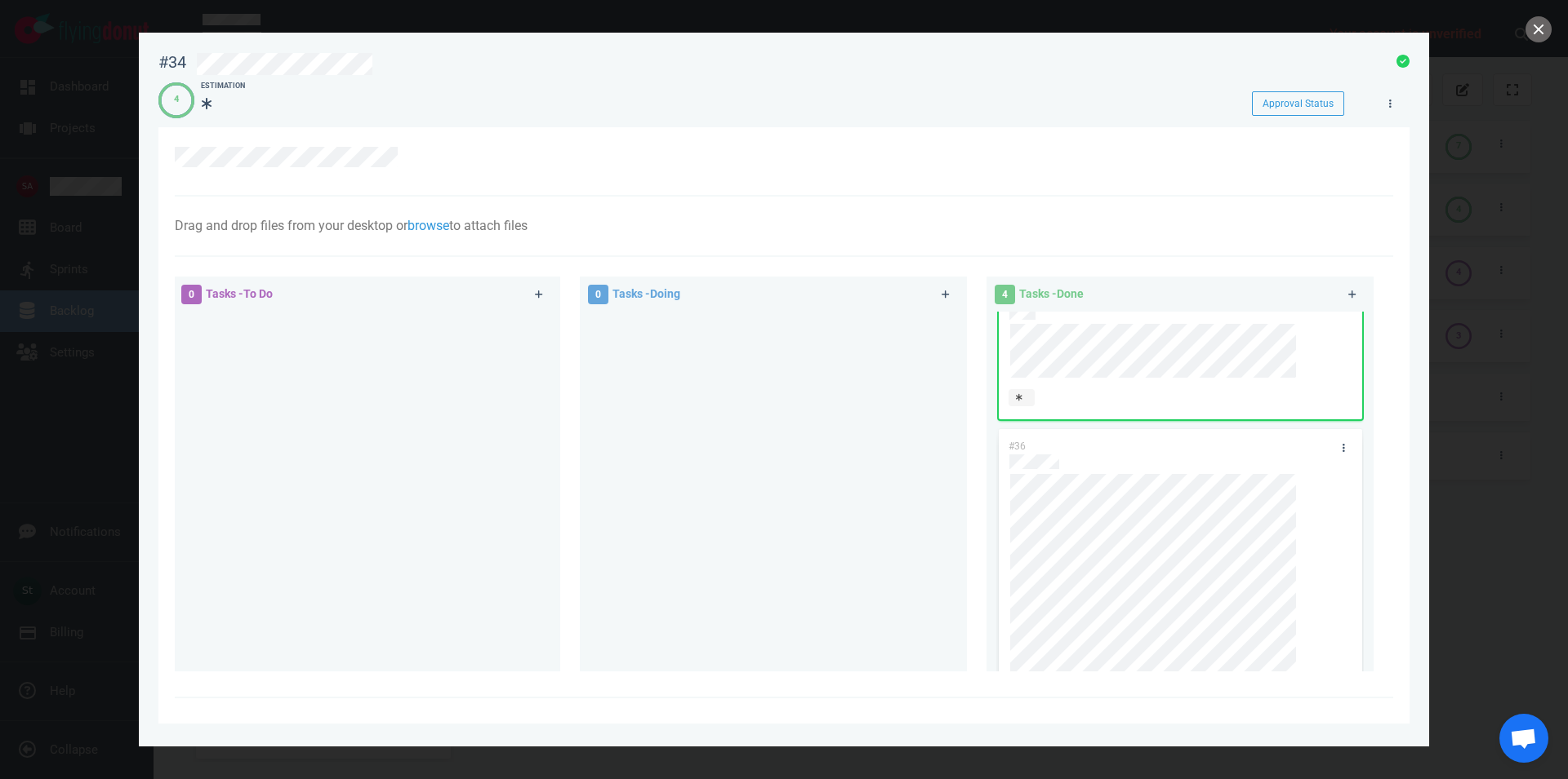
click at [841, 441] on div at bounding box center [773, 485] width 367 height 347
click at [1545, 34] on button "close" at bounding box center [1538, 28] width 26 height 26
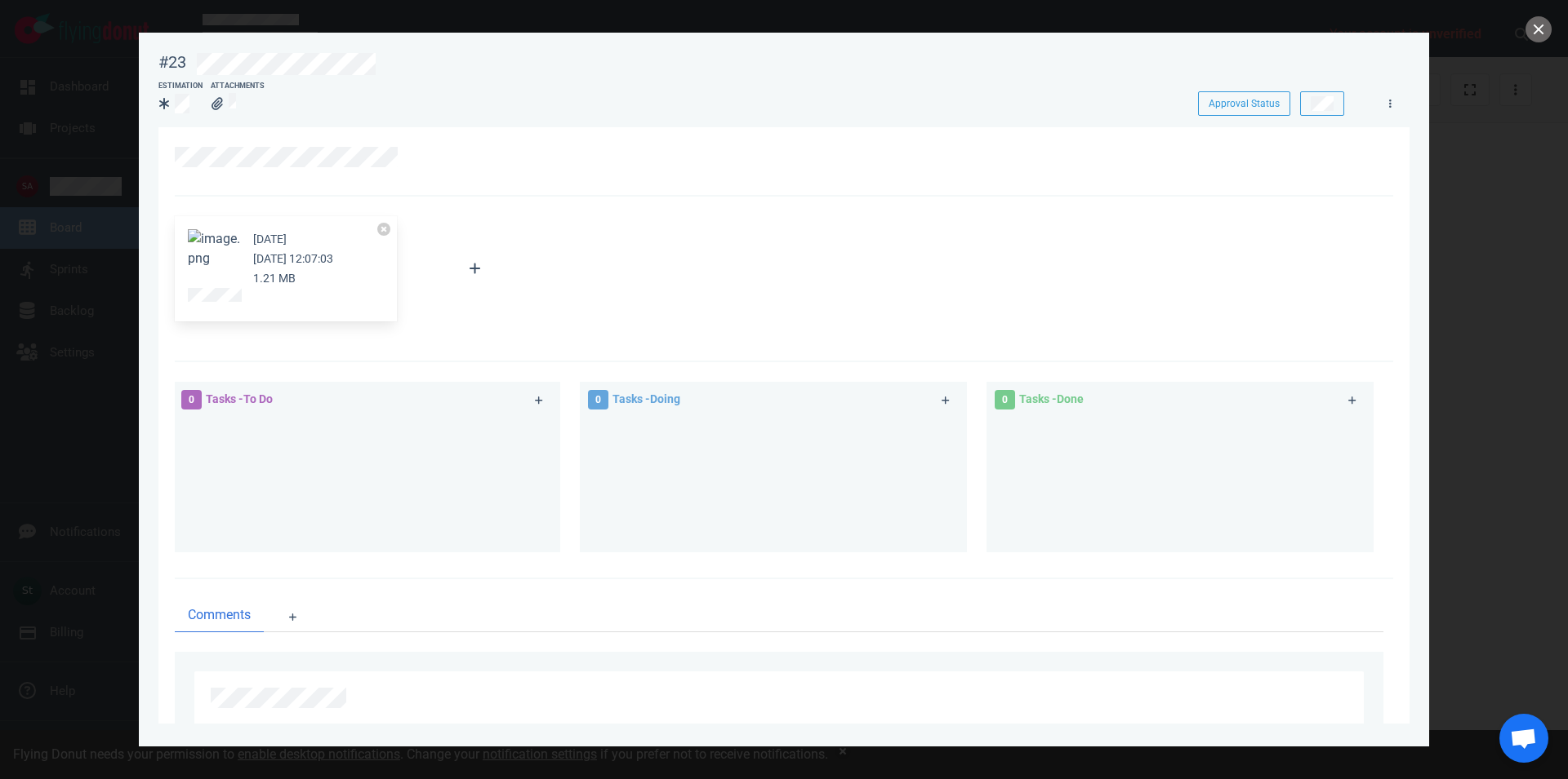
click at [207, 255] on button "Zoom image" at bounding box center [214, 249] width 52 height 39
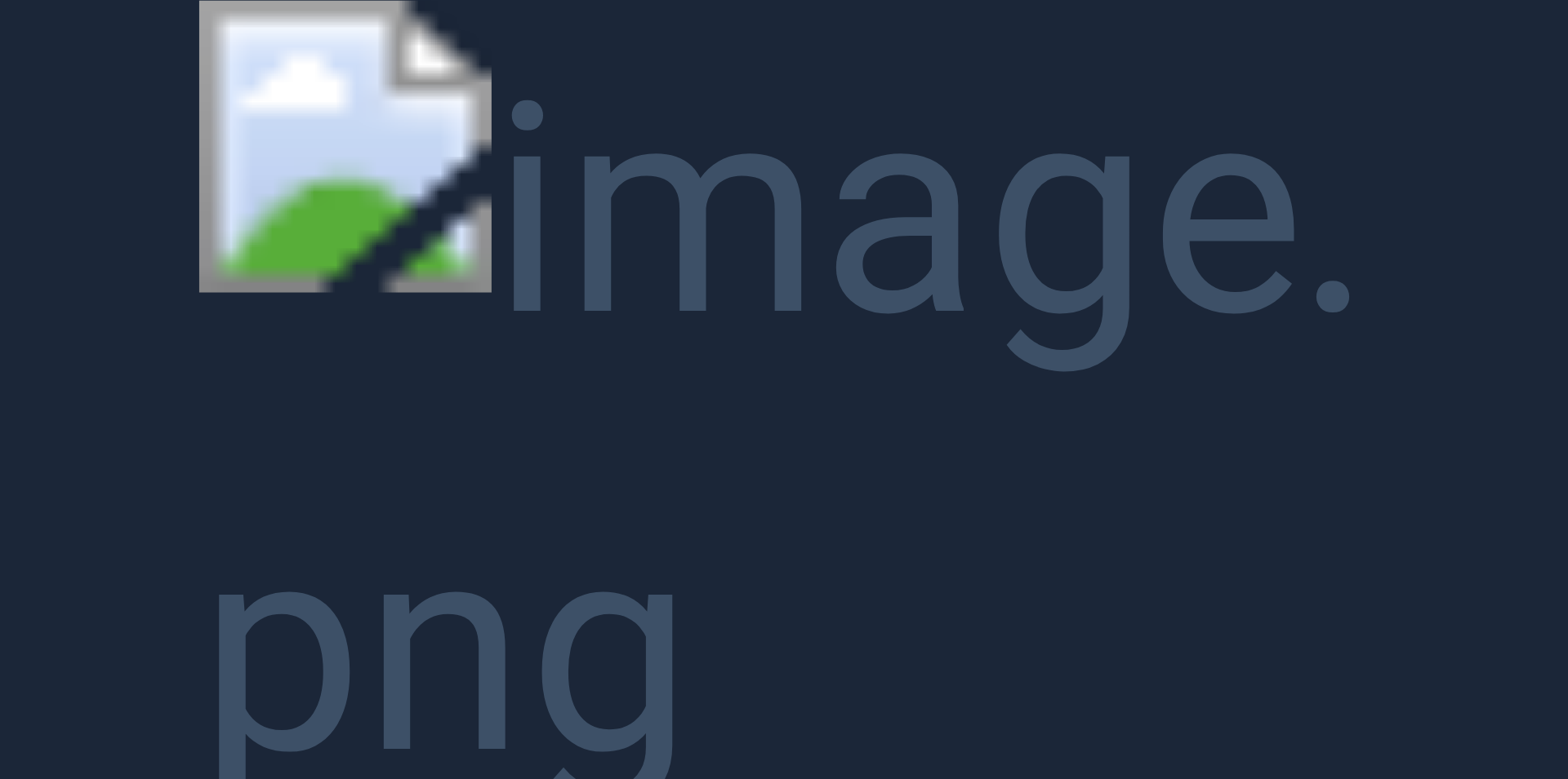
click at [201, 99] on button "Unzoom image" at bounding box center [784, 390] width 1568 height 779
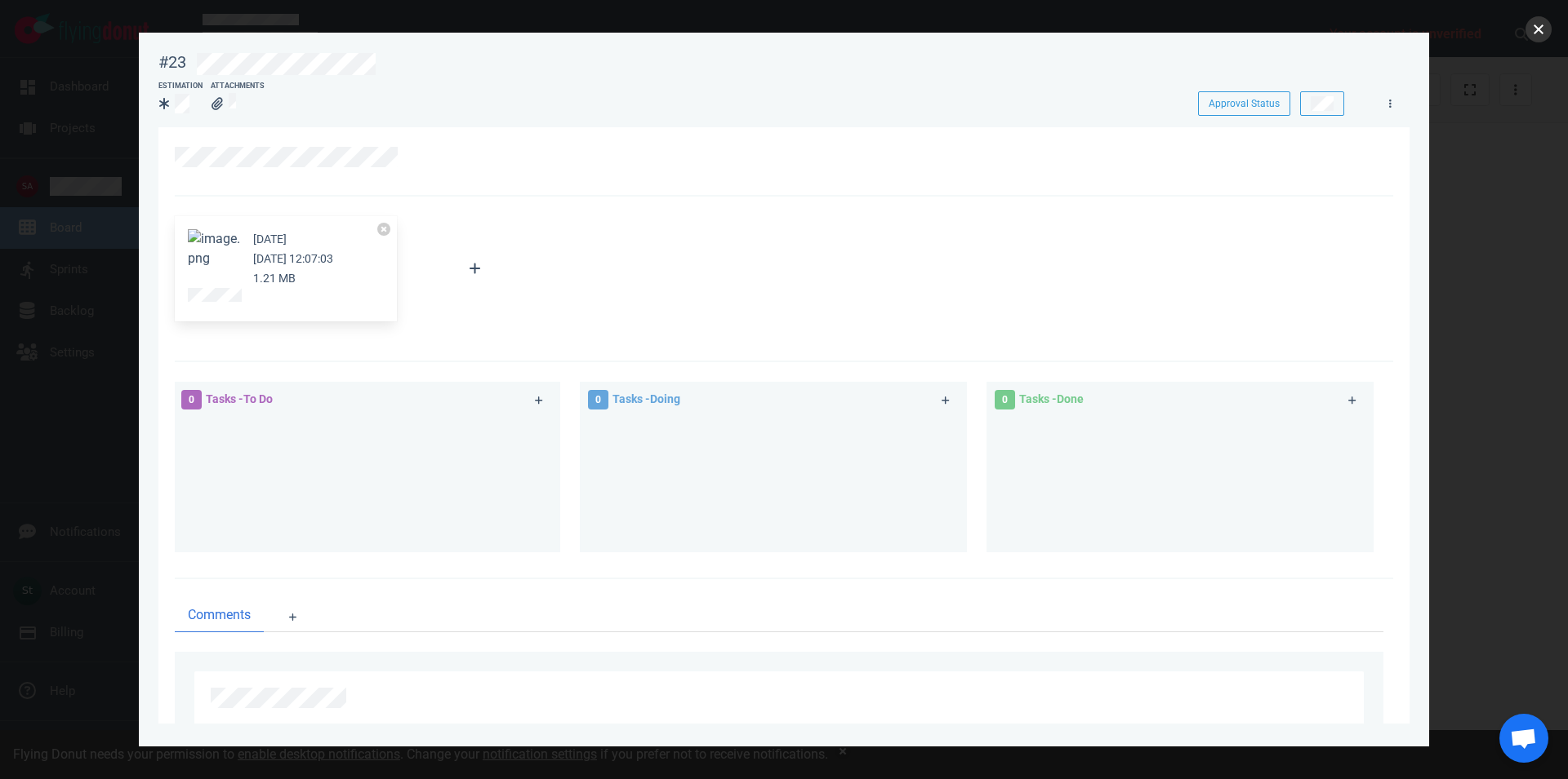
click at [1530, 26] on button "close" at bounding box center [1538, 28] width 26 height 26
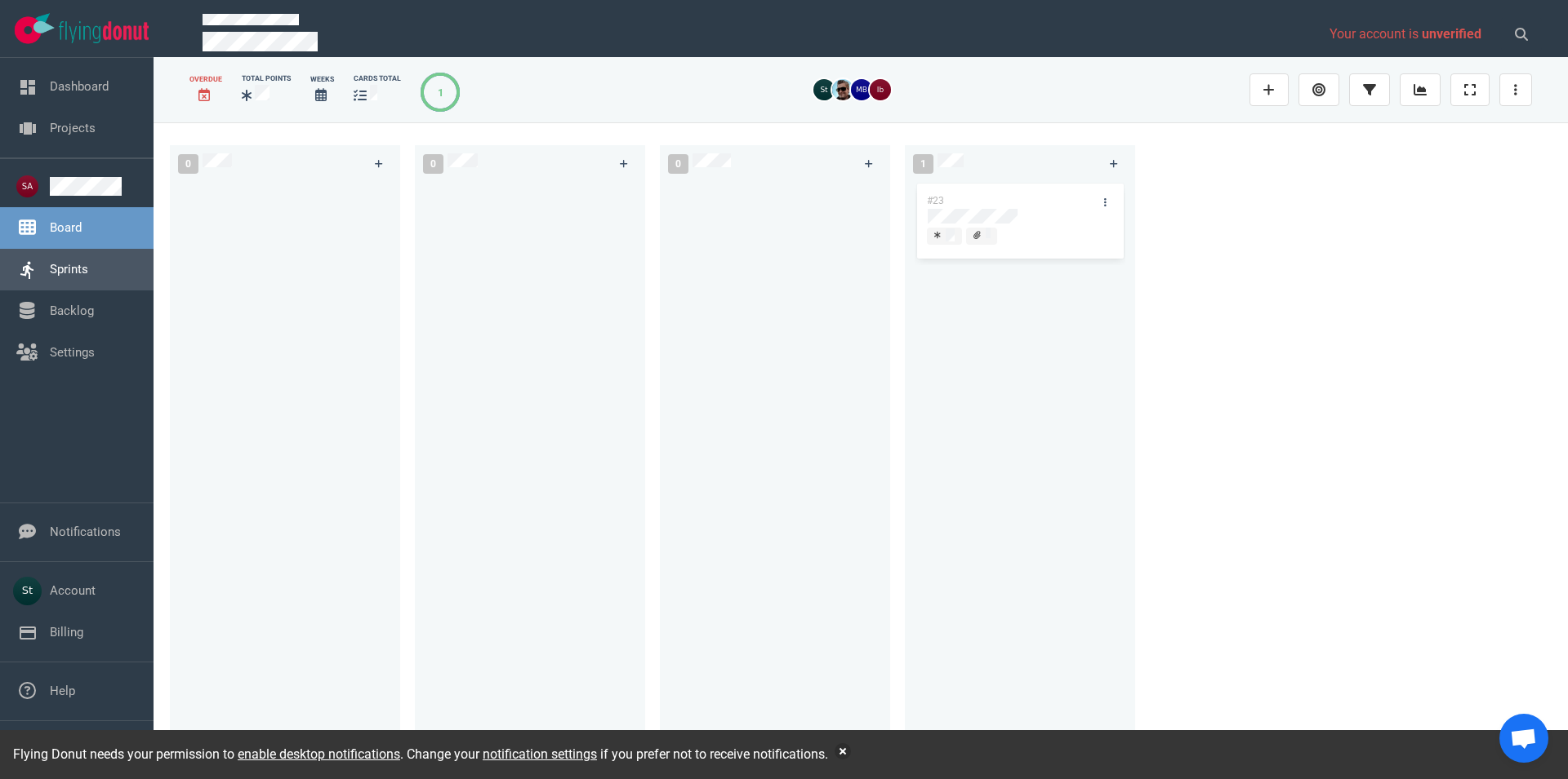
click at [88, 262] on link "Sprints" at bounding box center [69, 270] width 39 height 15
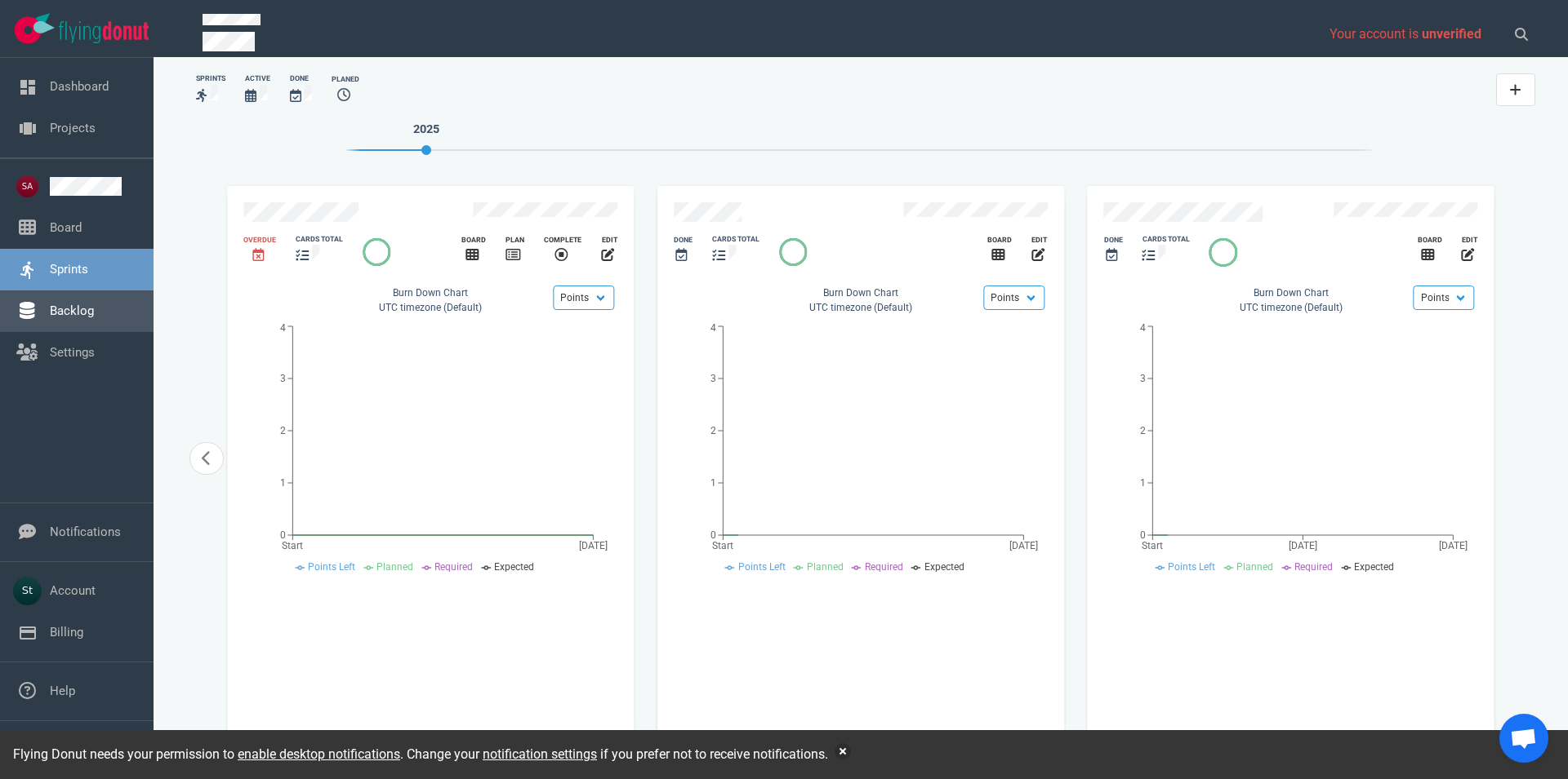
click at [94, 307] on link "Backlog" at bounding box center [71, 311] width 44 height 15
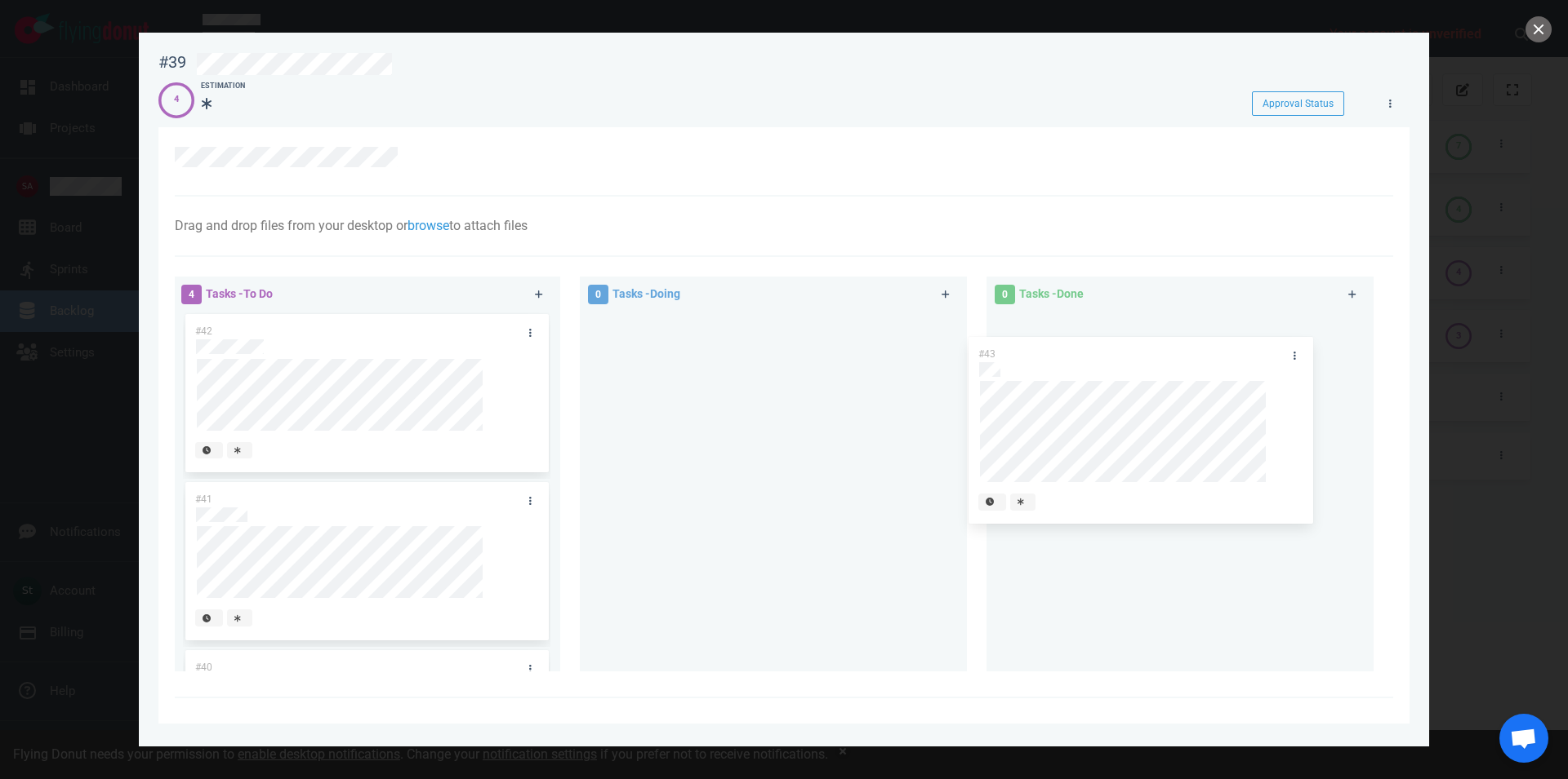
drag, startPoint x: 317, startPoint y: 328, endPoint x: 1106, endPoint y: 348, distance: 789.3
click at [551, 348] on div "#43" at bounding box center [366, 410] width 367 height 198
click at [1479, 493] on div at bounding box center [784, 390] width 1568 height 779
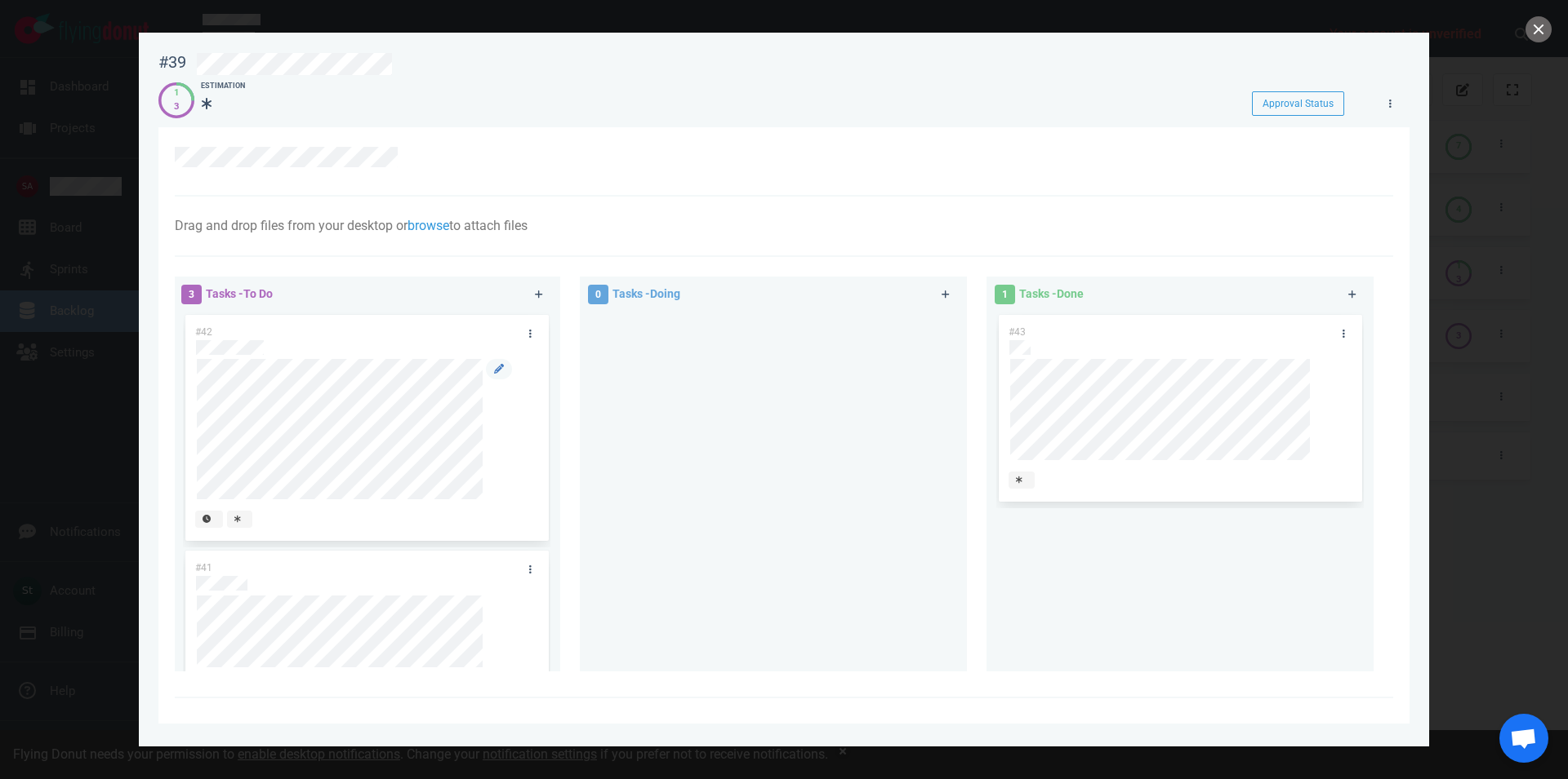
click at [483, 473] on div at bounding box center [497, 430] width 29 height 141
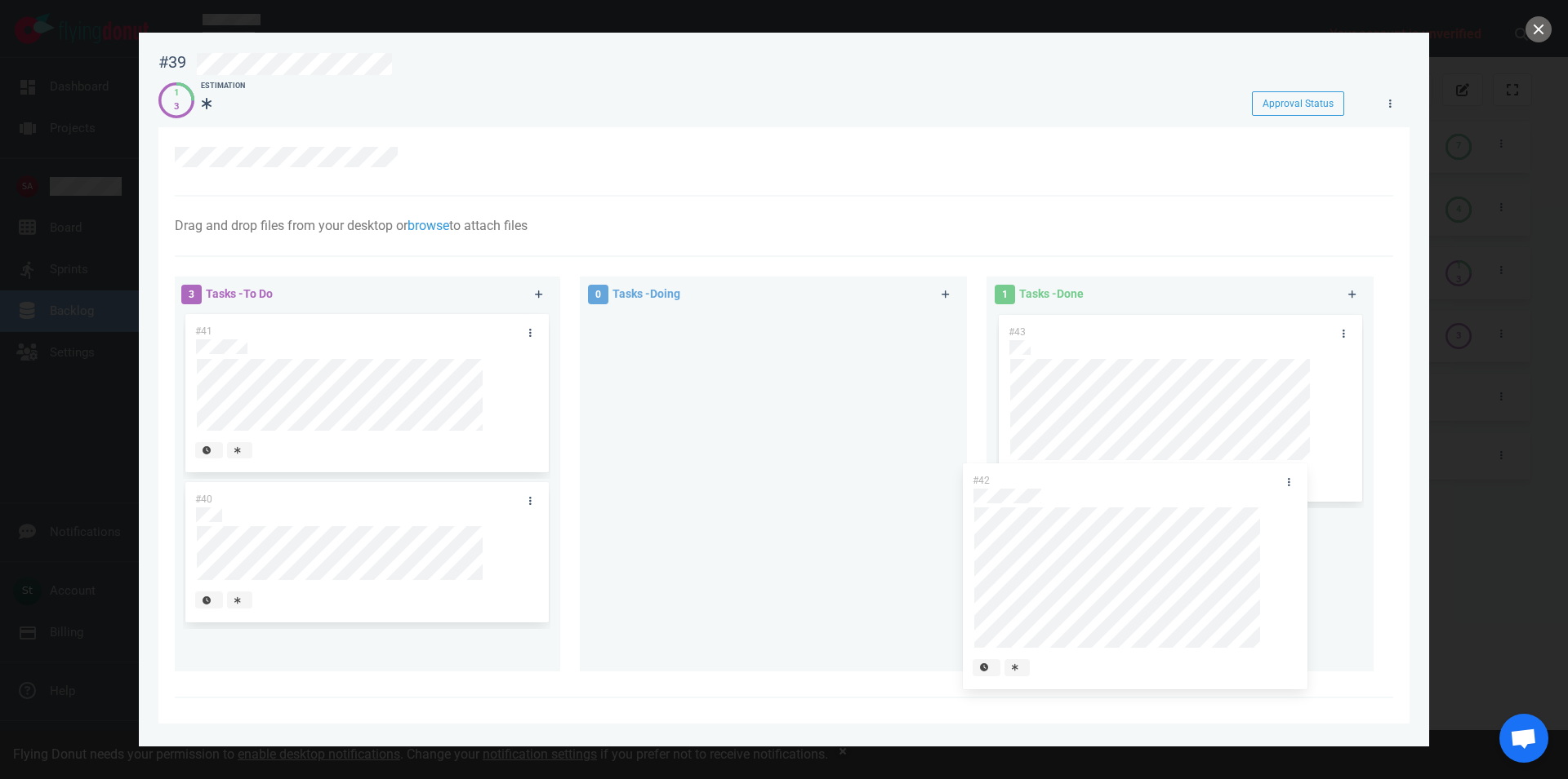
drag, startPoint x: 388, startPoint y: 331, endPoint x: 1166, endPoint y: 480, distance: 792.1
click at [551, 480] on div "#42" at bounding box center [366, 430] width 367 height 237
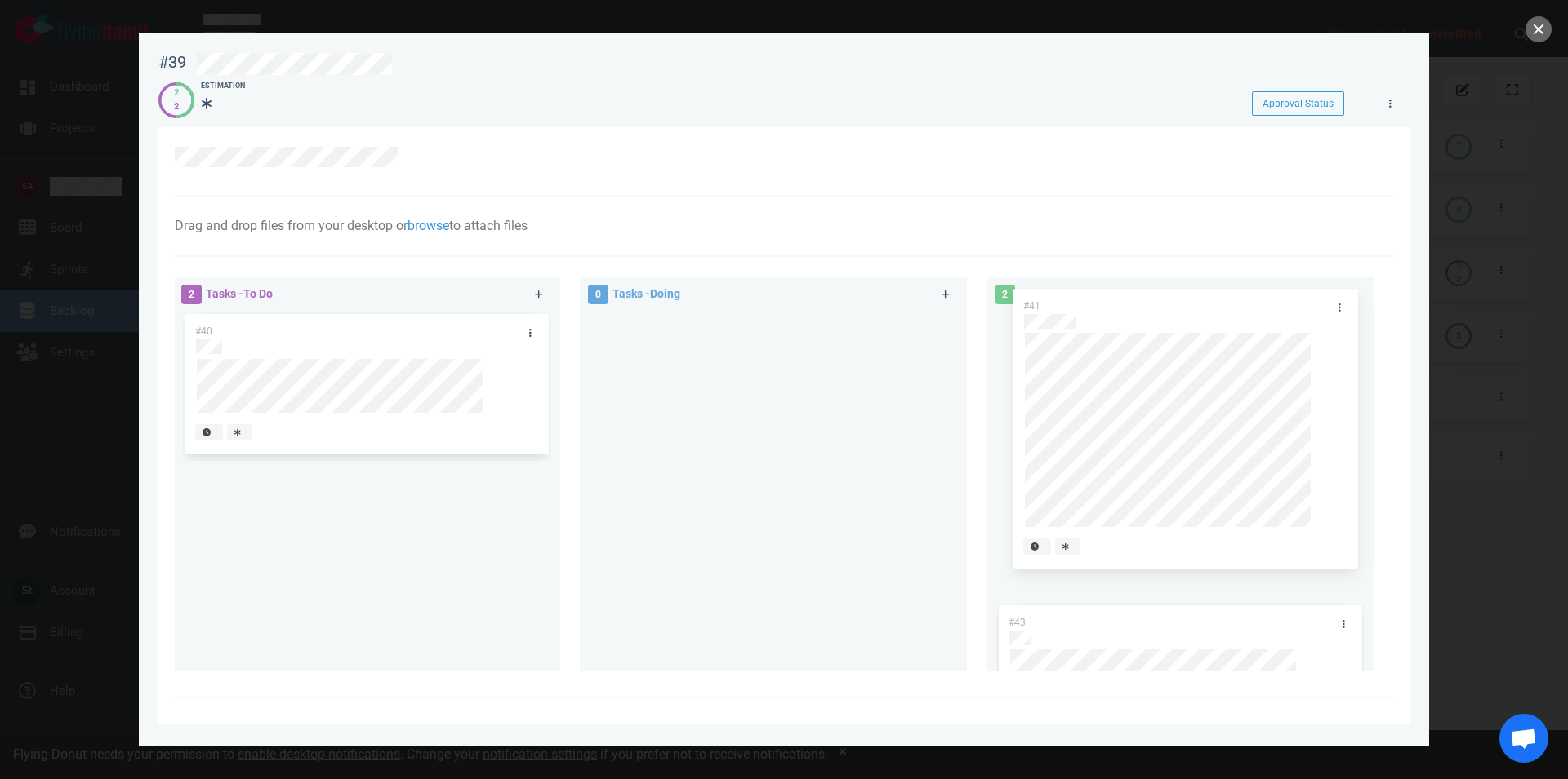
drag, startPoint x: 397, startPoint y: 330, endPoint x: 1225, endPoint y: 303, distance: 828.4
click at [551, 312] on div "#41" at bounding box center [366, 457] width 367 height 291
click at [313, 336] on div "#40" at bounding box center [351, 332] width 332 height 34
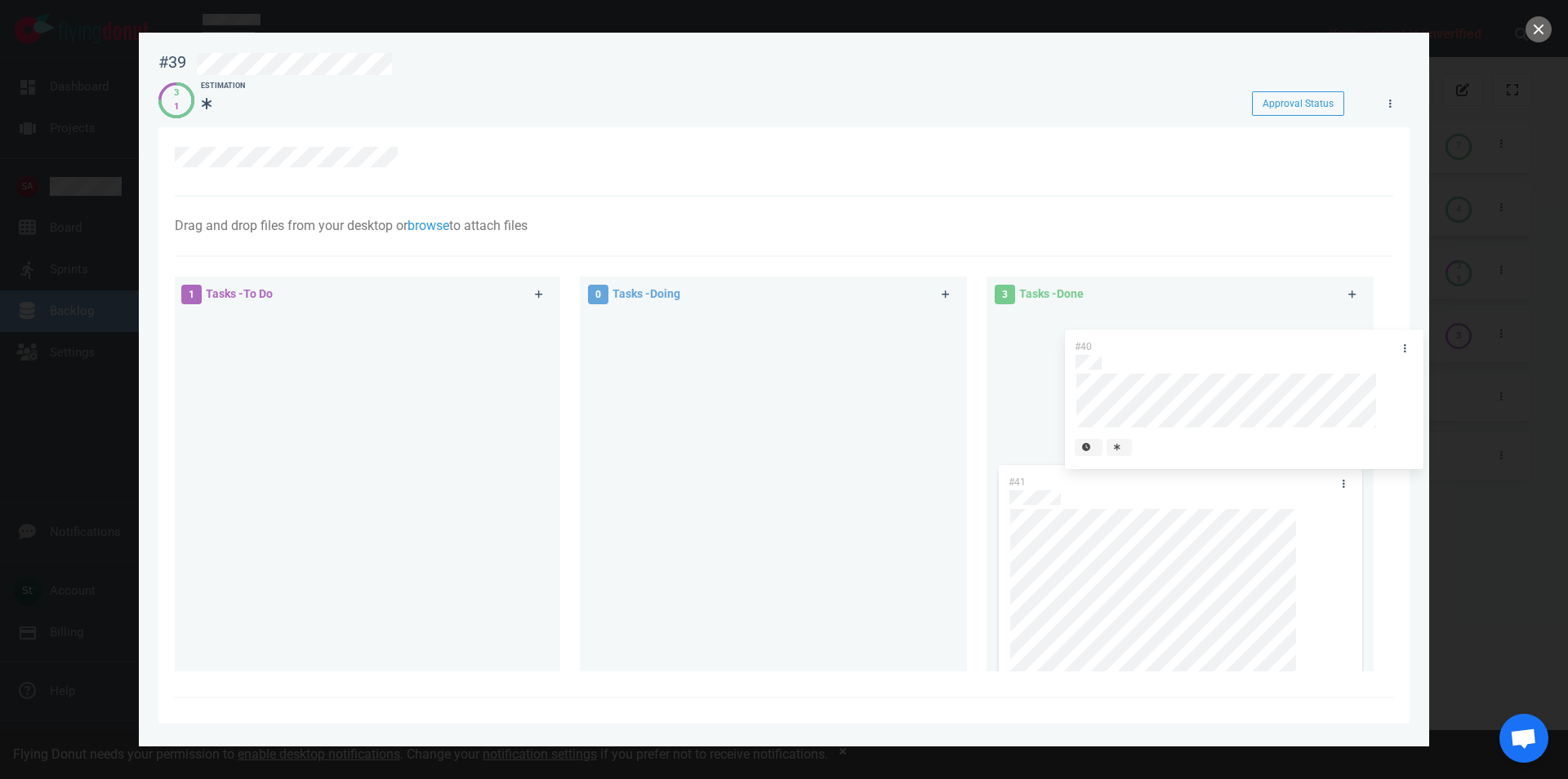
drag, startPoint x: 380, startPoint y: 334, endPoint x: 1235, endPoint y: 353, distance: 855.2
click at [551, 353] on div "#40" at bounding box center [366, 386] width 367 height 150
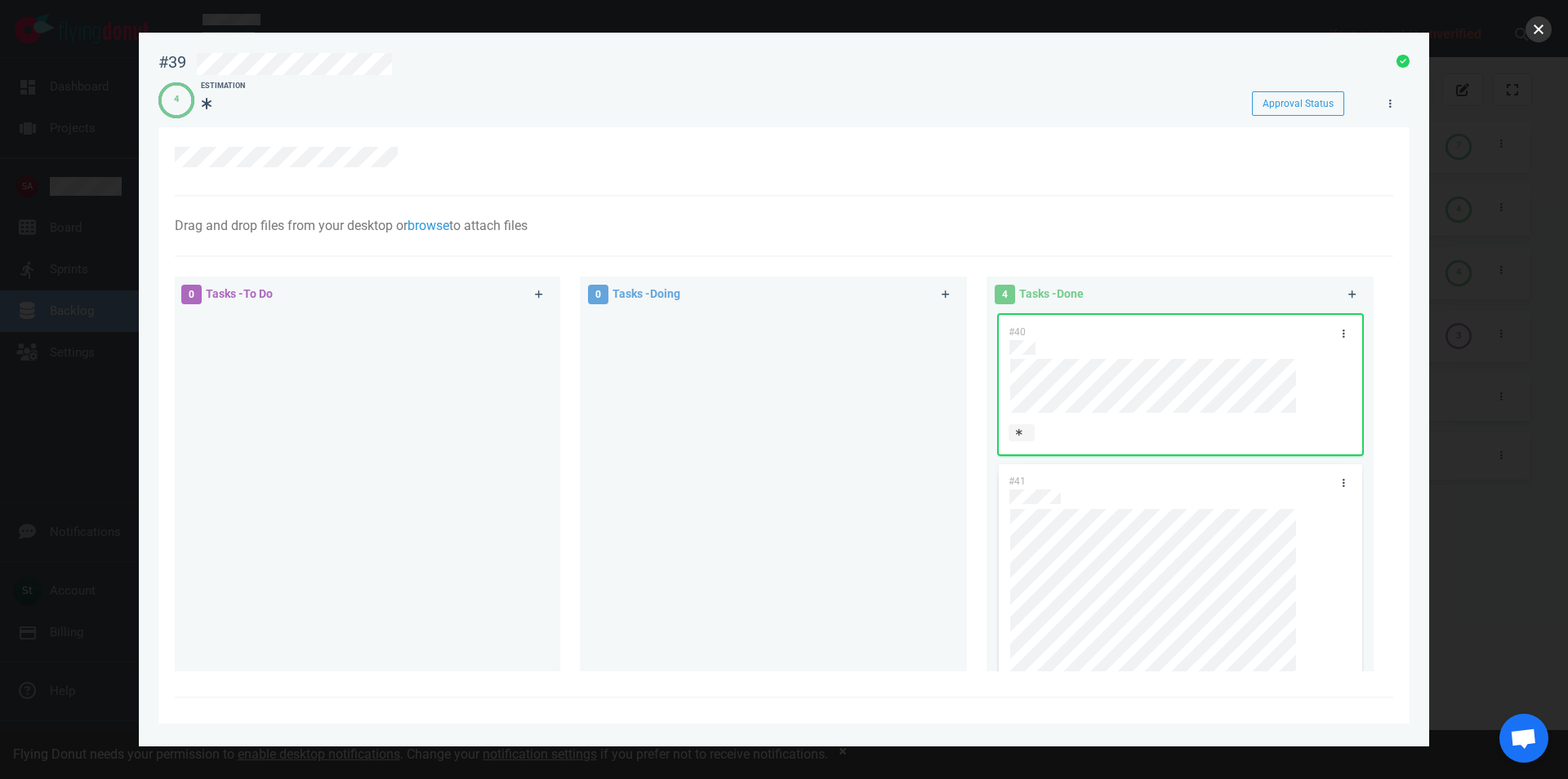
click at [1540, 30] on button "close" at bounding box center [1538, 28] width 26 height 26
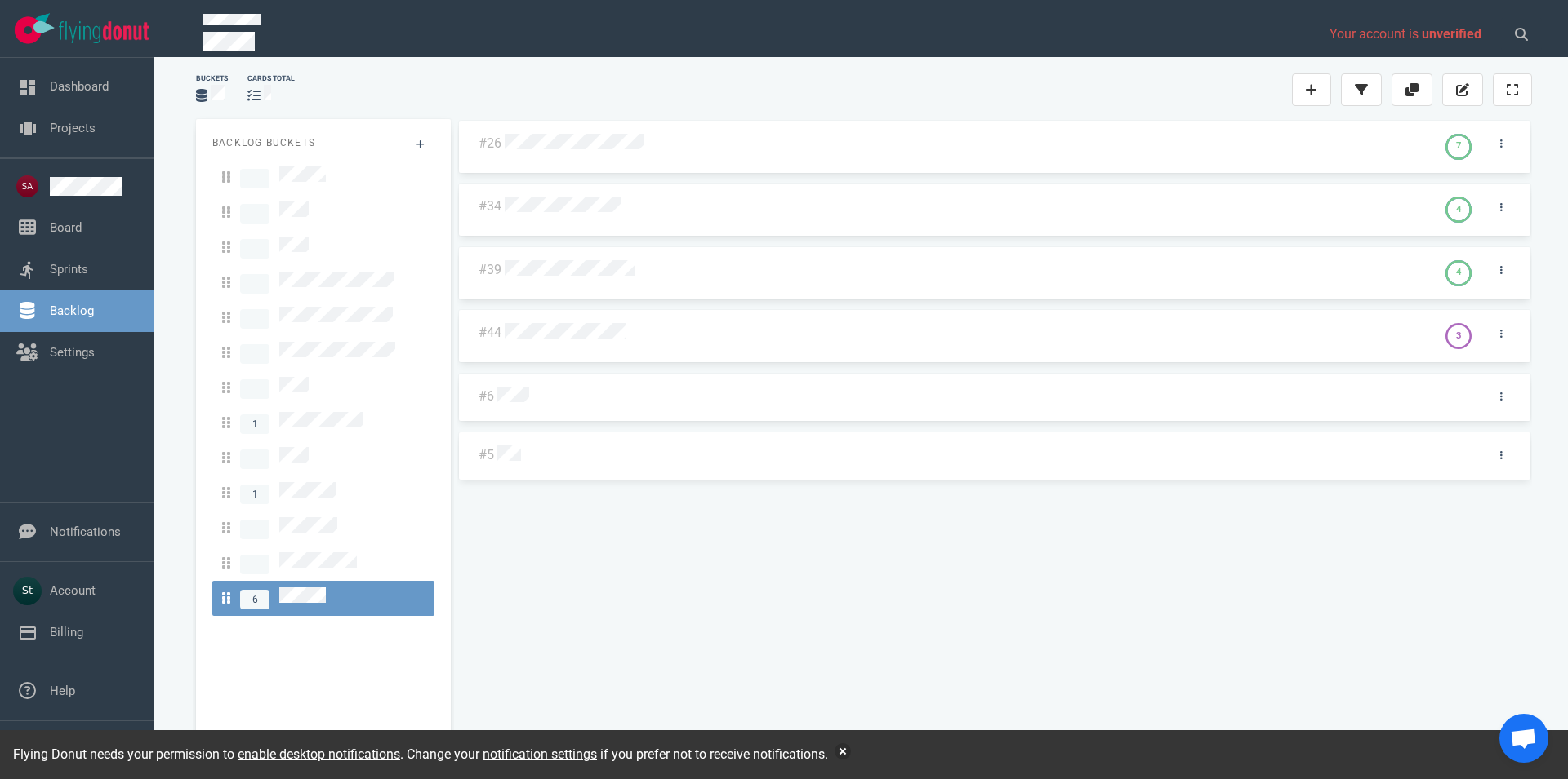
click at [578, 317] on div at bounding box center [967, 333] width 932 height 39
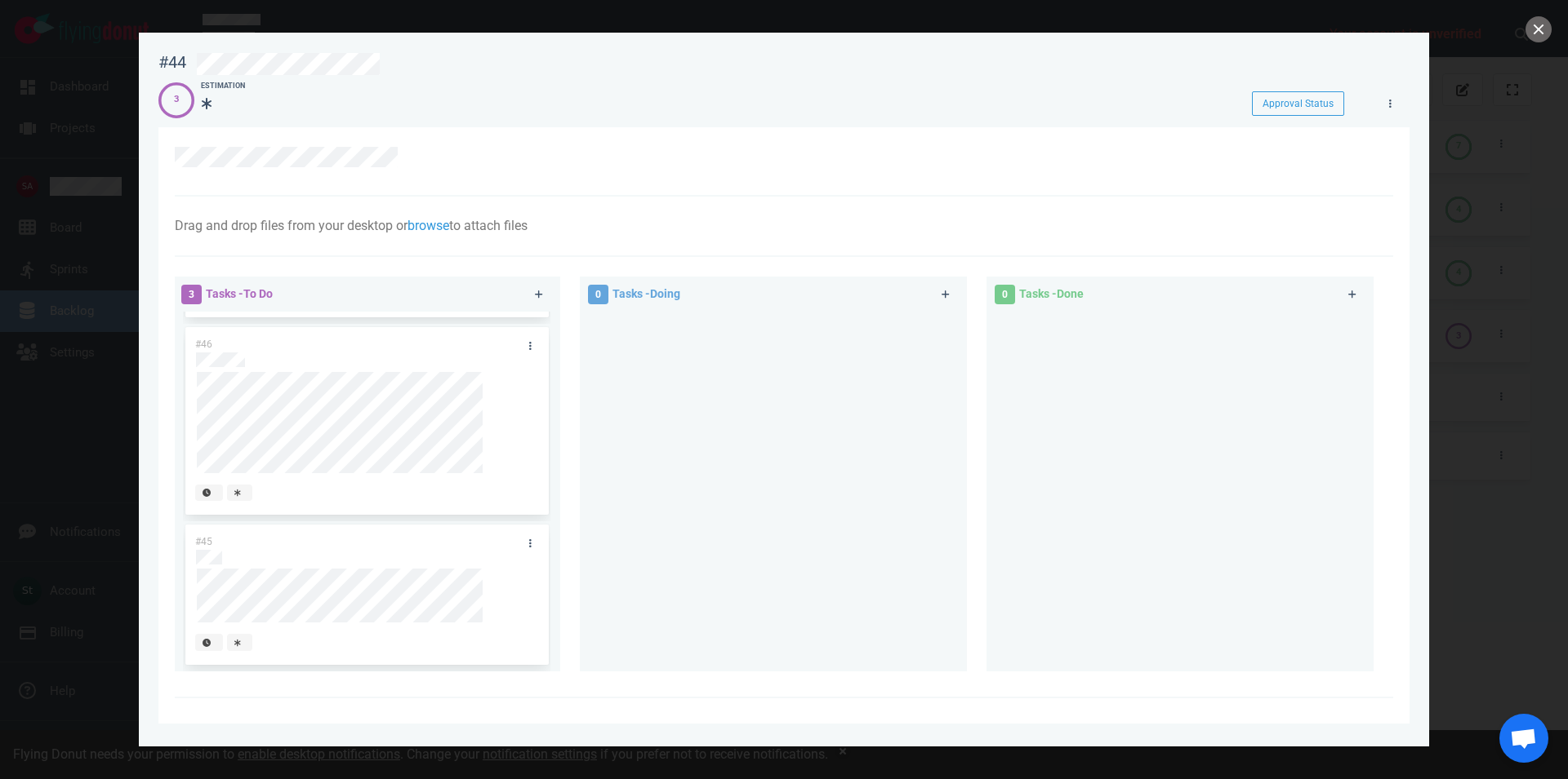
scroll to position [93, 0]
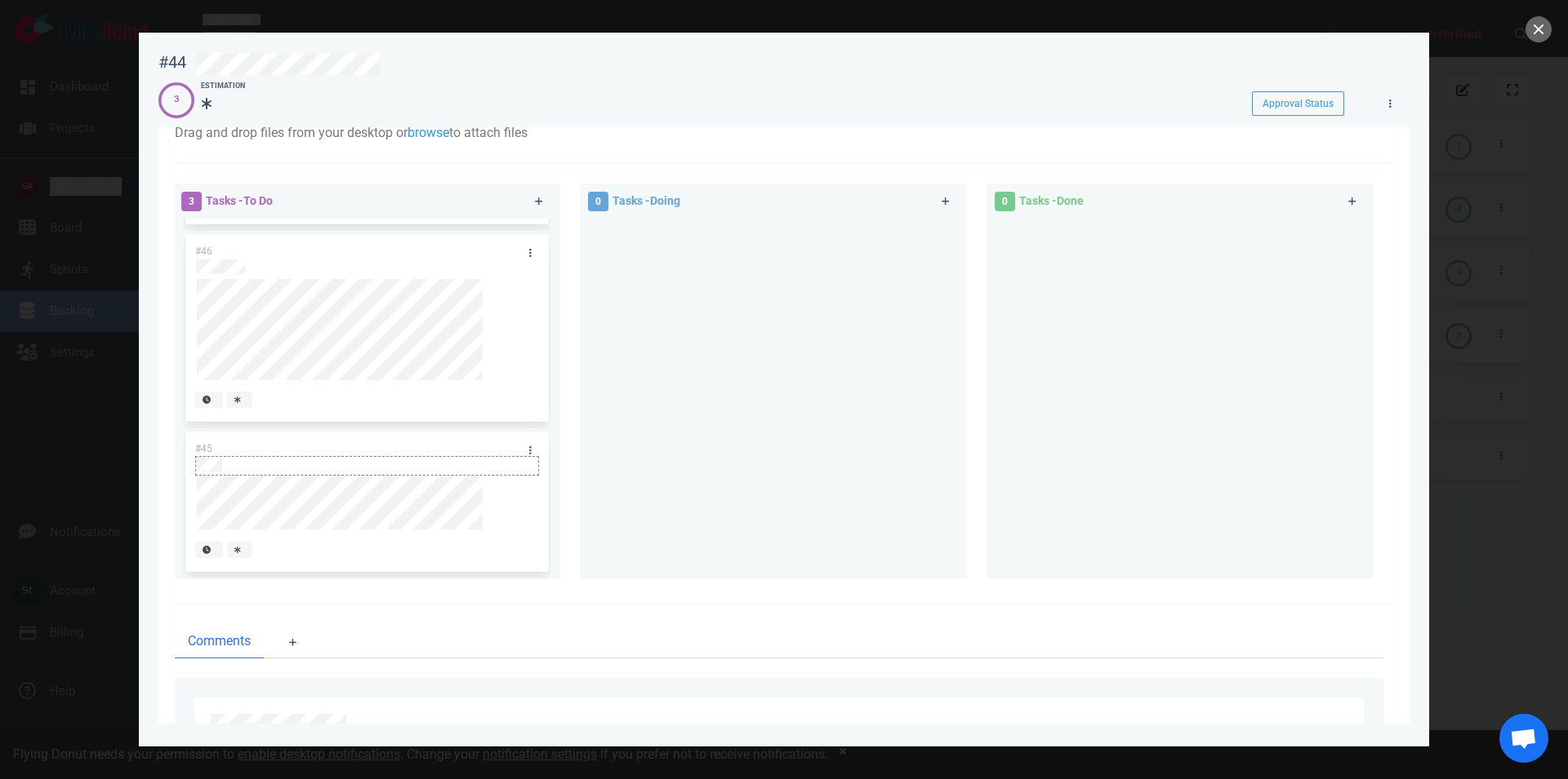
click at [346, 475] on div at bounding box center [366, 473] width 341 height 3
click at [1517, 26] on div at bounding box center [784, 390] width 1568 height 779
click at [1529, 21] on button "close" at bounding box center [1538, 28] width 26 height 26
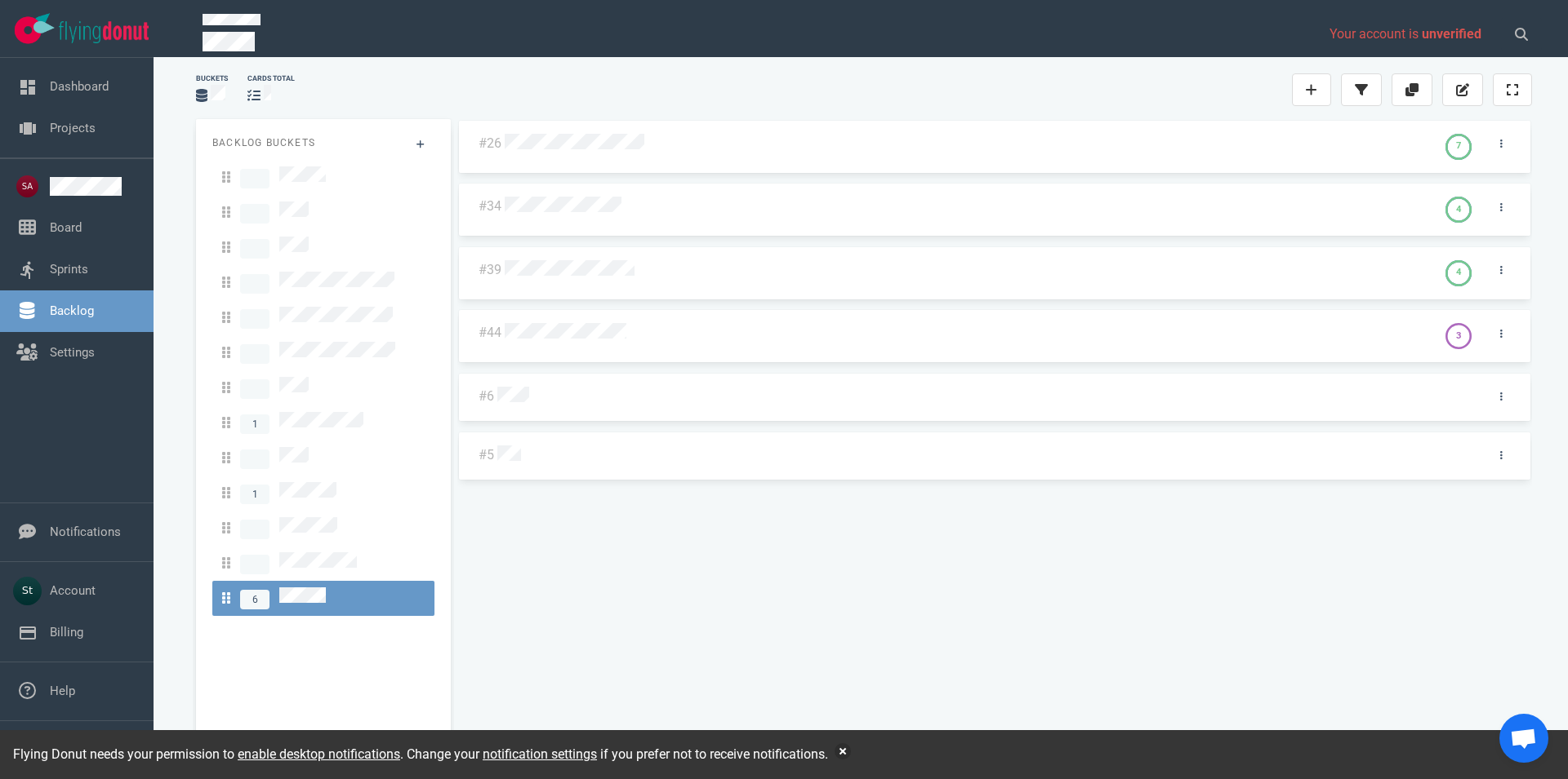
click at [618, 151] on div at bounding box center [965, 144] width 922 height 21
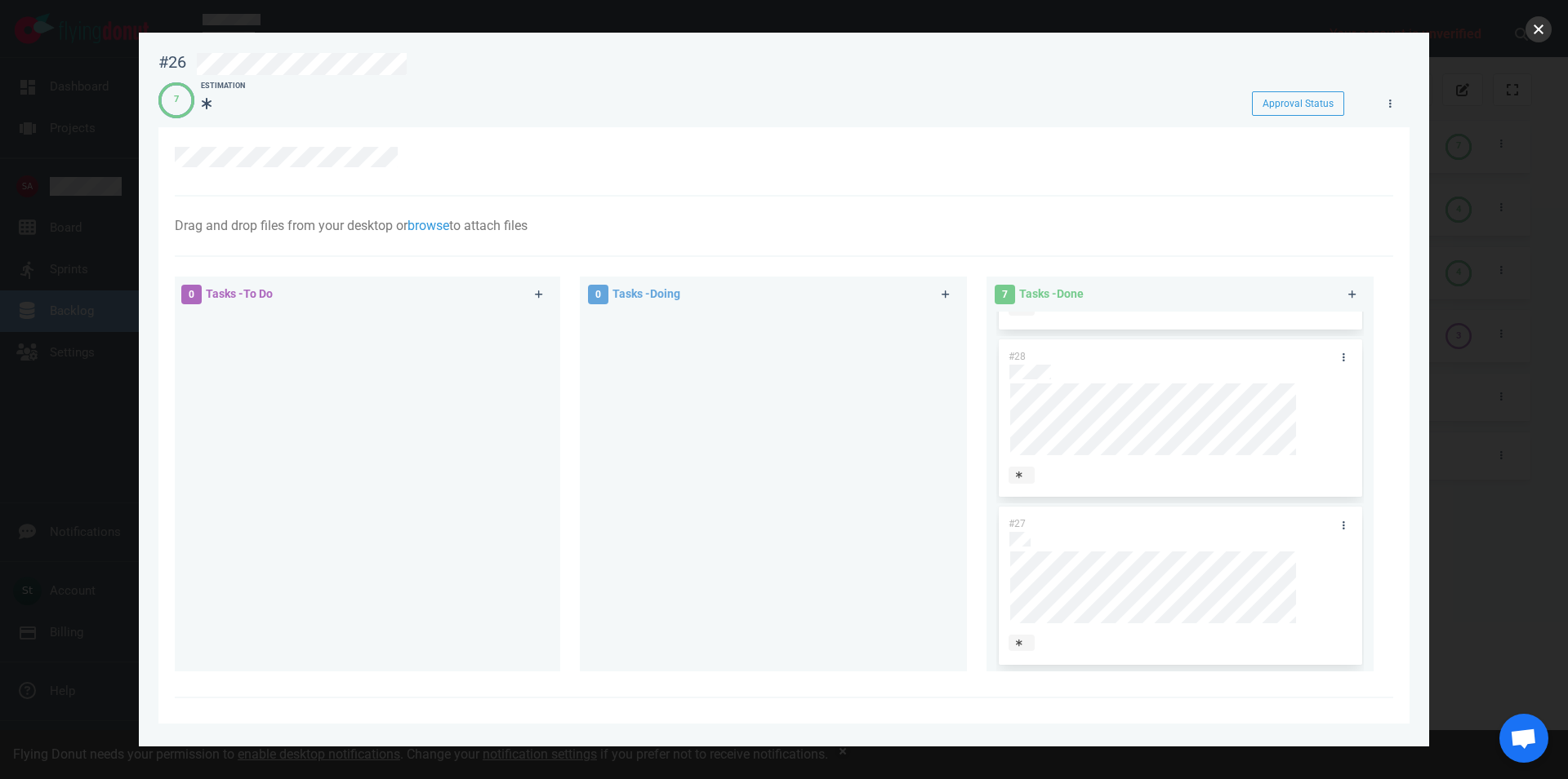
click at [1531, 34] on button "close" at bounding box center [1538, 28] width 26 height 26
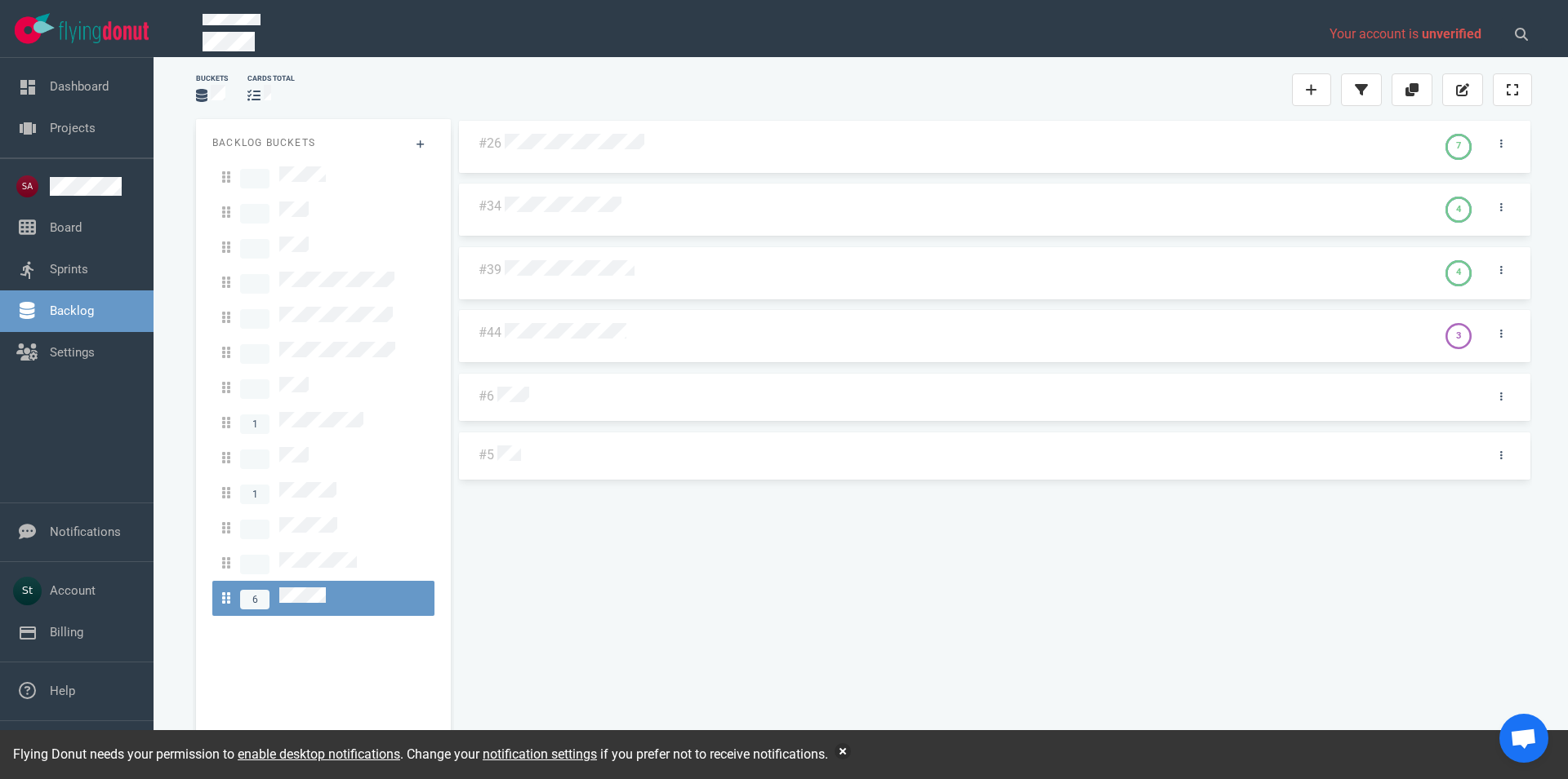
click at [618, 338] on div "#26 7 #34 4 #39 4 #44 3 #6 #5" at bounding box center [995, 432] width 1074 height 627
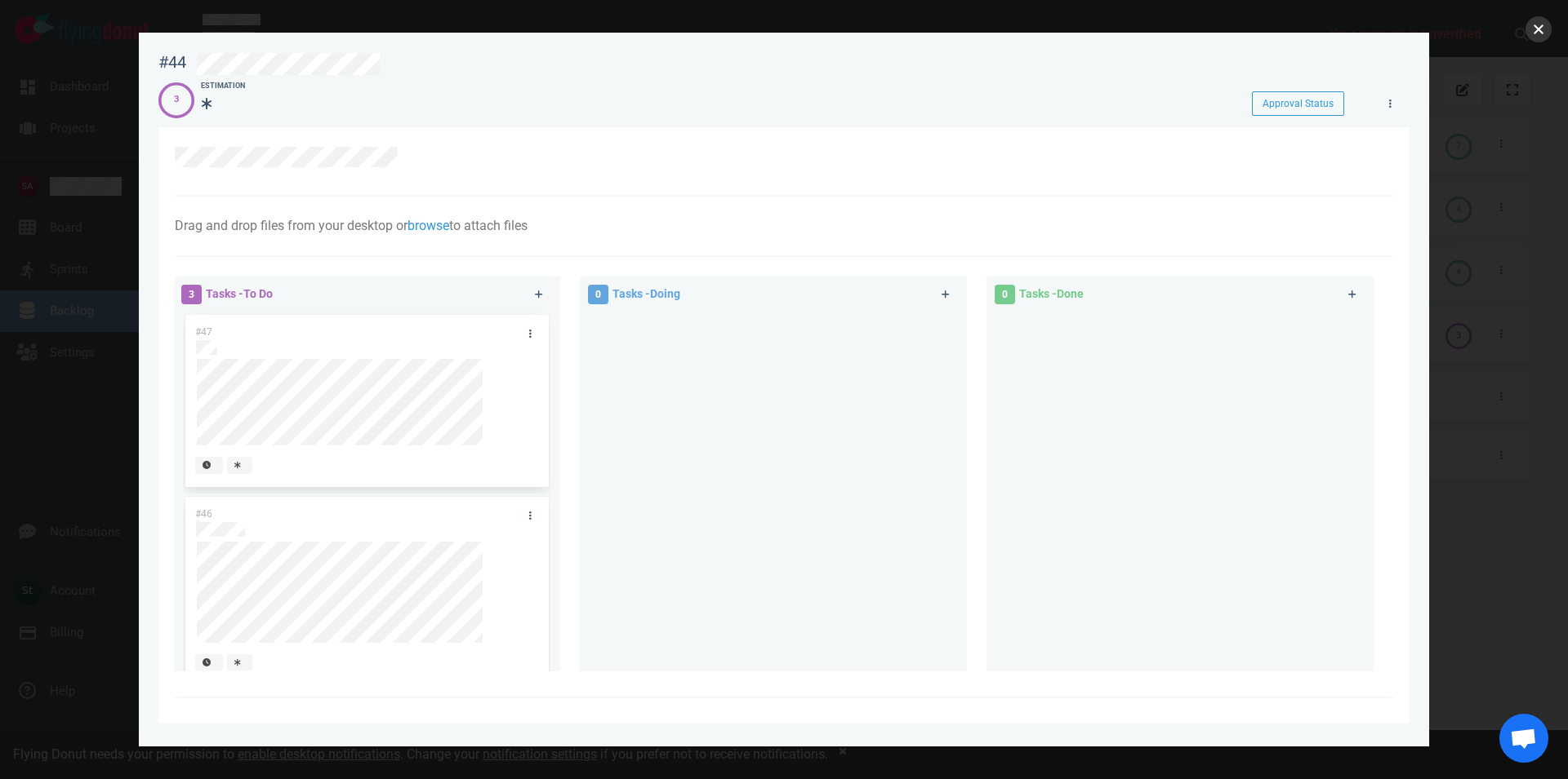
click at [1533, 29] on button "close" at bounding box center [1538, 28] width 26 height 26
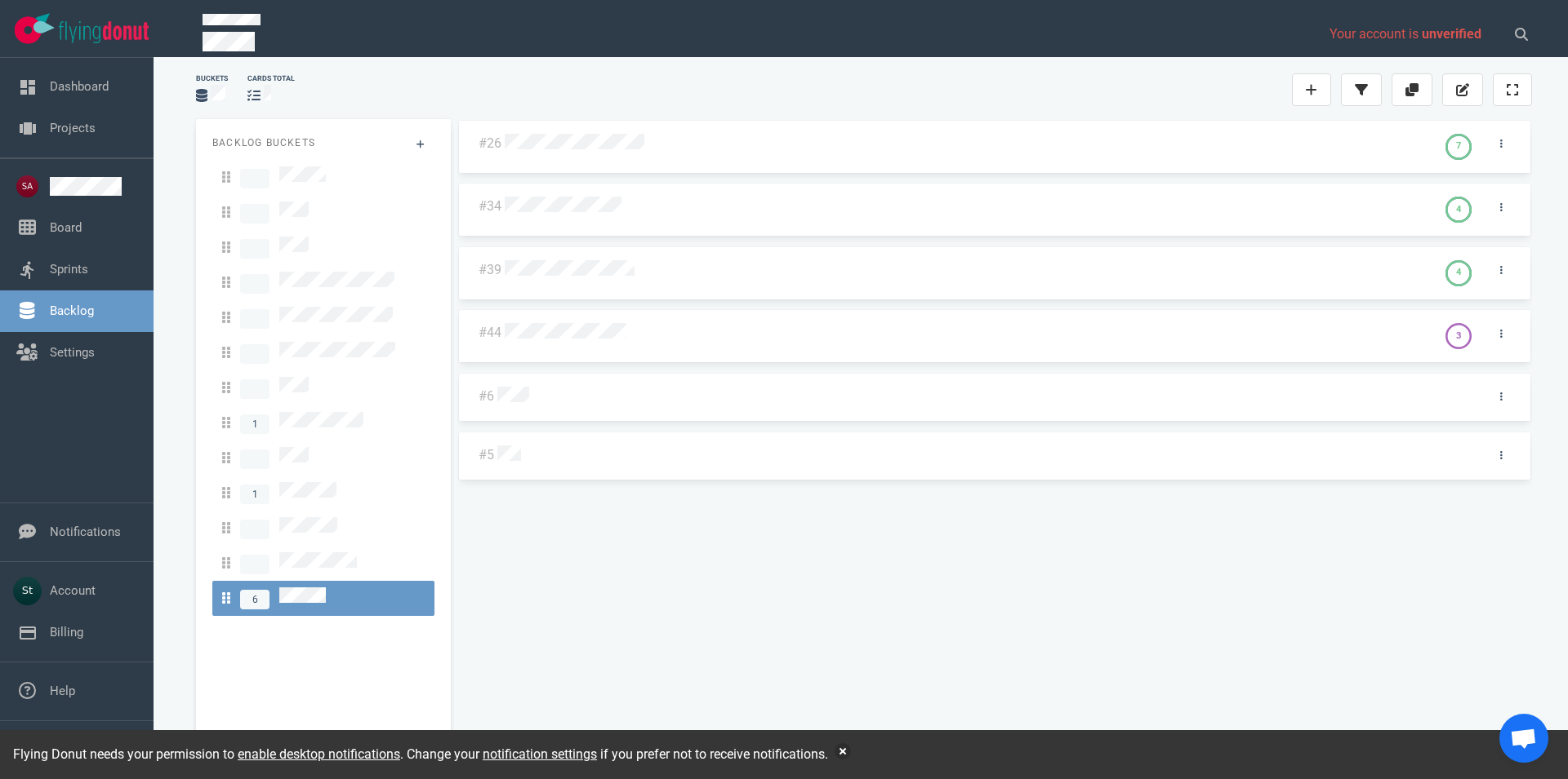
click at [570, 347] on div at bounding box center [967, 333] width 932 height 39
click at [567, 341] on div at bounding box center [965, 333] width 922 height 21
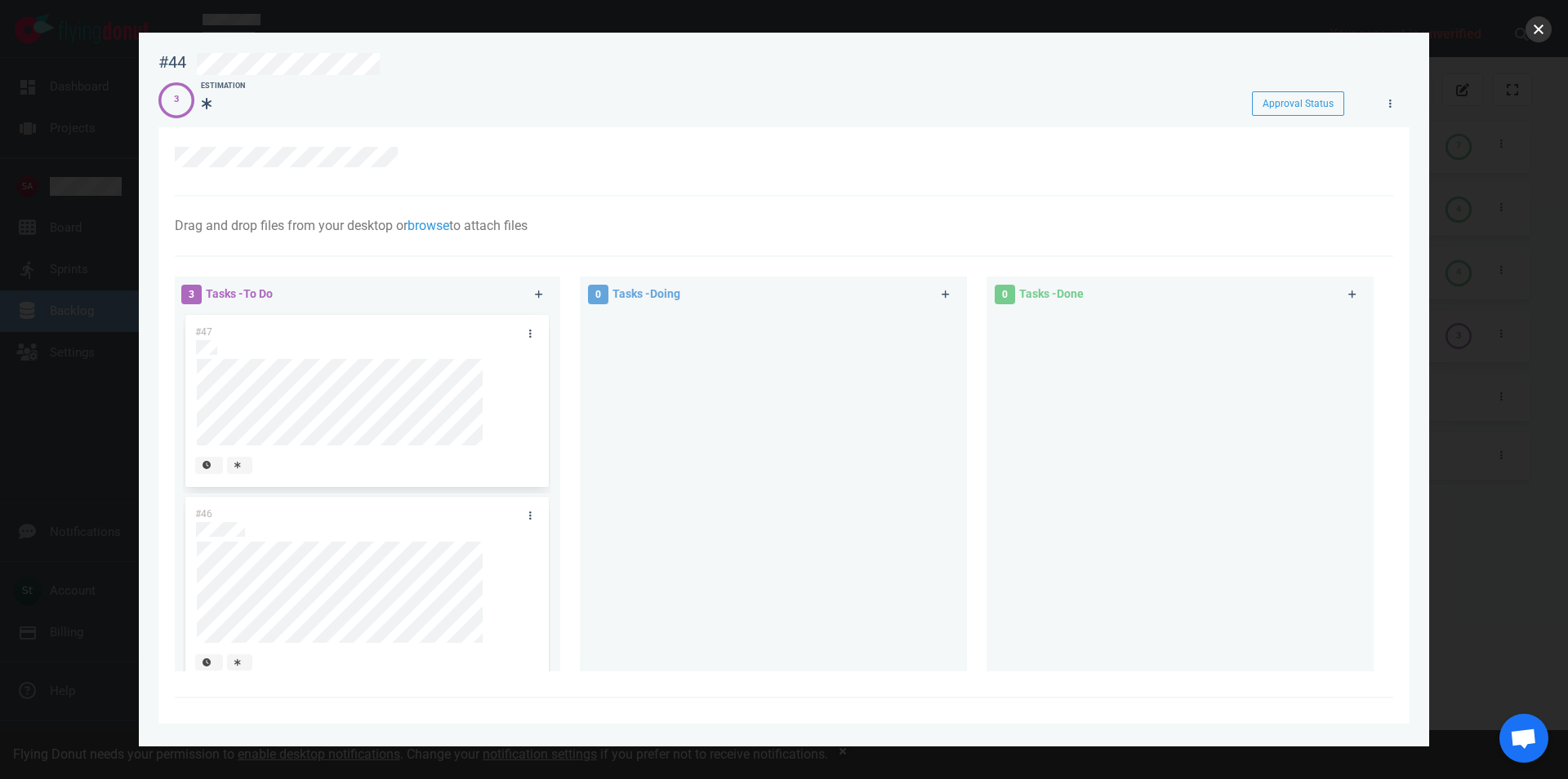
click at [1533, 37] on button "close" at bounding box center [1538, 28] width 26 height 26
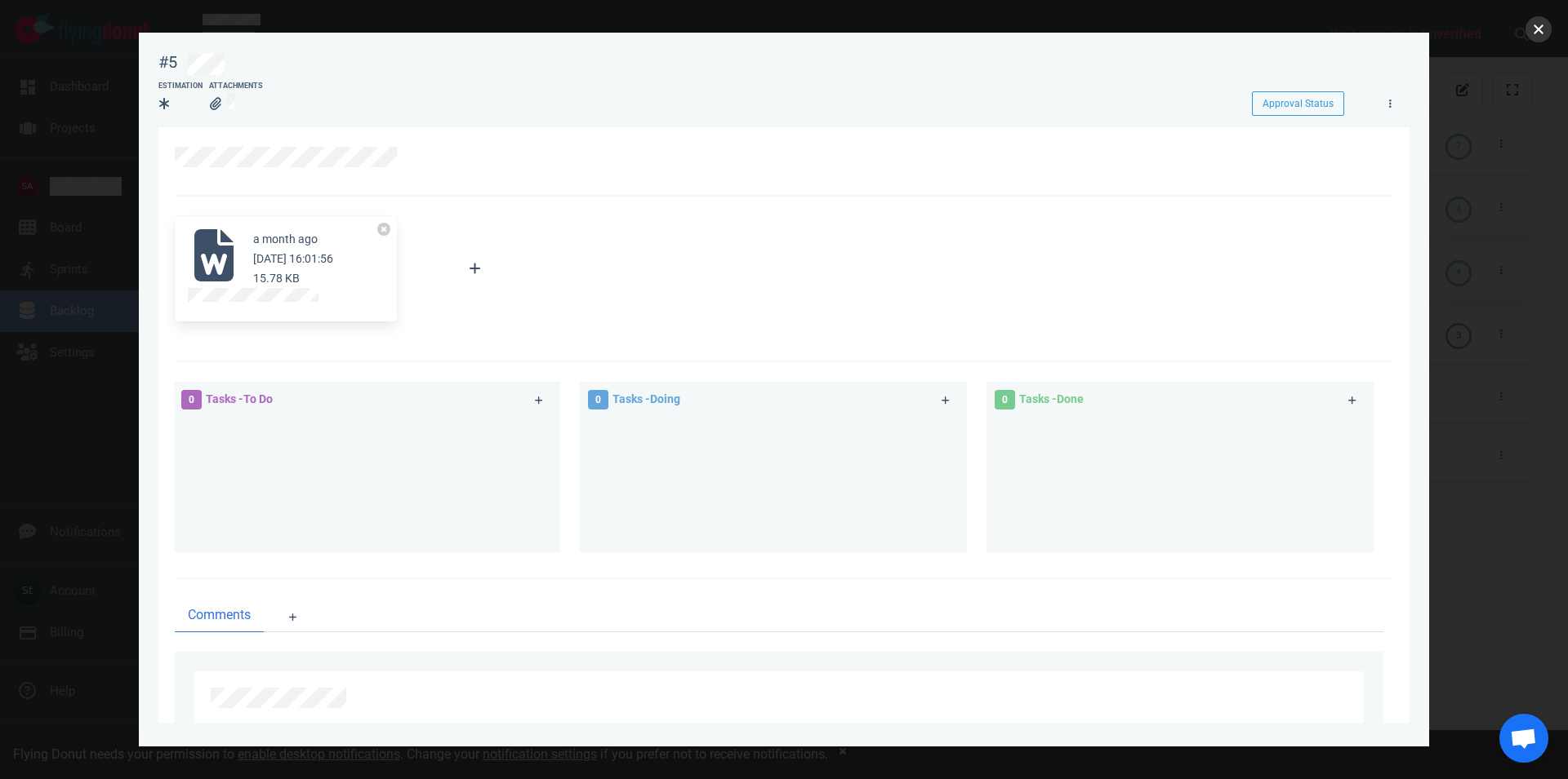
click at [1539, 35] on button "close" at bounding box center [1538, 28] width 26 height 26
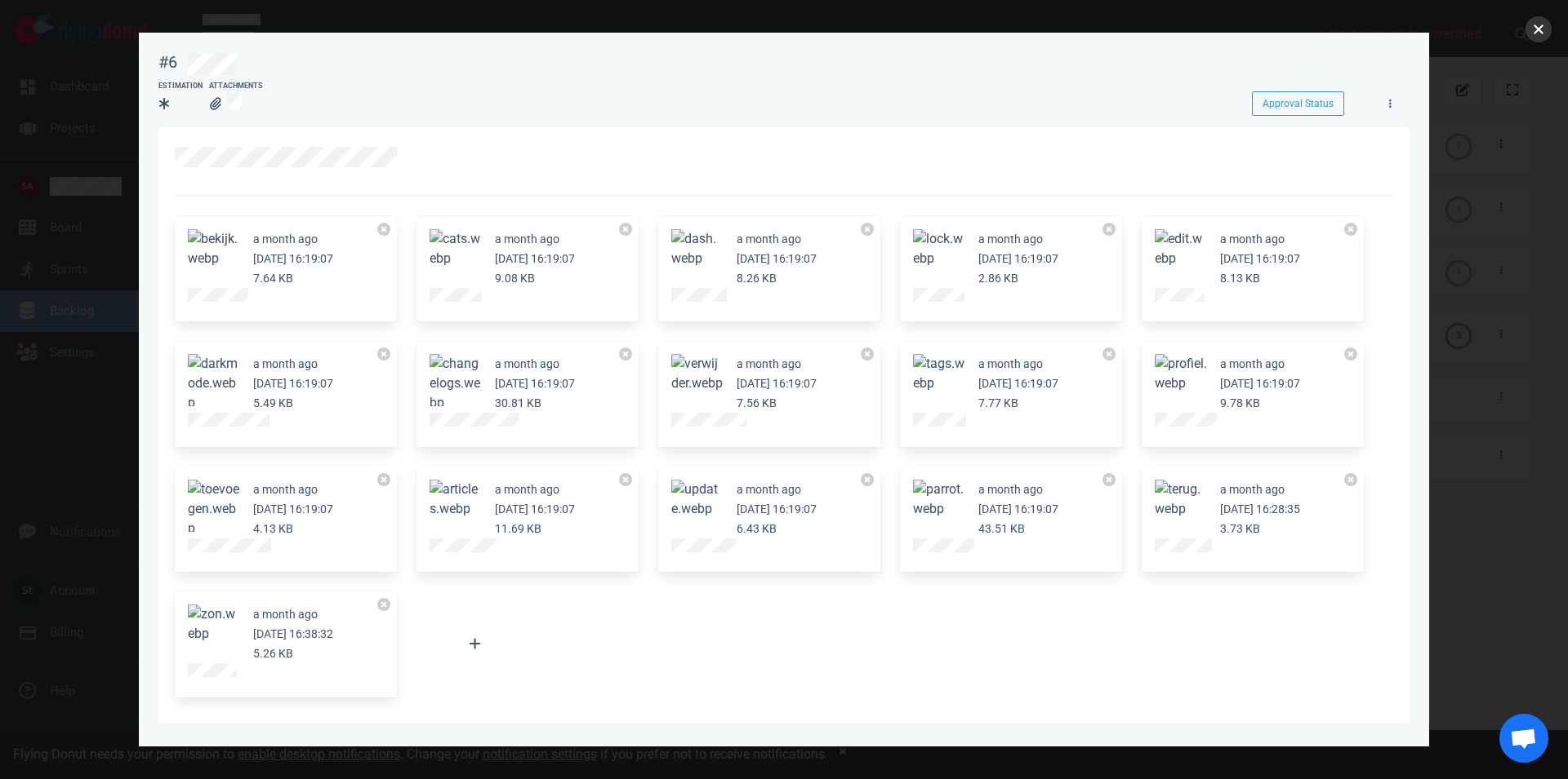
click at [1541, 35] on button "close" at bounding box center [1538, 28] width 26 height 26
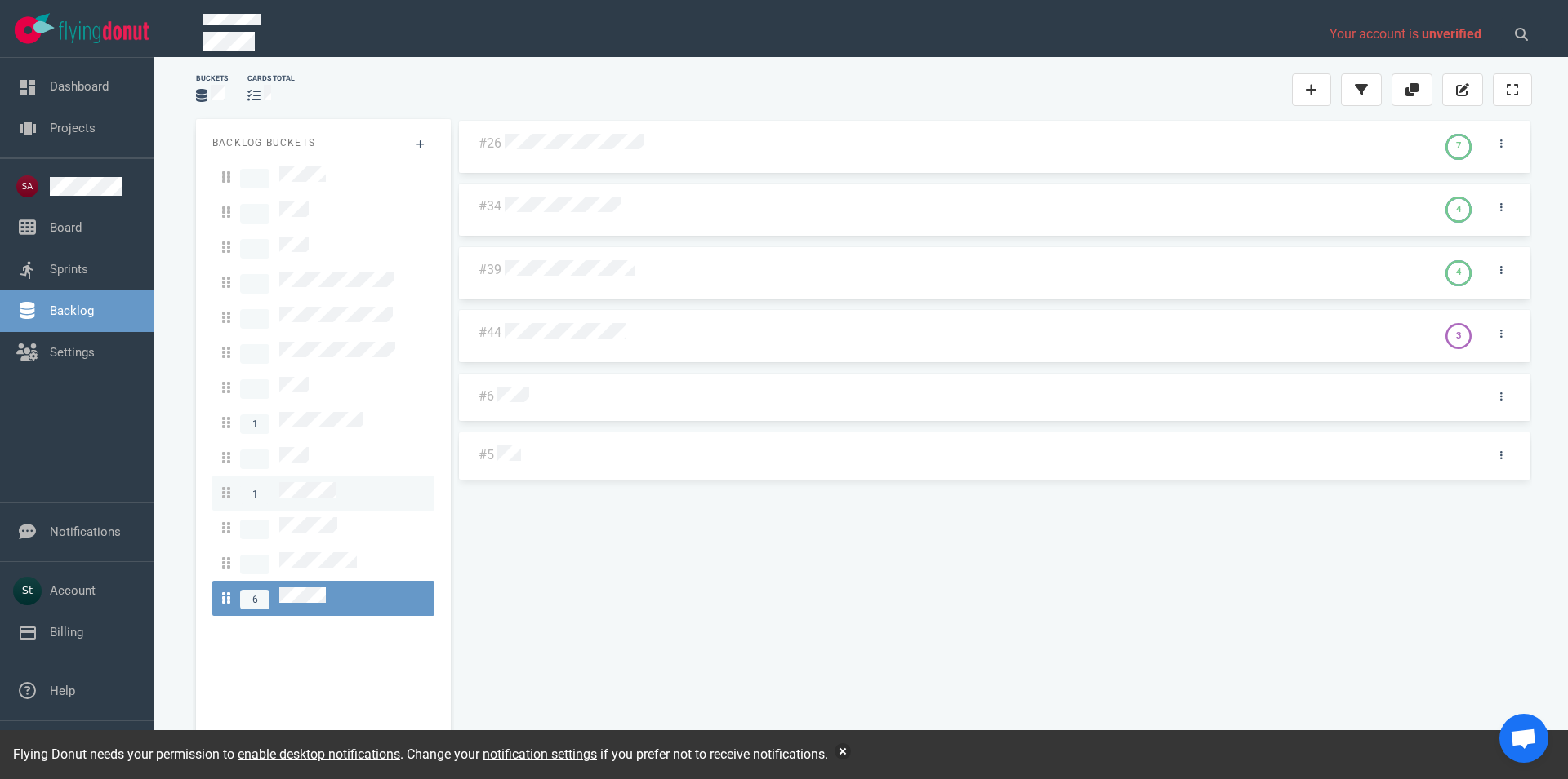
click at [309, 482] on span "1" at bounding box center [279, 493] width 114 height 22
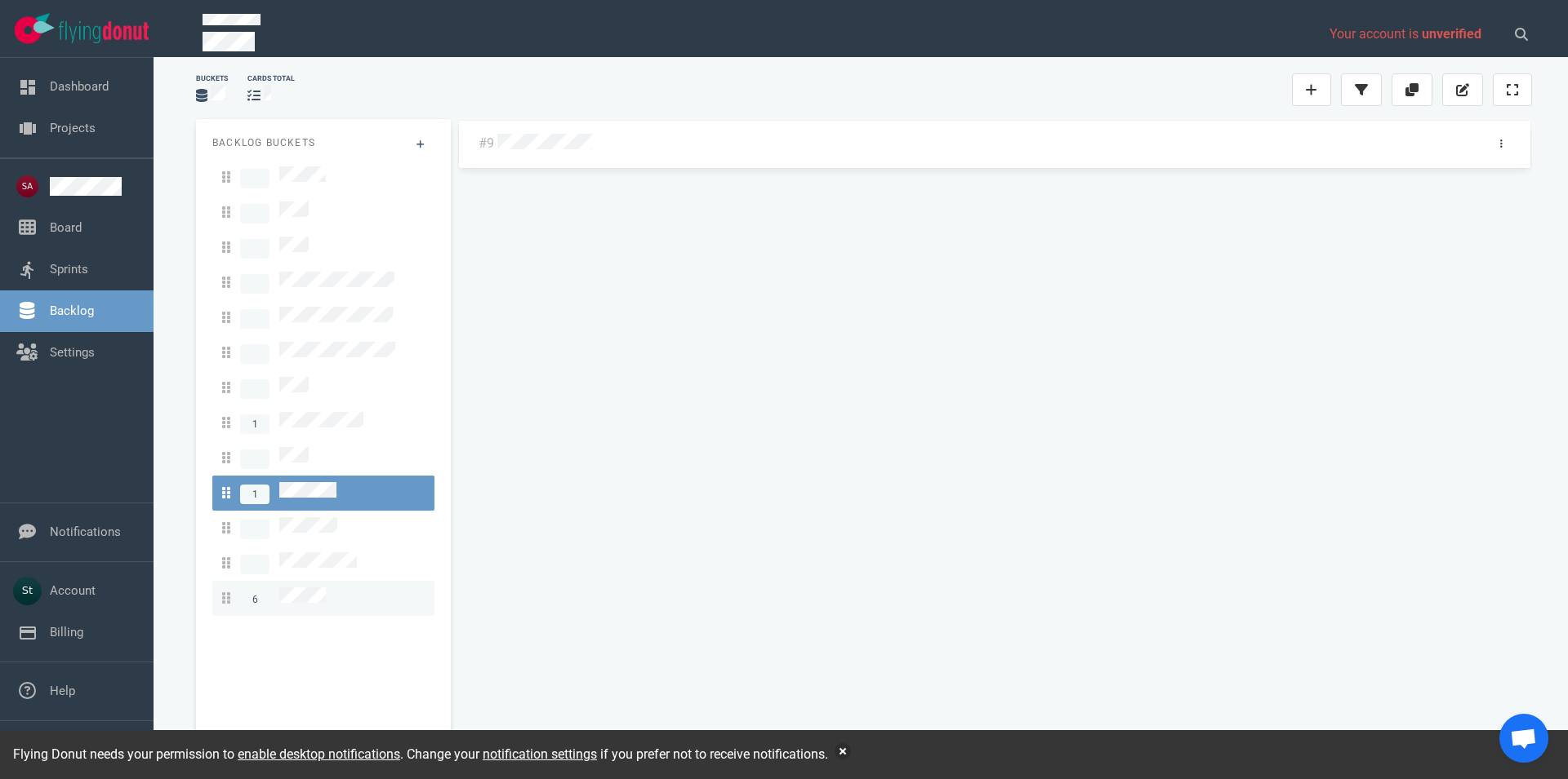
click at [318, 587] on span "6" at bounding box center [274, 598] width 104 height 22
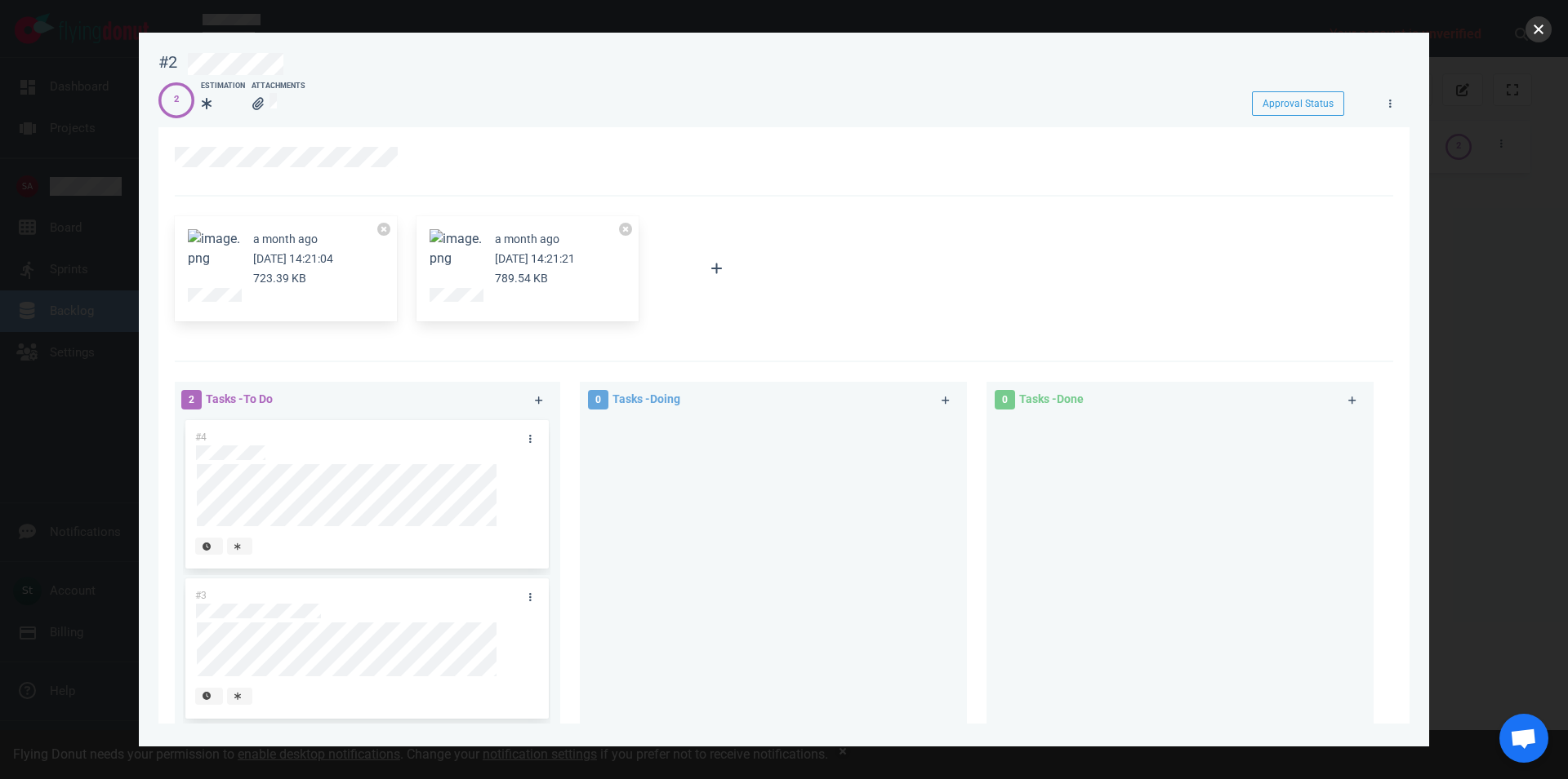
click at [1544, 30] on button "close" at bounding box center [1538, 28] width 26 height 26
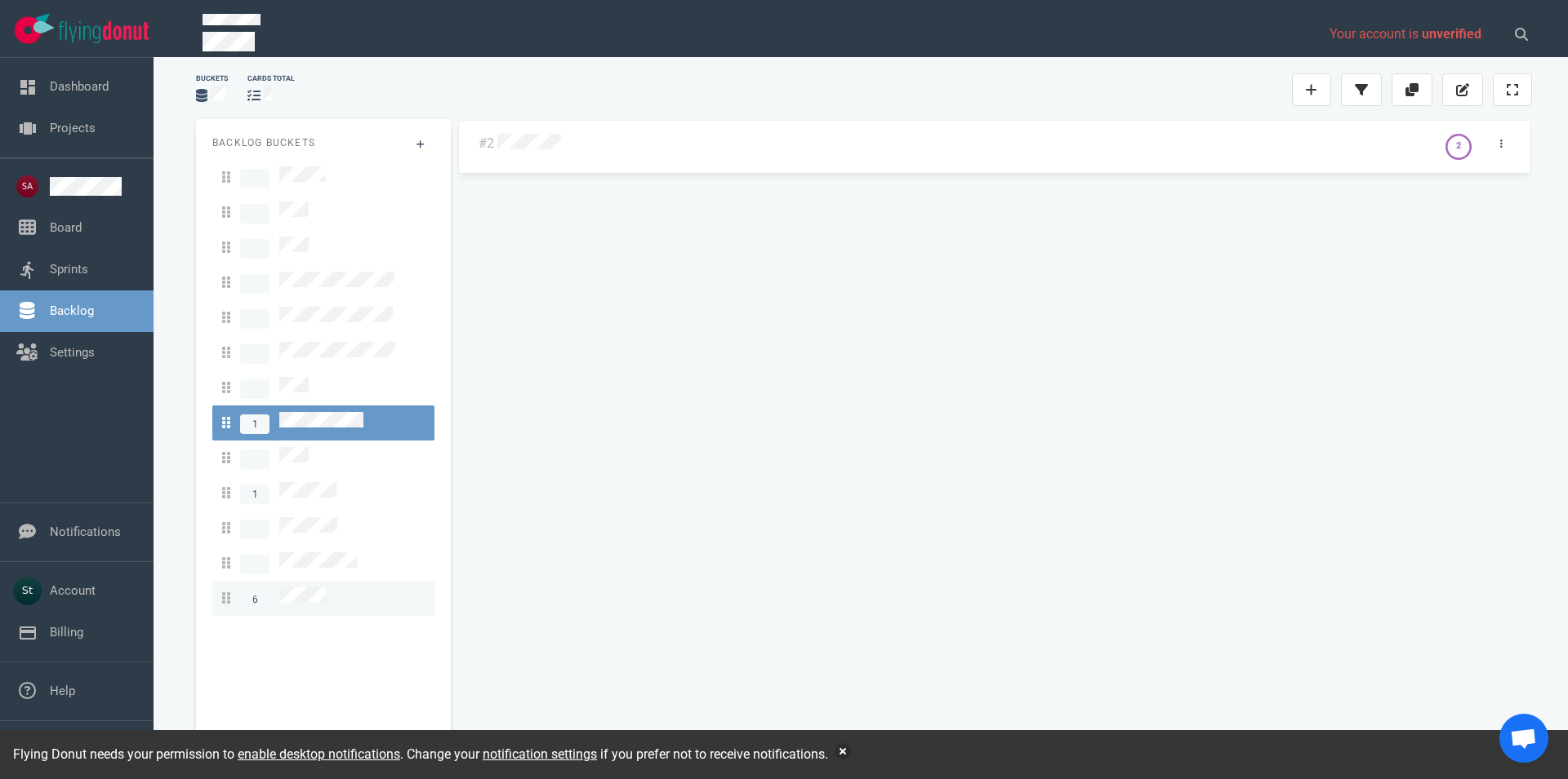
click at [333, 587] on div "6" at bounding box center [323, 598] width 203 height 22
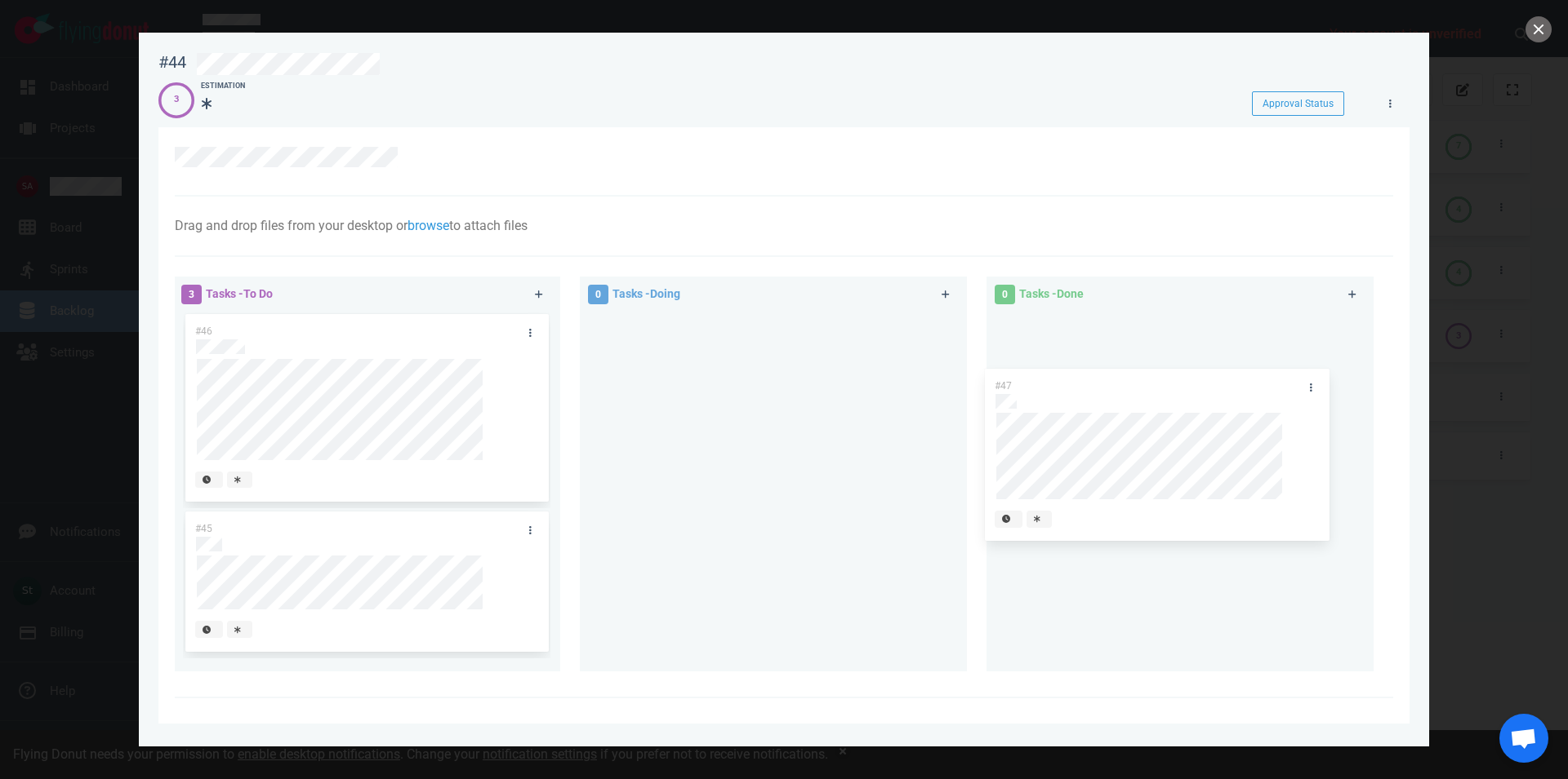
drag, startPoint x: 393, startPoint y: 334, endPoint x: 1212, endPoint y: 349, distance: 819.1
click at [551, 349] on div "#47" at bounding box center [366, 403] width 367 height 183
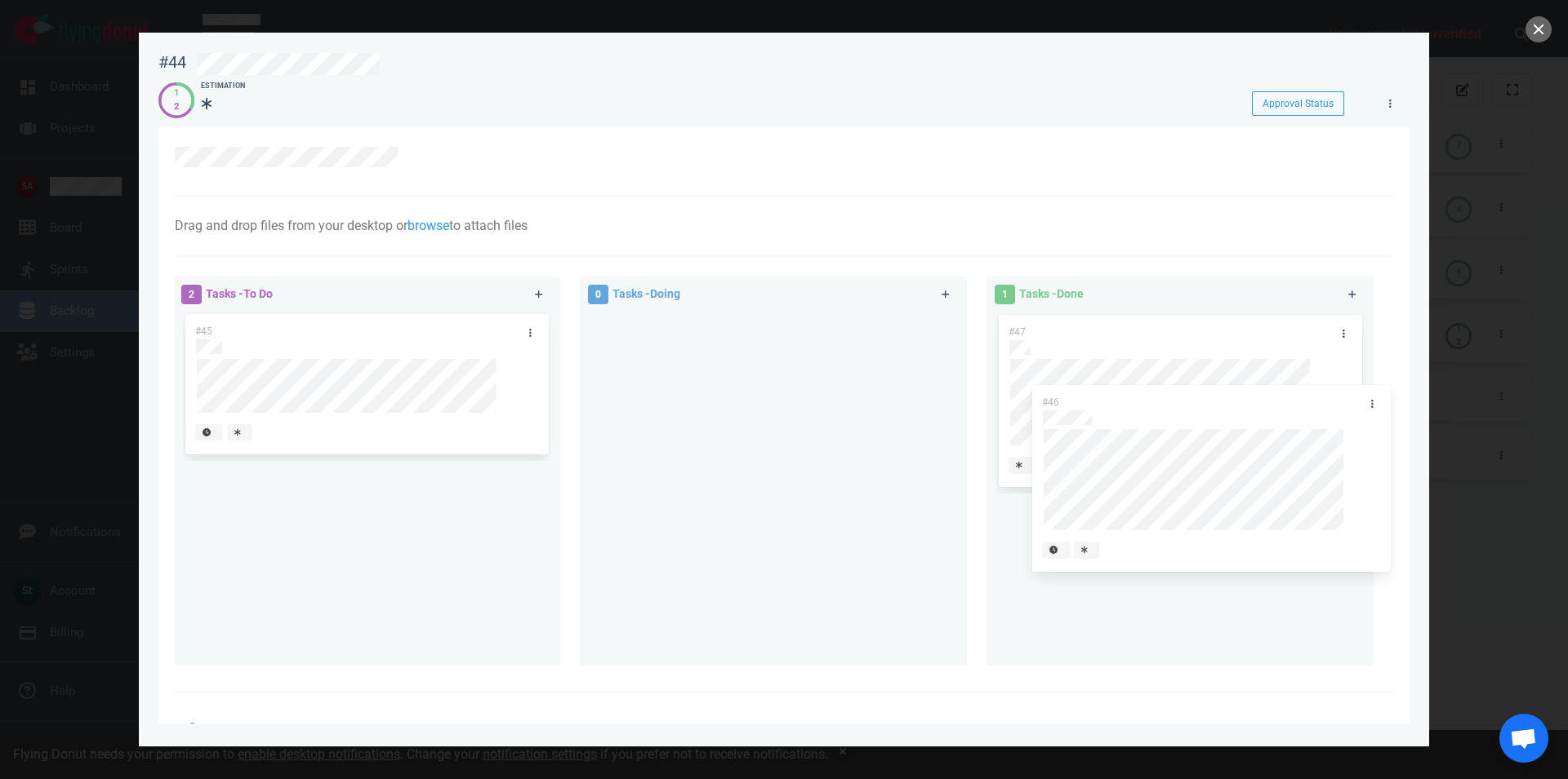
drag, startPoint x: 448, startPoint y: 333, endPoint x: 1292, endPoint y: 408, distance: 847.3
click at [551, 408] on div "#46" at bounding box center [366, 410] width 367 height 198
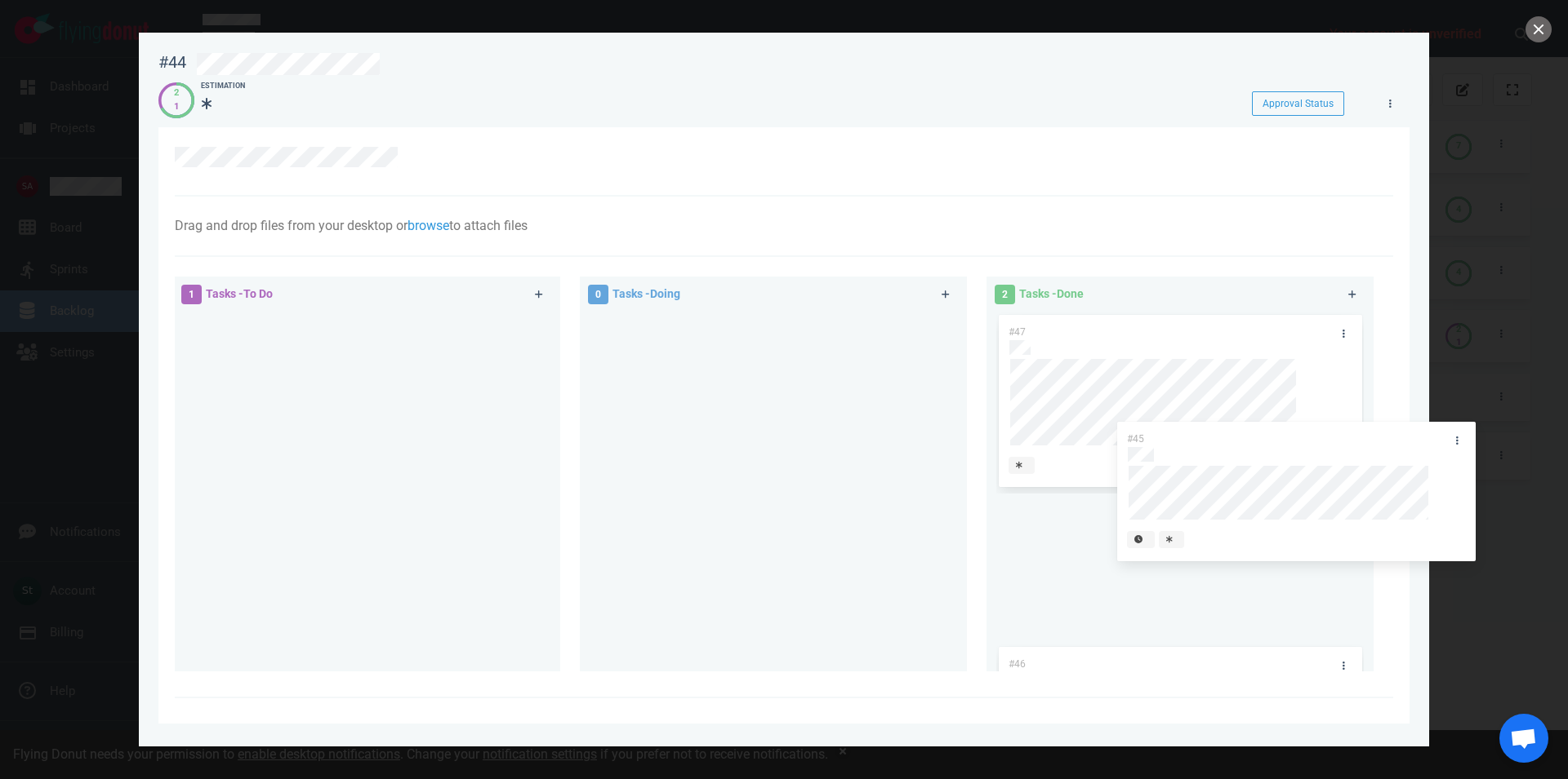
drag, startPoint x: 391, startPoint y: 333, endPoint x: 1296, endPoint y: 439, distance: 911.2
click at [551, 439] on div "#45" at bounding box center [366, 386] width 367 height 150
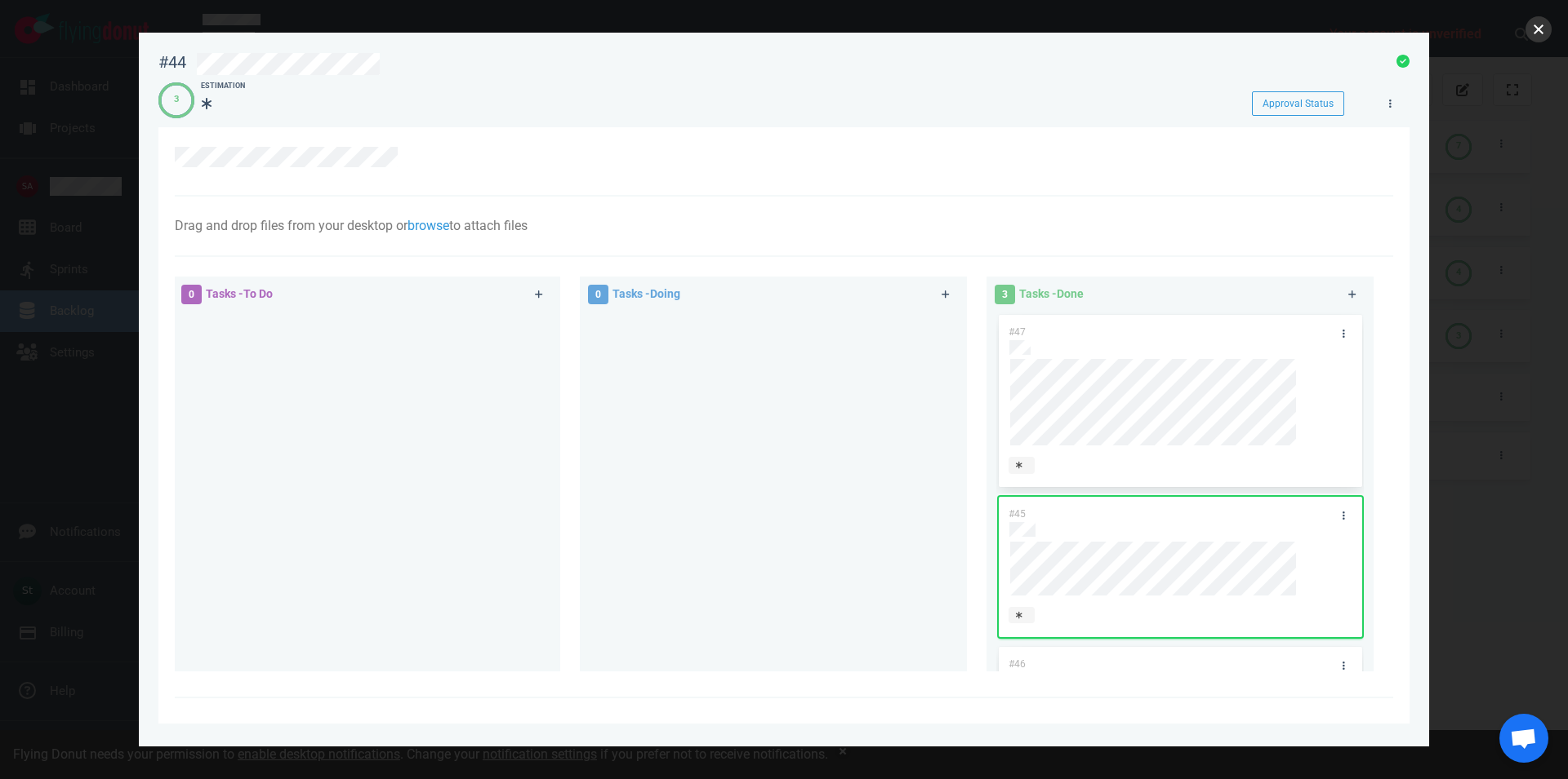
click at [1550, 34] on button "close" at bounding box center [1538, 28] width 26 height 26
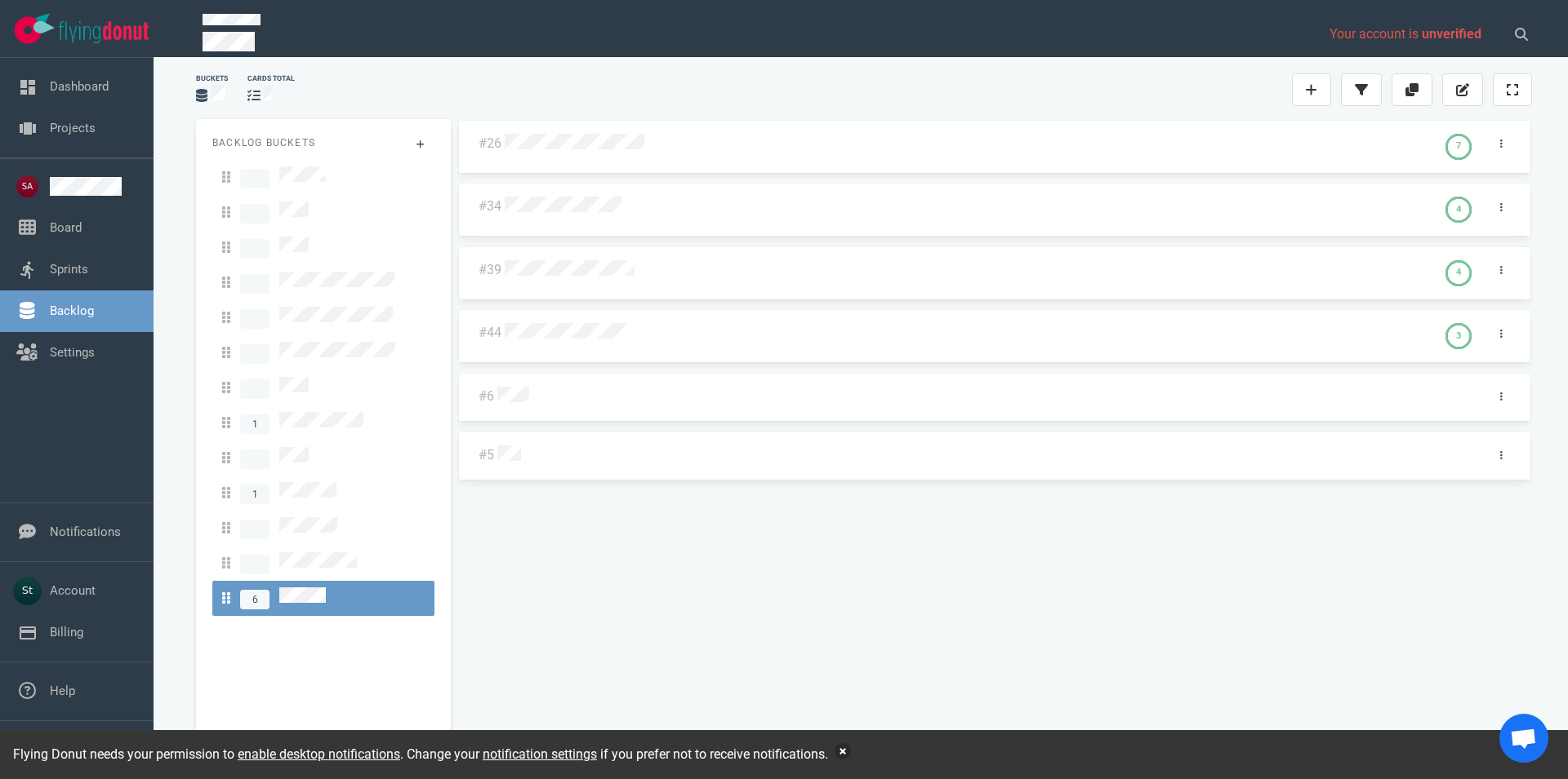
click at [848, 755] on button "button" at bounding box center [842, 751] width 16 height 16
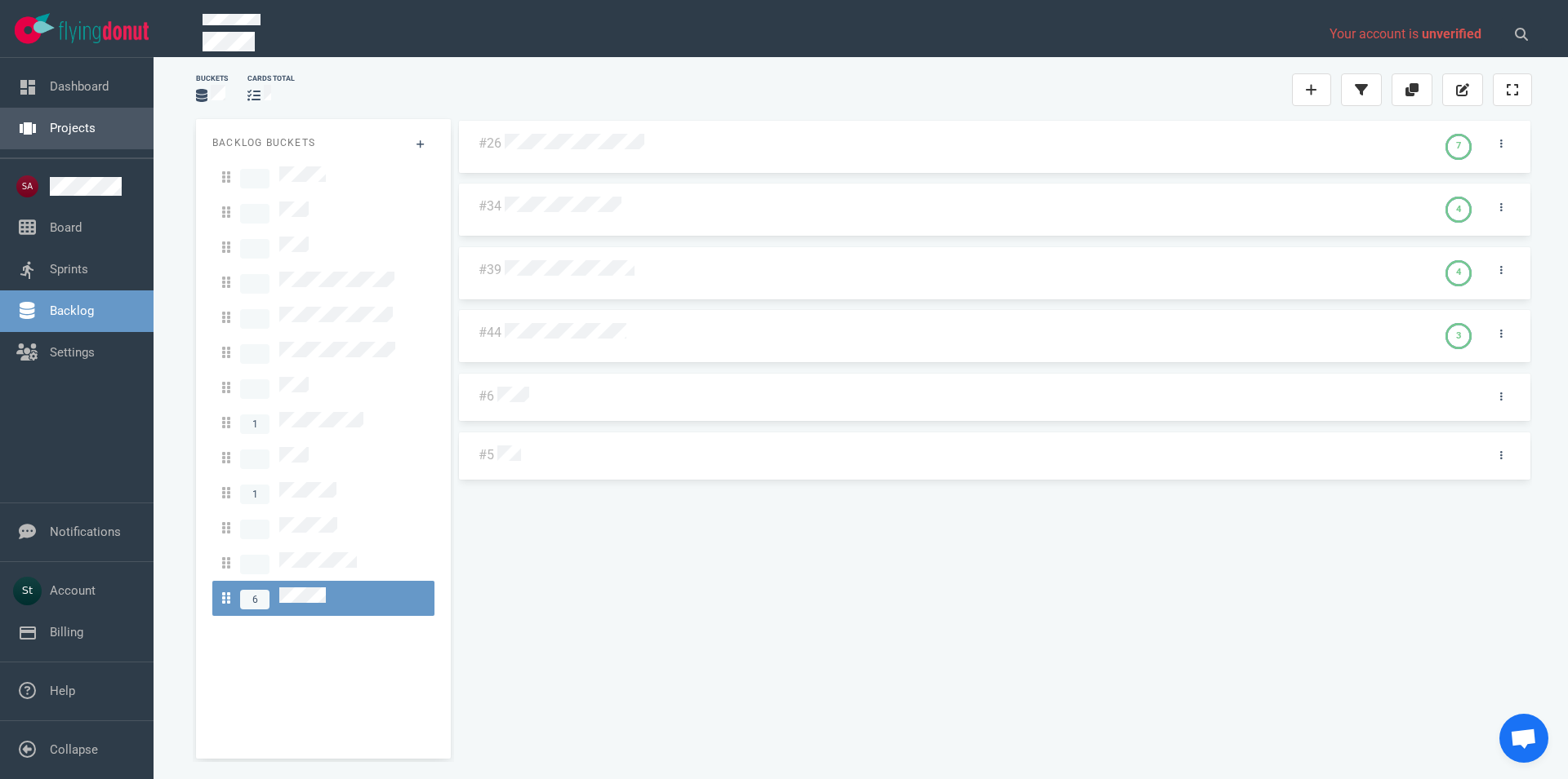
click at [75, 129] on link "Projects" at bounding box center [72, 128] width 46 height 15
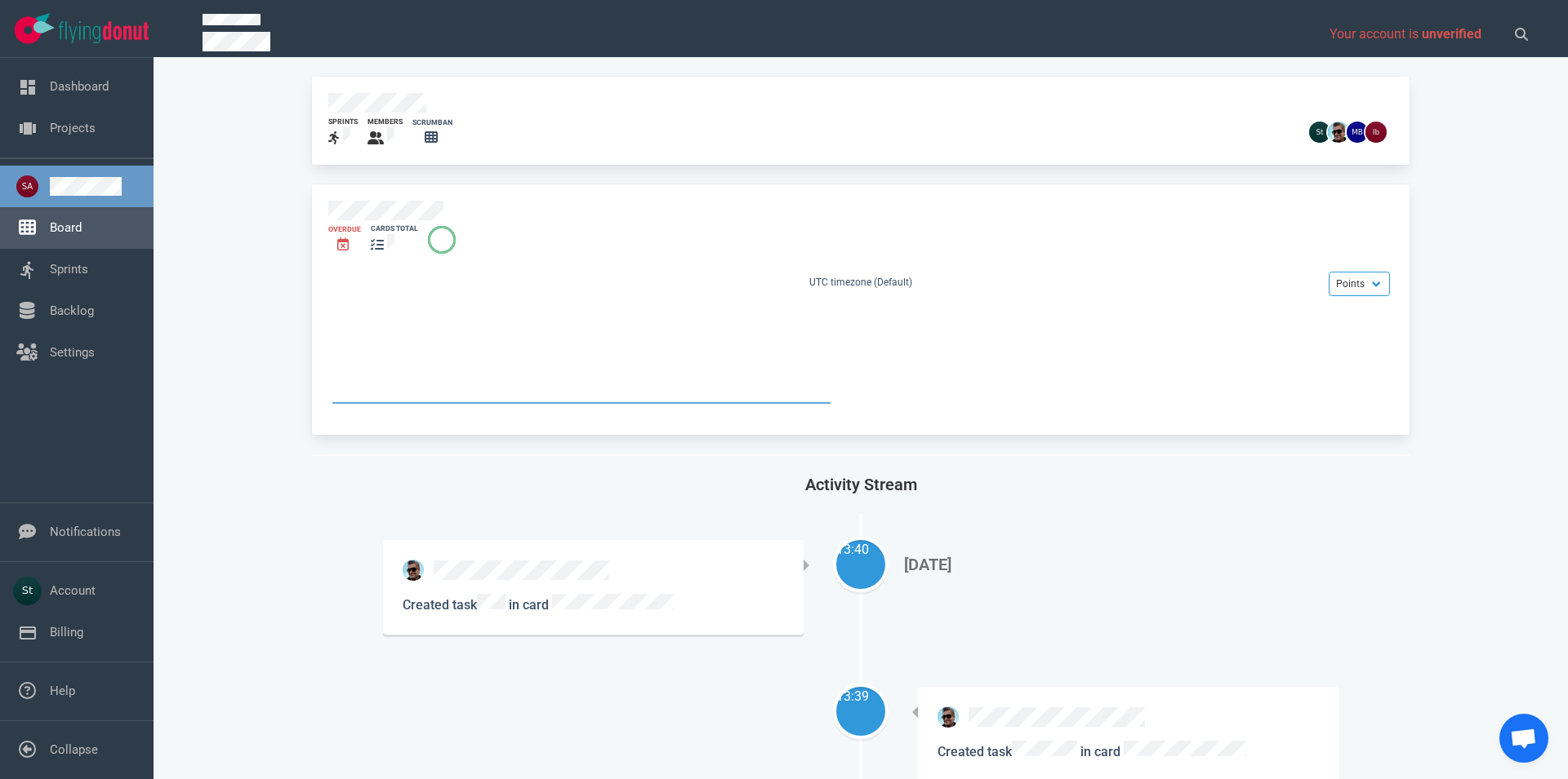
click at [81, 227] on link "Board" at bounding box center [65, 228] width 32 height 15
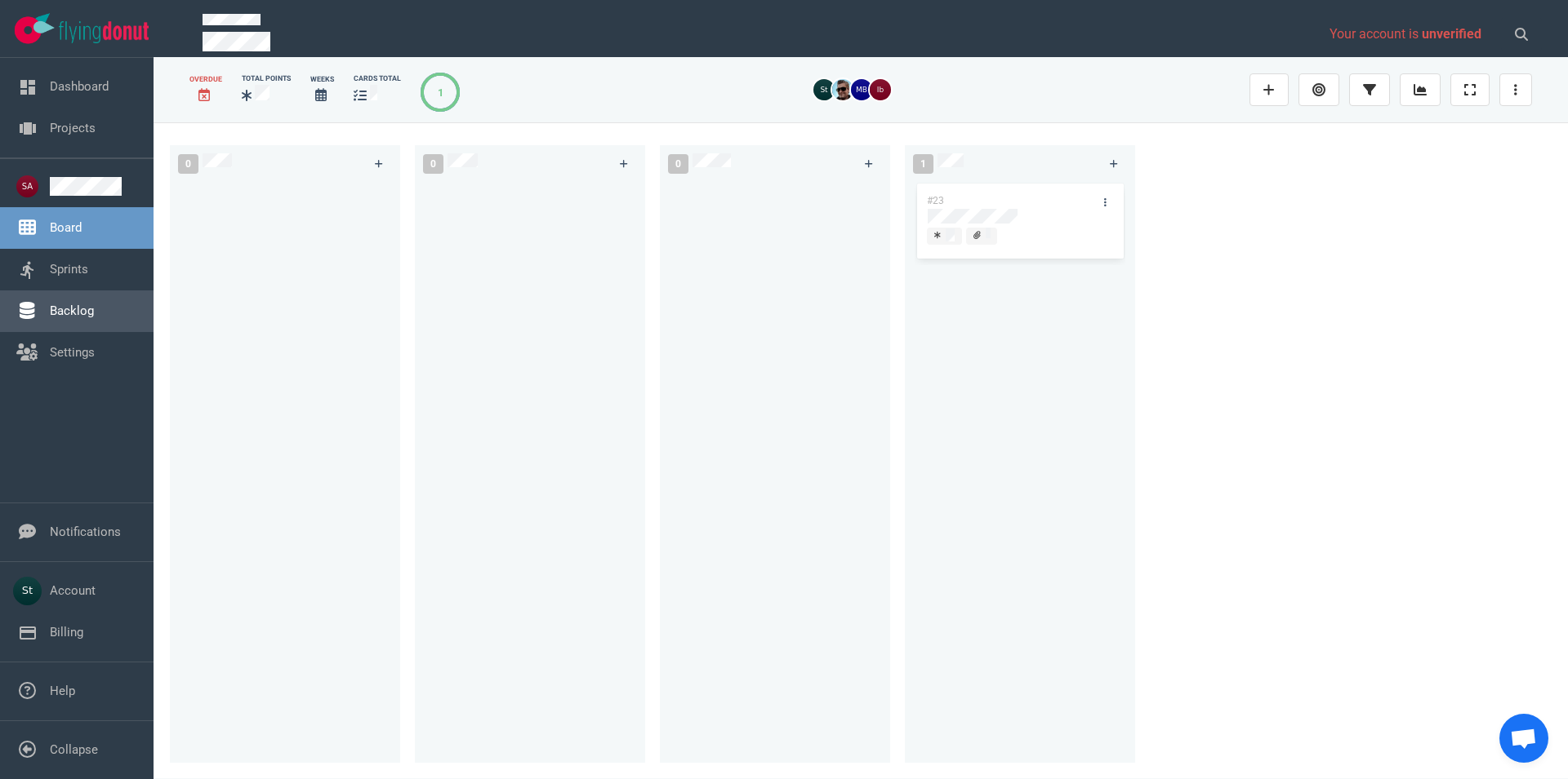
click at [86, 316] on link "Backlog" at bounding box center [71, 311] width 44 height 15
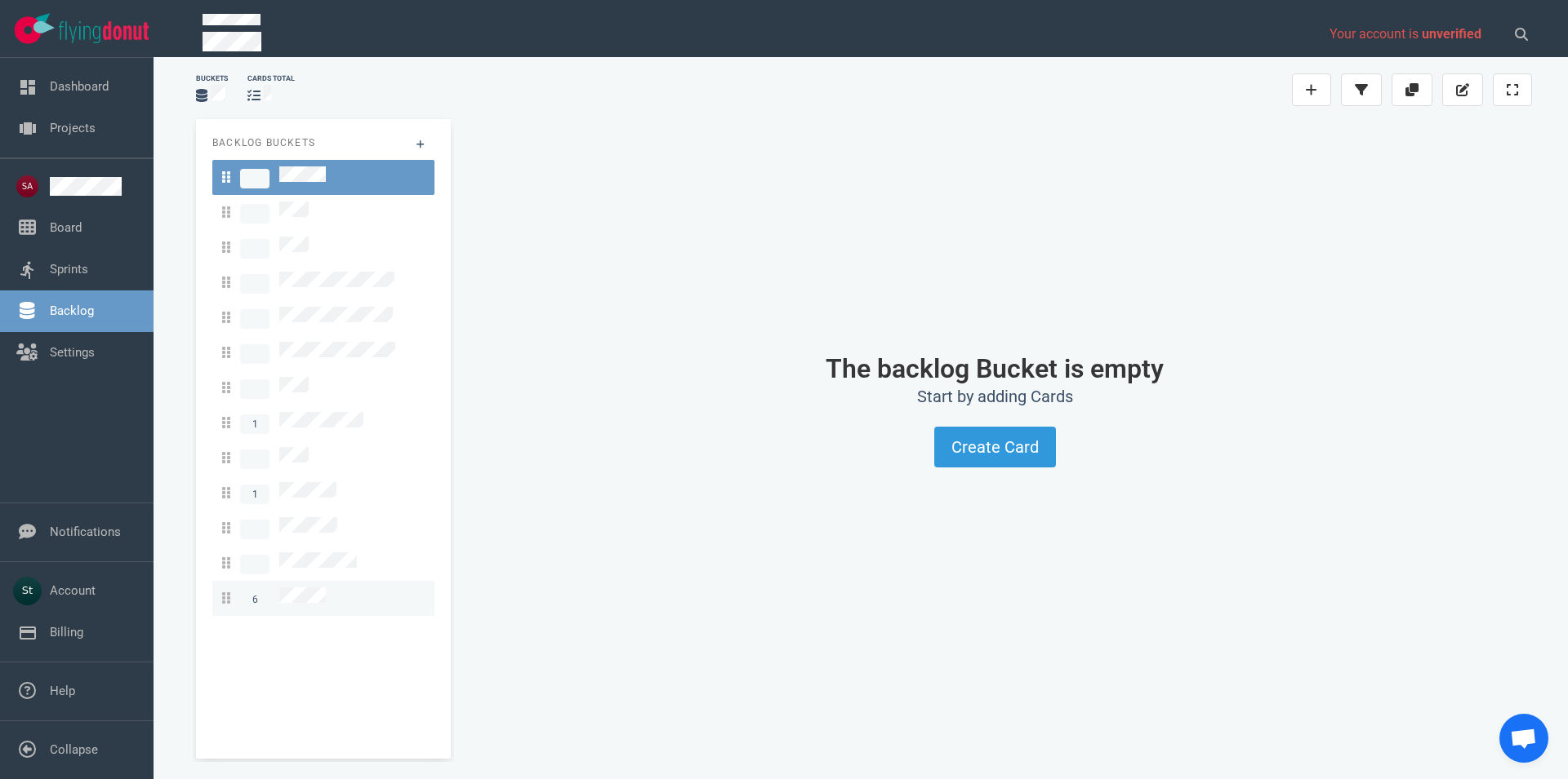
click at [333, 587] on div "6" at bounding box center [323, 598] width 203 height 22
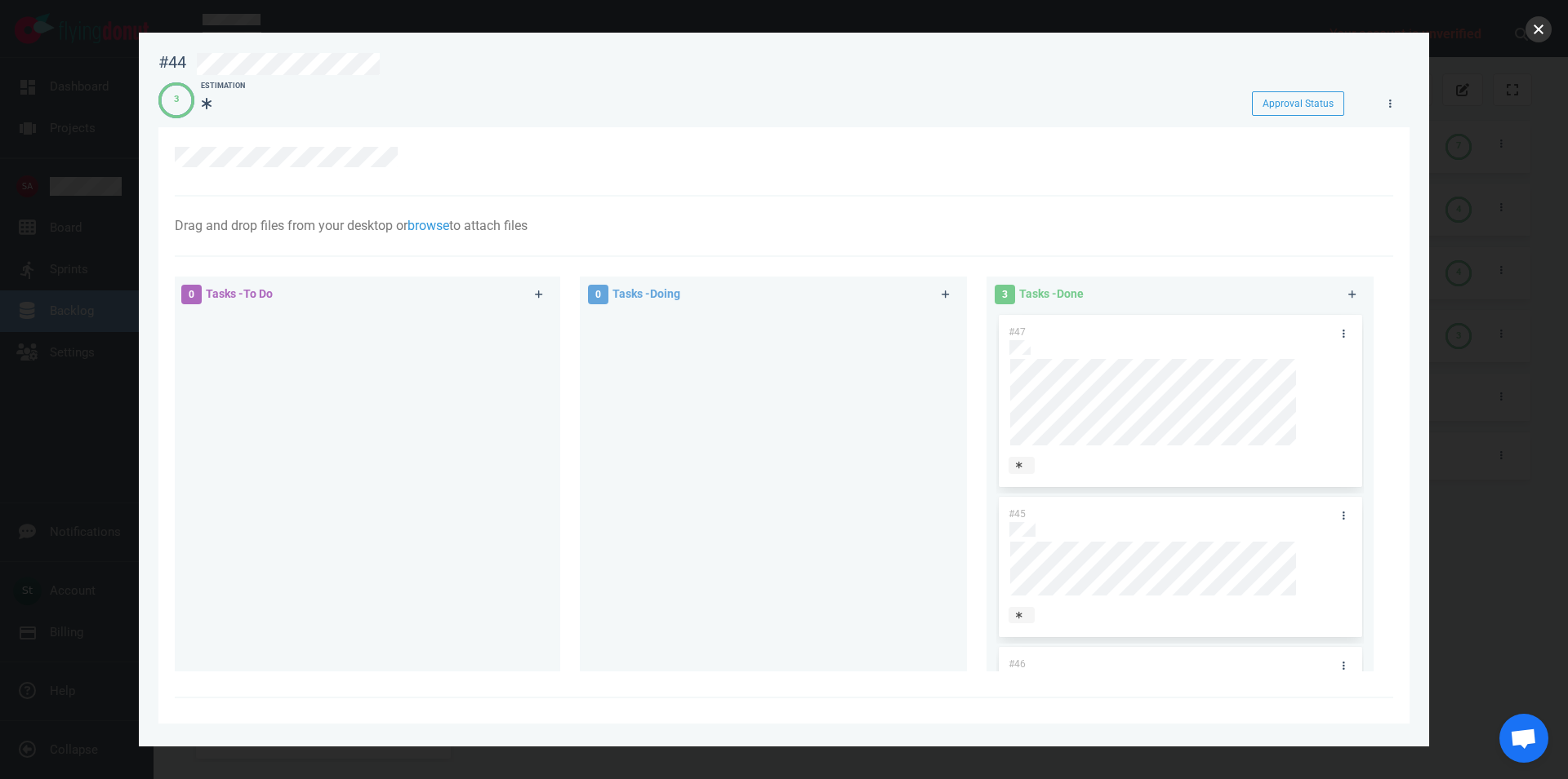
click at [1536, 29] on button "close" at bounding box center [1538, 28] width 26 height 26
